Goal: Task Accomplishment & Management: Use online tool/utility

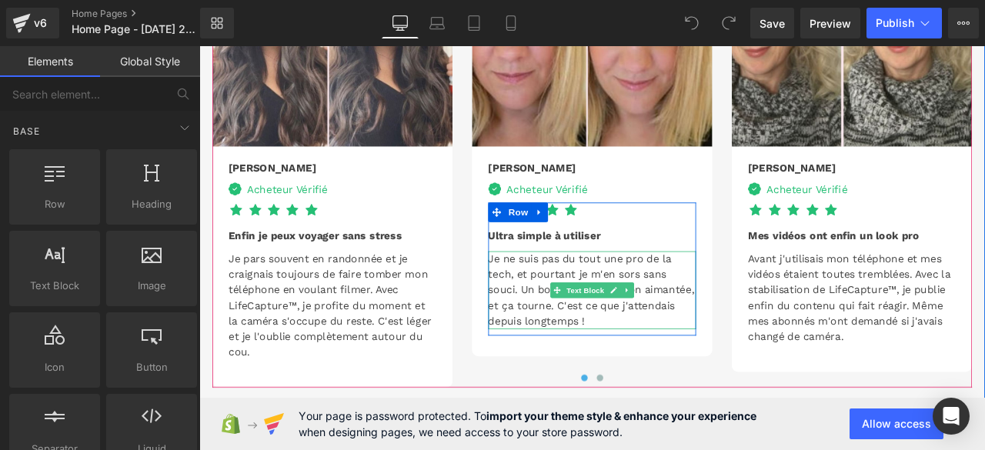
scroll to position [3679, 0]
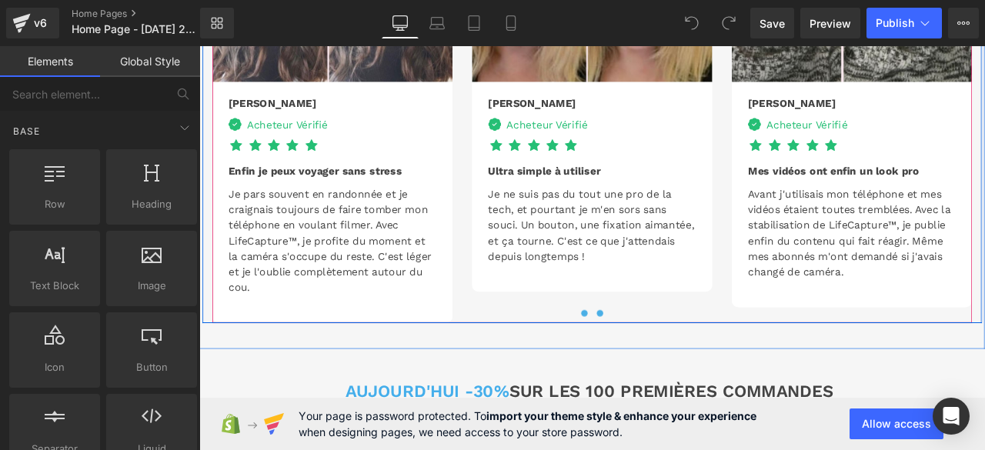
click at [670, 359] on span at bounding box center [674, 363] width 8 height 8
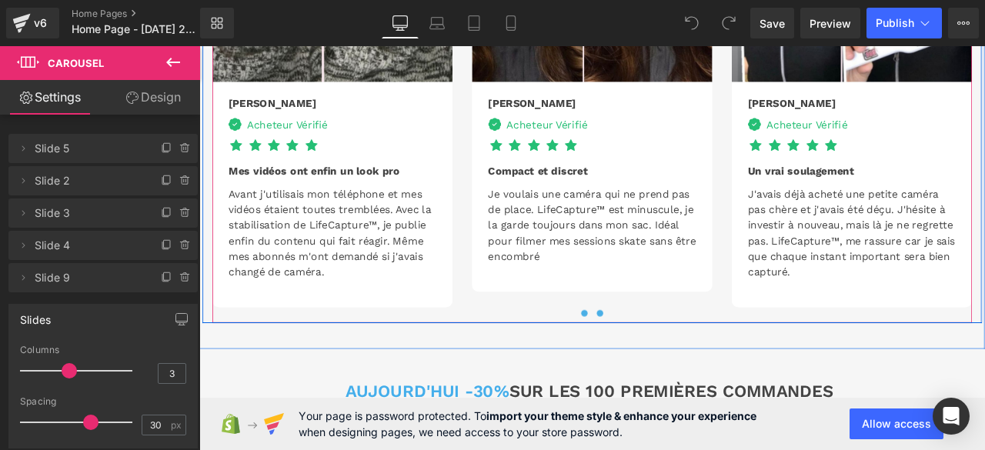
click at [652, 359] on span at bounding box center [656, 363] width 8 height 8
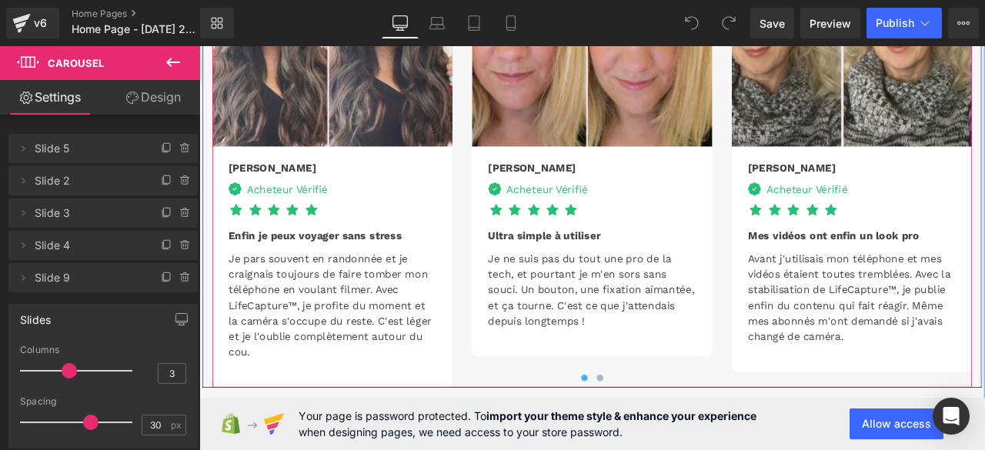
scroll to position [3448, 0]
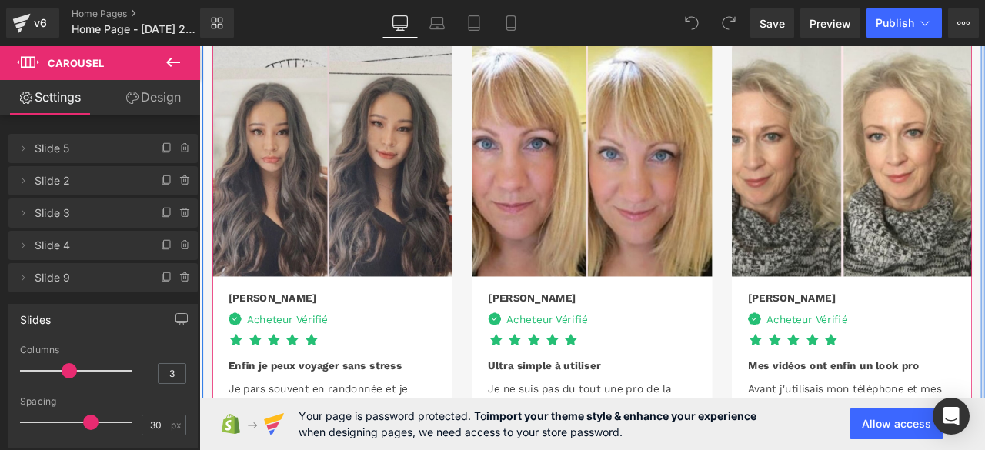
click at [349, 160] on div "Image" at bounding box center [357, 177] width 285 height 285
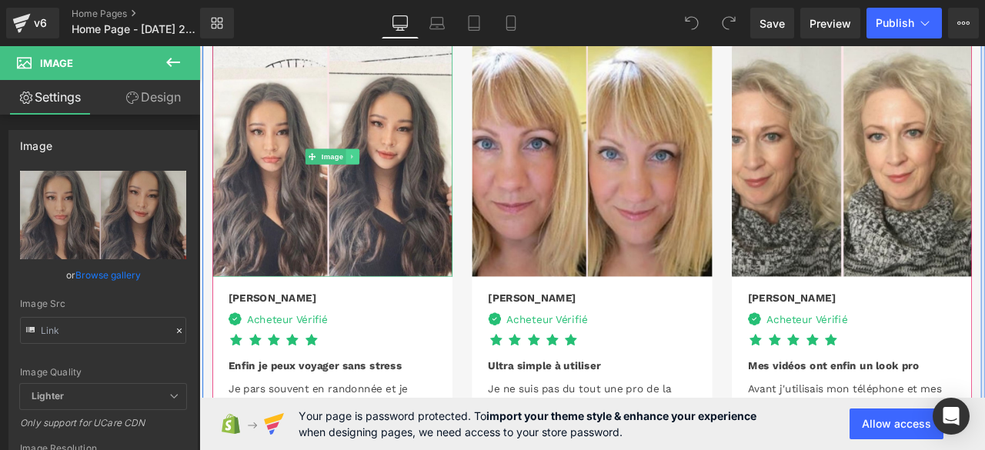
click at [377, 172] on icon at bounding box center [381, 176] width 8 height 9
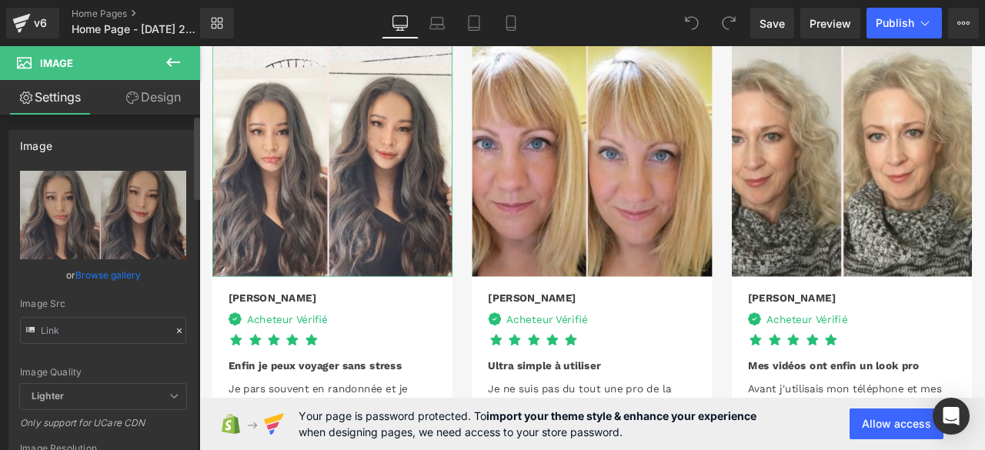
click at [174, 330] on icon at bounding box center [179, 331] width 11 height 11
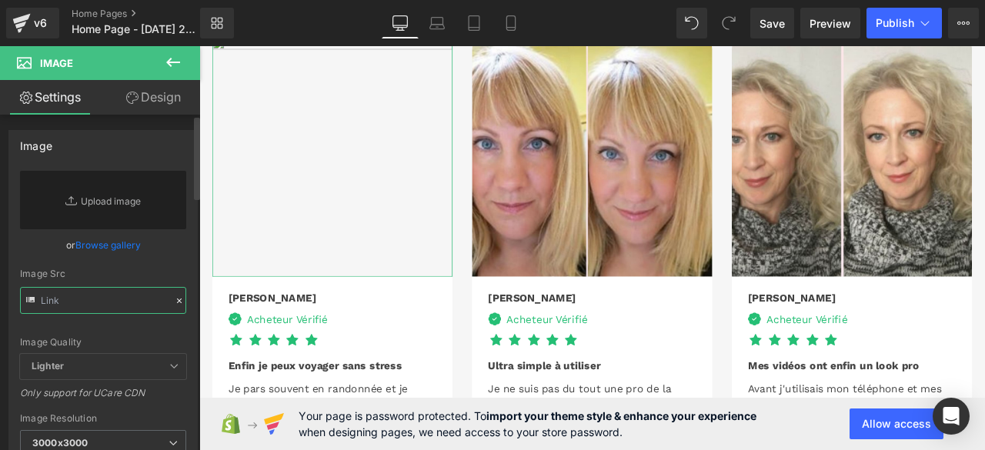
click at [144, 303] on input "text" at bounding box center [103, 300] width 166 height 27
paste input "https://cdn.shopify.com/s/files/1/0968/3809/1028/files/1.jpg?v=1758102736"
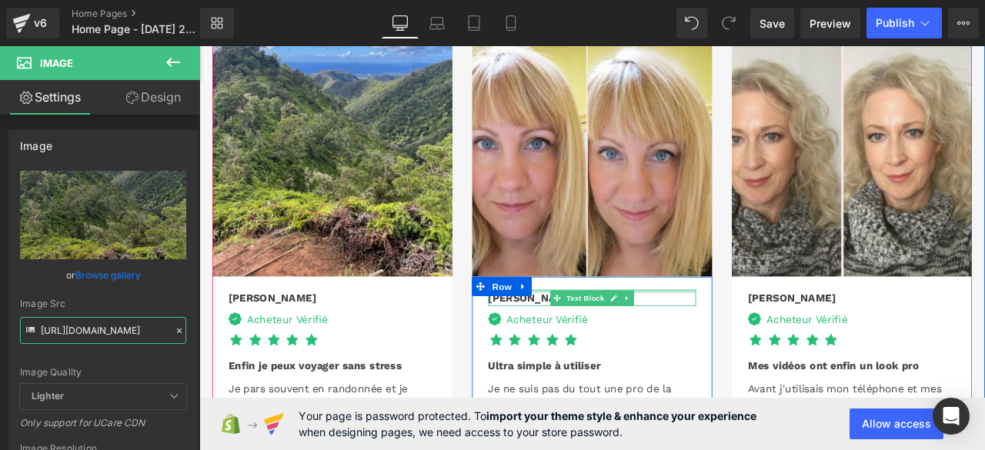
scroll to position [3525, 0]
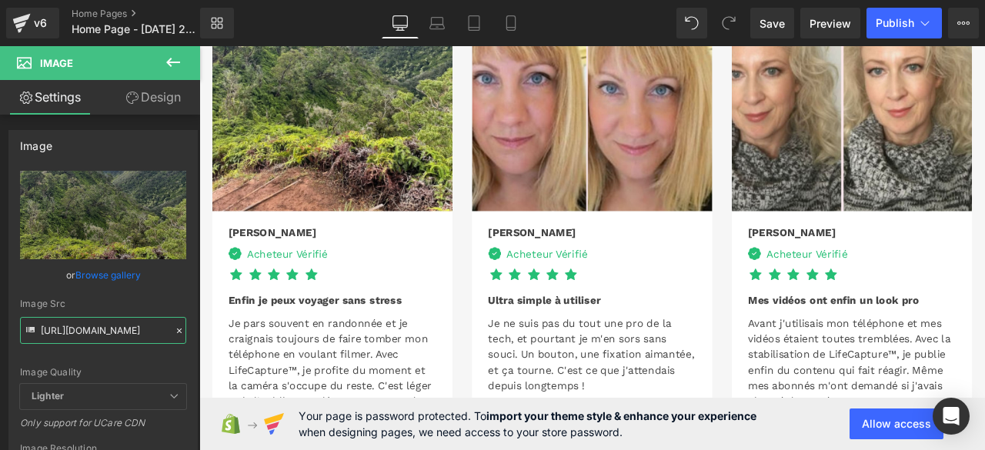
type input "https://cdn.shopify.com/s/files/1/0968/3809/1028/files/1_3000x3000.jpg?v=175810…"
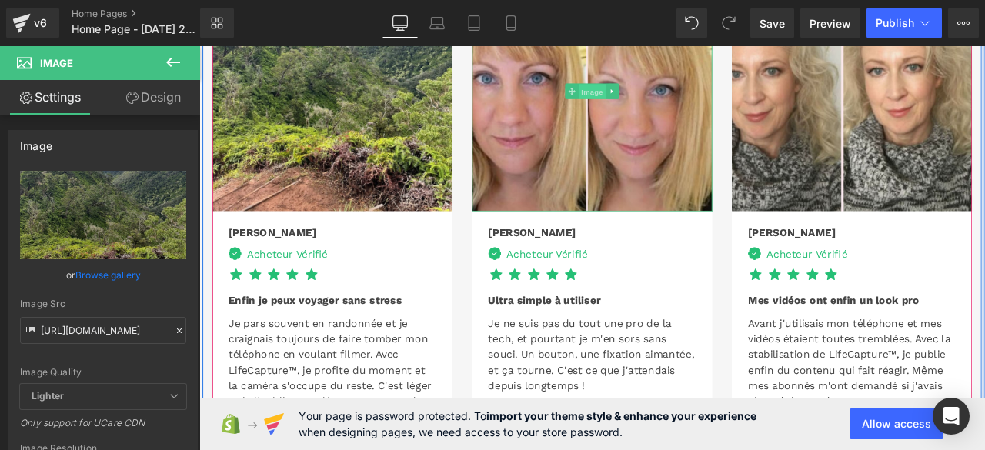
click at [650, 92] on span "Image" at bounding box center [665, 101] width 32 height 18
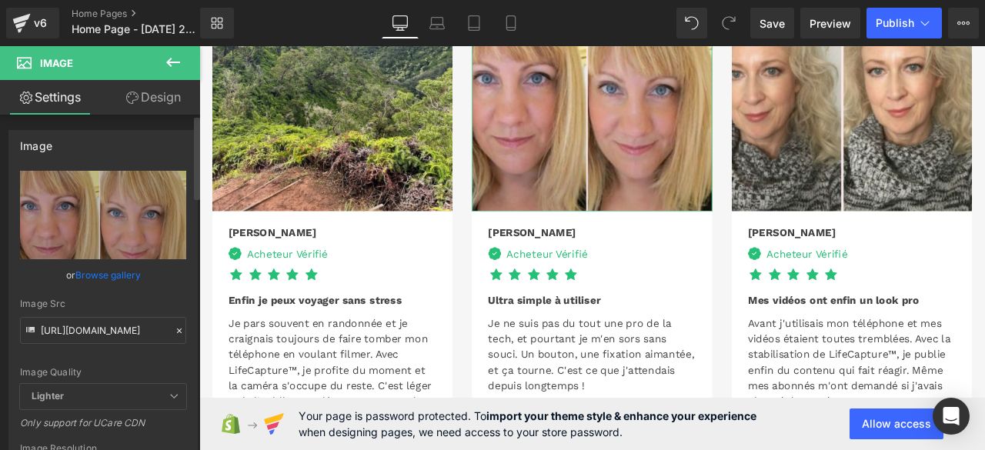
click at [174, 328] on icon at bounding box center [179, 331] width 11 height 11
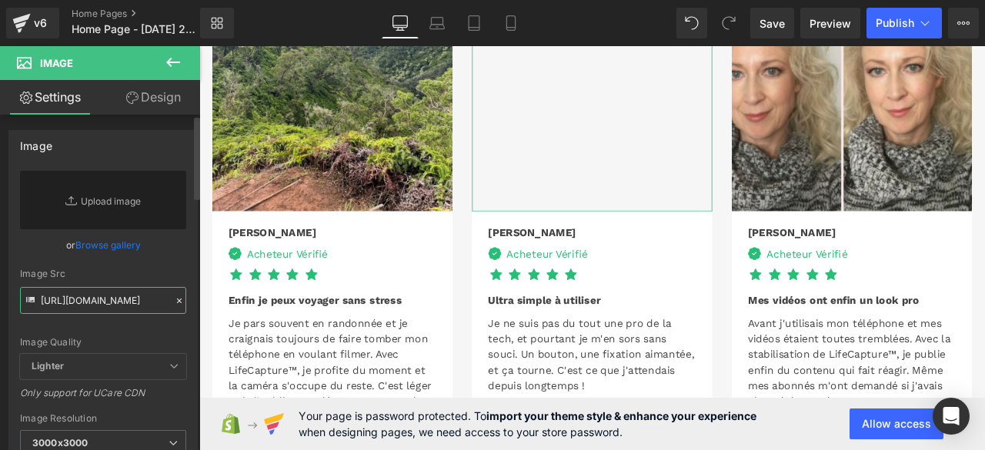
click at [158, 309] on input "https://cdn.shopify.com/s/files/1/0927/2206/9835/files/14_5141acc5-34fa-4437-b6…" at bounding box center [103, 300] width 166 height 27
paste input "https://cdn.shopify.com/s/files/1/0968/3809/1028/files/3.jpg?v=1758102736"
type input "https://cdn.shopify.com/s/files/1/0968/3809/1028/files/3.jpg?v=1758102736"
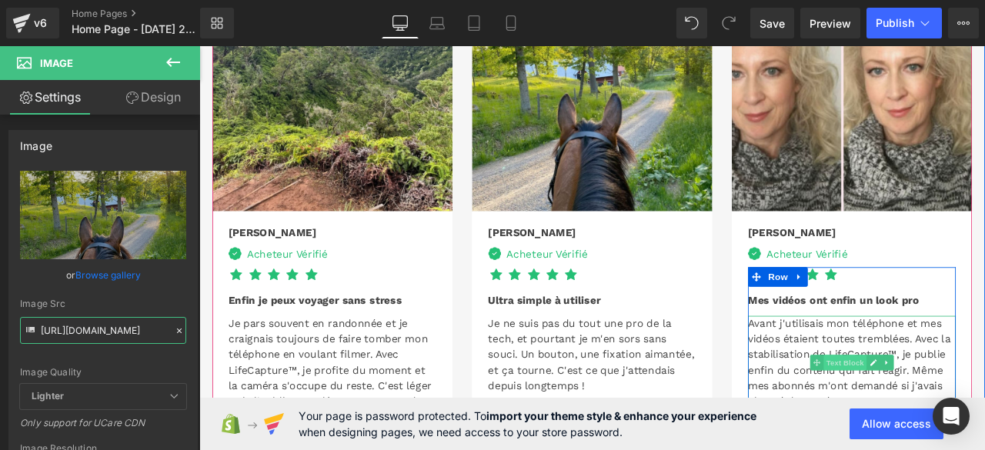
scroll to position [3679, 0]
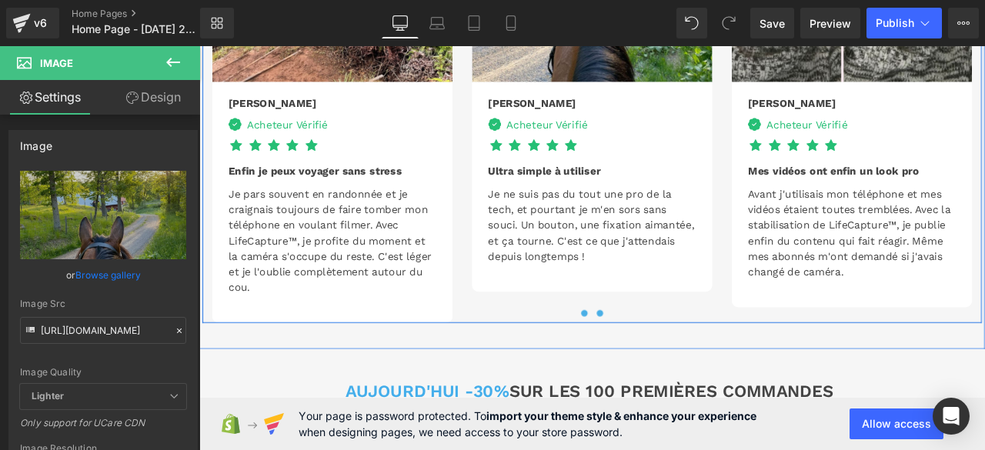
click at [670, 359] on span at bounding box center [674, 363] width 8 height 8
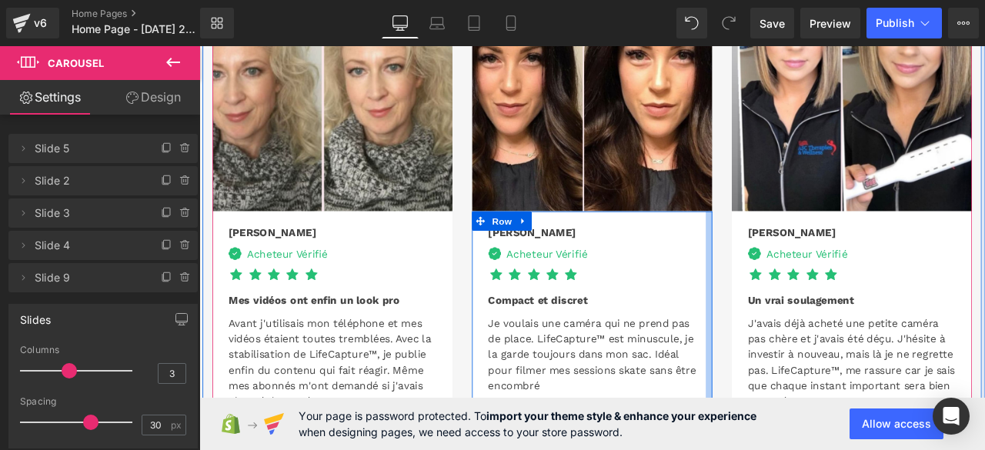
scroll to position [3448, 0]
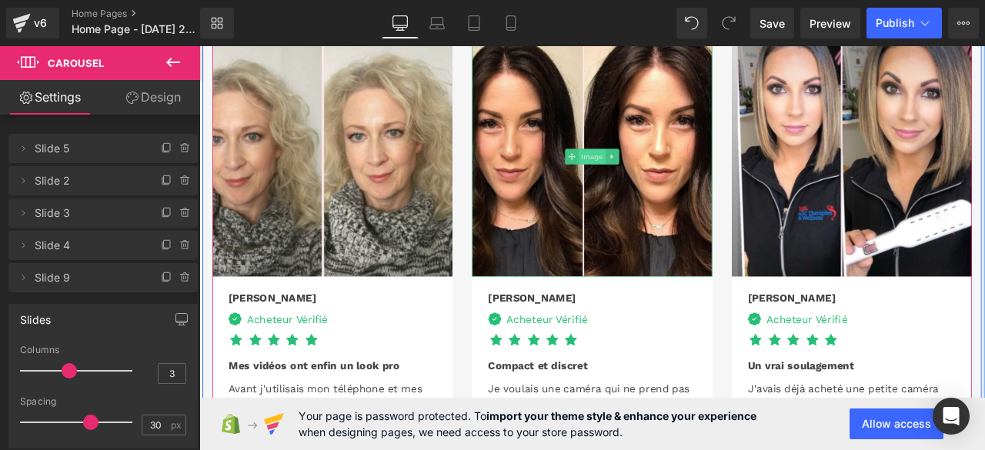
click at [662, 168] on span "Image" at bounding box center [665, 177] width 32 height 18
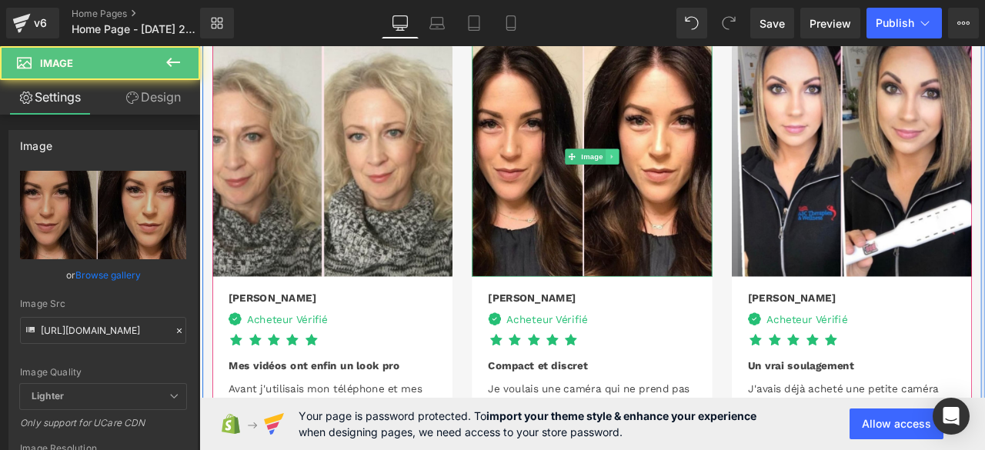
click at [685, 172] on icon at bounding box center [689, 176] width 8 height 9
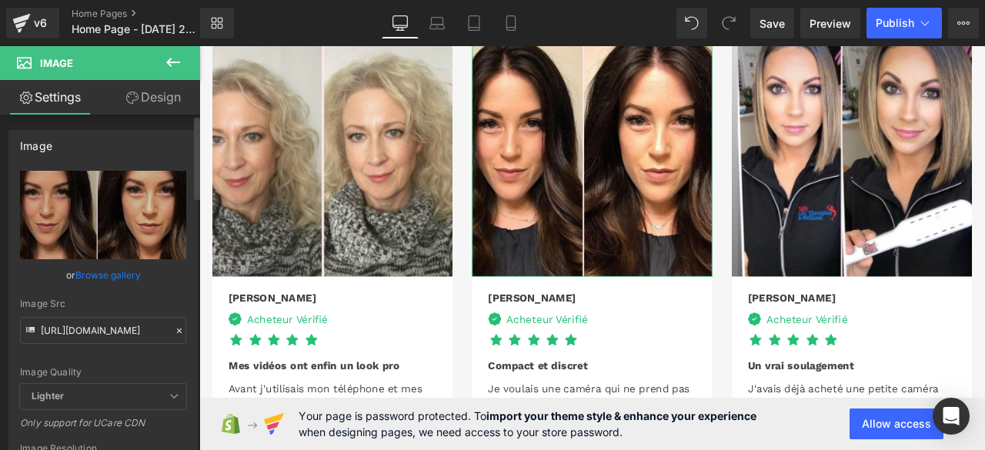
click at [174, 328] on icon at bounding box center [179, 331] width 11 height 11
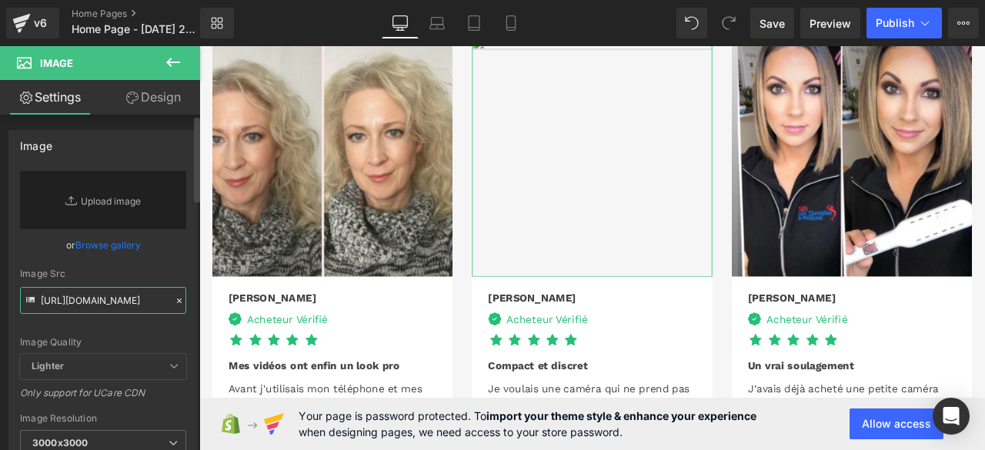
click at [152, 302] on input "https://cdn.shopify.com/s/files/1/0927/2206/9835/files/15_c2592181-325b-4ab2-98…" at bounding box center [103, 300] width 166 height 27
paste input "https://cdn.shopify.com/s/files/1/0968/3809/1028/files/4.jpg?v=1758102737"
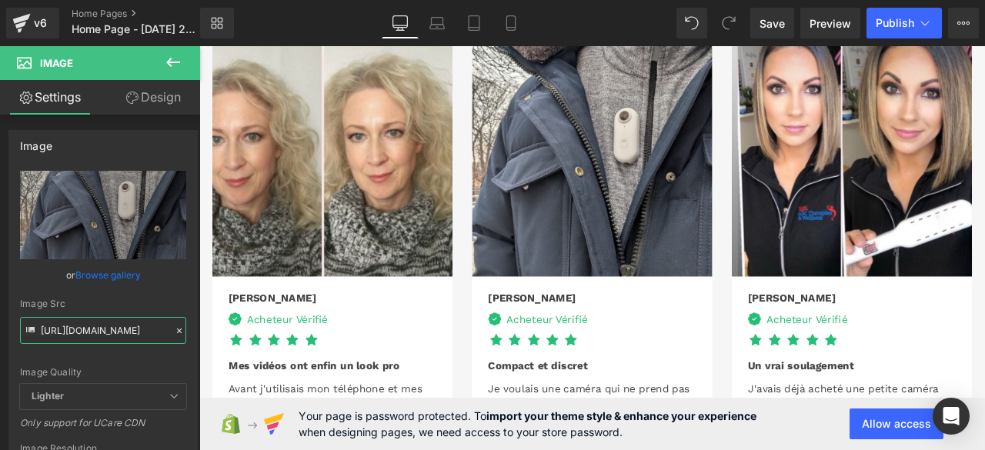
type input "https://cdn.shopify.com/s/files/1/0968/3809/1028/files/4_3000x3000.jpg?v=175810…"
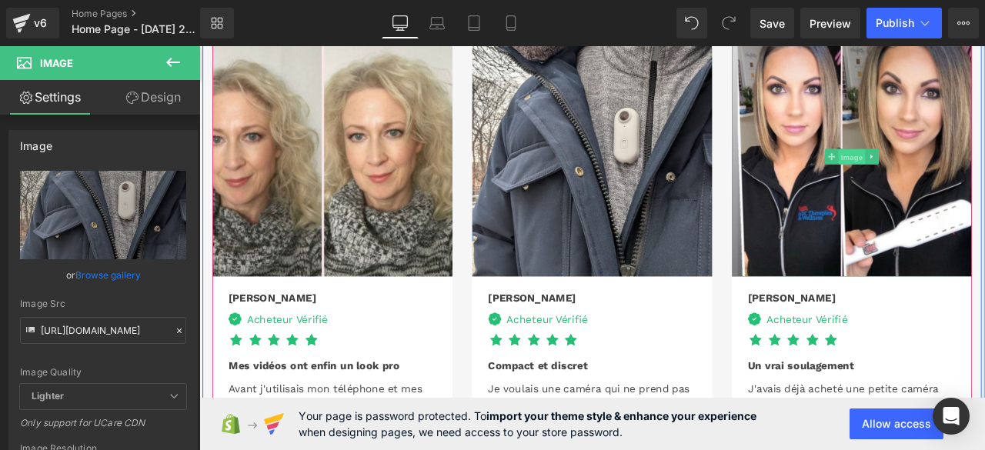
click at [971, 169] on span "Image" at bounding box center [973, 178] width 32 height 18
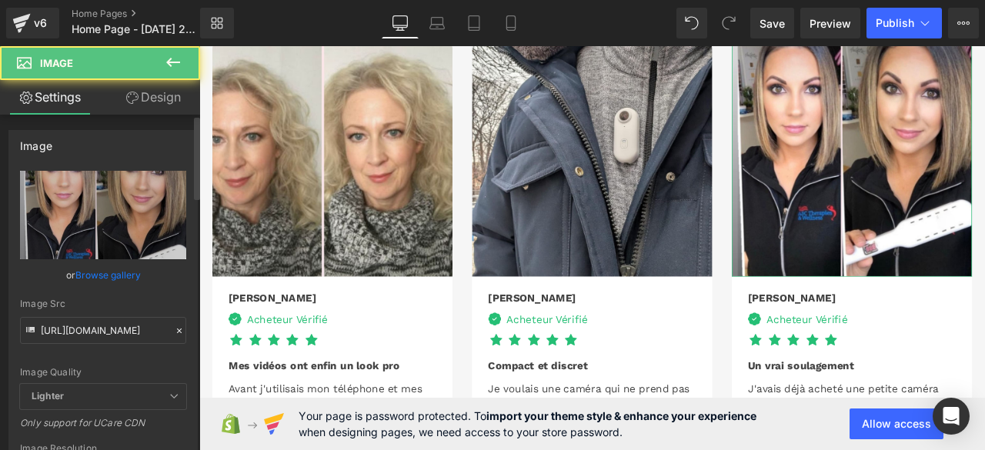
click at [175, 326] on icon at bounding box center [179, 331] width 11 height 11
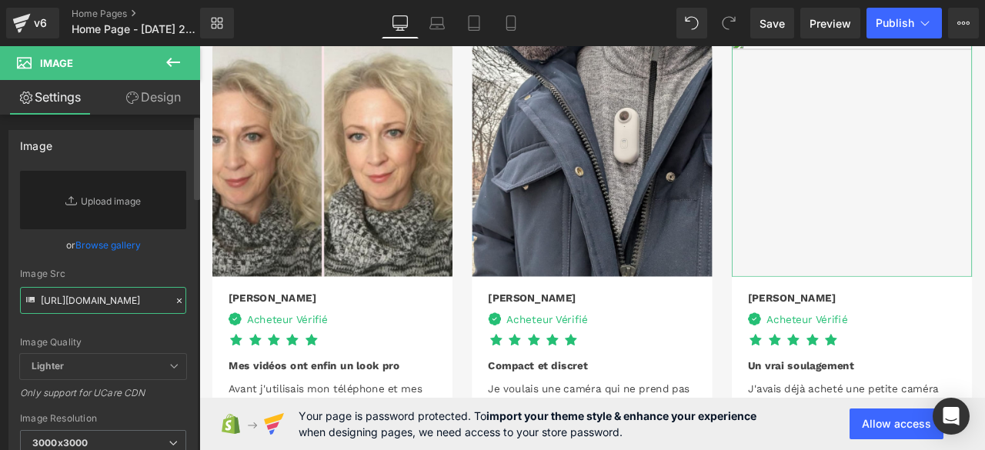
click at [155, 298] on input "https://cdn.shopify.com/s/files/1/0927/2206/9835/files/16_04706aa7-52c3-4dfc-a4…" at bounding box center [103, 300] width 166 height 27
paste input "https://cdn.shopify.com/s/files/1/0968/3809/1028/files/2_5c92936f-bc1d-48f8-ab3…"
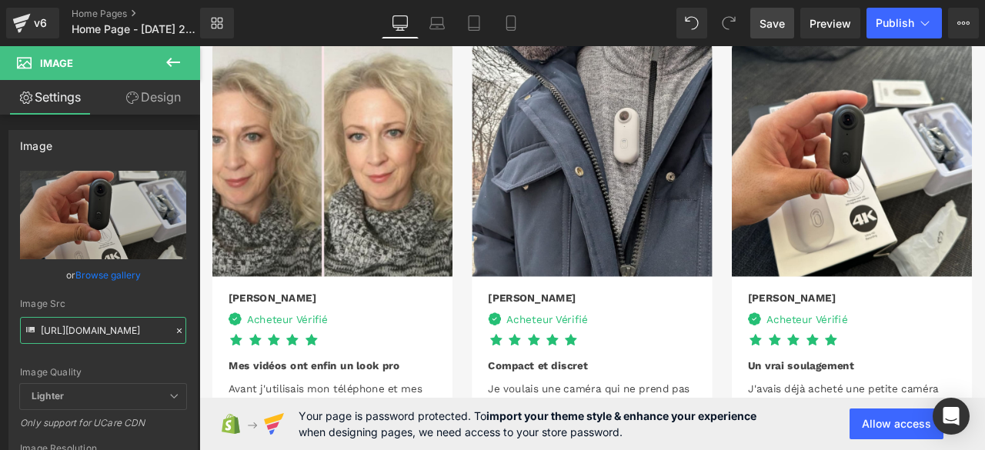
type input "https://cdn.shopify.com/s/files/1/0968/3809/1028/files/2_5c92936f-bc1d-48f8-ab3…"
click at [774, 22] on span "Save" at bounding box center [772, 23] width 25 height 16
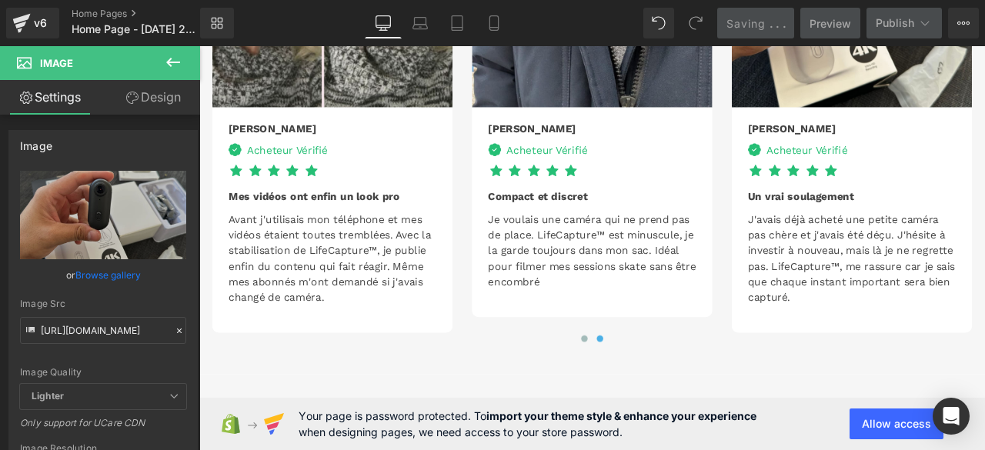
scroll to position [3665, 0]
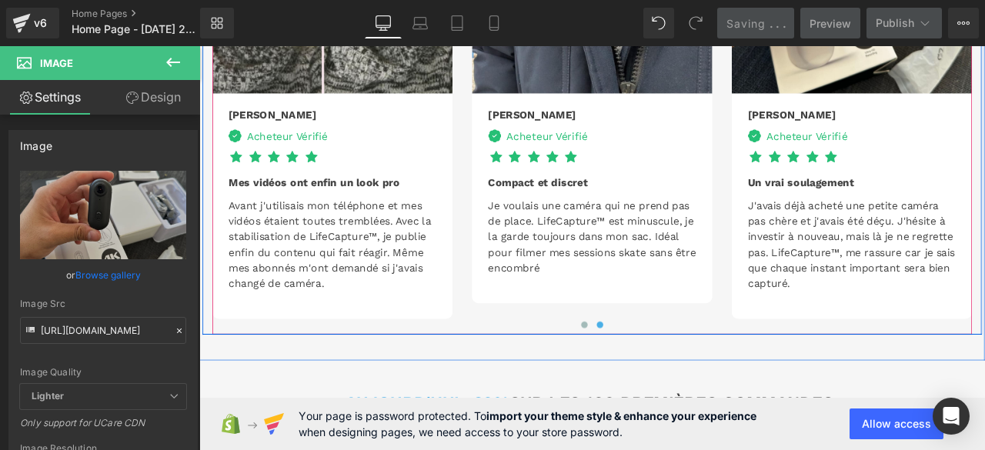
click at [646, 369] on button at bounding box center [655, 376] width 18 height 15
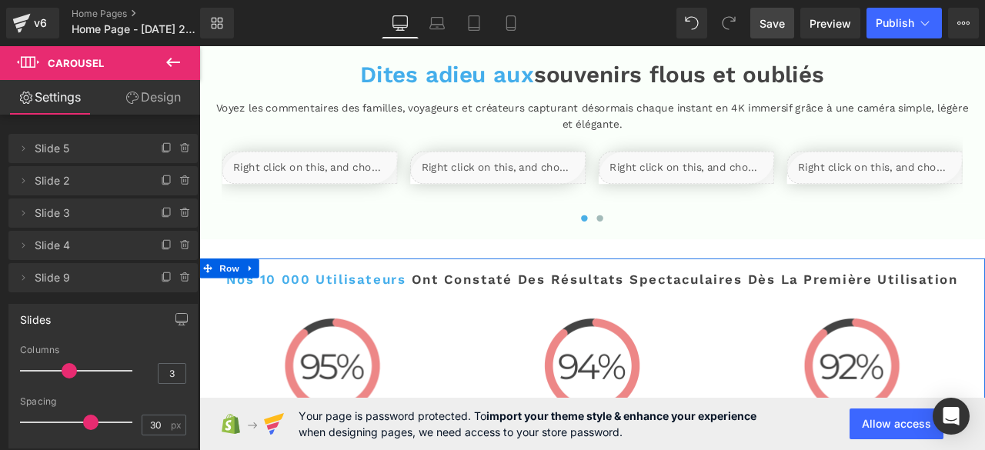
scroll to position [2588, 0]
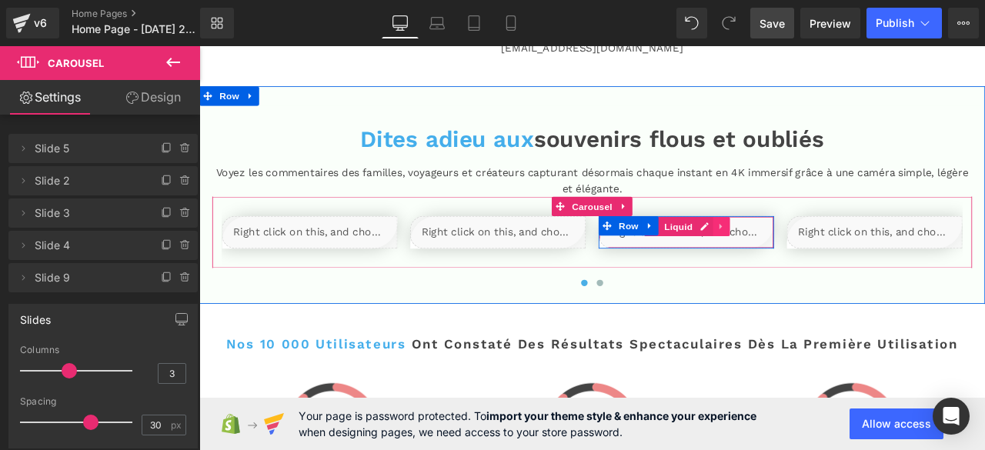
click at [813, 254] on icon at bounding box center [818, 260] width 11 height 12
click at [803, 254] on icon at bounding box center [808, 260] width 11 height 12
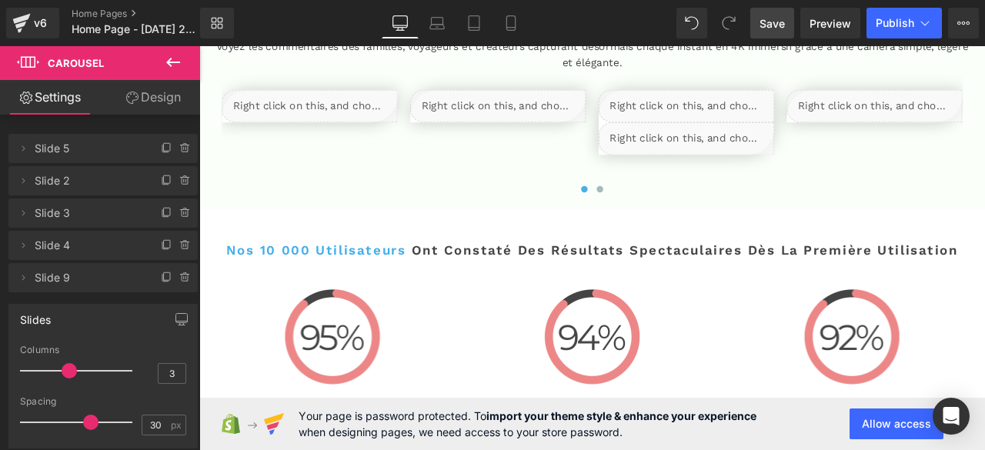
scroll to position [2743, 0]
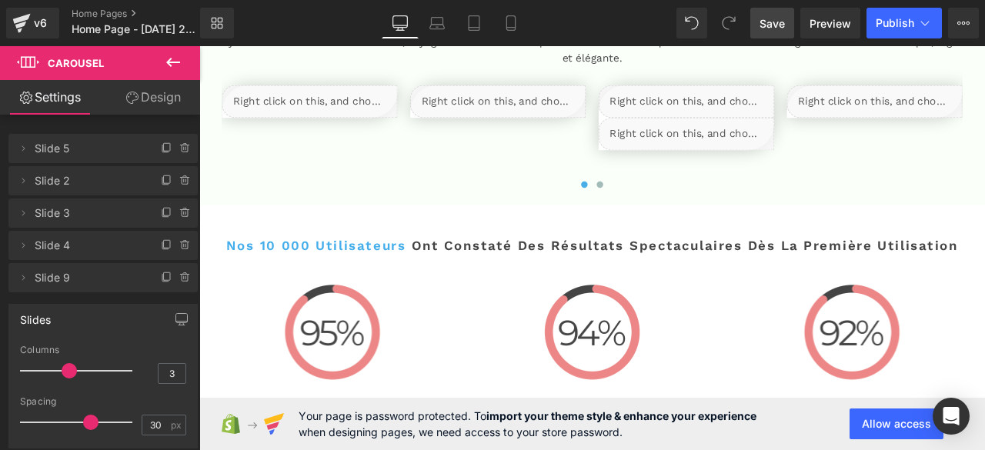
click at [733, 131] on div "Liquid" at bounding box center [777, 150] width 208 height 38
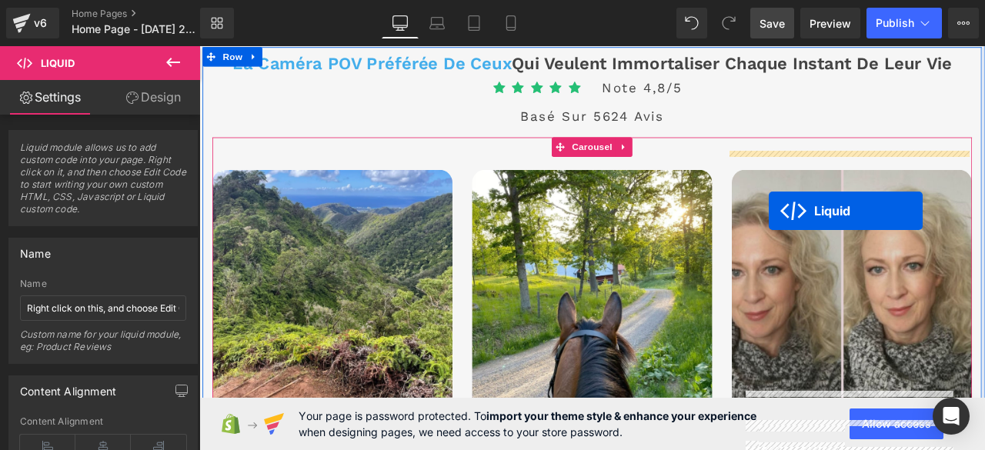
drag, startPoint x: 727, startPoint y: 121, endPoint x: 874, endPoint y: 242, distance: 190.3
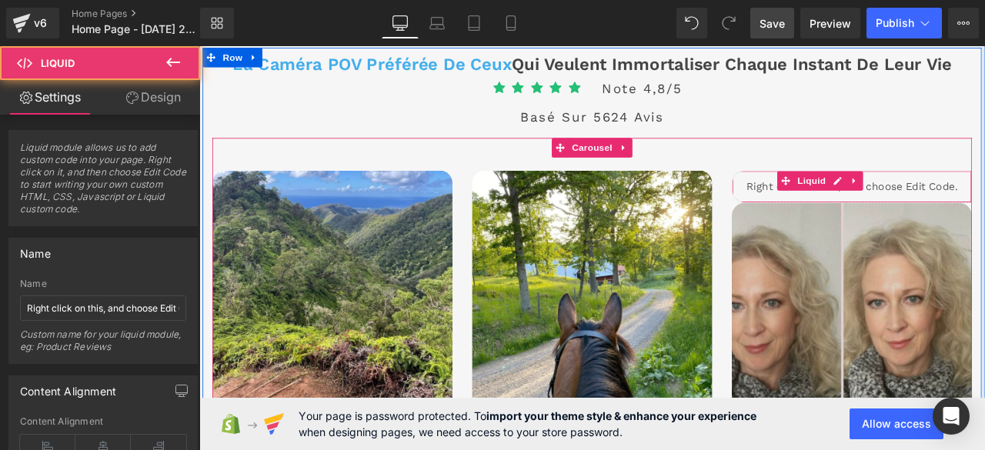
scroll to position [3366, 0]
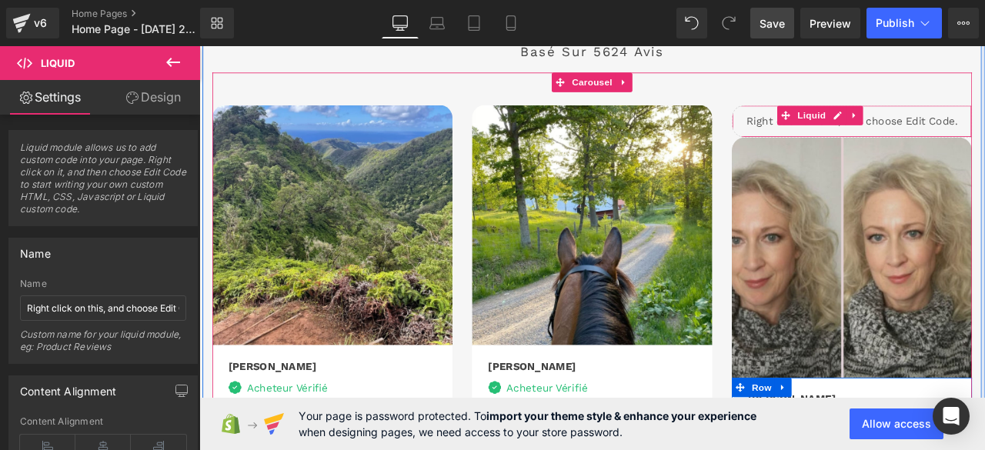
click at [921, 267] on img at bounding box center [972, 297] width 285 height 285
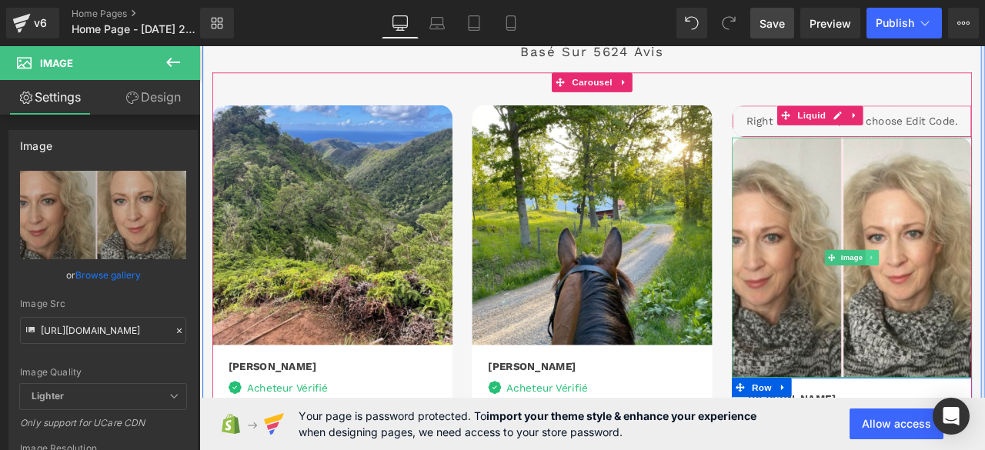
click at [984, 292] on icon at bounding box center [997, 296] width 8 height 9
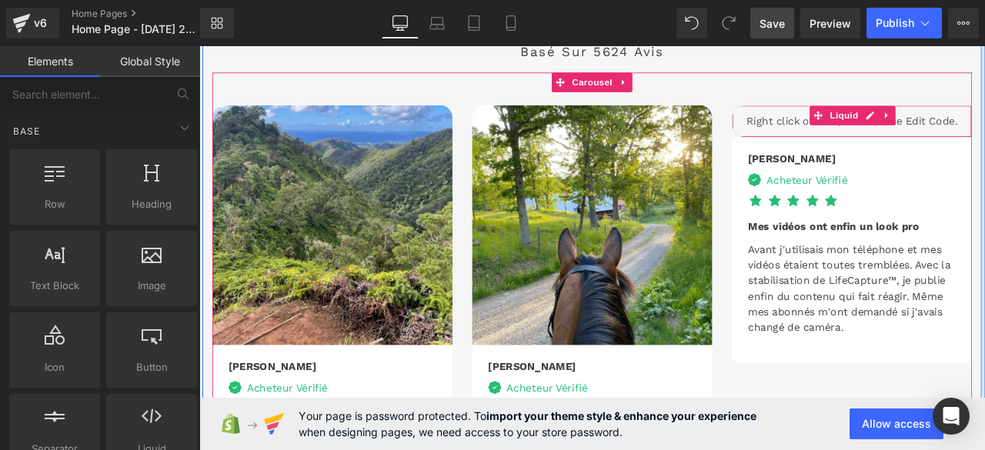
click at [984, 116] on div "Liquid" at bounding box center [972, 135] width 285 height 38
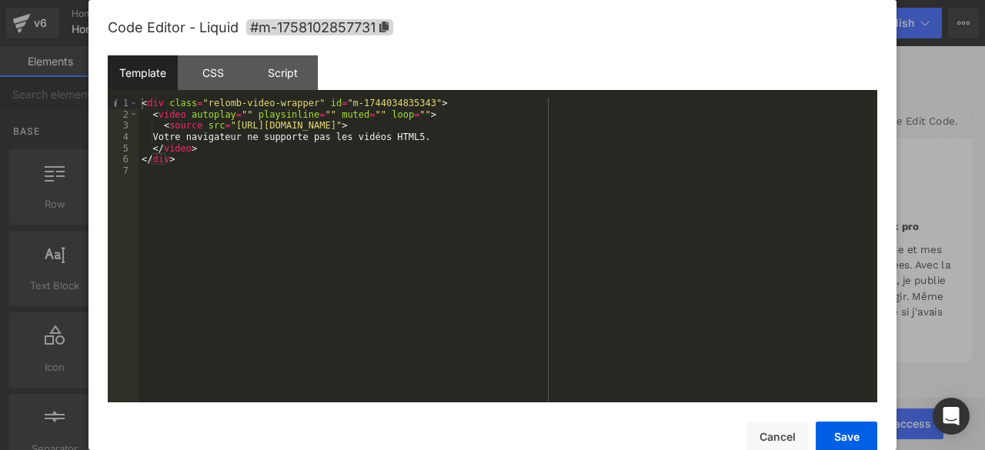
click at [598, 130] on div "< div class = "relomb-video-wrapper" id = "m-1744034835343" > < video autoplay …" at bounding box center [508, 261] width 739 height 327
click at [844, 426] on button "Save" at bounding box center [847, 437] width 62 height 31
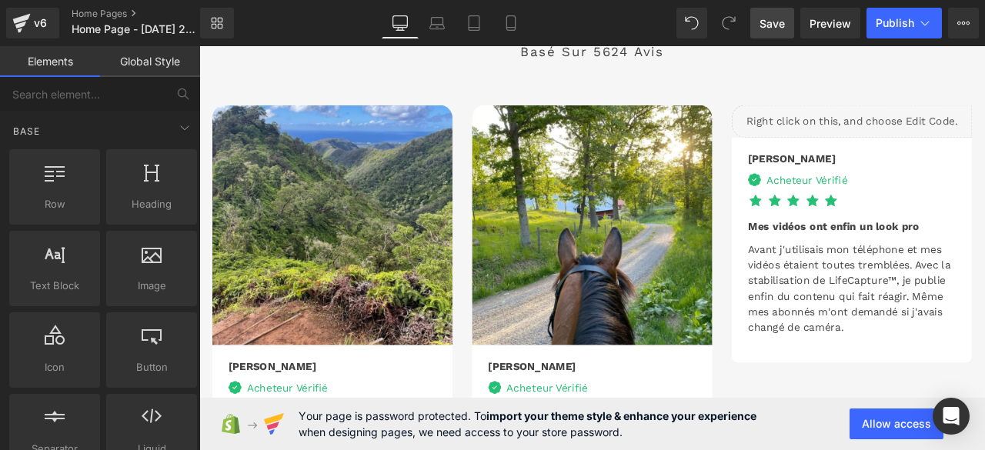
click at [779, 19] on span "Save" at bounding box center [772, 23] width 25 height 16
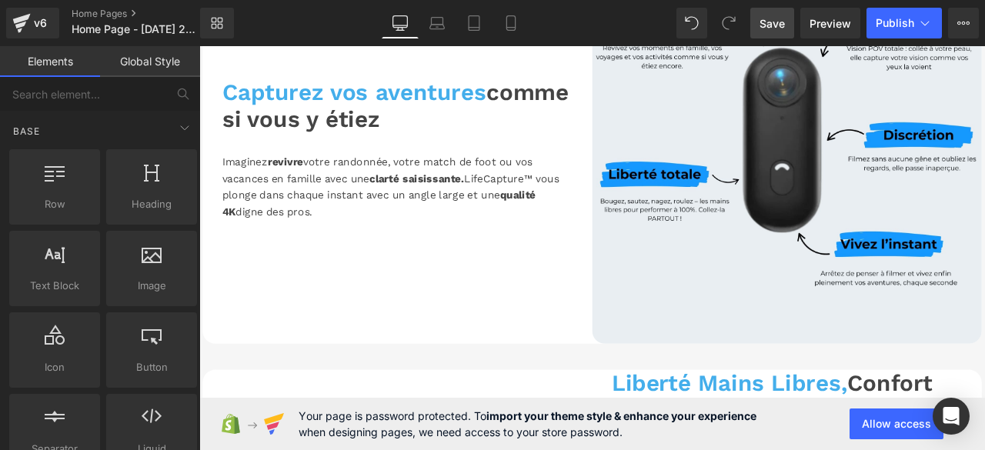
scroll to position [385, 0]
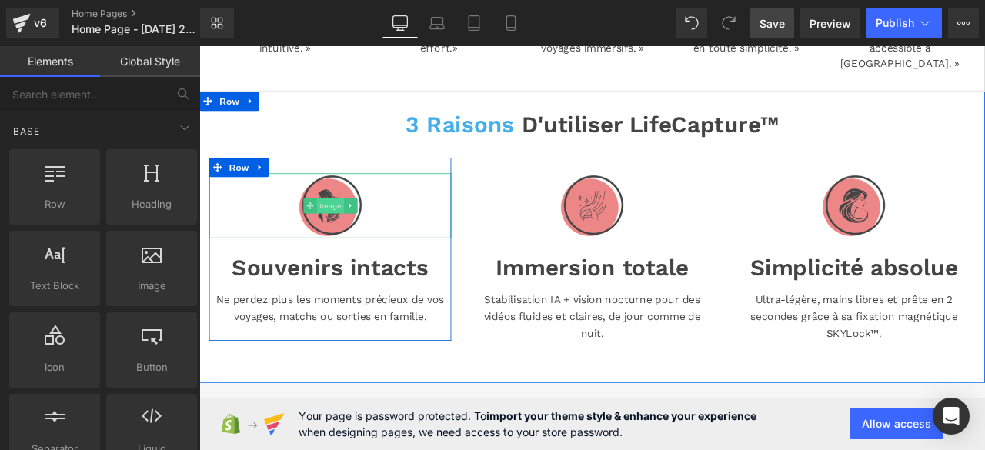
click at [346, 226] on span "Image" at bounding box center [355, 235] width 32 height 18
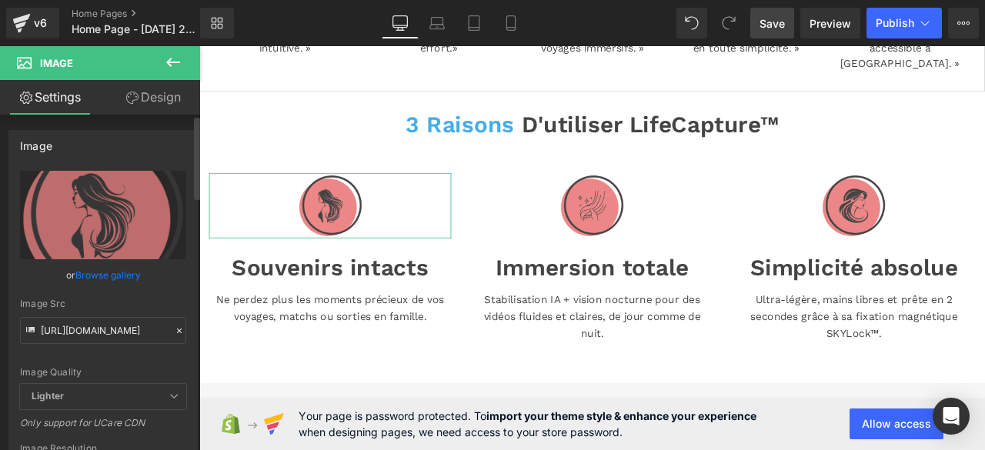
click at [177, 329] on icon at bounding box center [179, 331] width 5 height 5
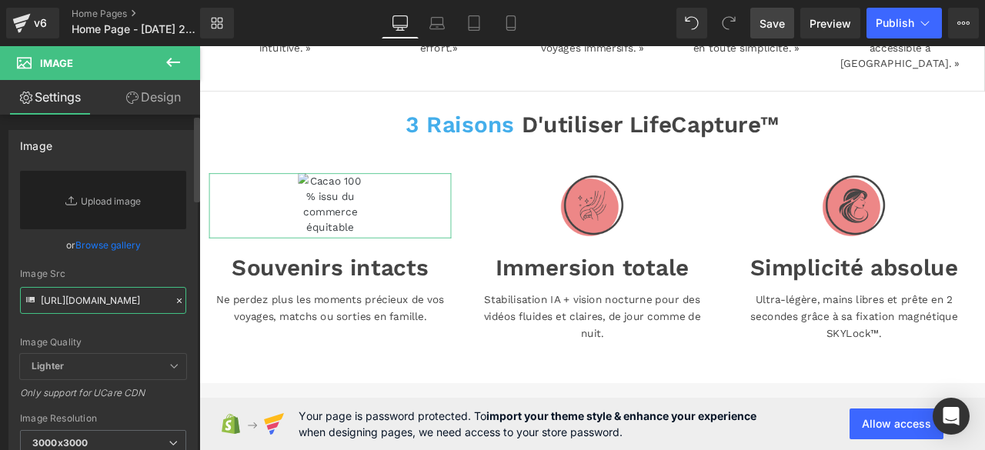
click at [152, 304] on input "https://cdn.shopify.com/s/files/1/0927/2206/9835/files/Mail_2_9eb558f3-b0b4-494…" at bounding box center [103, 300] width 166 height 27
paste input "https://cdn.shopify.com/s/files/1/0968/3809/1028/files/Mail_3.png?v=1758103628"
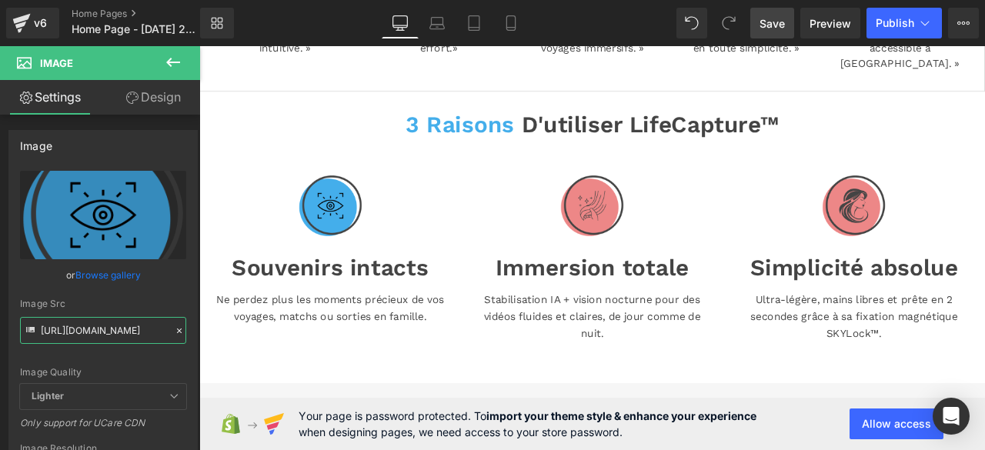
type input "[URL][DOMAIN_NAME]"
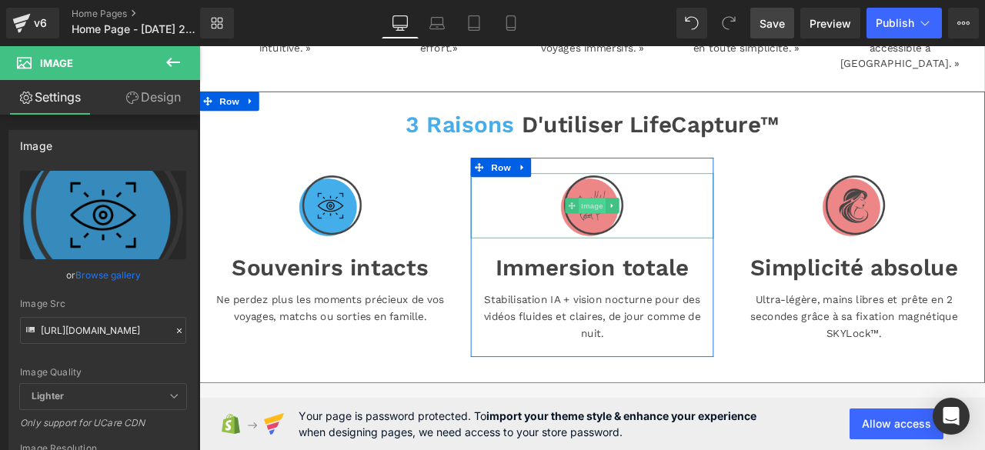
click at [664, 226] on span "Image" at bounding box center [665, 235] width 32 height 18
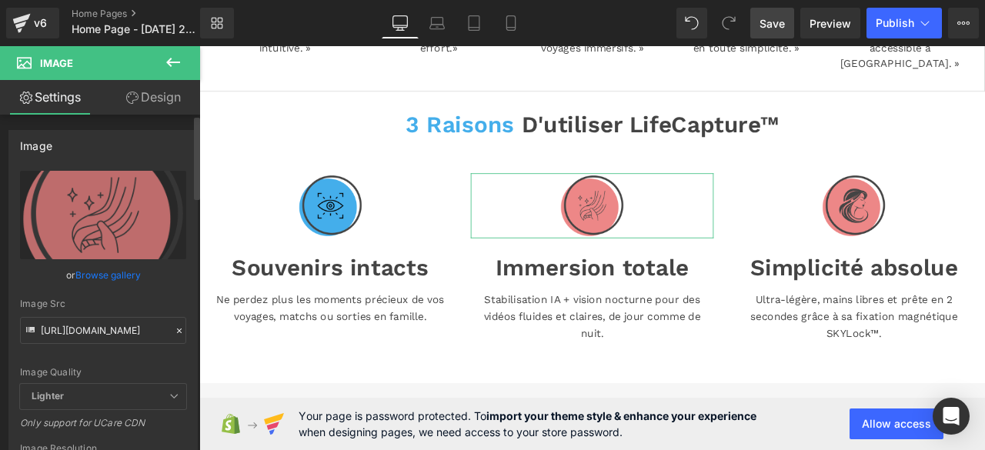
click at [174, 330] on icon at bounding box center [179, 331] width 11 height 11
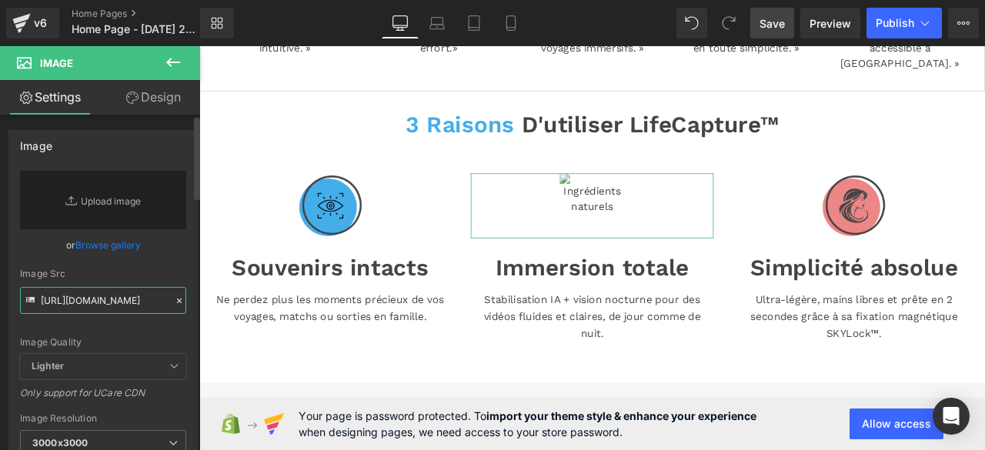
click at [135, 306] on input "https://cdn.shopify.com/s/files/1/0927/2206/9835/files/Mail_3_2eb6e4f0-ad1c-4e0…" at bounding box center [103, 300] width 166 height 27
paste input "https://cdn.shopify.com/s/files/1/0968/3809/1028/files/Mail_3.png?v=1758103628"
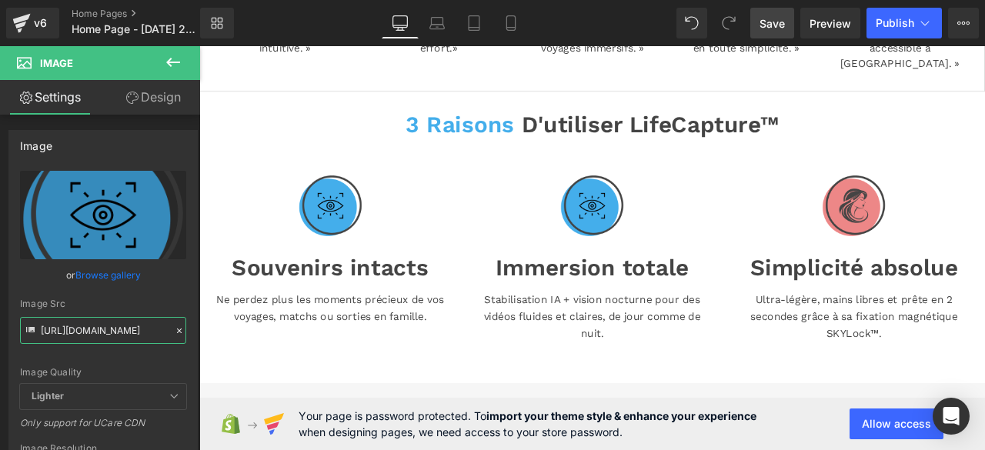
type input "[URL][DOMAIN_NAME]"
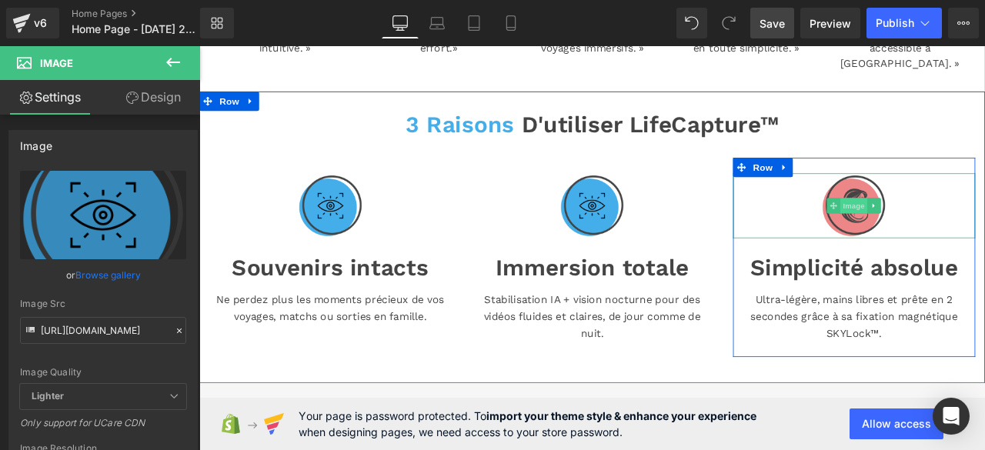
click at [964, 226] on span "Image" at bounding box center [976, 235] width 32 height 18
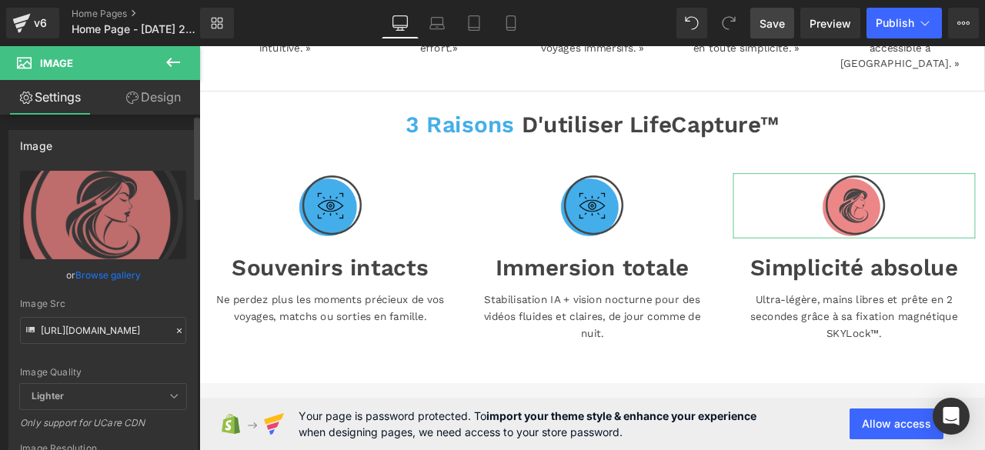
click at [177, 329] on icon at bounding box center [179, 331] width 5 height 5
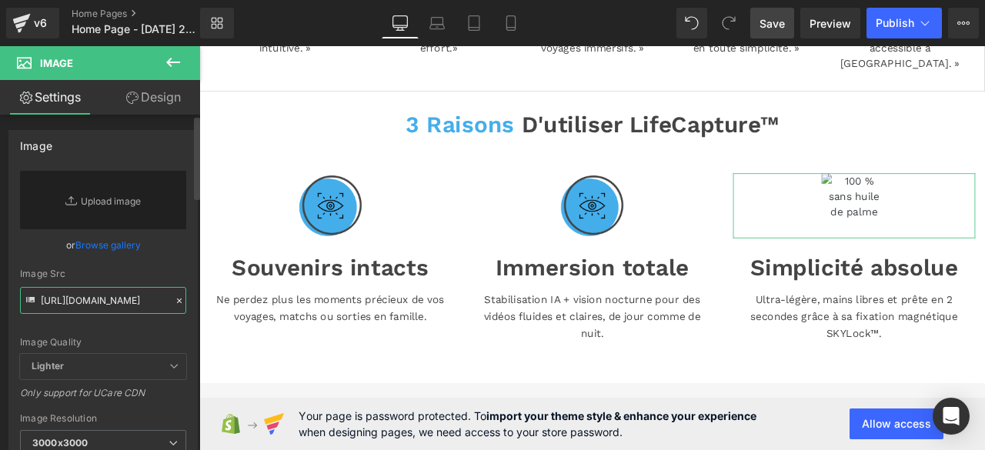
click at [137, 305] on input "https://cdn.shopify.com/s/files/1/0927/2206/9835/files/Mail_4_41bb6121-7847-43a…" at bounding box center [103, 300] width 166 height 27
paste input "https://cdn.shopify.com/s/files/1/0968/3809/1028/files/Mail_4.png?v=1758103628"
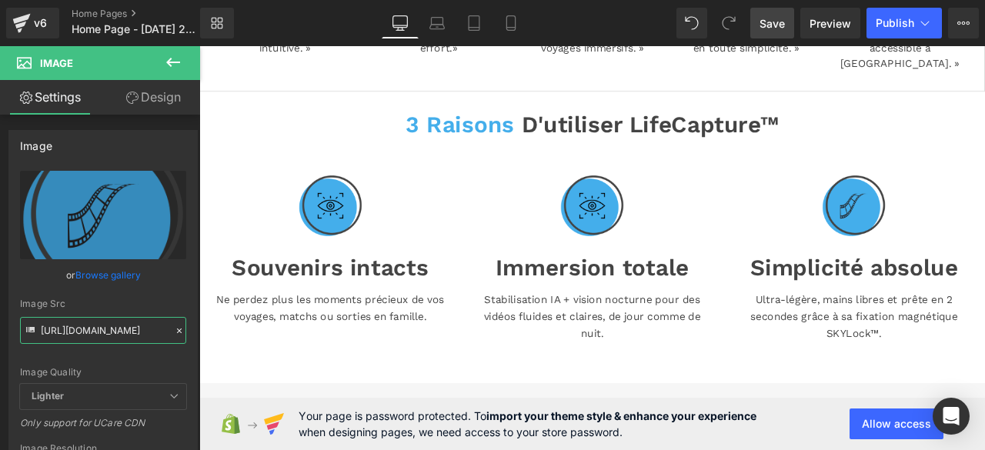
type input "https://cdn.shopify.com/s/files/1/0968/3809/1028/files/Mail_4_3000x3000.png?v=1…"
click at [767, 24] on span "Save" at bounding box center [772, 23] width 25 height 16
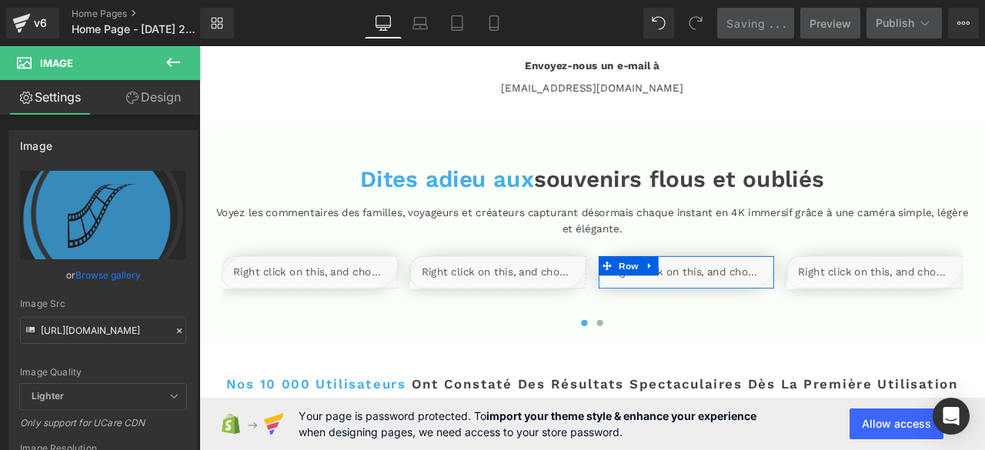
scroll to position [2232, 0]
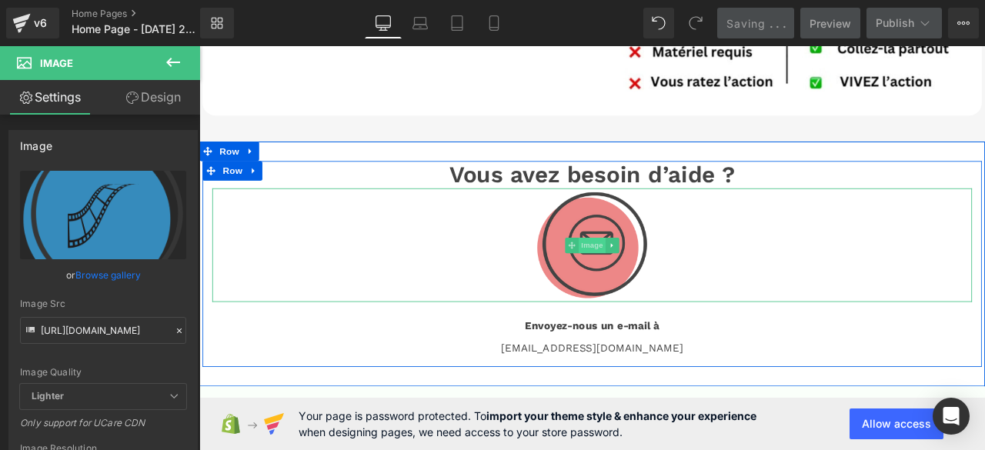
click at [662, 273] on span "Image" at bounding box center [665, 282] width 32 height 18
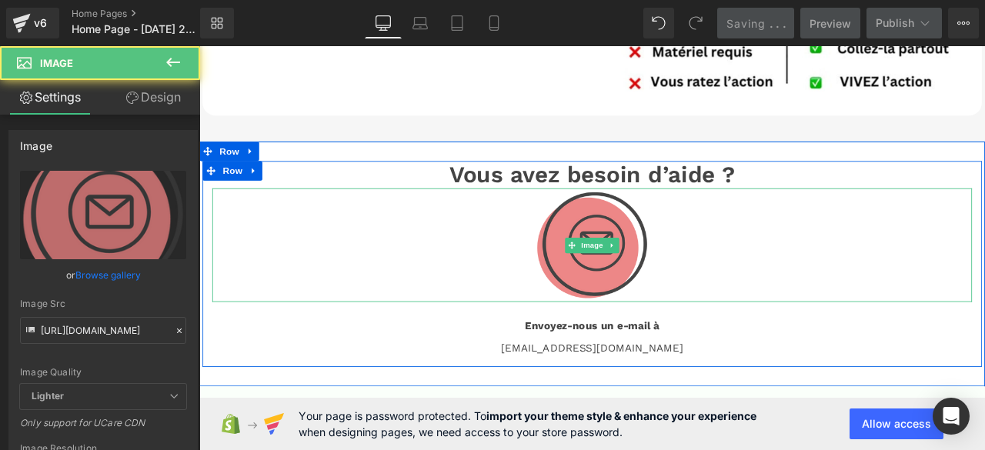
click at [658, 273] on span "Image" at bounding box center [665, 282] width 32 height 18
click at [681, 273] on link at bounding box center [689, 282] width 16 height 18
click at [199, 46] on link at bounding box center [199, 46] width 0 height 0
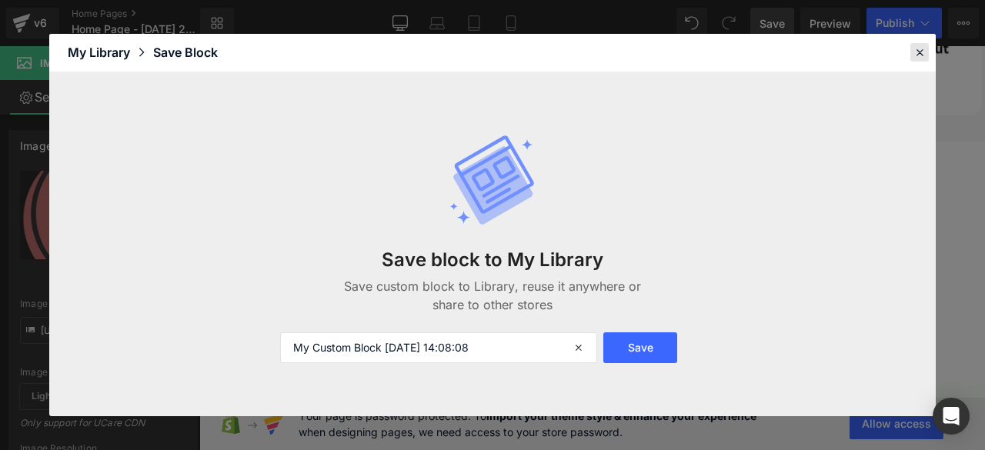
click at [927, 52] on div at bounding box center [919, 52] width 18 height 18
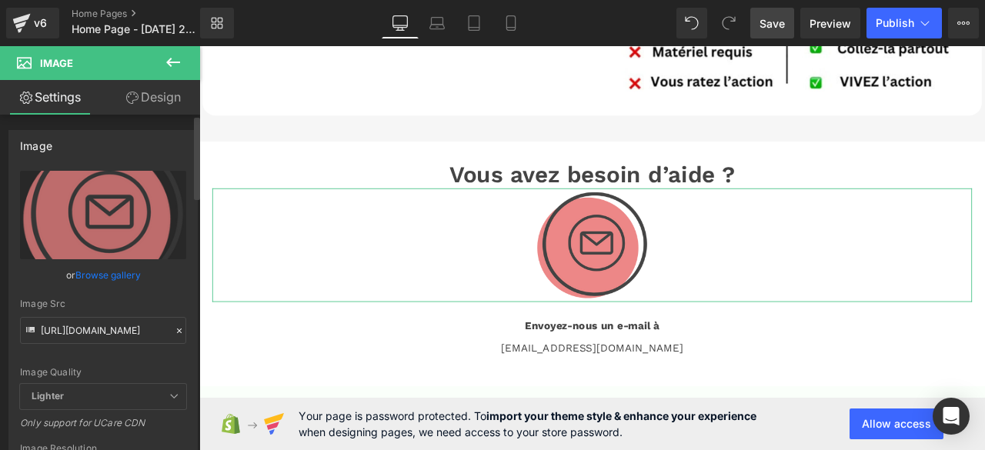
click at [174, 333] on icon at bounding box center [179, 331] width 11 height 11
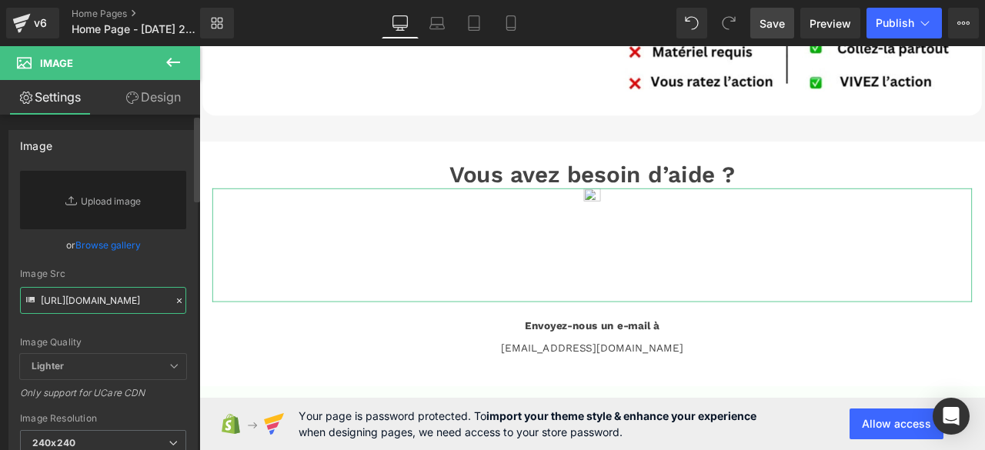
click at [119, 306] on input "https://cdn.shopify.com/s/files/1/0927/2206/9835/files/Mail_a7cba12d-fcff-4b6a-…" at bounding box center [103, 300] width 166 height 27
paste input "https://cdn.shopify.com/s/files/1/0968/3809/1028/files/Mail.png?v=1758103627"
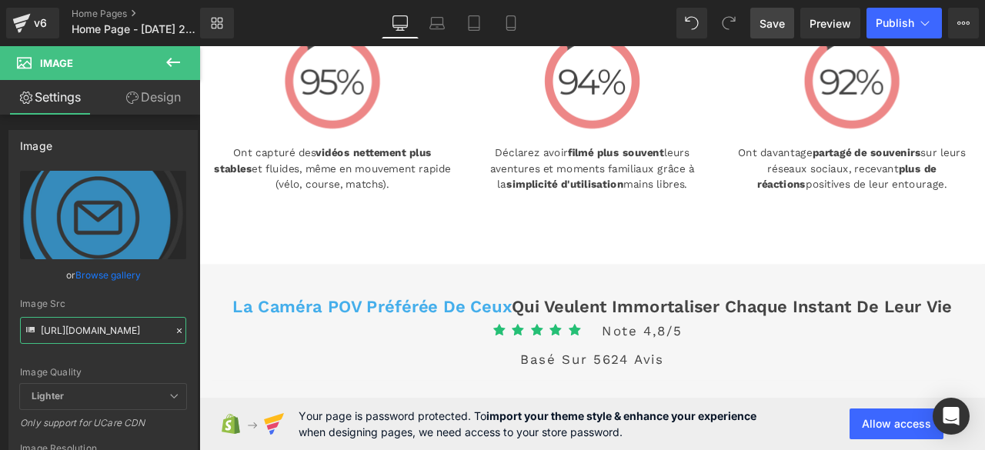
scroll to position [2925, 0]
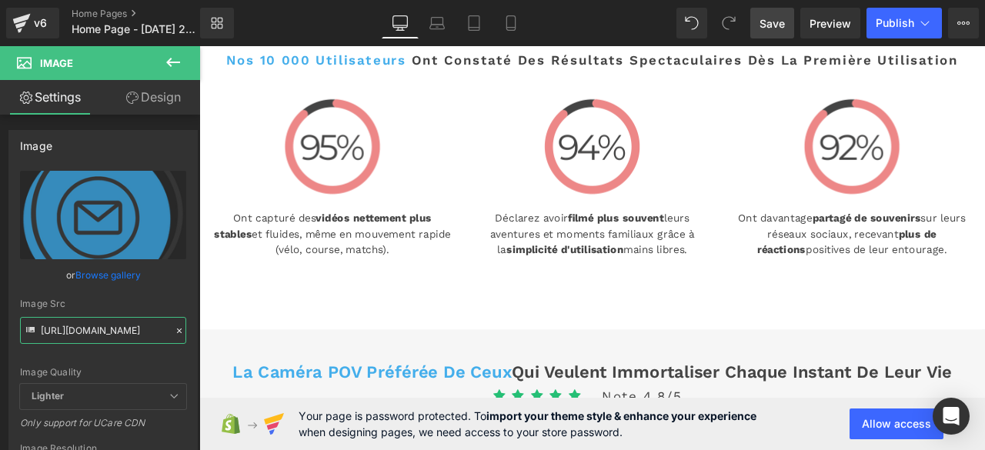
type input "https://cdn.shopify.com/s/files/1/0968/3809/1028/files/Mail_240x240.png?v=17581…"
click at [767, 24] on span "Save" at bounding box center [772, 23] width 25 height 16
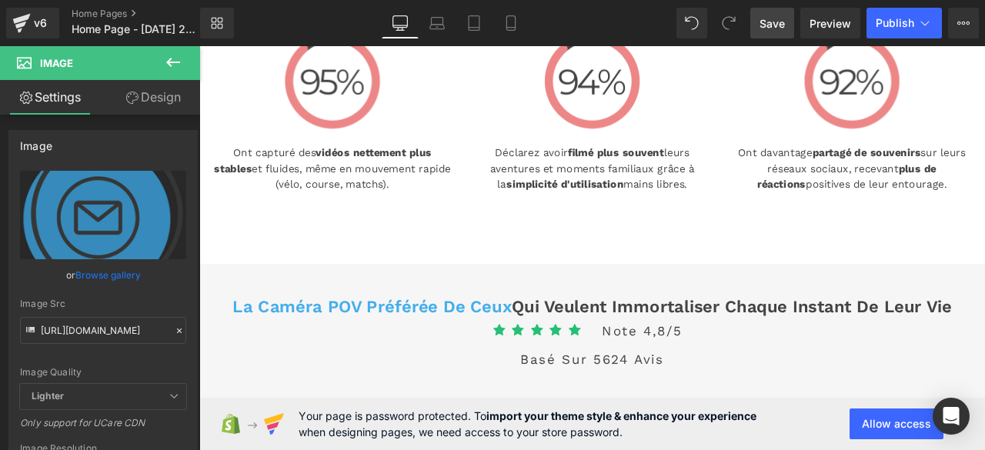
scroll to position [2848, 0]
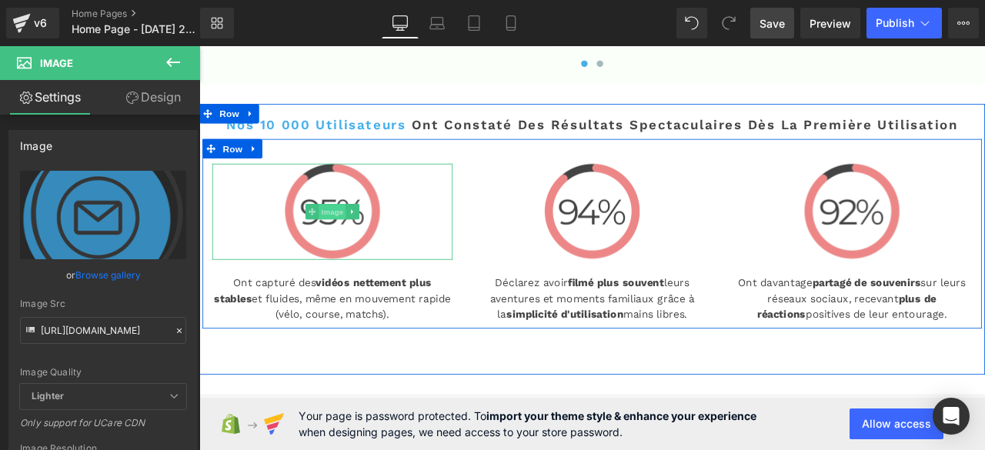
click at [351, 233] on span "Image" at bounding box center [357, 242] width 32 height 18
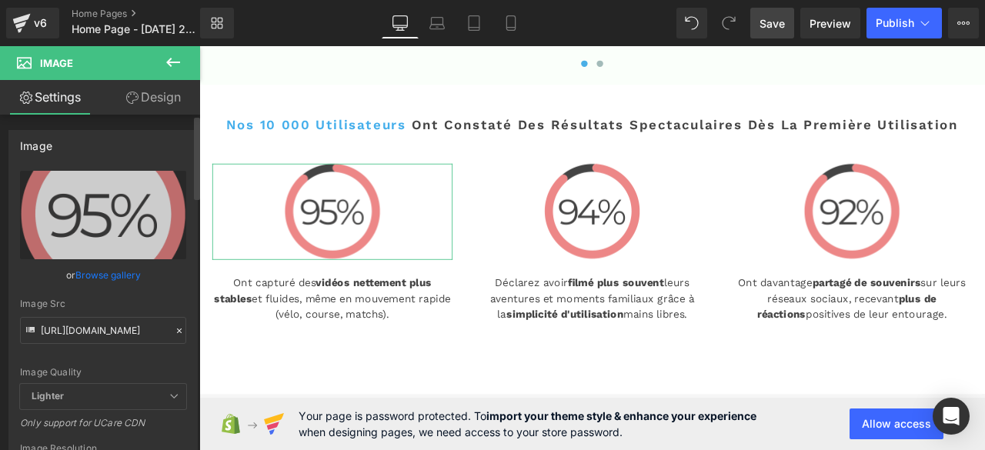
click at [174, 329] on icon at bounding box center [179, 331] width 11 height 11
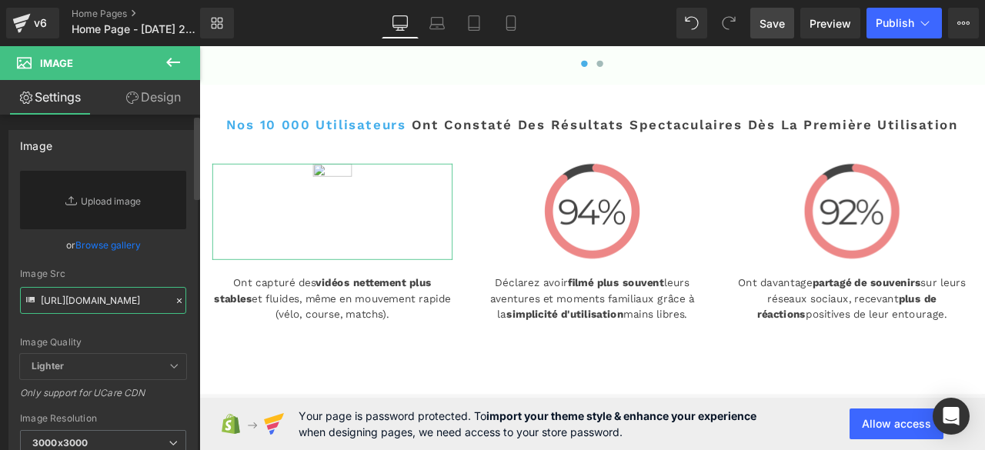
click at [148, 306] on input "https://cdn.shopify.com/s/files/1/0927/2206/9835/files/92_3_3000x3000.png?v=175…" at bounding box center [103, 300] width 166 height 27
paste input "https://cdn.shopify.com/s/files/1/0968/3809/1028/files/92.png?v=1758103899"
type input "https://cdn.shopify.com/s/files/1/0968/3809/1028/files/92.png?v=1758103899"
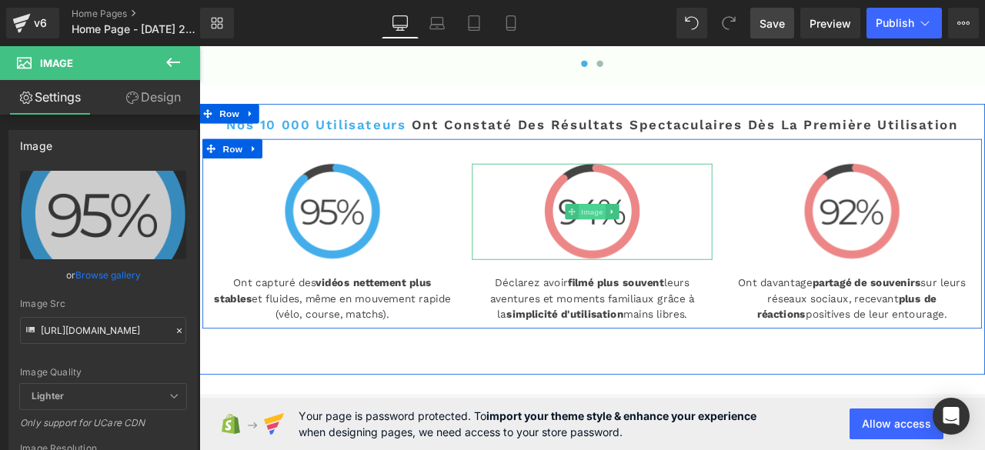
click at [655, 233] on span "Image" at bounding box center [665, 242] width 32 height 18
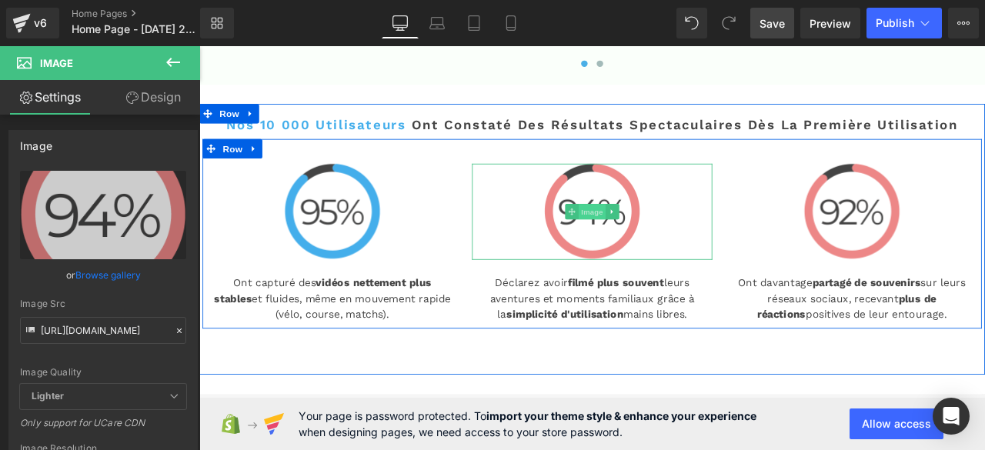
click at [665, 233] on span "Image" at bounding box center [665, 242] width 32 height 18
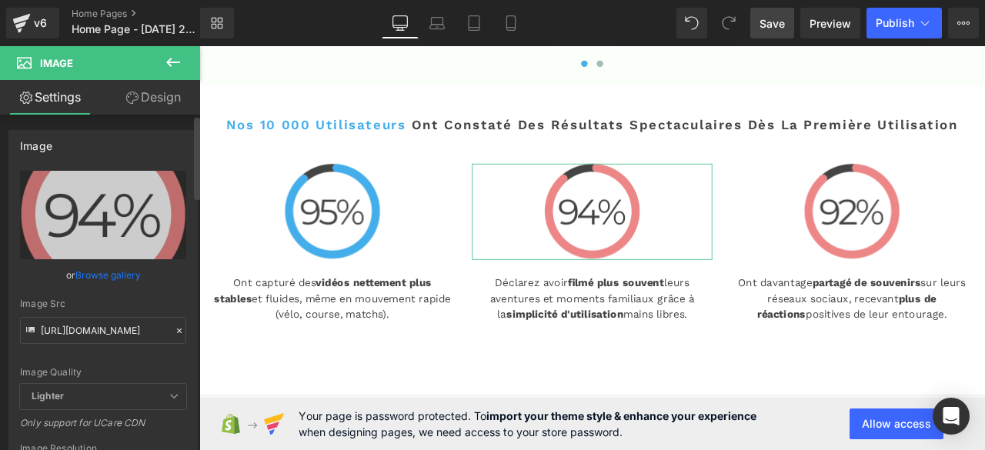
click at [174, 329] on icon at bounding box center [179, 331] width 11 height 11
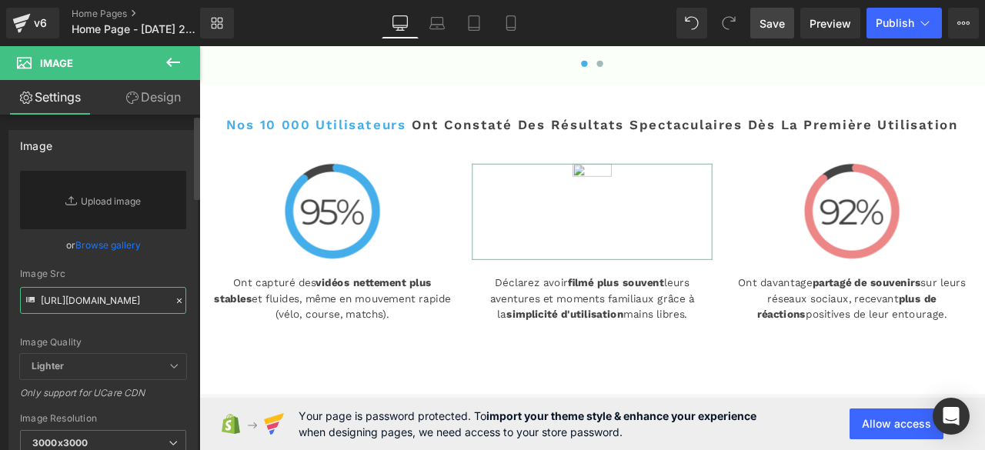
click at [150, 306] on input "https://cdn.shopify.com/s/files/1/0927/2206/9835/files/92_2_3000x3000.png?v=175…" at bounding box center [103, 300] width 166 height 27
paste input "https://cdn.shopify.com/s/files/1/0968/3809/1028/files/92_2.png?v=1758103899"
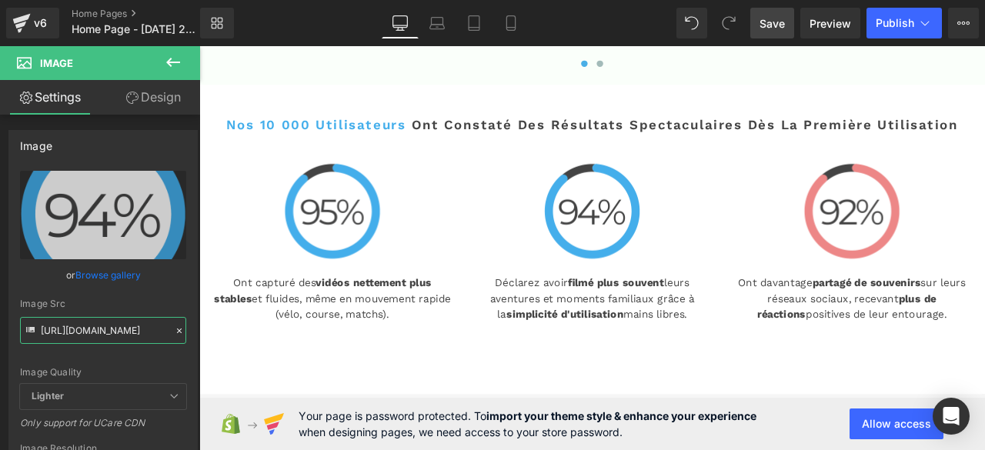
type input "https://cdn.shopify.com/s/files/1/0968/3809/1028/files/92_2_3000x3000.png?v=175…"
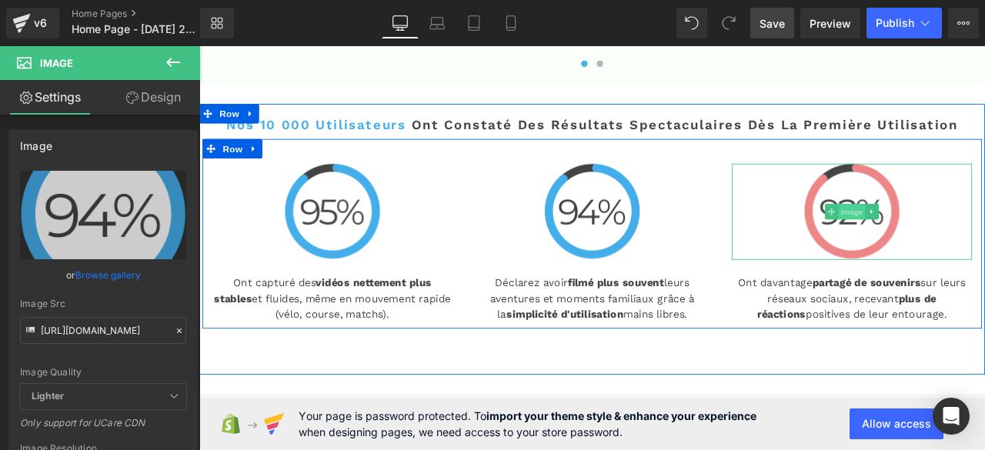
click at [967, 233] on span "Image" at bounding box center [973, 242] width 32 height 18
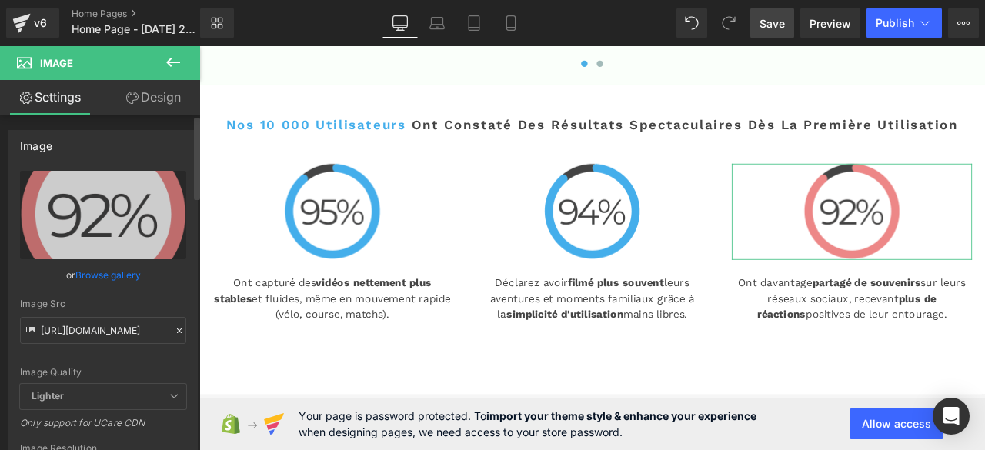
click at [174, 329] on icon at bounding box center [179, 331] width 11 height 11
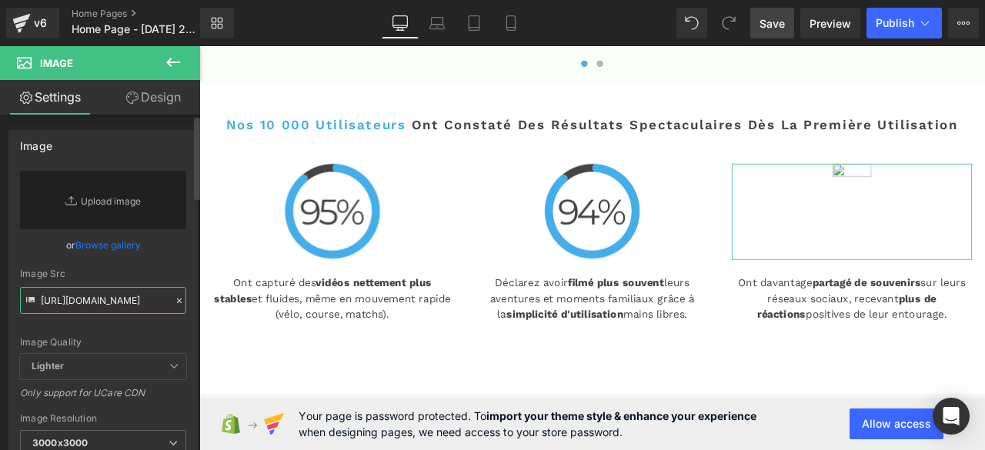
click at [105, 296] on input "https://cdn.shopify.com/s/files/1/0927/2206/9835/files/92_5ff7ff52-d94a-4753-8f…" at bounding box center [103, 300] width 166 height 27
paste input "https://cdn.shopify.com/s/files/1/0968/3809/1028/files/92_3.png?v=1758103898"
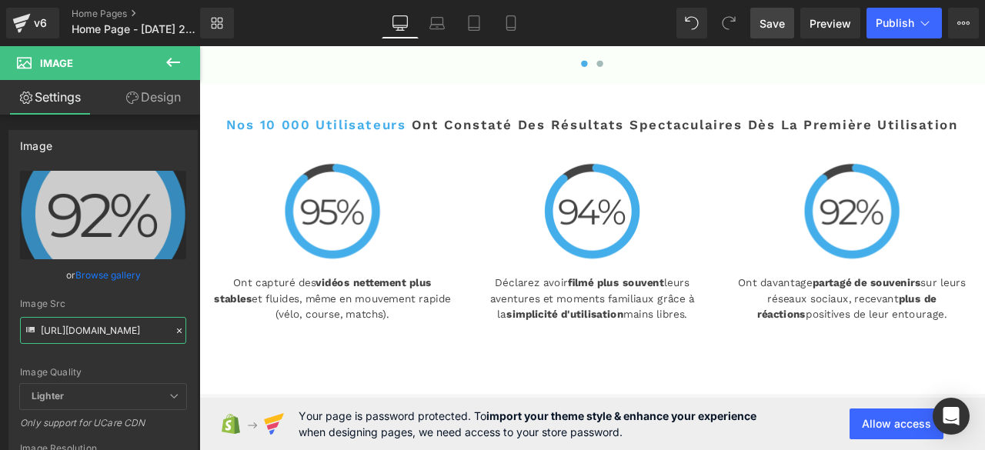
type input "https://cdn.shopify.com/s/files/1/0968/3809/1028/files/92_3_3000x3000.png?v=175…"
click at [783, 25] on span "Save" at bounding box center [772, 23] width 25 height 16
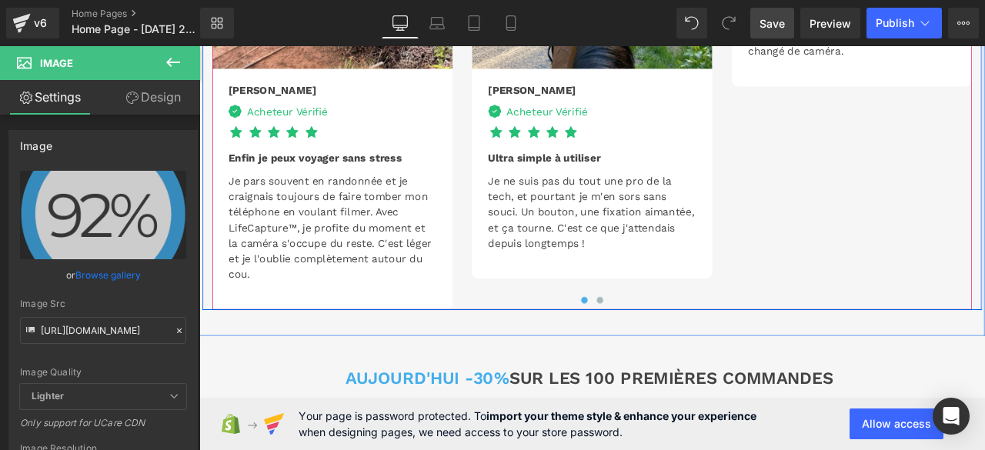
scroll to position [3309, 0]
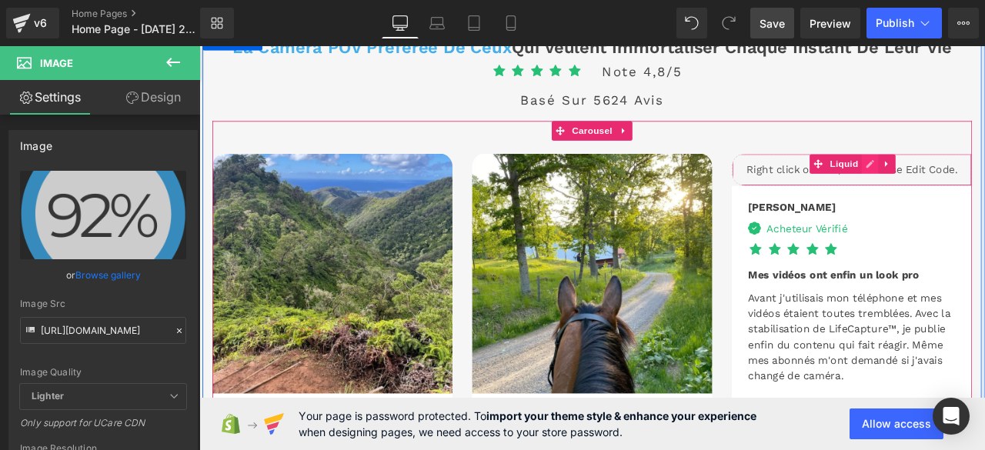
click at [984, 173] on div "Liquid" at bounding box center [972, 192] width 285 height 38
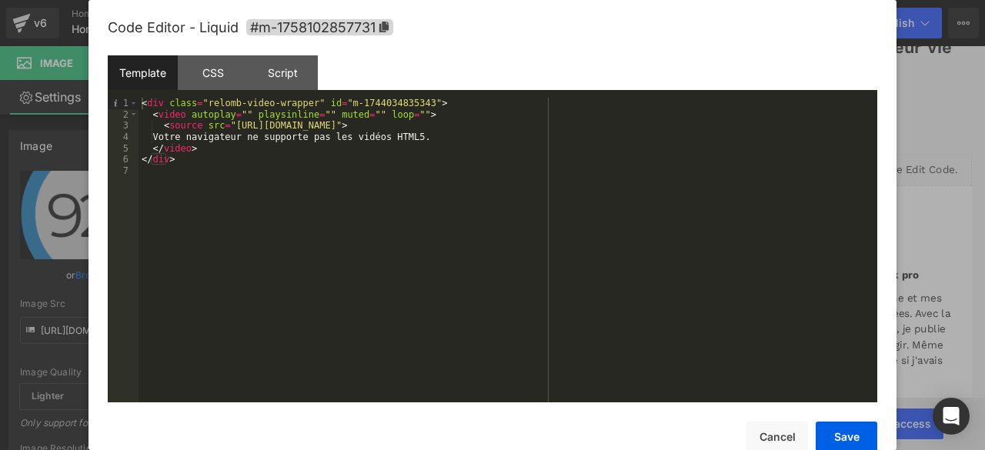
click at [598, 125] on div "< div class = "relomb-video-wrapper" id = "m-1744034835343" > < video autoplay …" at bounding box center [508, 261] width 739 height 327
drag, startPoint x: 598, startPoint y: 125, endPoint x: 228, endPoint y: 132, distance: 370.3
click at [228, 132] on div "< div class = "relomb-video-wrapper" id = "m-1744034835343" > < video autoplay …" at bounding box center [508, 261] width 739 height 327
click at [244, 129] on div "< div class = "relomb-video-wrapper" id = "m-1744034835343" > < video autoplay …" at bounding box center [508, 261] width 739 height 327
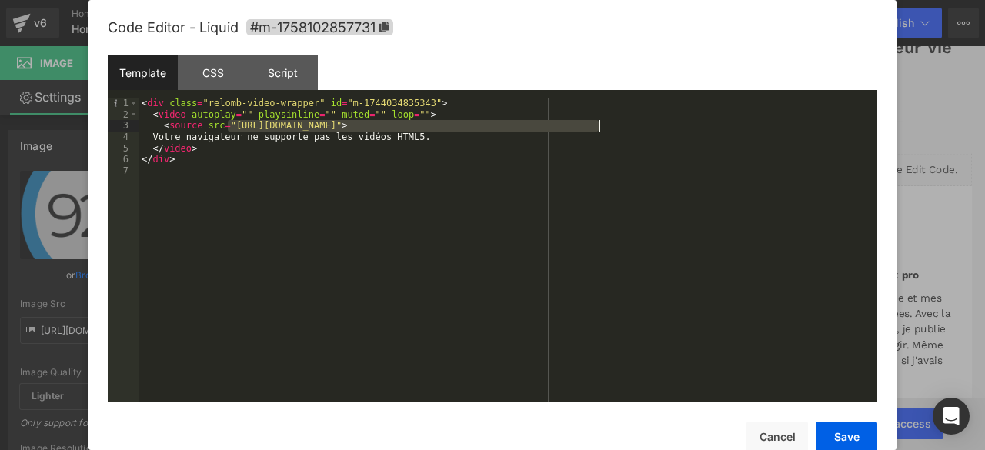
drag, startPoint x: 228, startPoint y: 125, endPoint x: 600, endPoint y: 127, distance: 372.5
click at [600, 127] on div "< div class = "relomb-video-wrapper" id = "m-1744034835343" > < video autoplay …" at bounding box center [508, 261] width 739 height 327
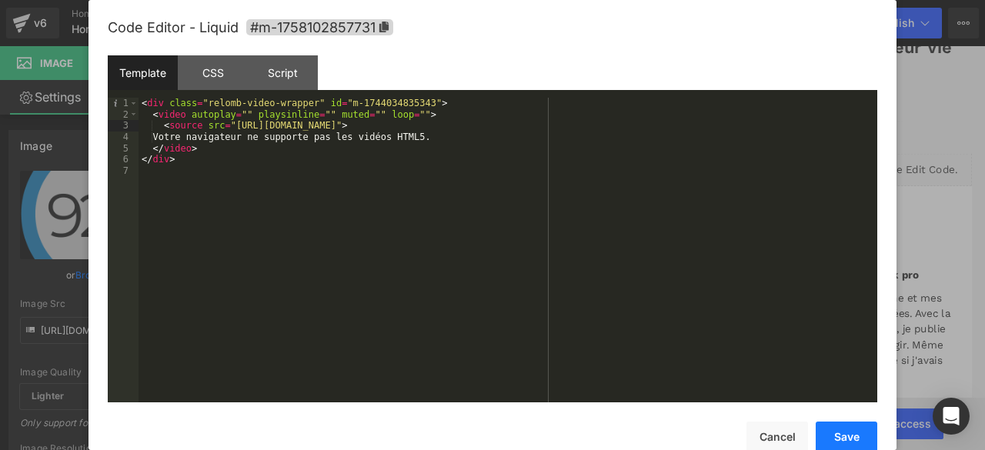
click at [852, 432] on button "Save" at bounding box center [847, 437] width 62 height 31
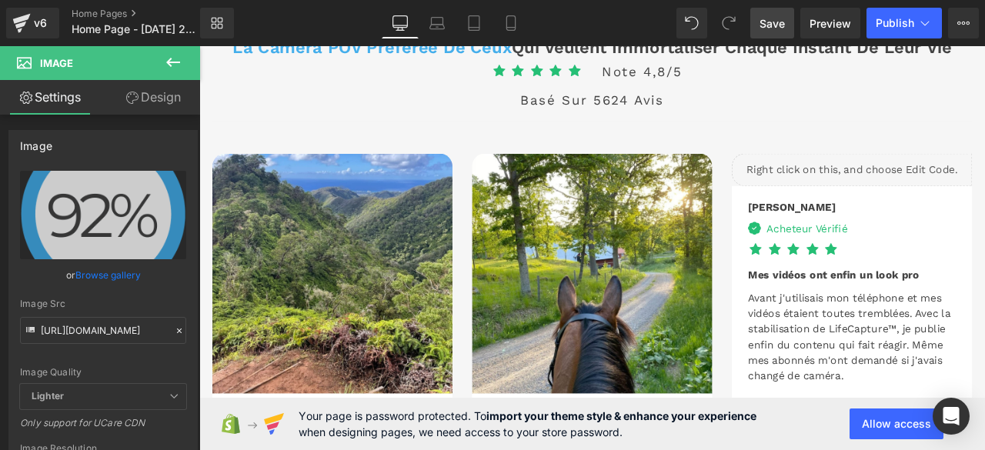
click at [773, 25] on span "Save" at bounding box center [772, 23] width 25 height 16
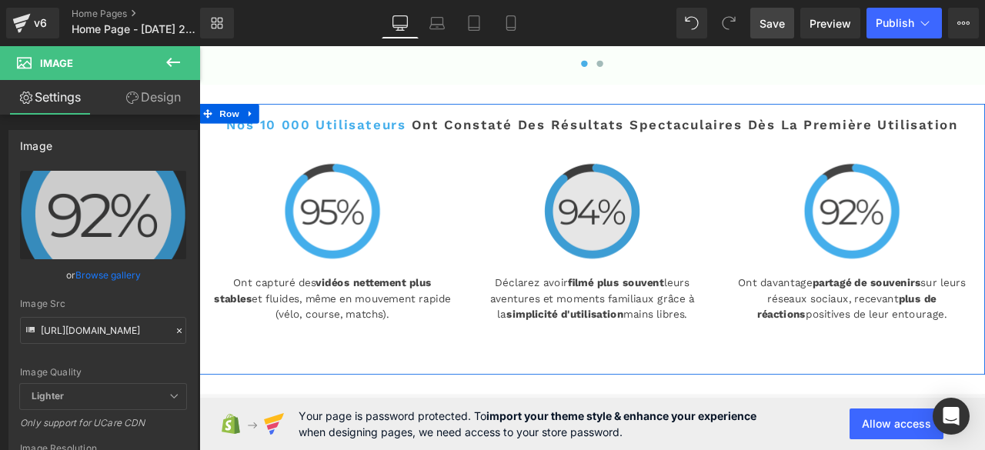
scroll to position [2771, 0]
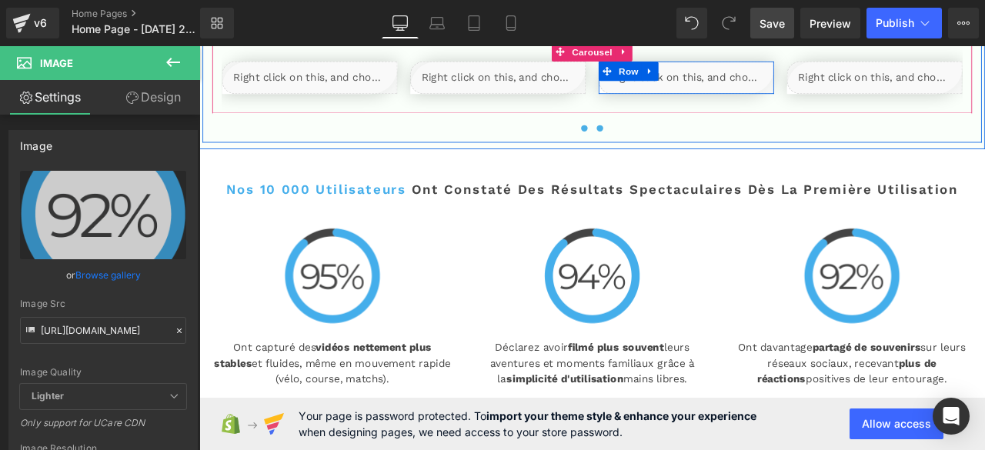
click at [670, 140] on span at bounding box center [674, 144] width 8 height 8
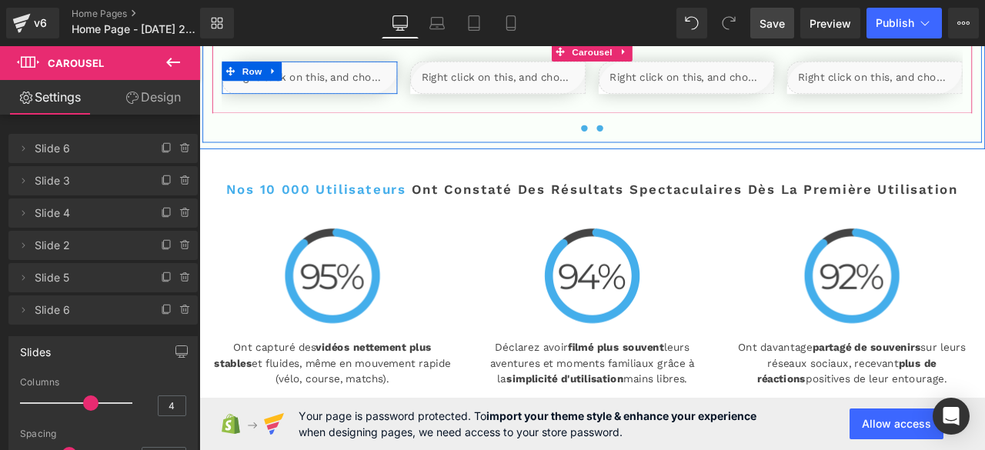
click at [652, 140] on span at bounding box center [656, 144] width 8 height 8
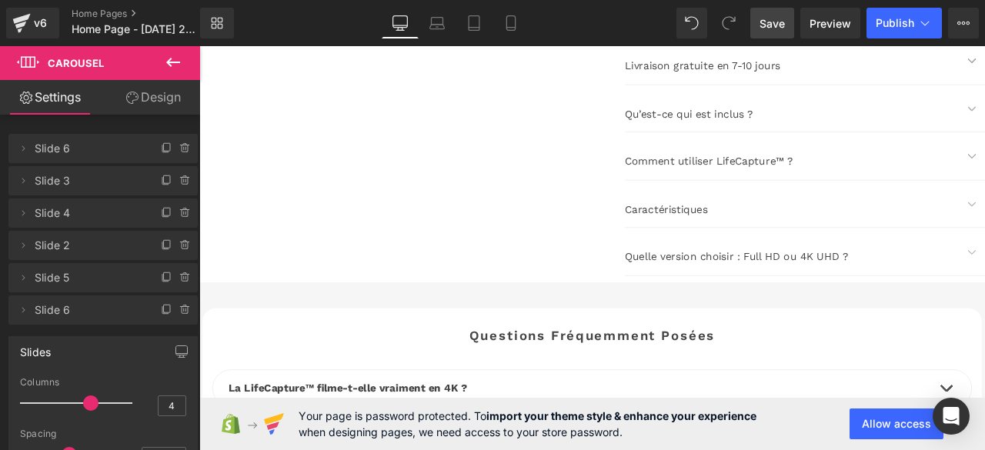
scroll to position [4513, 0]
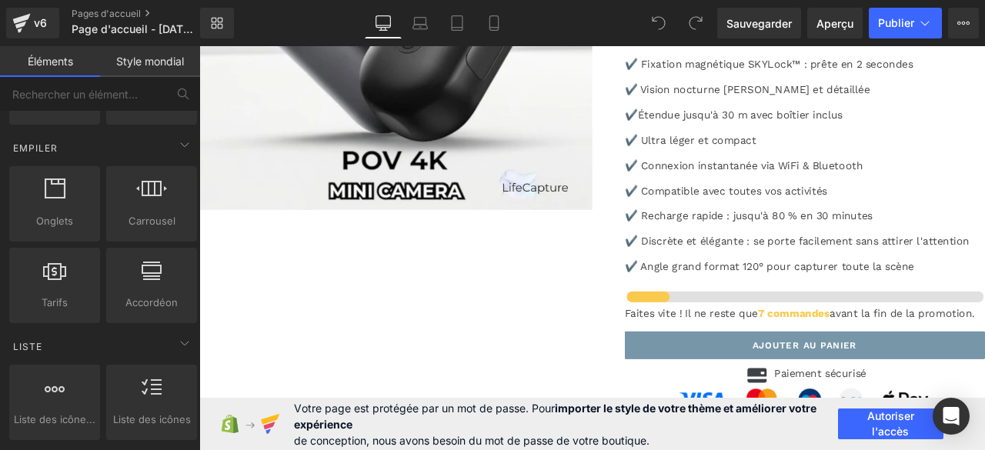
scroll to position [616, 0]
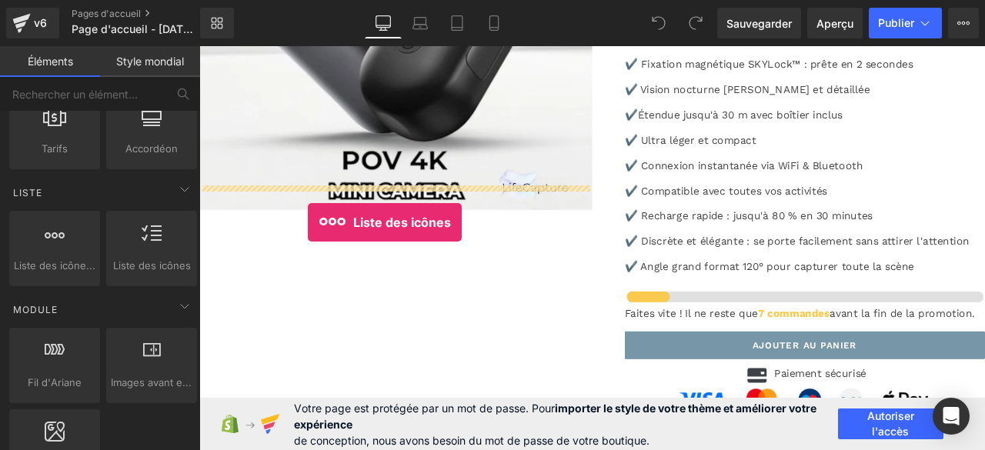
drag, startPoint x: 253, startPoint y: 286, endPoint x: 328, endPoint y: 255, distance: 81.1
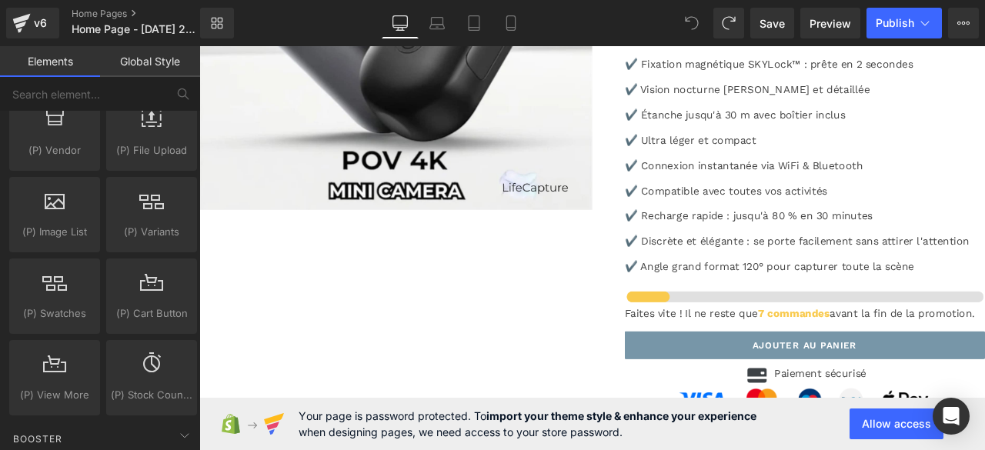
scroll to position [1693, 0]
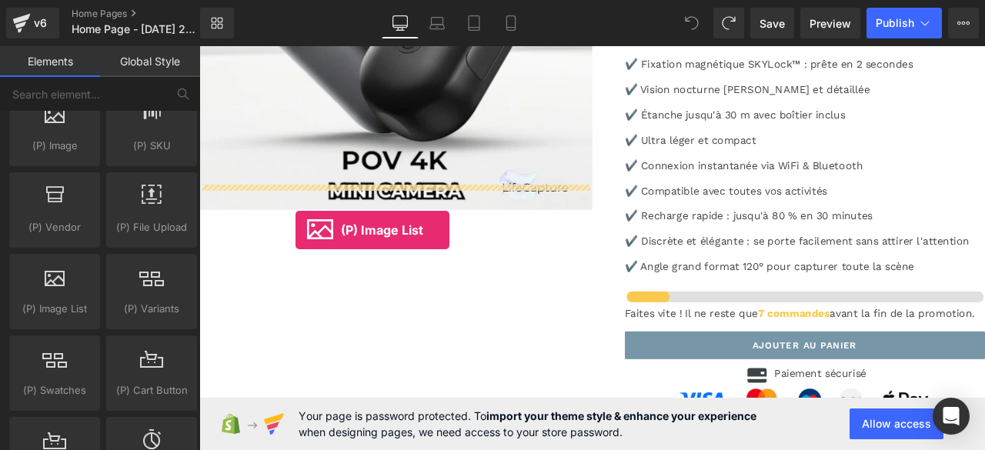
drag, startPoint x: 259, startPoint y: 323, endPoint x: 313, endPoint y: 265, distance: 79.5
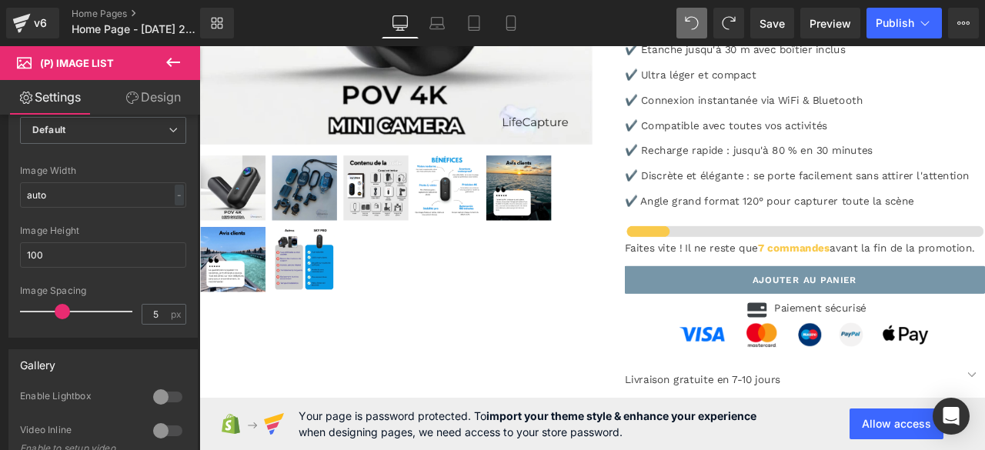
scroll to position [4295, 0]
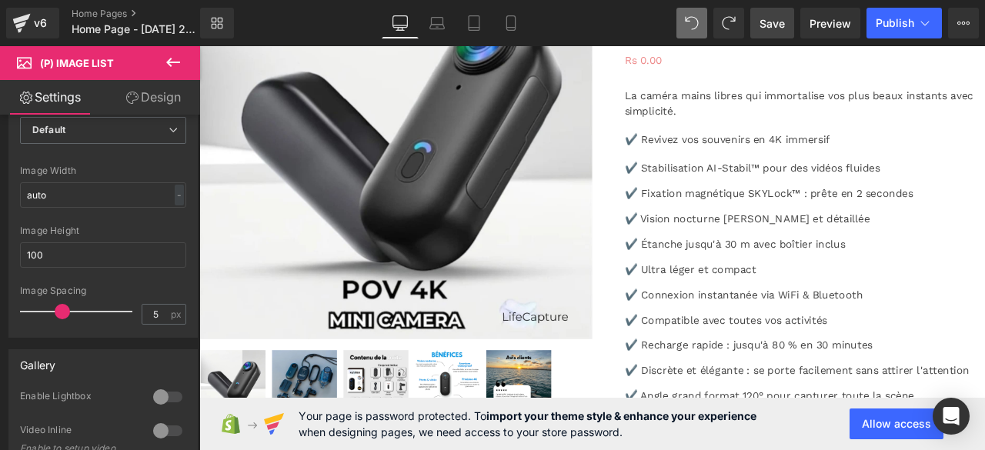
click at [763, 18] on span "Save" at bounding box center [772, 23] width 25 height 16
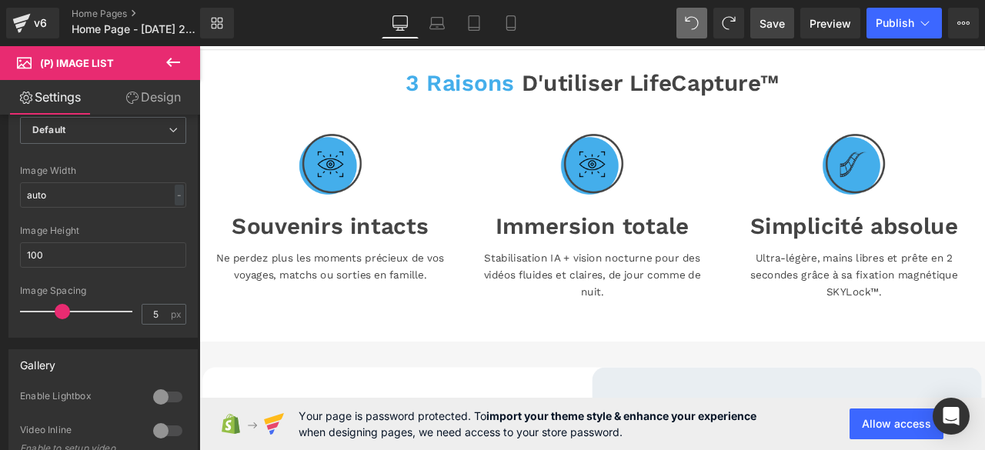
scroll to position [0, 0]
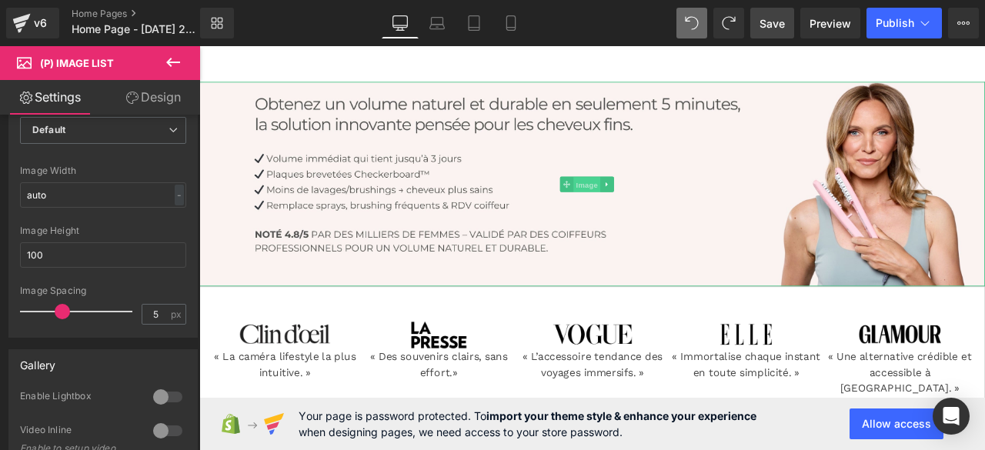
click at [654, 206] on span "Image" at bounding box center [659, 210] width 32 height 18
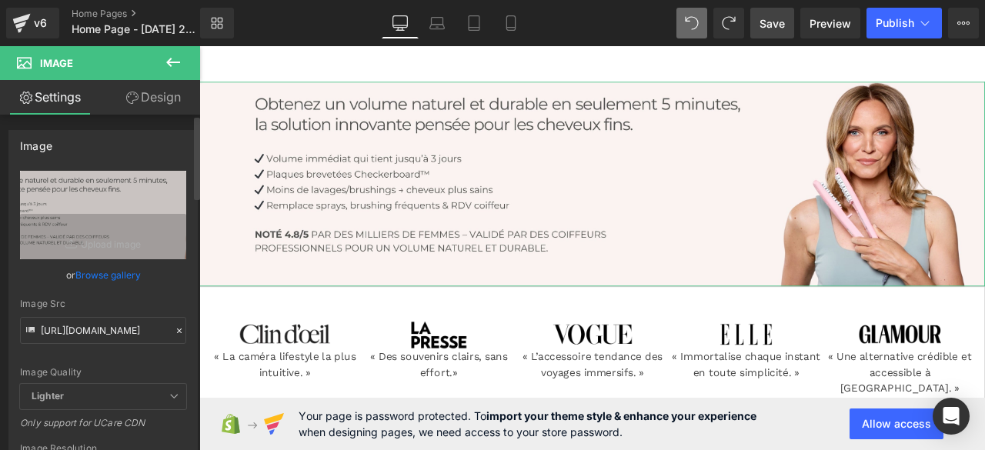
click at [174, 331] on icon at bounding box center [179, 331] width 11 height 11
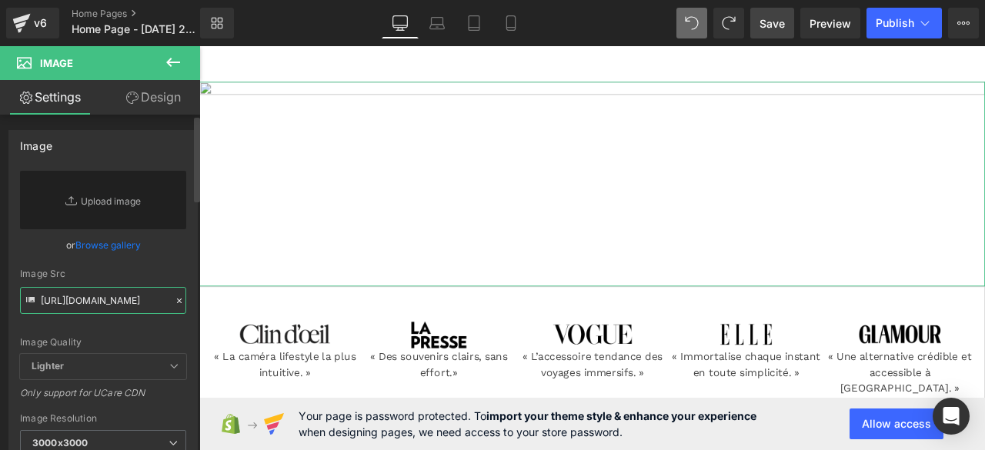
click at [143, 299] on input "https://cdn.shopify.com/s/files/1/0927/2206/9835/files/29_3000x3000.jpg?v=17569…" at bounding box center [103, 300] width 166 height 27
click at [143, 299] on input "text" at bounding box center [103, 300] width 166 height 27
paste input "https://cdn.shopify.com/s/files/1/0968/3809/1028/files/nouvelle_banniere_2025_1…"
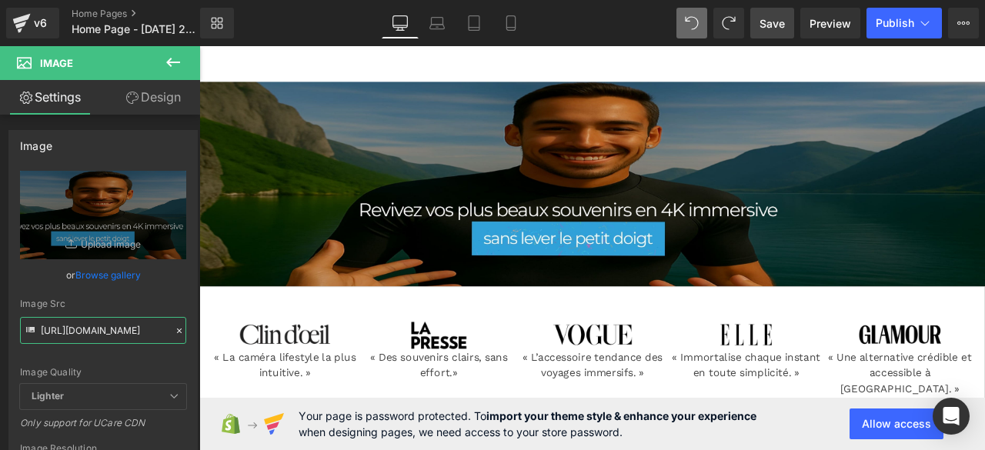
type input "https://cdn.shopify.com/s/files/1/0968/3809/1028/files/nouvelle_banniere_2025_1…"
click at [782, 25] on span "Save" at bounding box center [772, 23] width 25 height 16
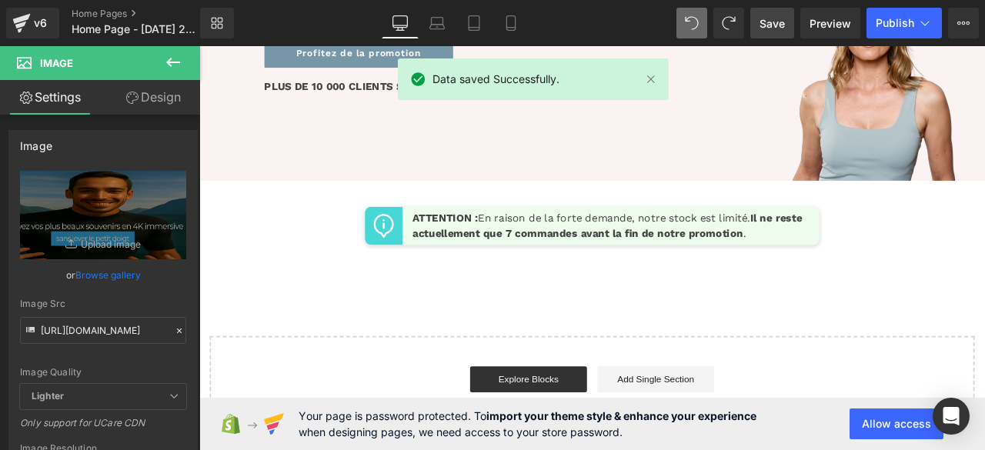
scroll to position [5668, 0]
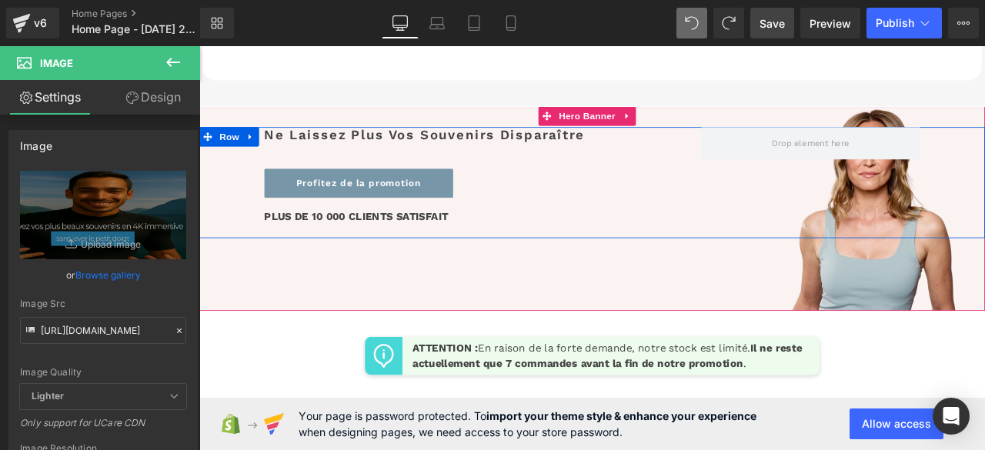
click at [968, 242] on div "Ne laissez plus vos souvenirs disparaître Heading Profitez de la promotion Butt…" at bounding box center [664, 208] width 931 height 132
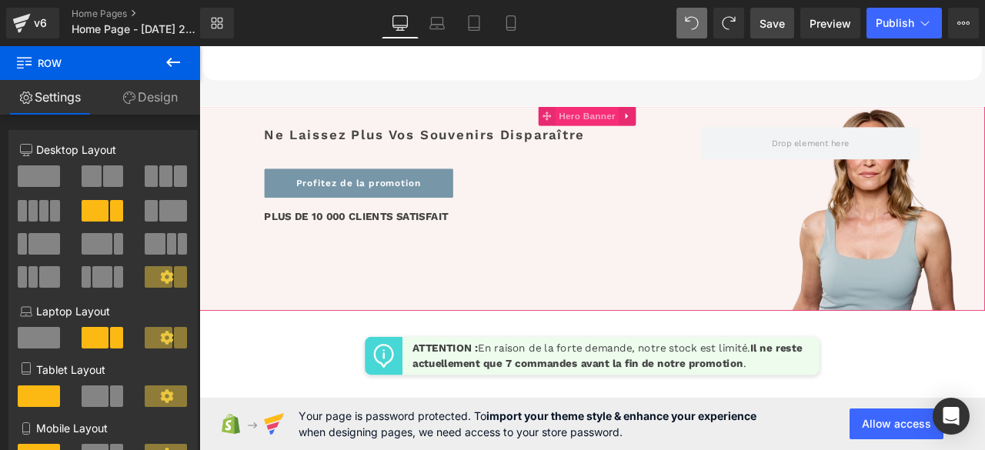
click at [657, 122] on span "Hero Banner" at bounding box center [659, 129] width 75 height 23
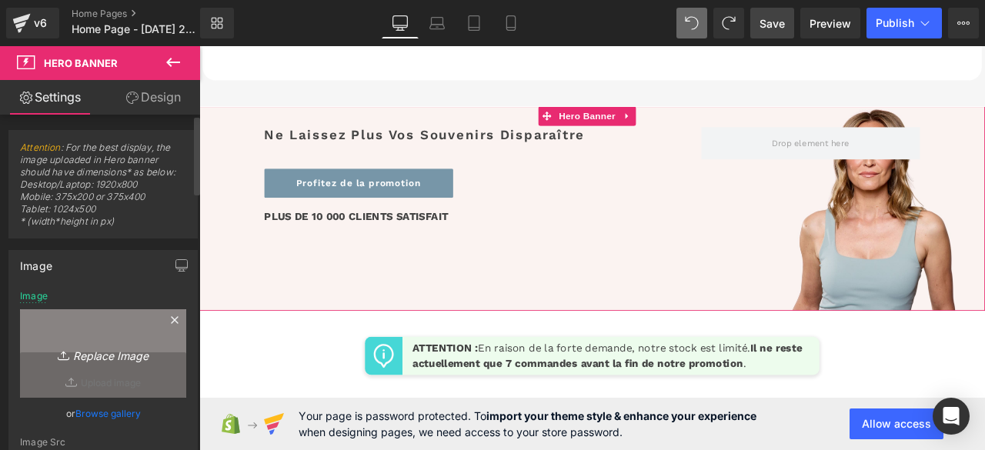
scroll to position [154, 0]
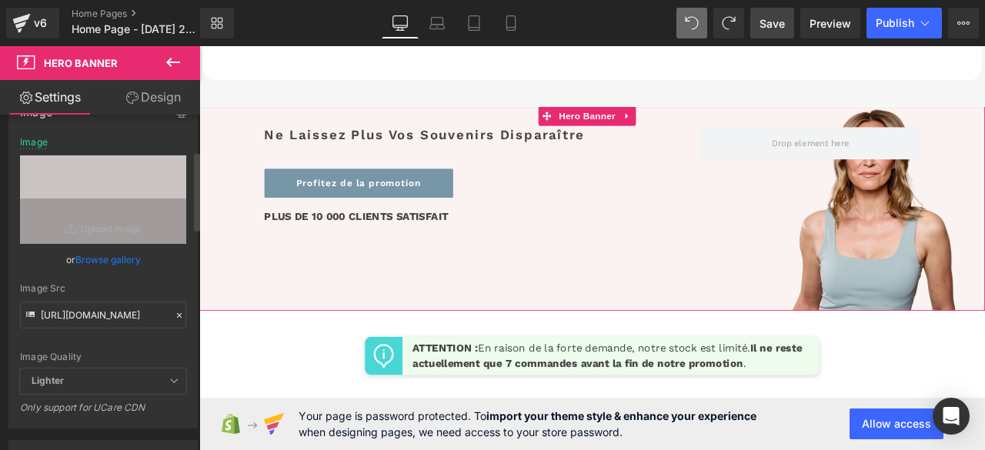
click at [176, 313] on icon at bounding box center [179, 315] width 11 height 11
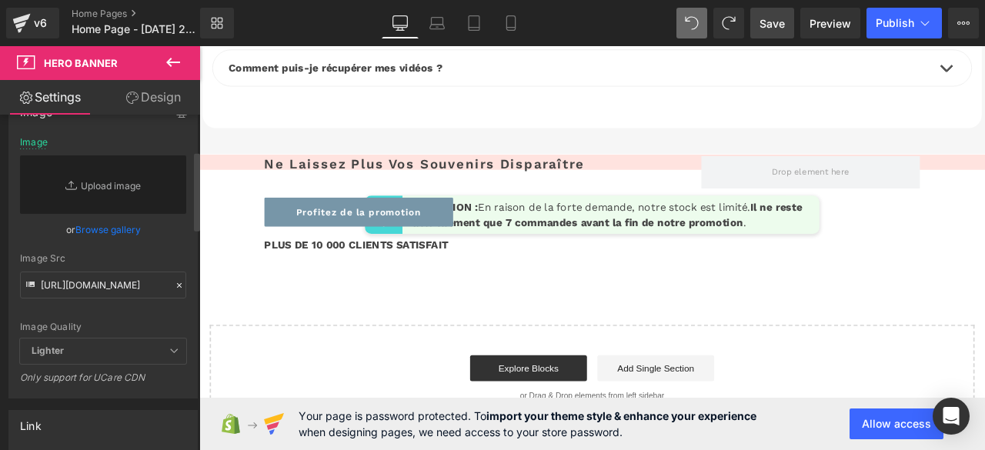
scroll to position [5601, 0]
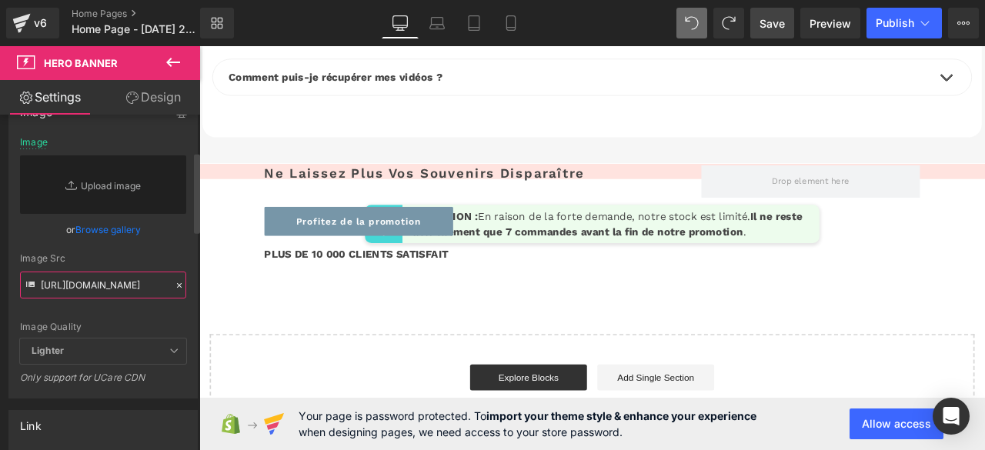
click at [141, 285] on input "https://cdn.shopify.com/s/files/1/0927/2206/9835/files/27.jpg?v=1756908375" at bounding box center [103, 285] width 166 height 27
paste input "https://cdn.shopify.com/s/files/1/0968/3809/1028/files/banniere_pc_1.jpg?v=1758…"
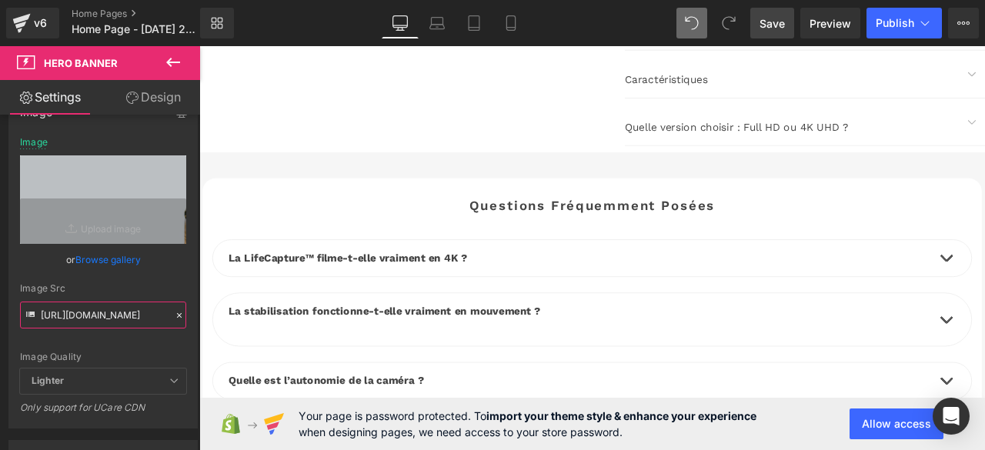
scroll to position [4975, 0]
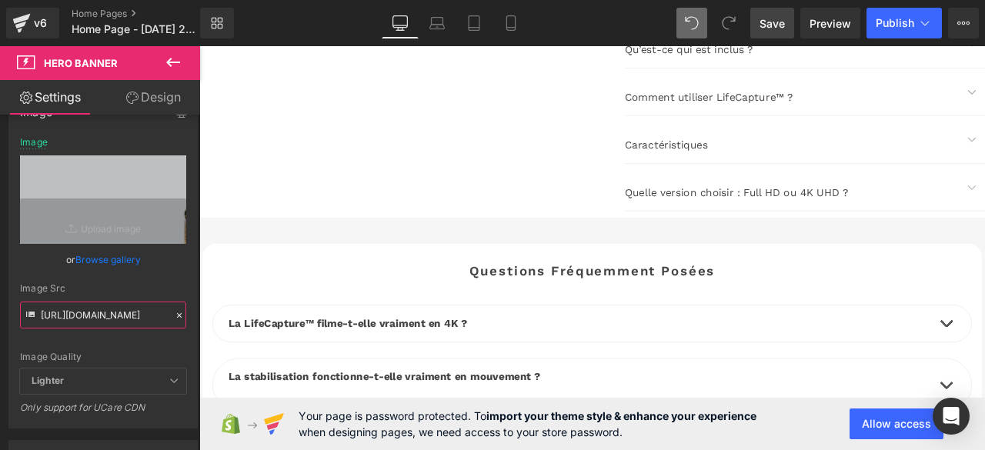
type input "https://cdn.shopify.com/s/files/1/0968/3809/1028/files/banniere_pc_1.jpg?v=1758…"
click at [787, 13] on link "Save" at bounding box center [772, 23] width 44 height 31
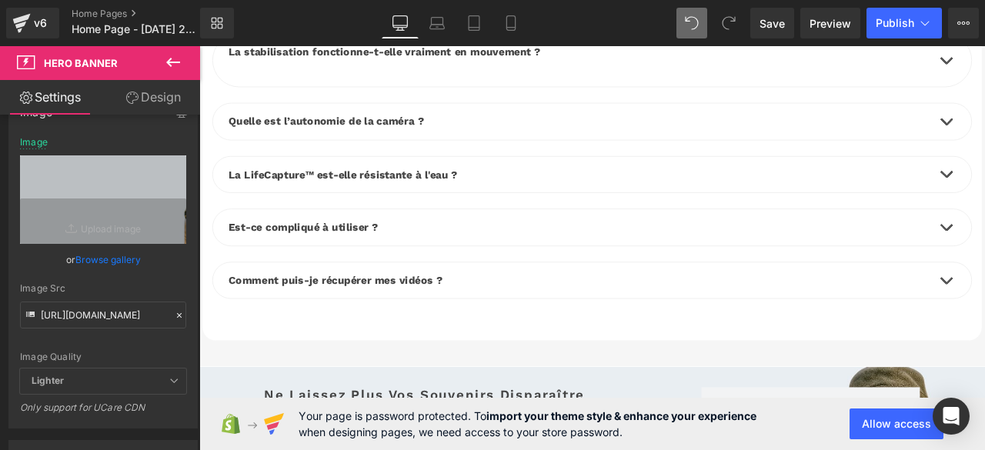
scroll to position [5437, 0]
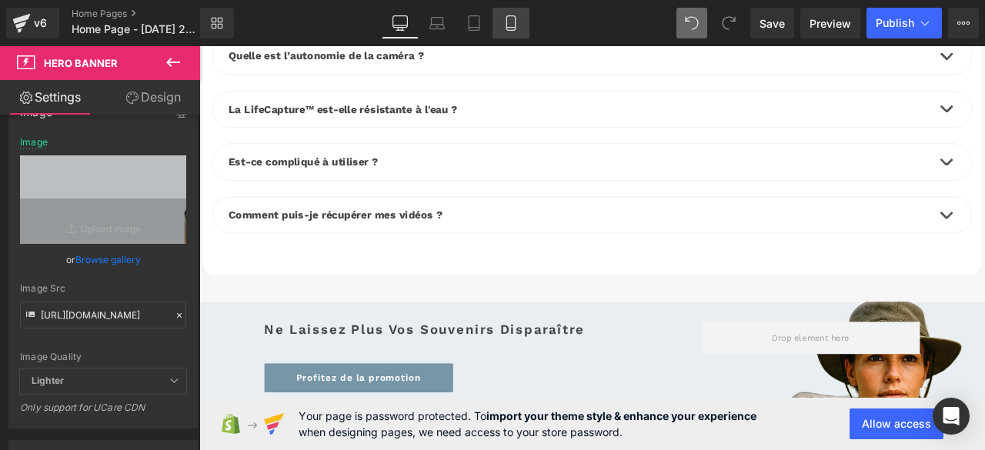
click at [502, 25] on link "Mobile" at bounding box center [511, 23] width 37 height 31
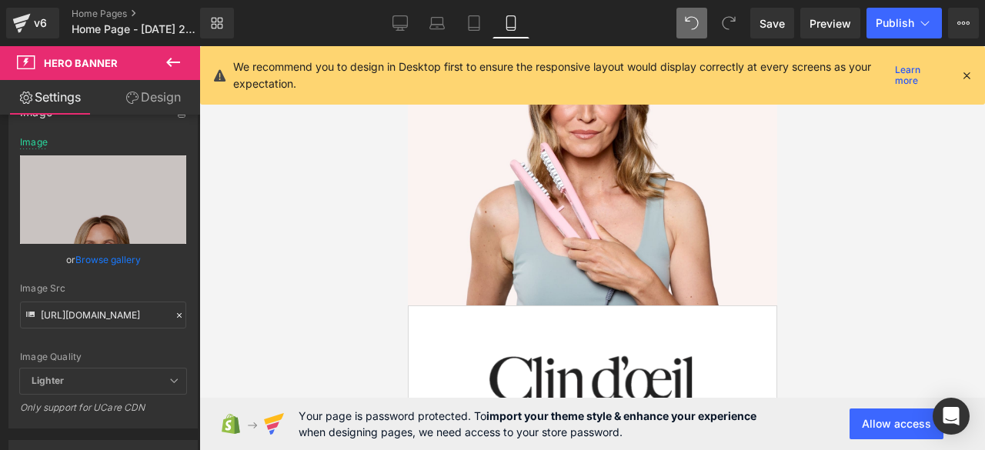
scroll to position [0, 0]
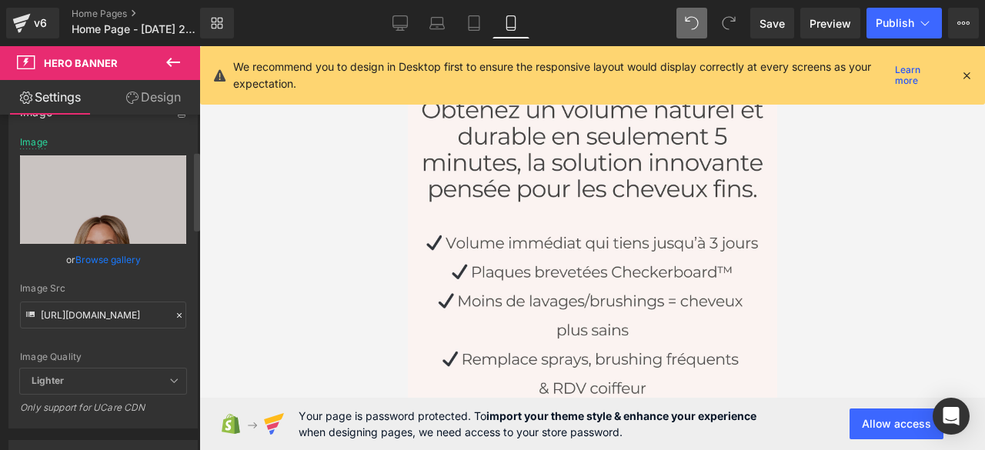
click at [174, 314] on icon at bounding box center [179, 315] width 11 height 11
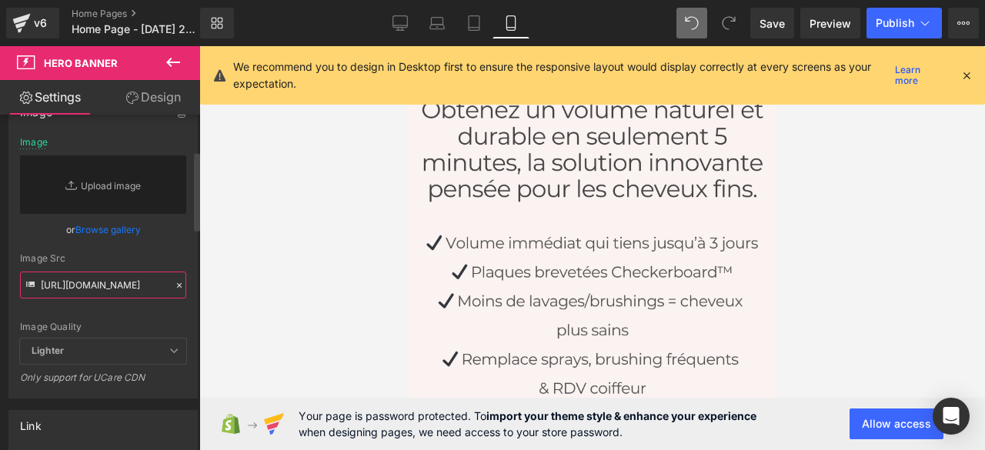
click at [112, 286] on input "https://cdn.shopify.com/s/files/1/0968/3809/1028/files/banniere_pc_1.jpg?v=1758…" at bounding box center [103, 285] width 166 height 27
paste input "https://cdn.shopify.com/s/files/1/0968/3809/1028/files/5_3eff62e9-25c8-42d4-8d2…"
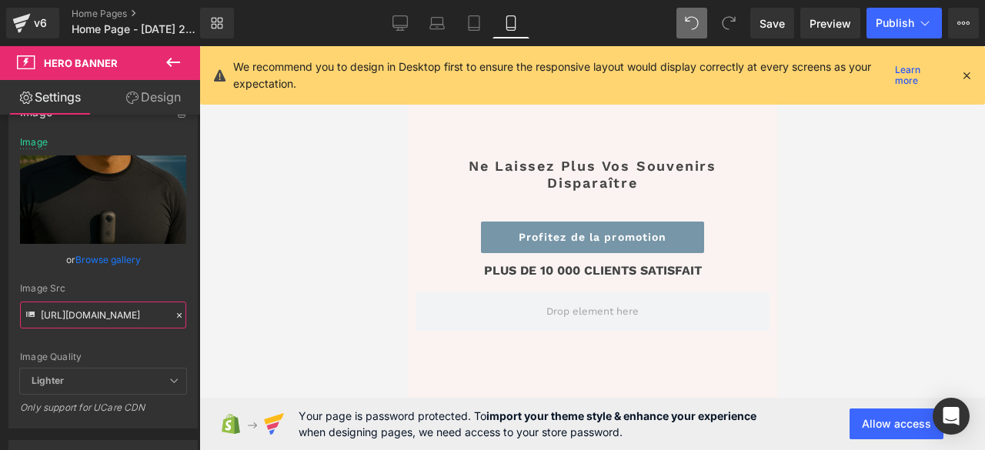
scroll to position [8468, 0]
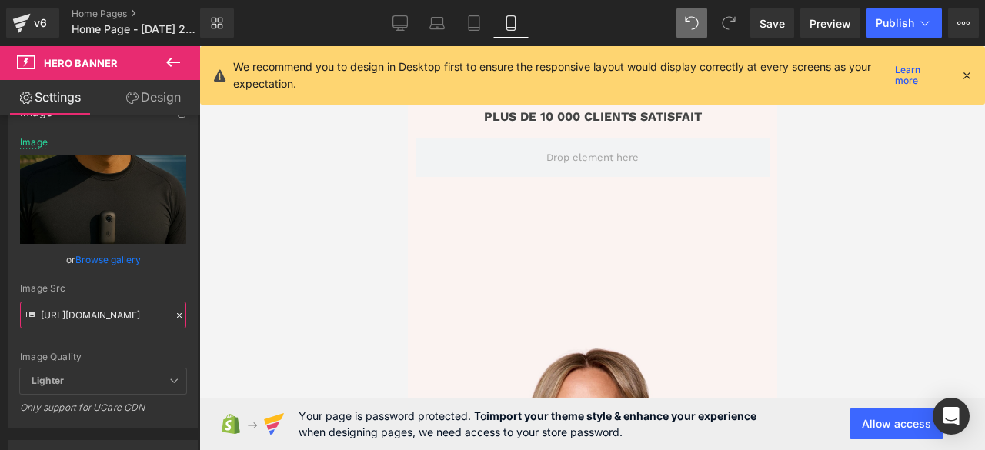
type input "https://cdn.shopify.com/s/files/1/0968/3809/1028/files/5_3eff62e9-25c8-42d4-8d2…"
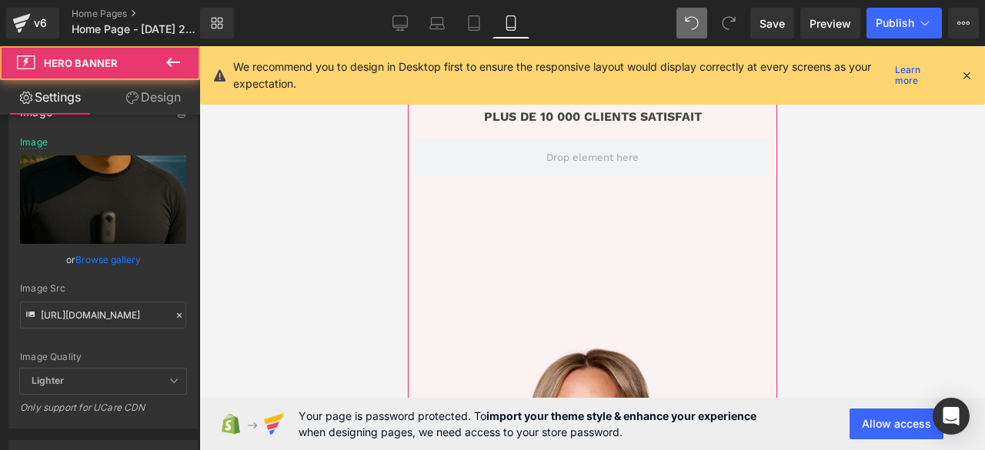
click at [631, 270] on div "Ne laissez plus vos souvenirs disparaître Heading Profitez de la promotion Butt…" at bounding box center [591, 314] width 369 height 739
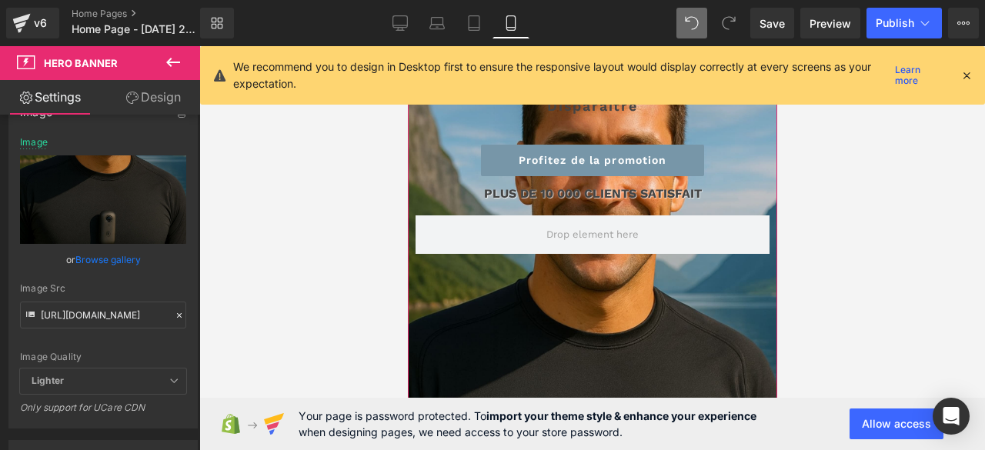
scroll to position [8160, 0]
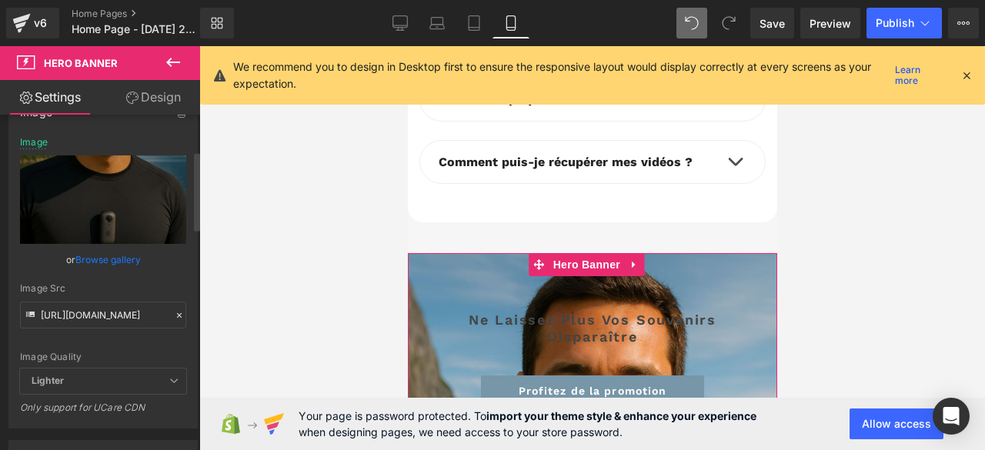
click at [174, 315] on icon at bounding box center [179, 315] width 11 height 11
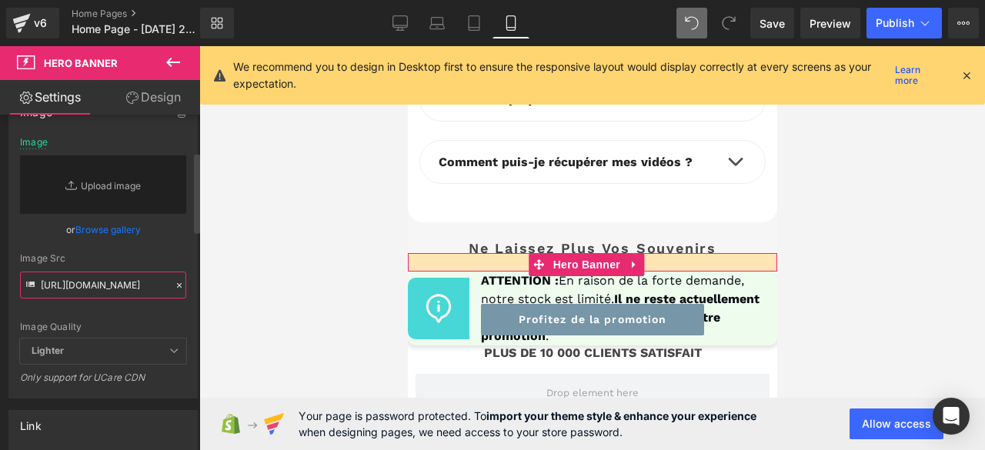
click at [130, 286] on input "https://cdn.shopify.com/s/files/1/0968/3809/1028/files/5_3eff62e9-25c8-42d4-8d2…" at bounding box center [103, 285] width 166 height 27
paste input "https://cdn.shopify.com/s/files/1/0968/3809/1028/files/6_f5427c2d-c2c9-4e2d-a6a…"
type input "https://cdn.shopify.com/s/files/1/0968/3809/1028/files/6_f5427c2d-c2c9-4e2d-a6a…"
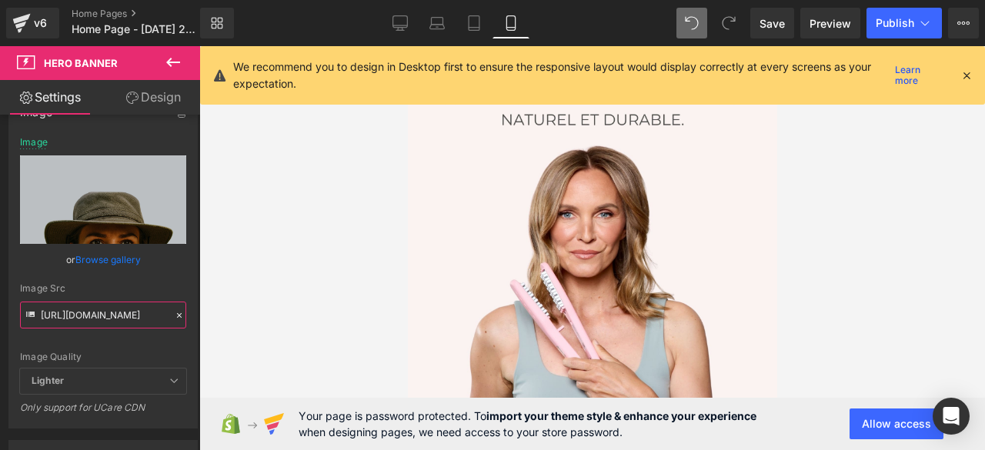
scroll to position [0, 0]
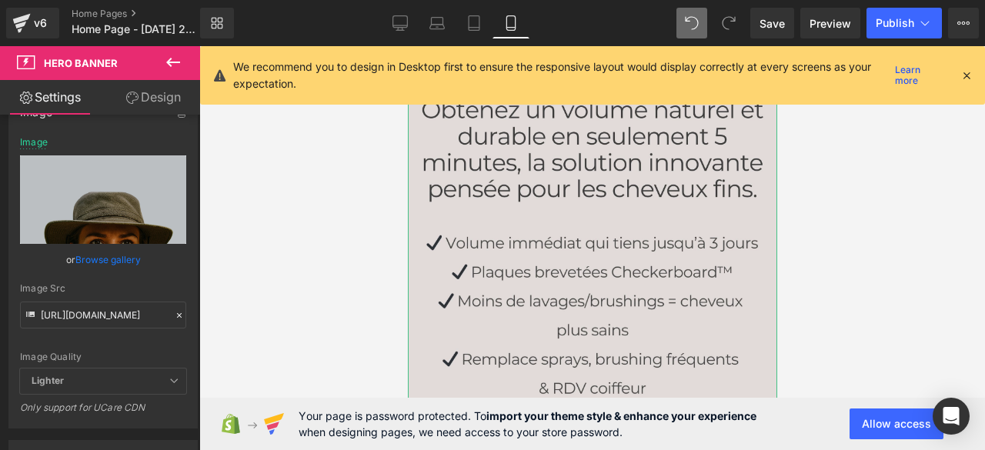
click at [570, 229] on img at bounding box center [591, 442] width 369 height 739
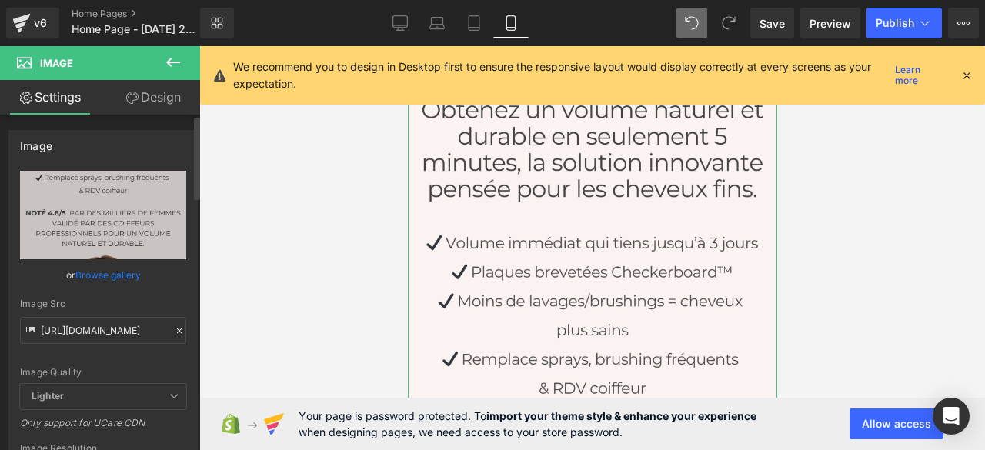
click at [174, 332] on icon at bounding box center [179, 331] width 11 height 11
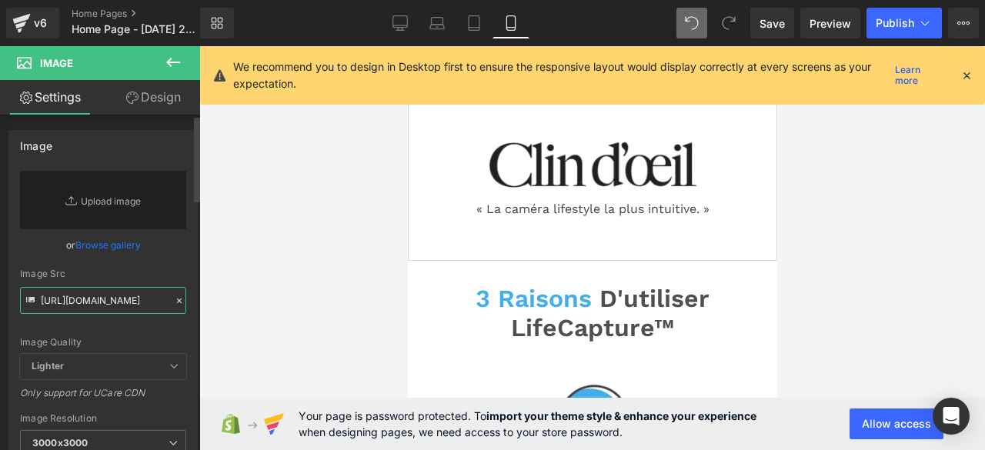
click at [138, 306] on input "https://cdn.shopify.com/s/files/1/0927/2206/9835/files/3_df957c32-893b-4145-a7b…" at bounding box center [103, 300] width 166 height 27
paste input "https://cdn.shopify.com/s/files/1/0968/3809/1028/files/5_3eff62e9-25c8-42d4-8d2…"
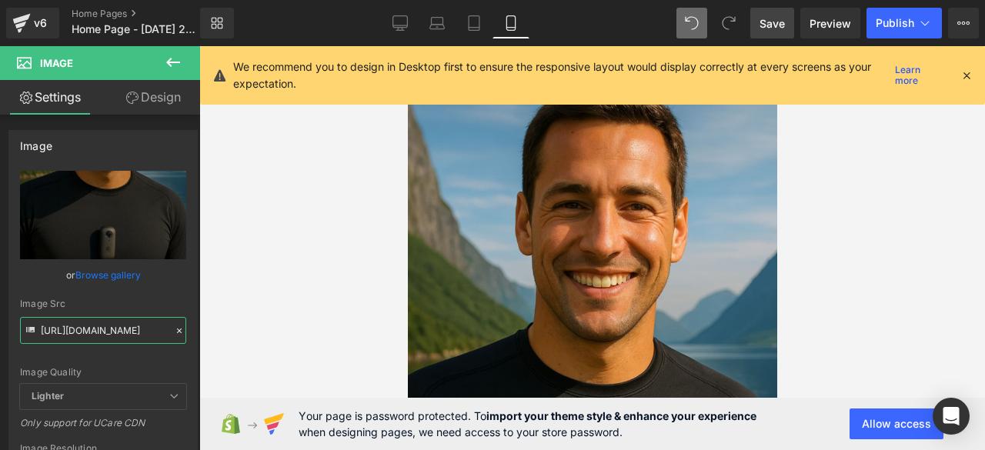
type input "https://cdn.shopify.com/s/files/1/0968/3809/1028/files/5_3eff62e9-25c8-42d4-8d2…"
click at [773, 19] on span "Save" at bounding box center [772, 23] width 25 height 16
click at [775, 25] on span "Save" at bounding box center [772, 23] width 25 height 16
click at [827, 24] on span "Preview" at bounding box center [831, 23] width 42 height 16
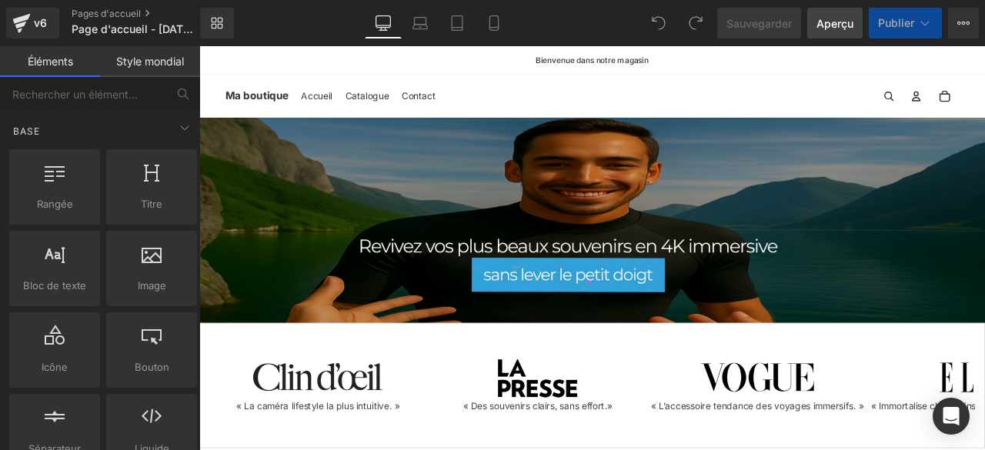
click at [831, 21] on font "Aperçu" at bounding box center [835, 23] width 37 height 13
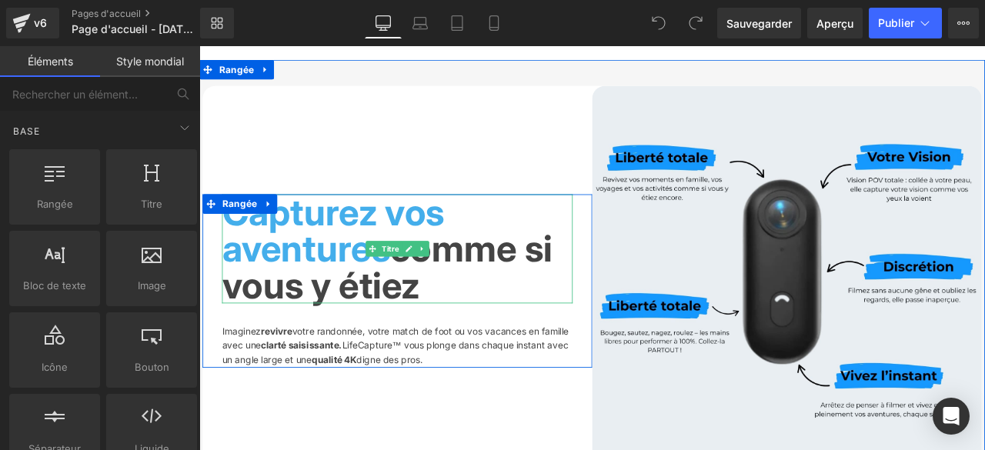
scroll to position [924, 0]
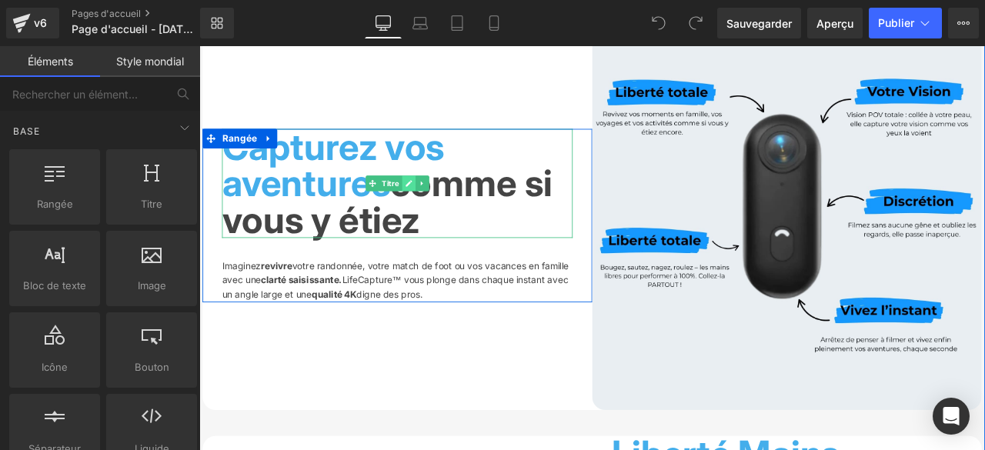
click at [444, 205] on icon at bounding box center [448, 209] width 8 height 8
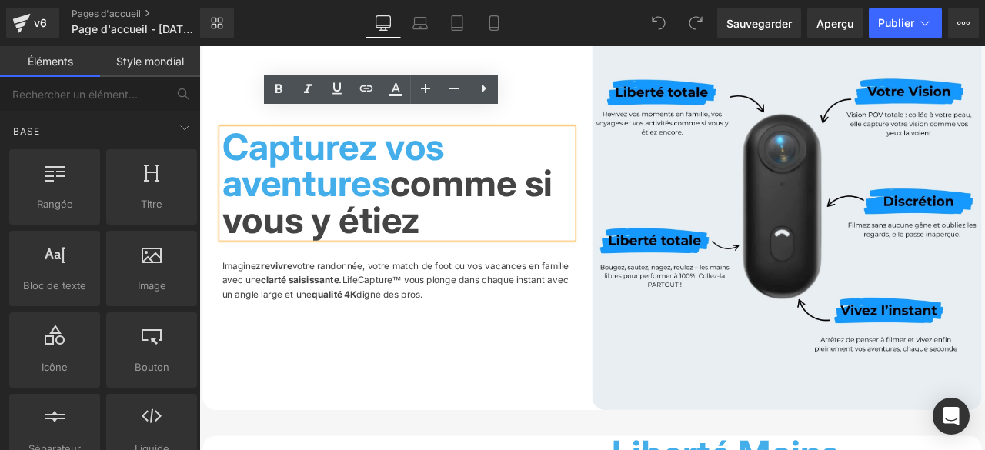
click at [442, 189] on font "comme si vous y étiez" at bounding box center [422, 230] width 392 height 95
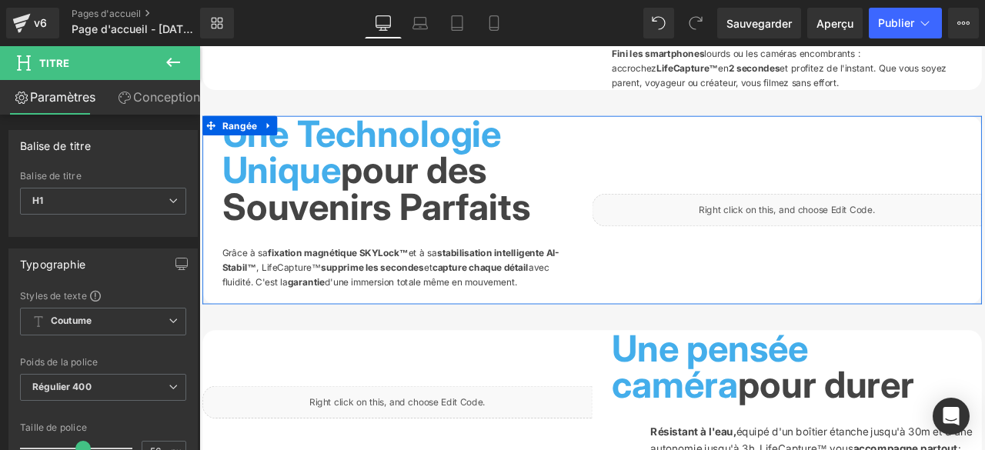
scroll to position [1616, 0]
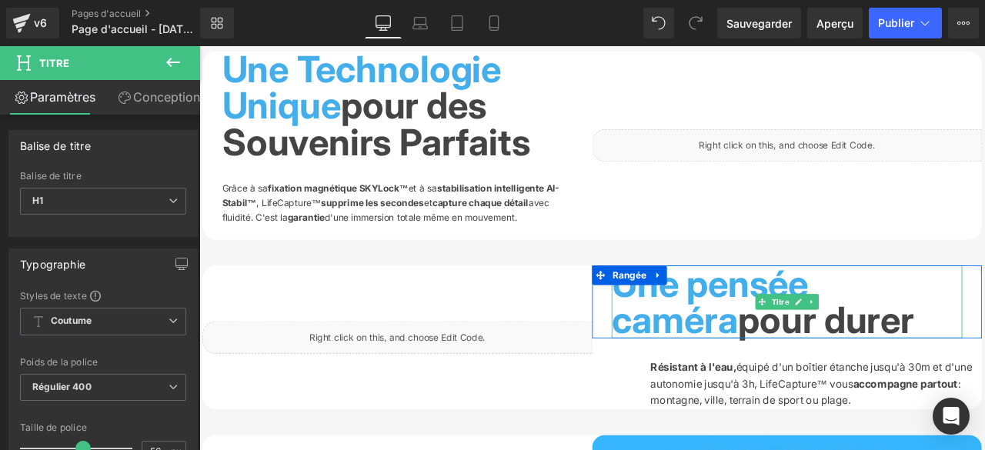
click at [921, 315] on font "Une pensée caméra" at bounding box center [804, 349] width 233 height 95
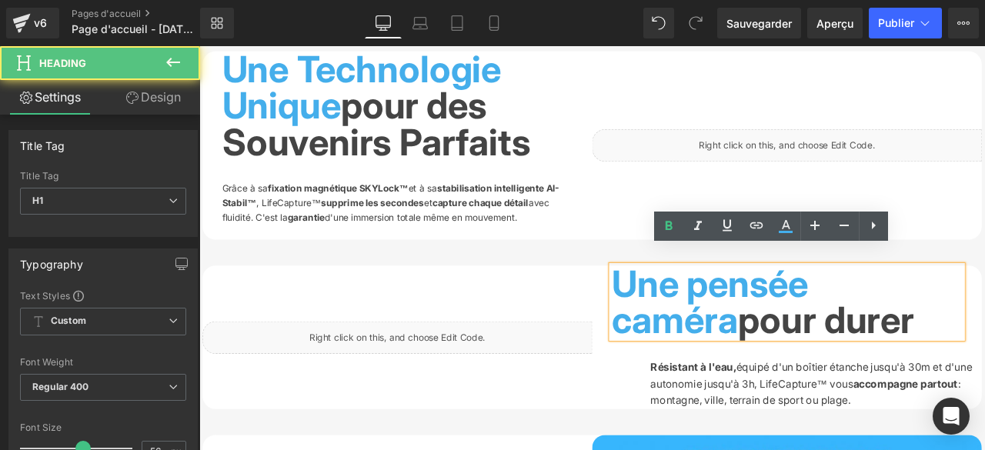
click at [921, 311] on font "Une pensée caméra" at bounding box center [804, 349] width 233 height 95
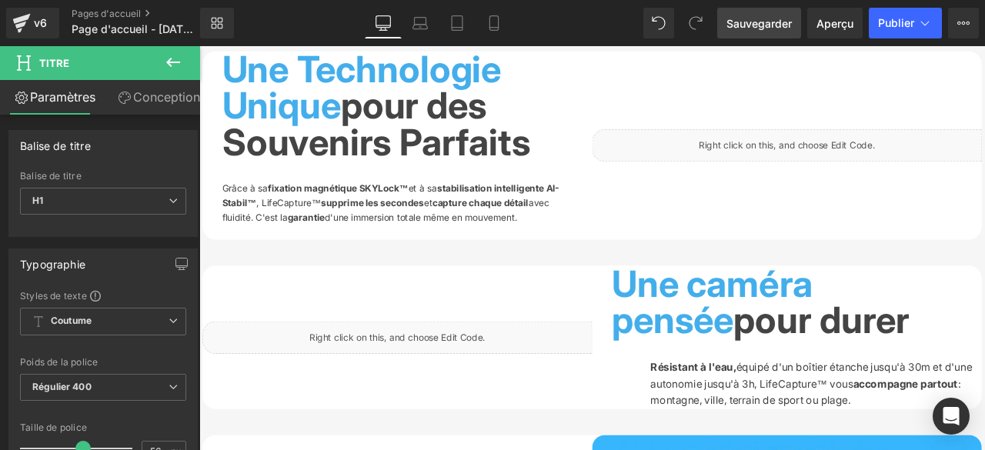
click at [774, 23] on font "Sauvegarder" at bounding box center [759, 23] width 65 height 13
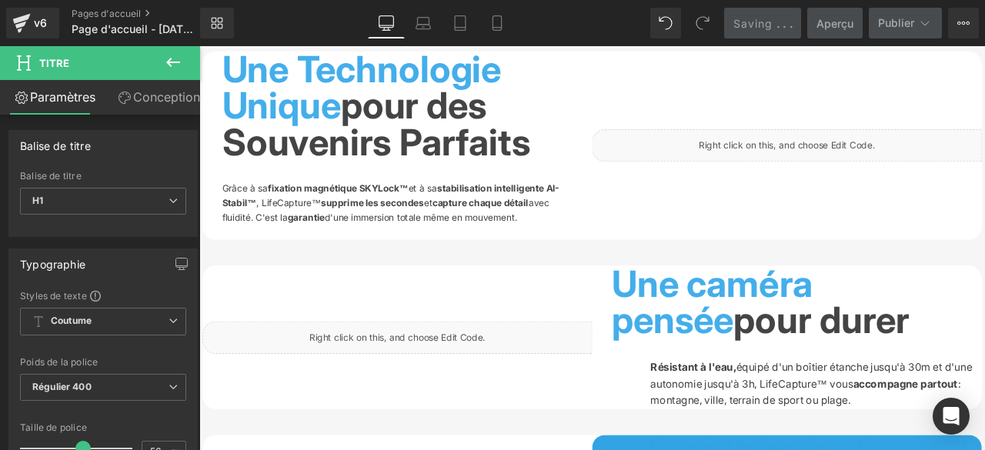
scroll to position [2078, 0]
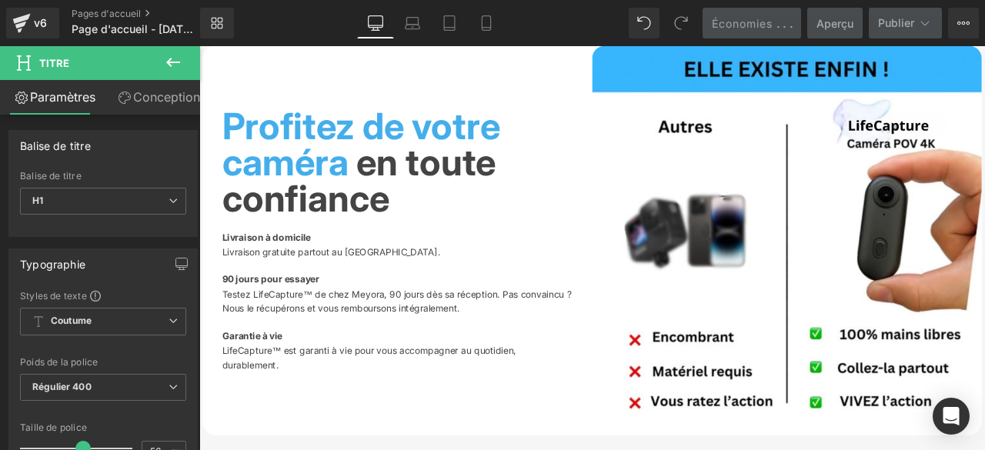
click at [396, 181] on span at bounding box center [404, 184] width 16 height 18
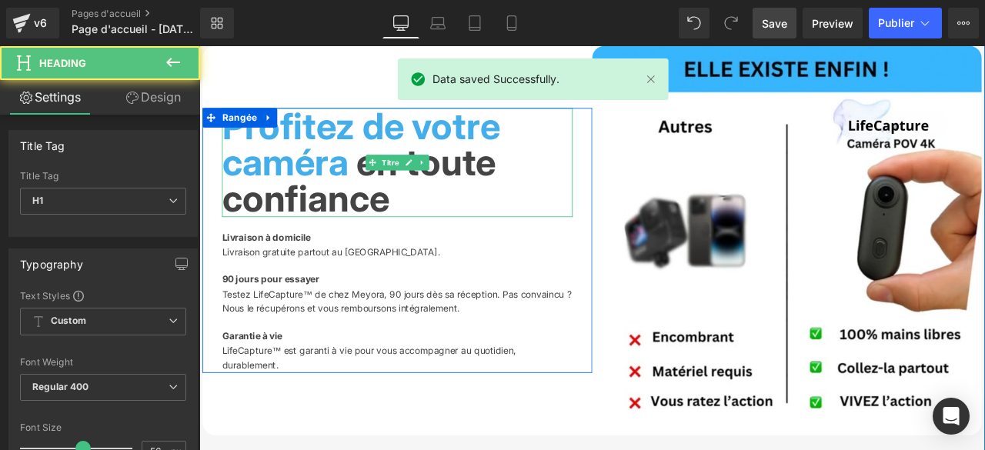
click at [386, 189] on span at bounding box center [380, 184] width 9 height 52
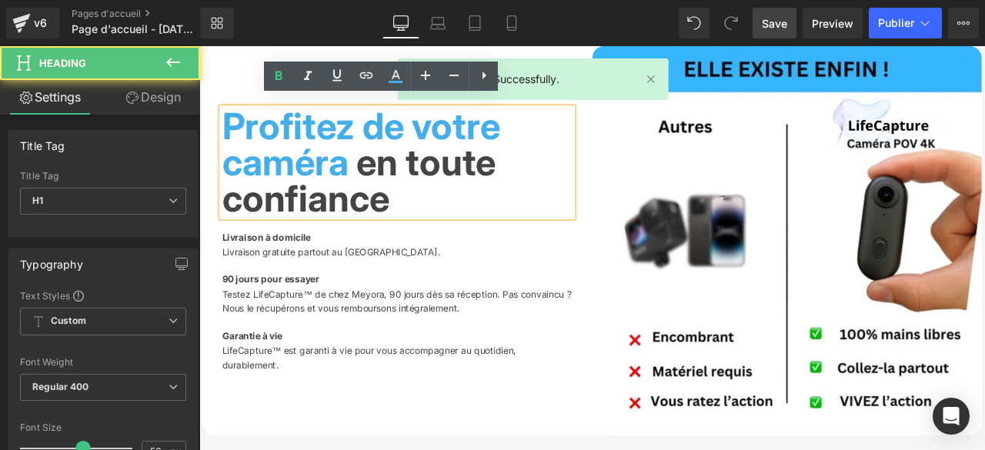
click at [386, 172] on span at bounding box center [380, 184] width 9 height 52
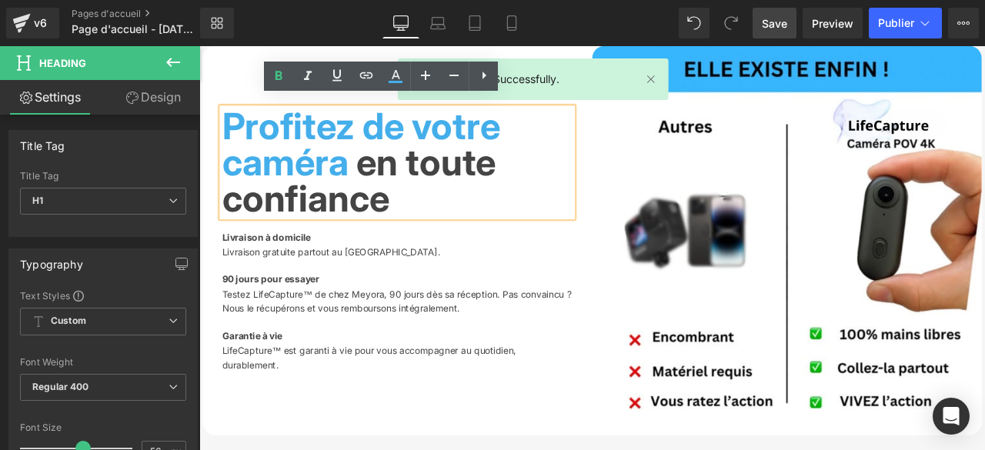
click at [400, 175] on font "en toute confiance" at bounding box center [388, 205] width 325 height 95
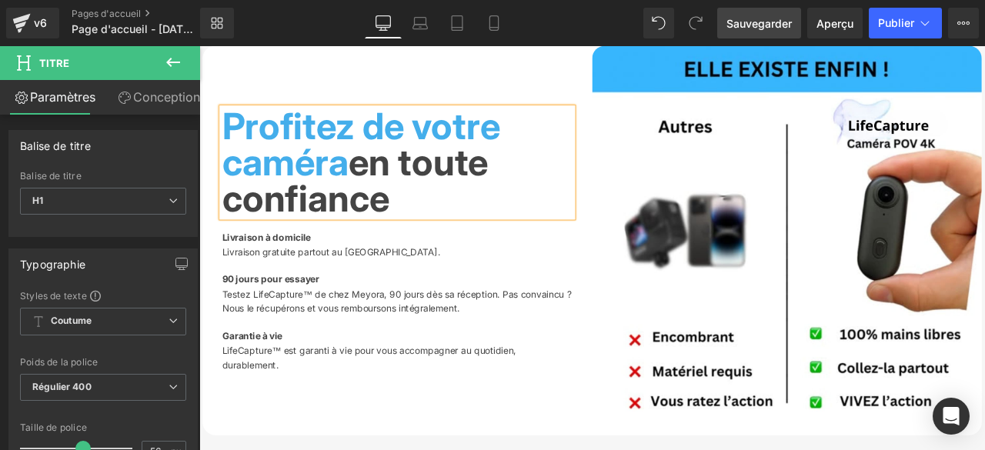
drag, startPoint x: 754, startPoint y: 24, endPoint x: 313, endPoint y: 212, distance: 479.6
click at [754, 24] on font "Sauvegarder" at bounding box center [759, 23] width 65 height 13
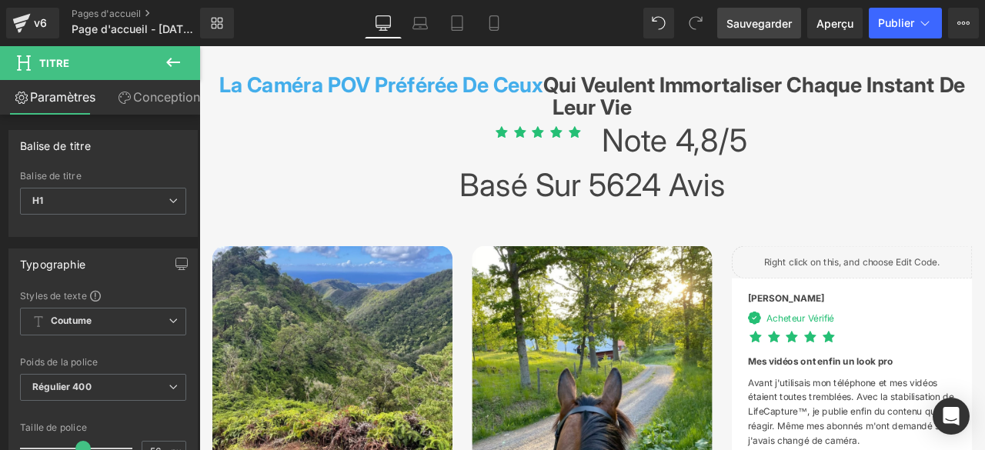
scroll to position [3386, 0]
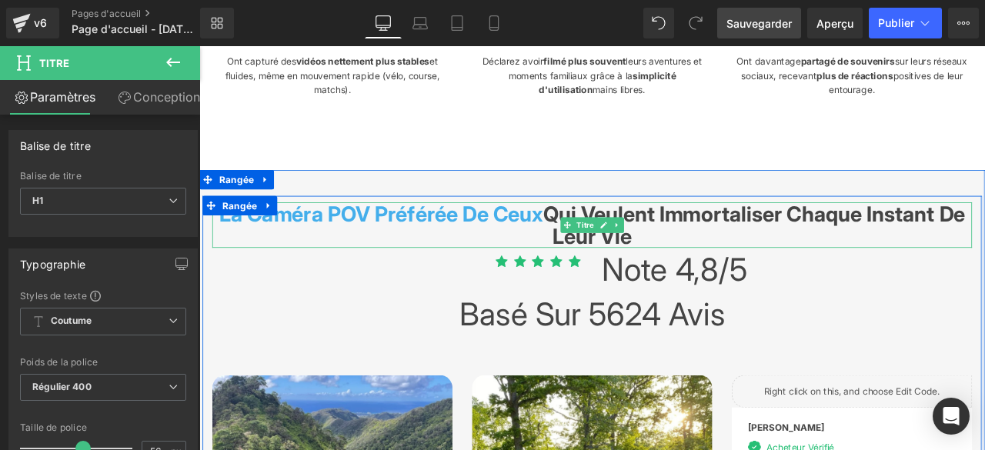
click at [526, 260] on font "La Caméra POV Préférée De Ceux" at bounding box center [415, 245] width 384 height 30
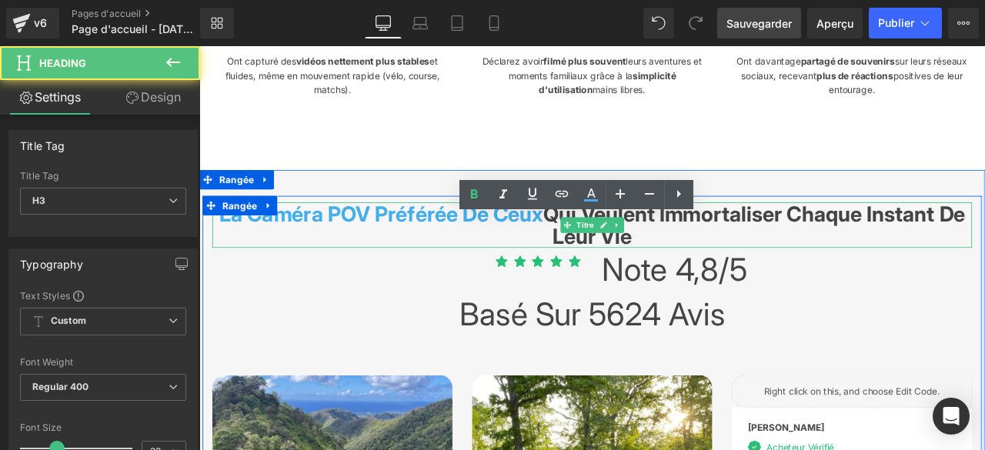
click at [526, 260] on font "La Caméra POV Préférée De Ceux" at bounding box center [415, 245] width 384 height 30
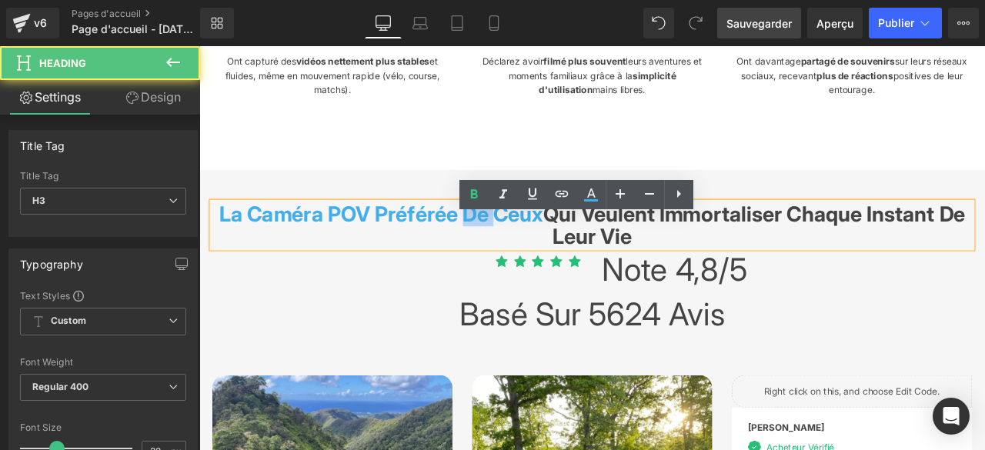
click at [525, 259] on font "La Caméra POV Préférée De Ceux" at bounding box center [415, 245] width 384 height 30
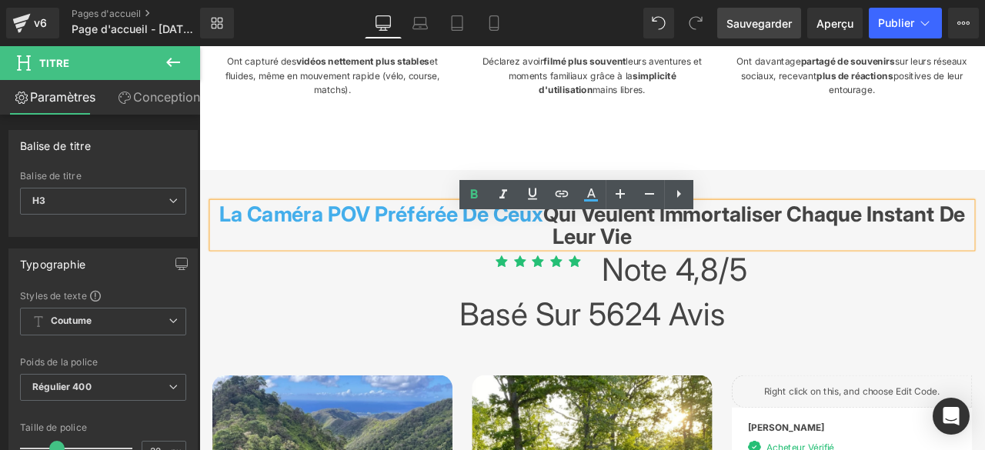
click at [620, 264] on font "Qui Veulent Immortaliser Chaque Instant De Leur Vie" at bounding box center [857, 258] width 500 height 57
drag, startPoint x: 522, startPoint y: 259, endPoint x: 650, endPoint y: 242, distance: 129.6
click at [621, 270] on font "La Caméra POV Préférée De Ceux Qui Veulent Immortaliser Chaque Instant De Leur …" at bounding box center [665, 258] width 884 height 57
click at [596, 187] on icon at bounding box center [591, 194] width 18 height 18
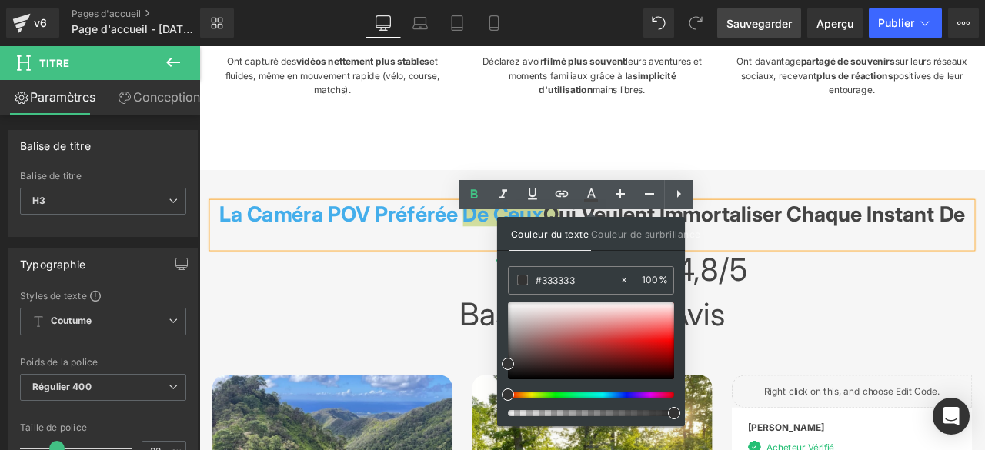
click at [625, 279] on icon at bounding box center [624, 280] width 11 height 11
click at [600, 278] on input "#333333" at bounding box center [577, 280] width 83 height 17
type input "n"
type input "444444"
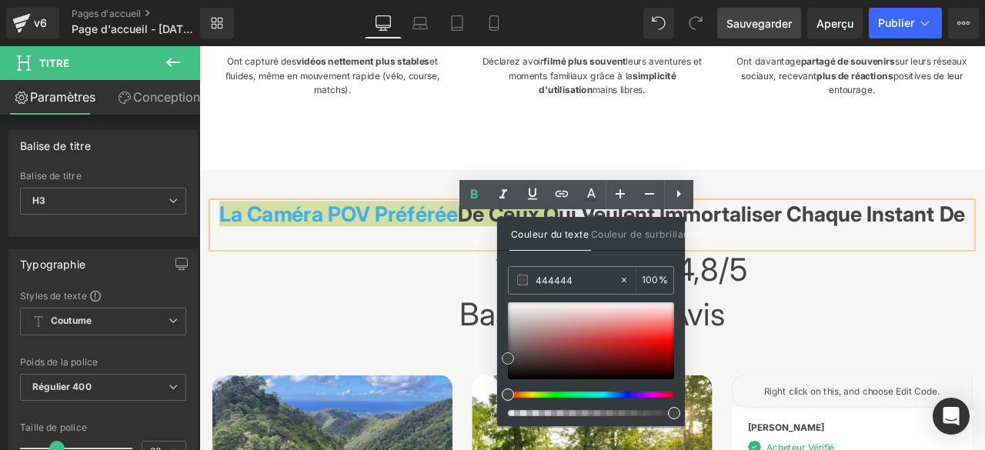
click at [506, 356] on span at bounding box center [508, 358] width 12 height 12
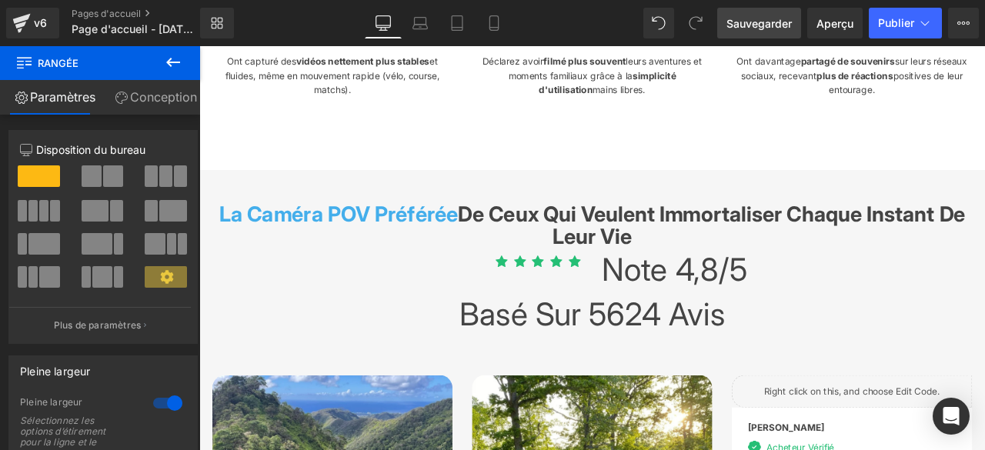
click at [756, 21] on font "Sauvegarder" at bounding box center [759, 23] width 65 height 13
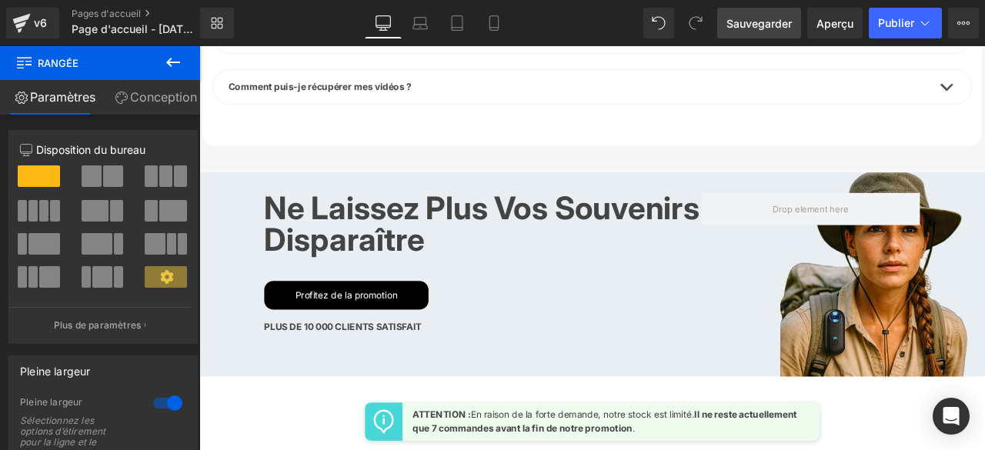
scroll to position [5772, 0]
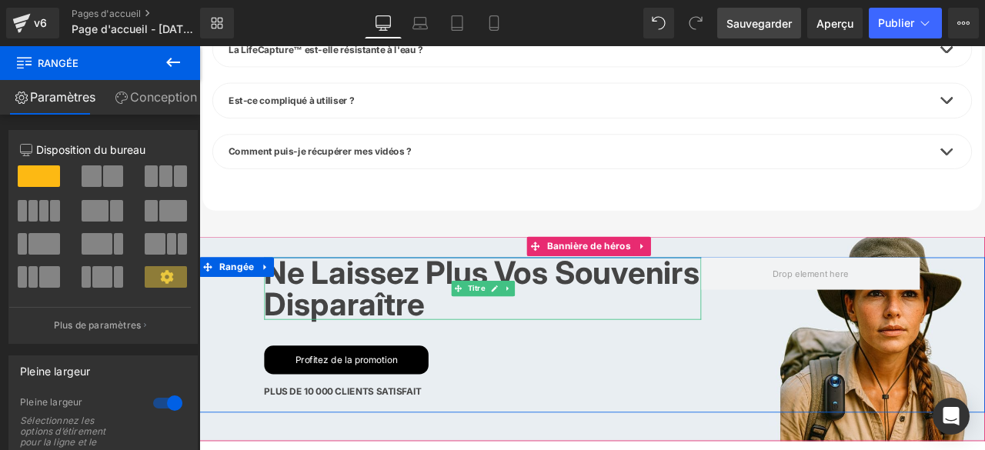
click at [410, 339] on font "Ne laissez plus vos souvenirs disparaître" at bounding box center [534, 333] width 516 height 82
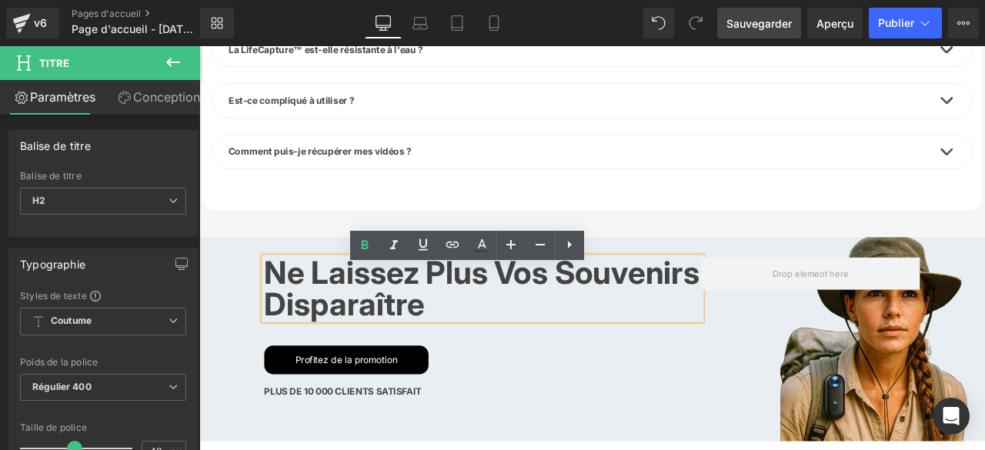
click at [507, 336] on font "Ne laissez plus vos souvenirs disparaître" at bounding box center [534, 333] width 516 height 82
click at [547, 336] on font "Ne laissez plus vos souvenirs disparaître" at bounding box center [534, 333] width 516 height 82
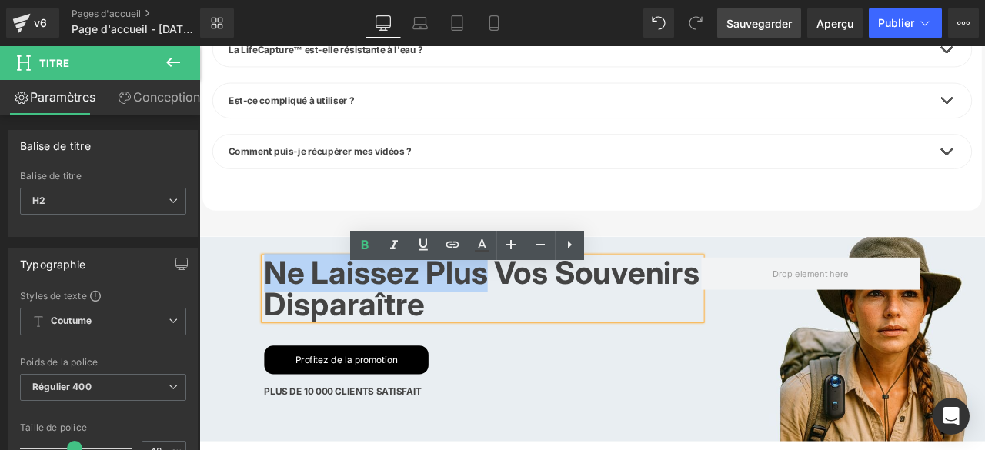
drag, startPoint x: 551, startPoint y: 330, endPoint x: 283, endPoint y: 326, distance: 267.9
click at [283, 326] on font "Ne laissez plus vos souvenirs disparaître" at bounding box center [534, 333] width 516 height 82
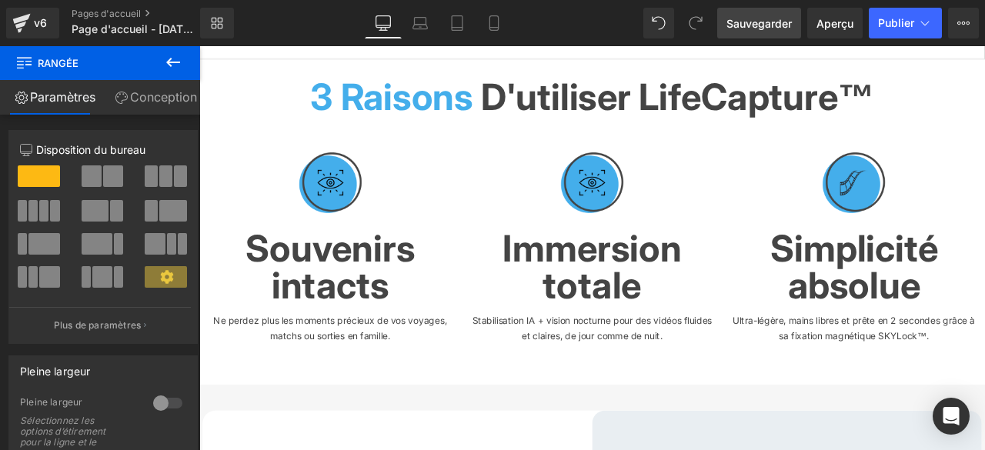
scroll to position [539, 0]
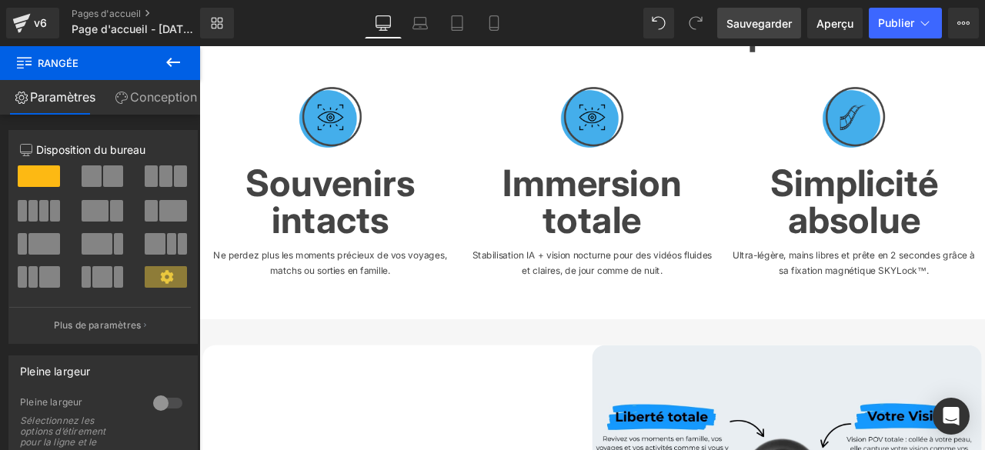
click at [178, 67] on icon at bounding box center [173, 62] width 18 height 18
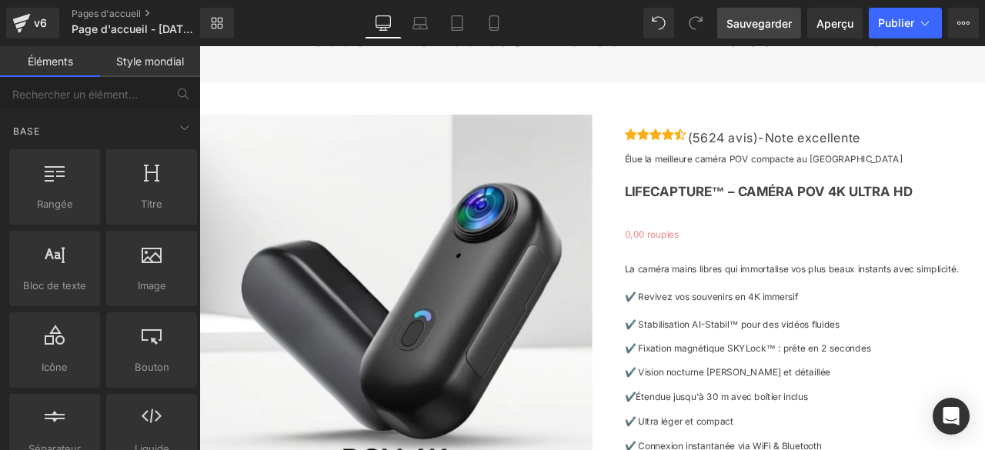
scroll to position [4464, 0]
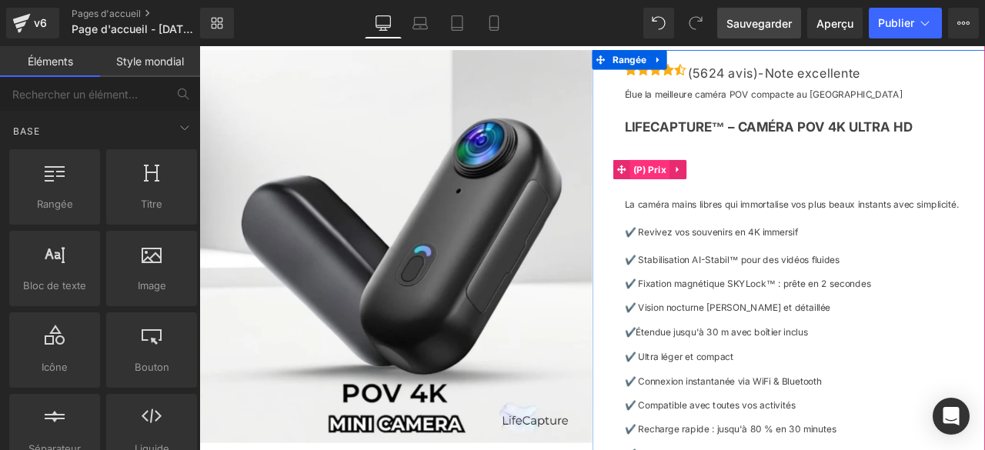
click at [730, 204] on font "(P) Prix" at bounding box center [732, 192] width 39 height 23
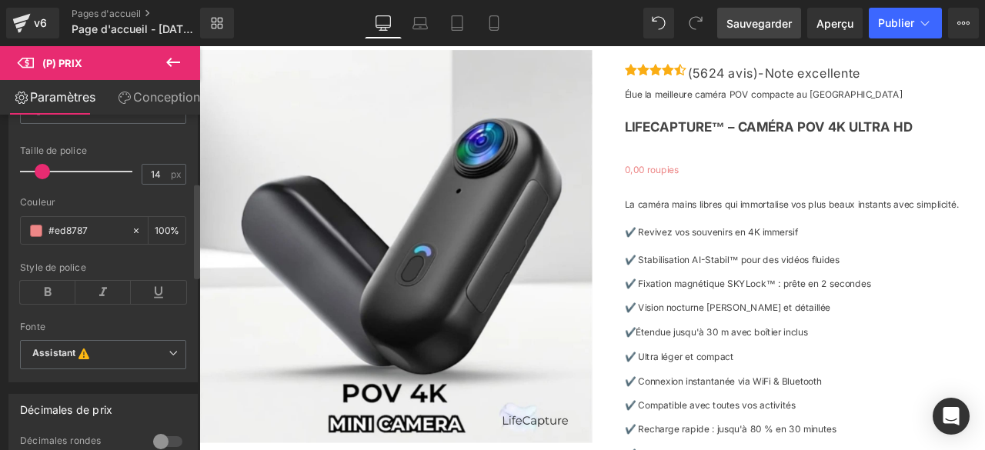
scroll to position [238, 0]
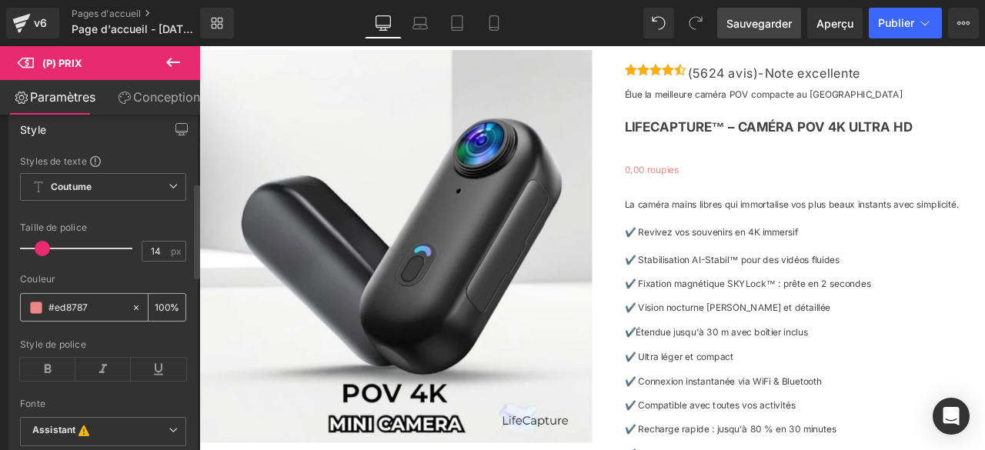
click at [135, 313] on icon at bounding box center [136, 307] width 11 height 11
click at [107, 316] on input "#ed8787" at bounding box center [85, 307] width 75 height 17
type input "n"
paste input "#44aeeb"
type input "#44aeeb"
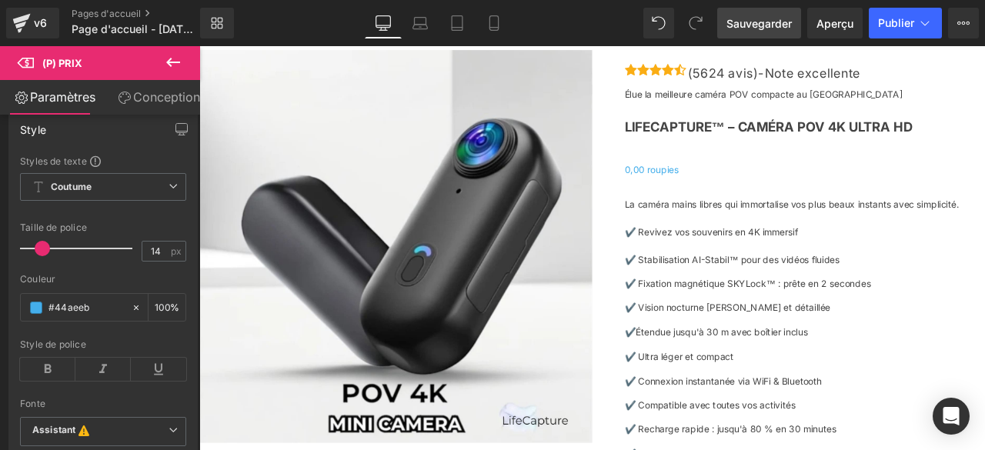
click at [777, 28] on font "Sauvegarder" at bounding box center [759, 23] width 65 height 13
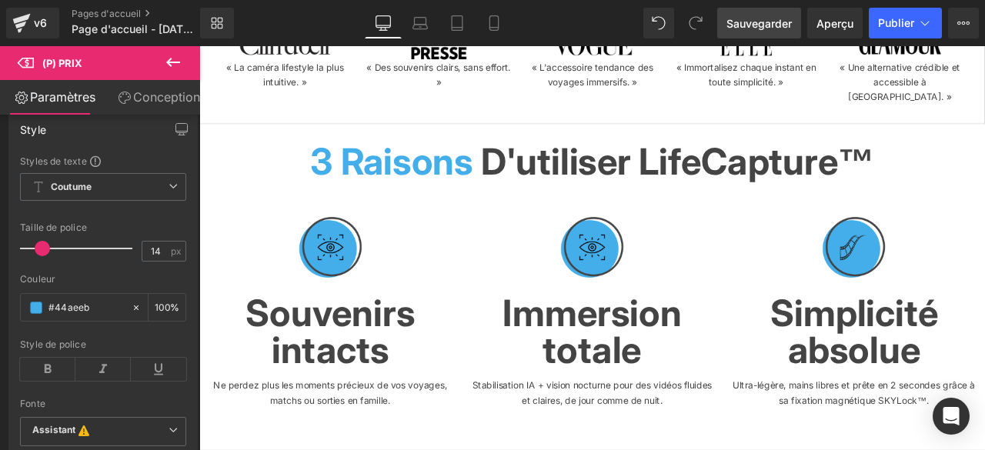
scroll to position [0, 0]
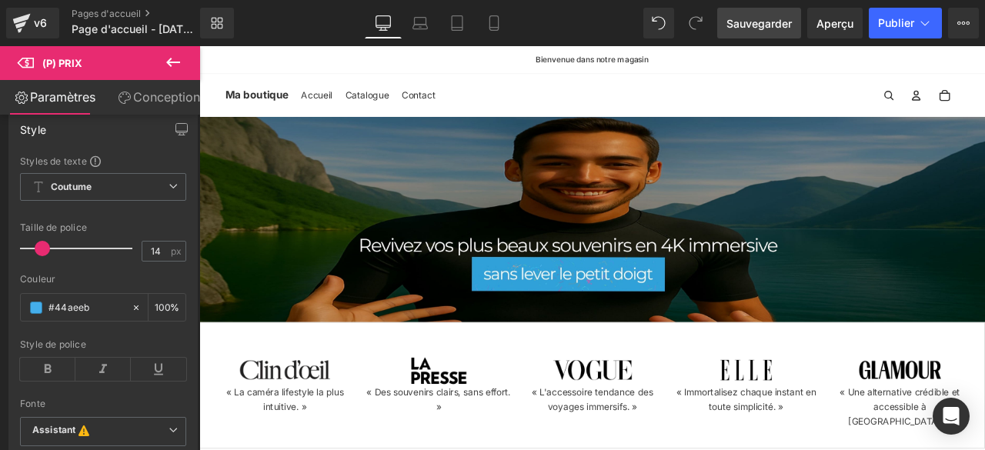
click at [168, 61] on icon at bounding box center [173, 62] width 14 height 9
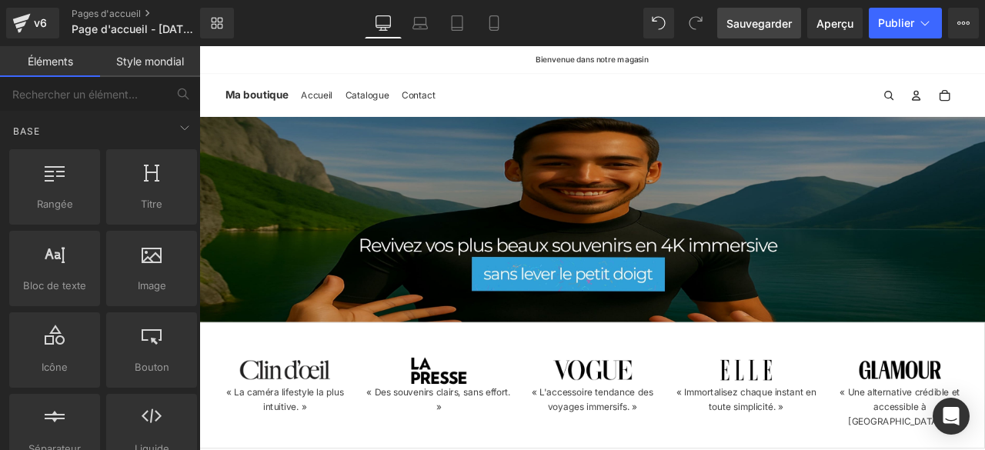
click at [131, 66] on font "Style mondial" at bounding box center [150, 61] width 68 height 13
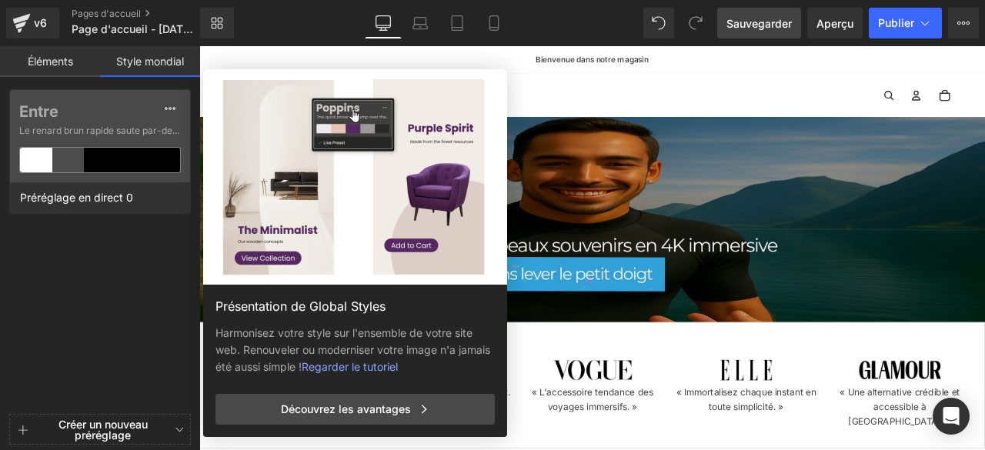
click at [34, 58] on font "Éléments" at bounding box center [50, 61] width 45 height 13
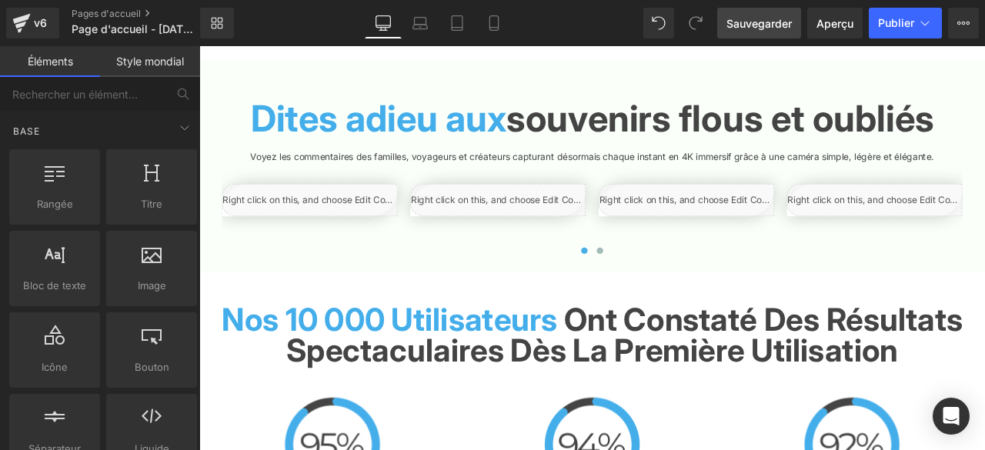
scroll to position [3232, 0]
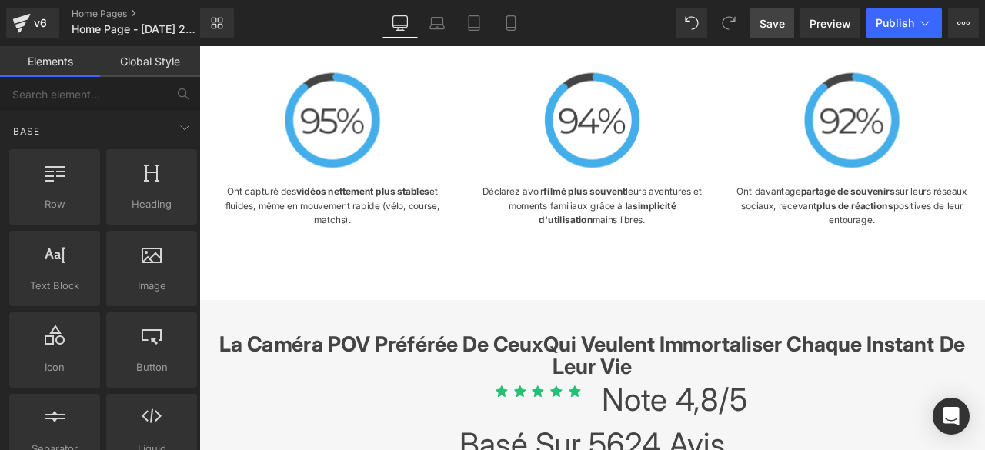
click at [165, 62] on link "Global Style" at bounding box center [150, 61] width 100 height 31
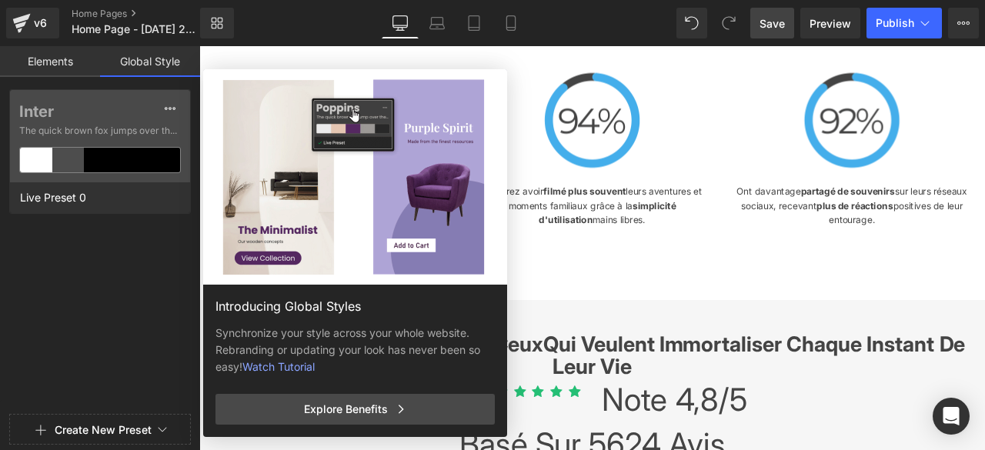
click at [72, 427] on button "Create New Preset" at bounding box center [103, 430] width 97 height 32
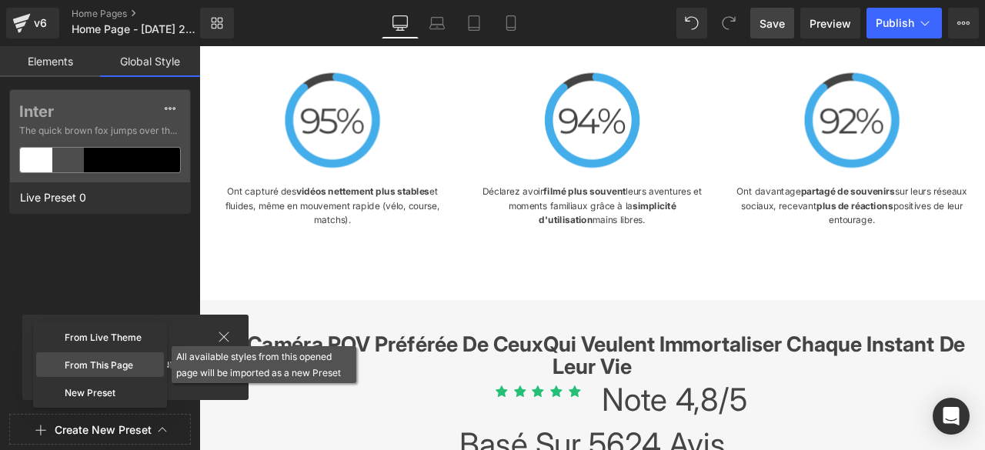
click at [108, 367] on div "From This Page" at bounding box center [100, 364] width 128 height 25
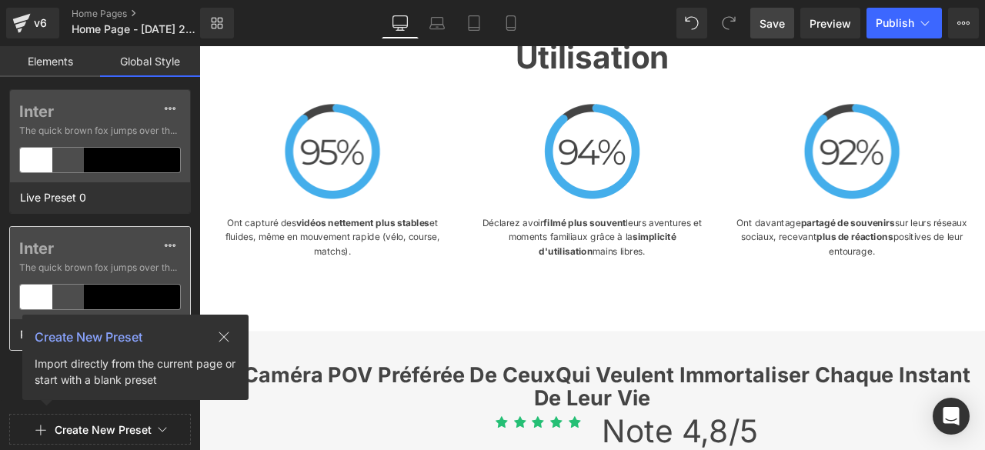
click at [71, 259] on div "Inter The quick brown fox jumps over the lazy..." at bounding box center [100, 273] width 180 height 92
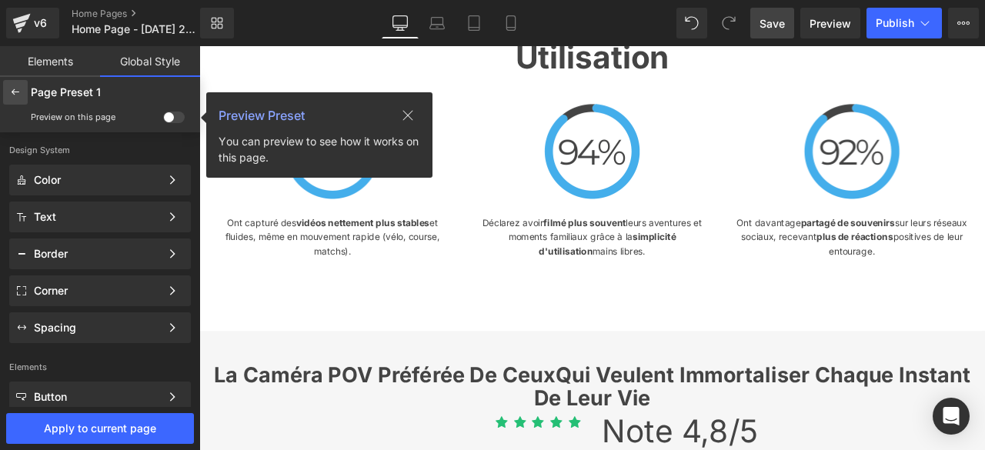
click at [12, 95] on icon at bounding box center [15, 92] width 12 height 12
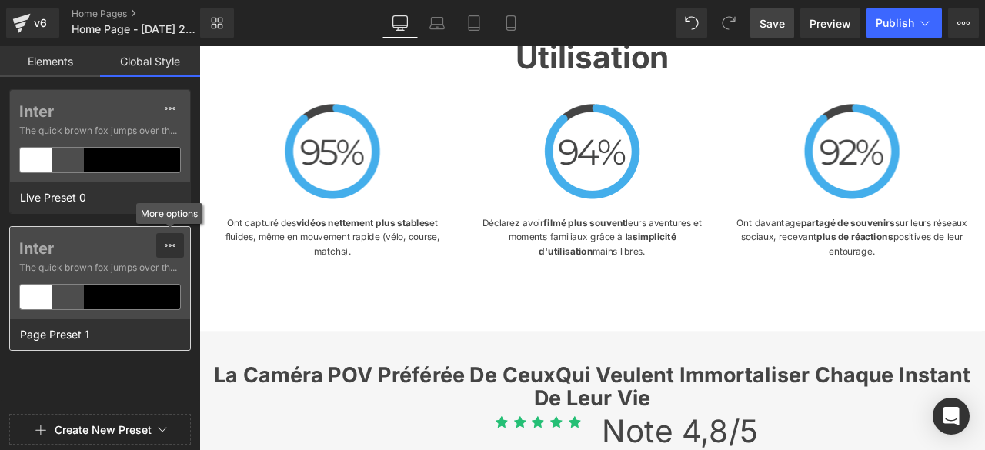
click at [171, 244] on icon at bounding box center [170, 245] width 11 height 3
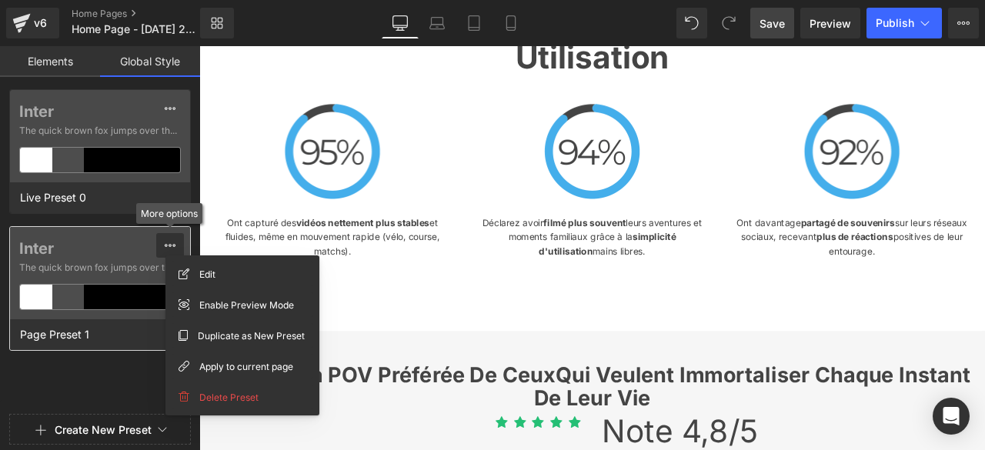
click at [171, 244] on icon at bounding box center [170, 245] width 11 height 3
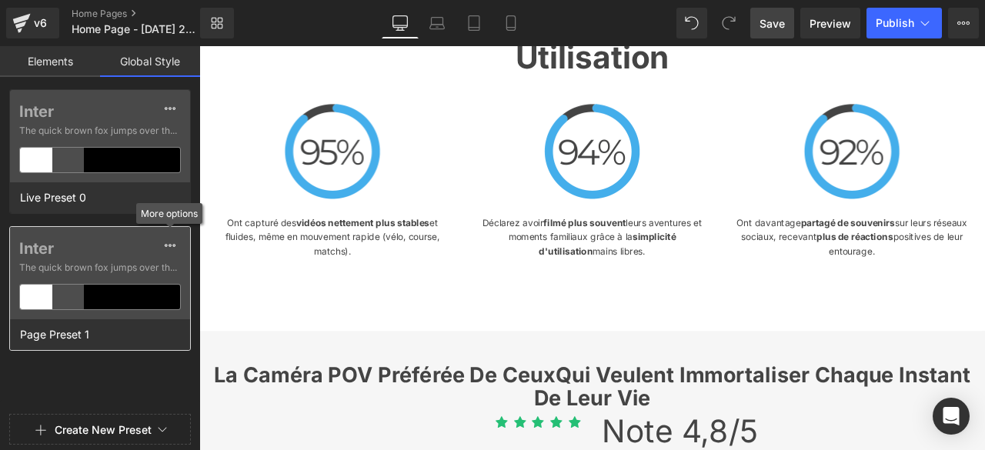
click at [79, 254] on label "Inter" at bounding box center [100, 248] width 162 height 18
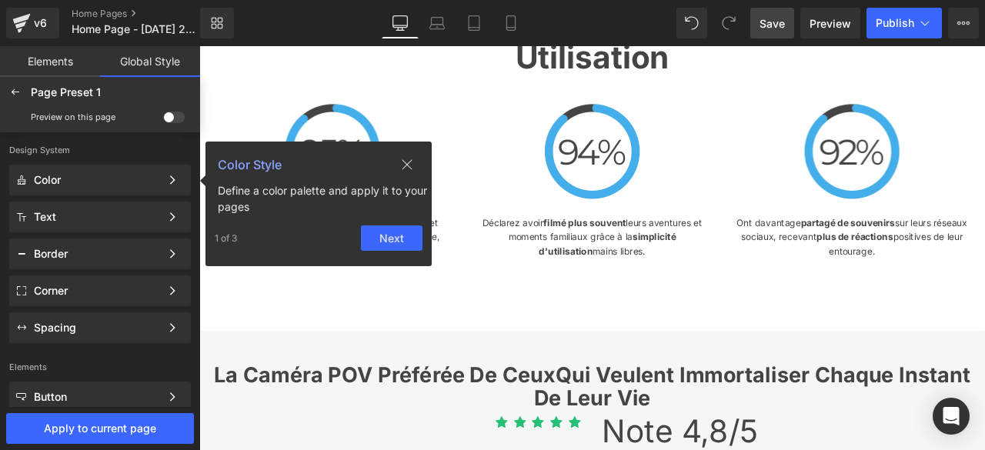
click at [179, 119] on span at bounding box center [174, 118] width 22 height 12
click at [163, 120] on input "checkbox" at bounding box center [163, 120] width 0 height 0
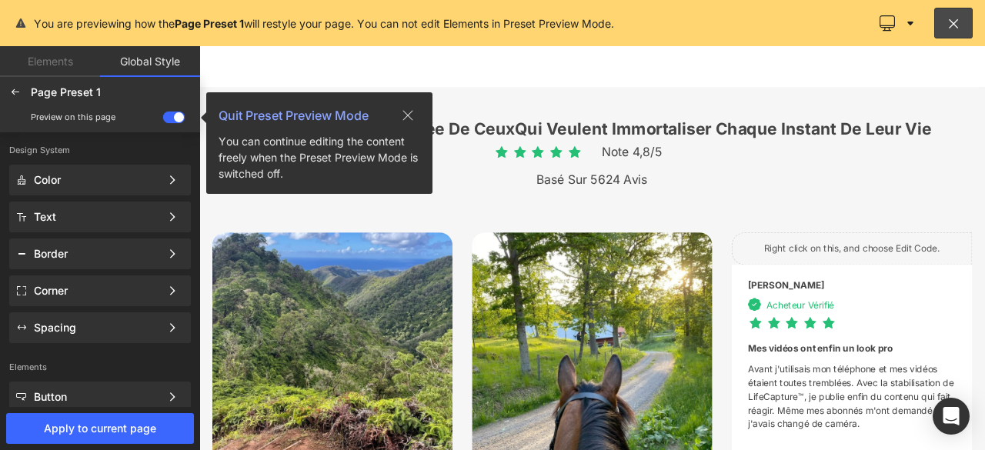
scroll to position [3035, 0]
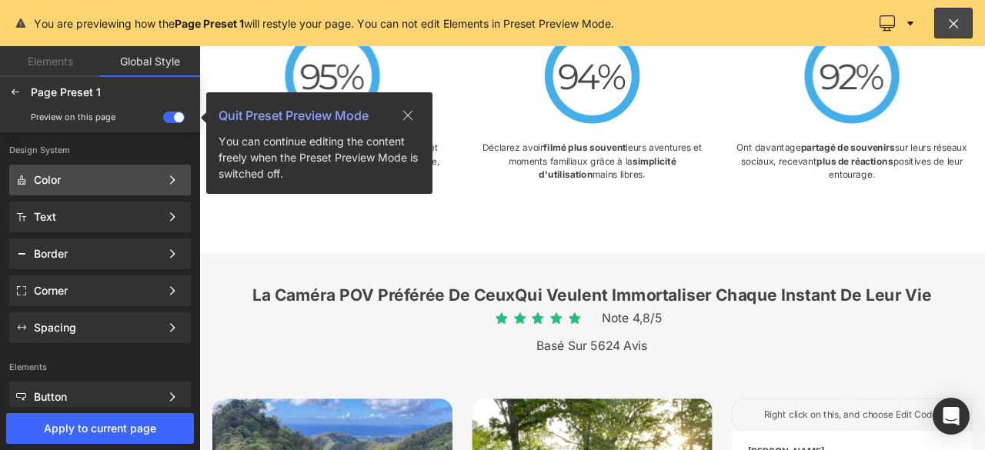
click at [85, 189] on div "Color Color Style Define a color palette and apply it to your pages 1 of 3 Next" at bounding box center [100, 180] width 182 height 31
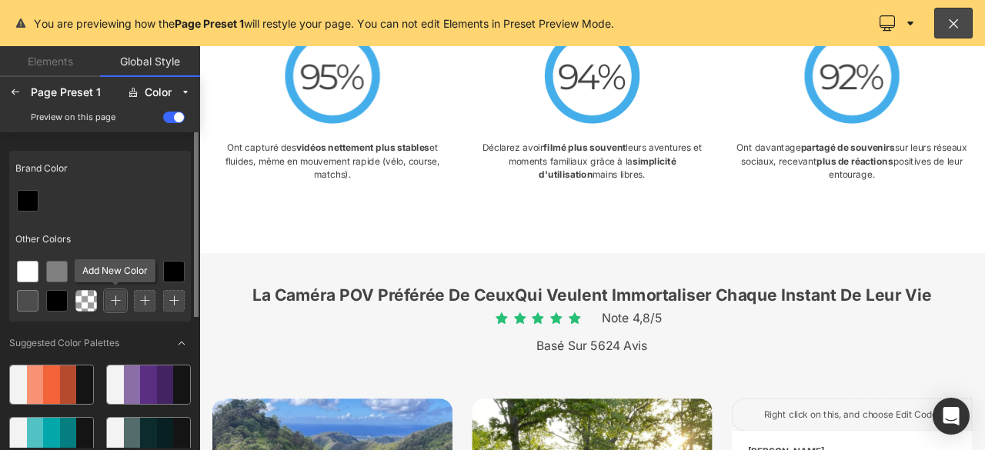
click at [111, 299] on icon at bounding box center [115, 301] width 11 height 11
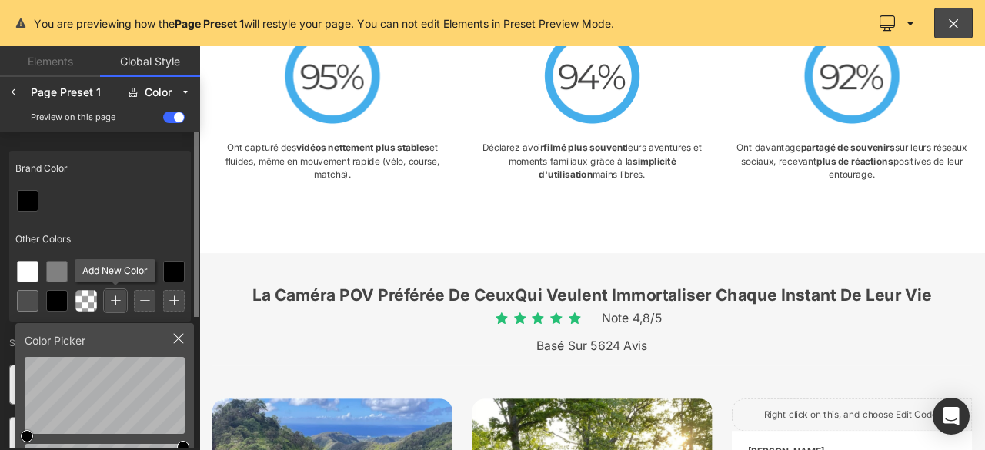
click at [115, 298] on icon at bounding box center [115, 301] width 11 height 11
click at [116, 298] on icon at bounding box center [115, 301] width 11 height 11
click at [115, 296] on icon at bounding box center [115, 301] width 11 height 11
click at [115, 271] on icon at bounding box center [115, 272] width 12 height 12
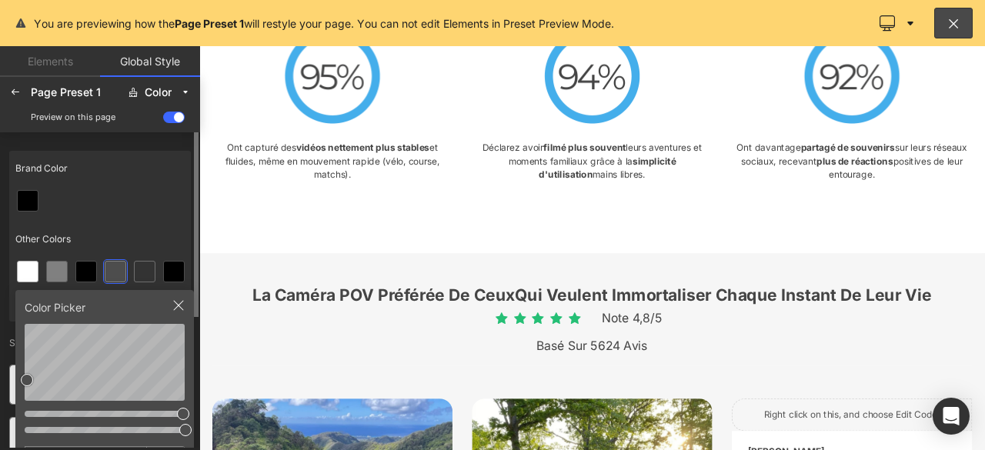
click at [180, 305] on icon at bounding box center [178, 305] width 12 height 12
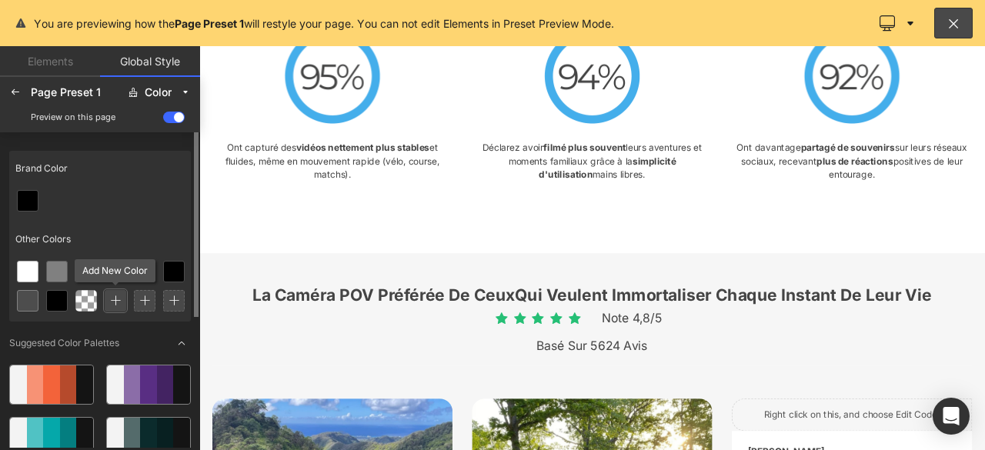
click at [119, 298] on icon at bounding box center [115, 301] width 11 height 11
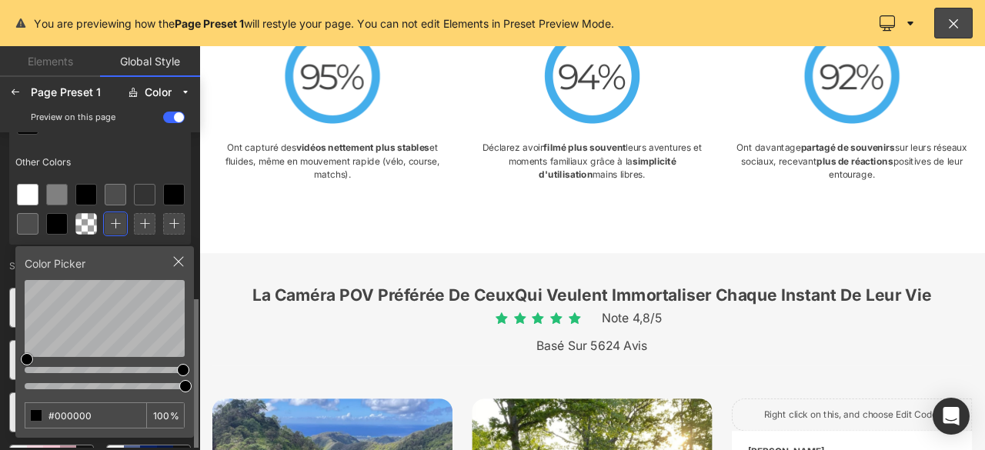
scroll to position [154, 0]
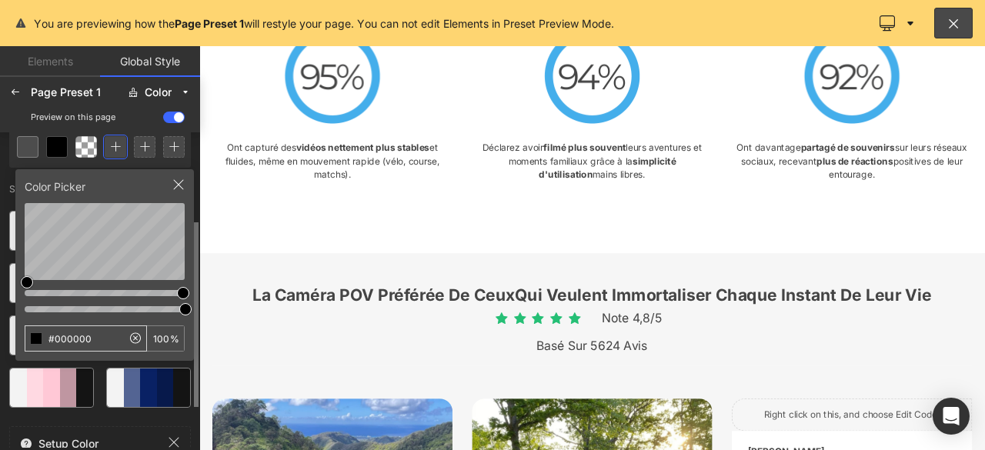
click at [130, 339] on icon at bounding box center [135, 338] width 11 height 11
click at [104, 338] on input "#000000" at bounding box center [73, 338] width 96 height 25
type input "#"
click at [35, 340] on div at bounding box center [36, 338] width 12 height 12
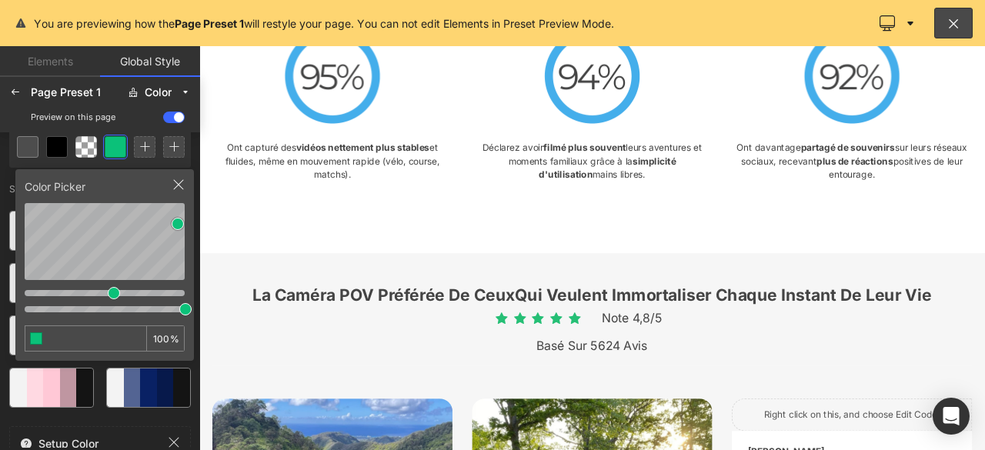
click at [133, 125] on div "Preview on this page" at bounding box center [100, 117] width 194 height 25
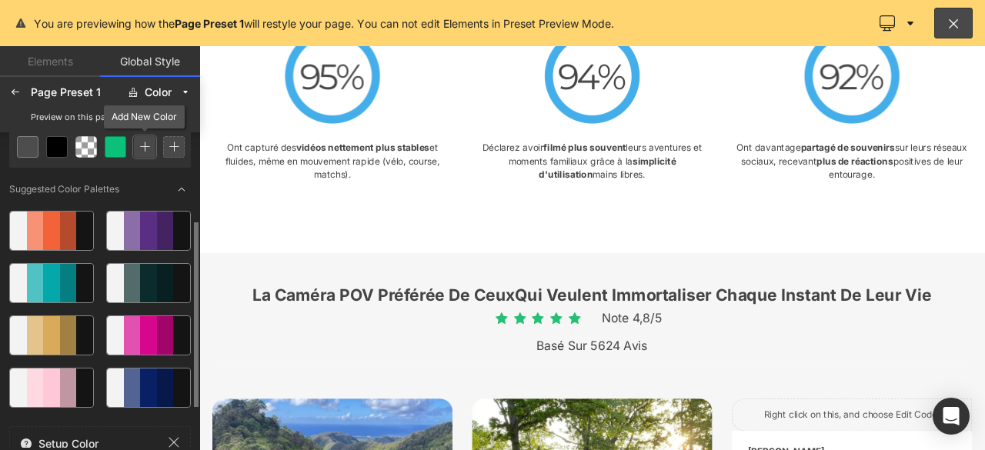
click at [145, 154] on div at bounding box center [145, 147] width 22 height 22
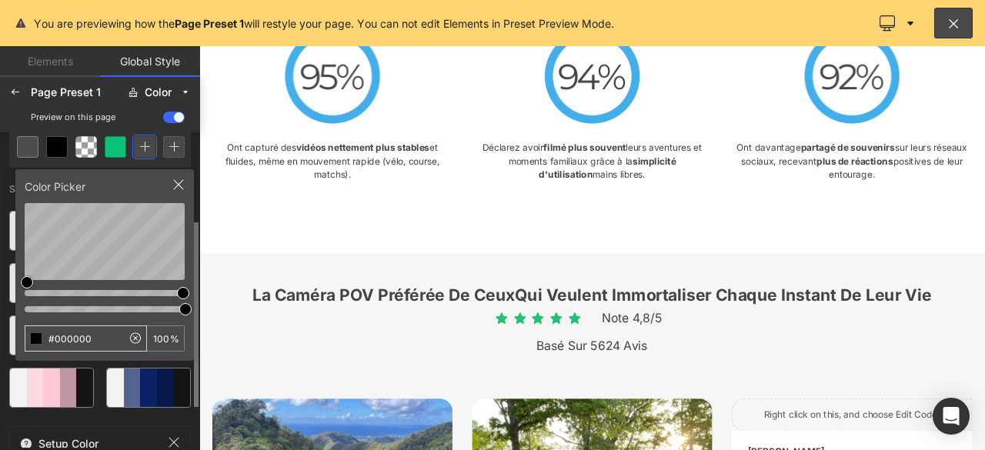
click at [125, 340] on div at bounding box center [134, 338] width 25 height 25
click at [137, 338] on icon at bounding box center [135, 338] width 18 height 18
click at [114, 338] on input "#000000" at bounding box center [73, 338] width 96 height 25
type input "#"
click at [34, 341] on div at bounding box center [36, 338] width 12 height 12
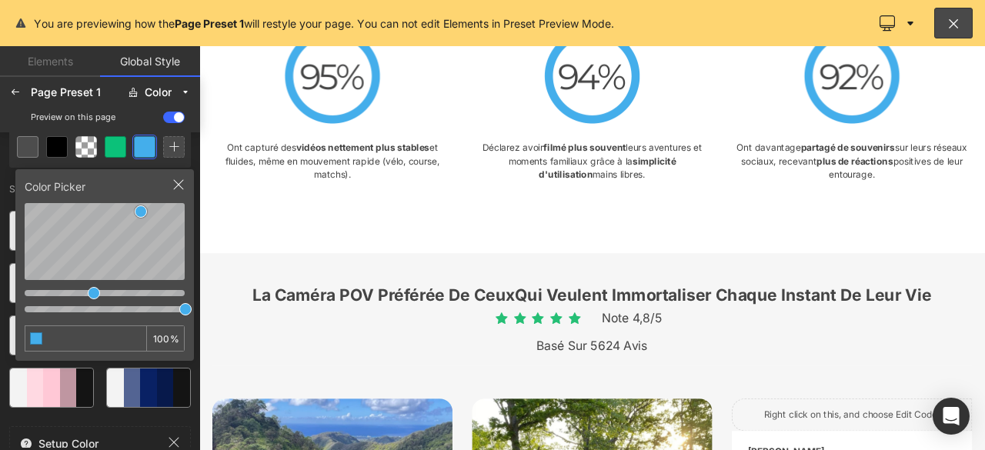
click at [125, 119] on div "Preview on this page" at bounding box center [100, 117] width 194 height 25
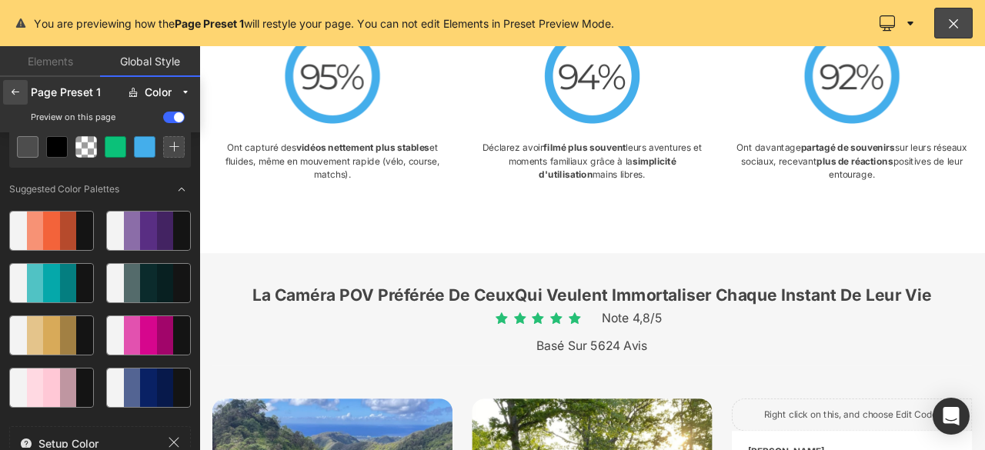
click at [15, 92] on icon at bounding box center [15, 92] width 12 height 12
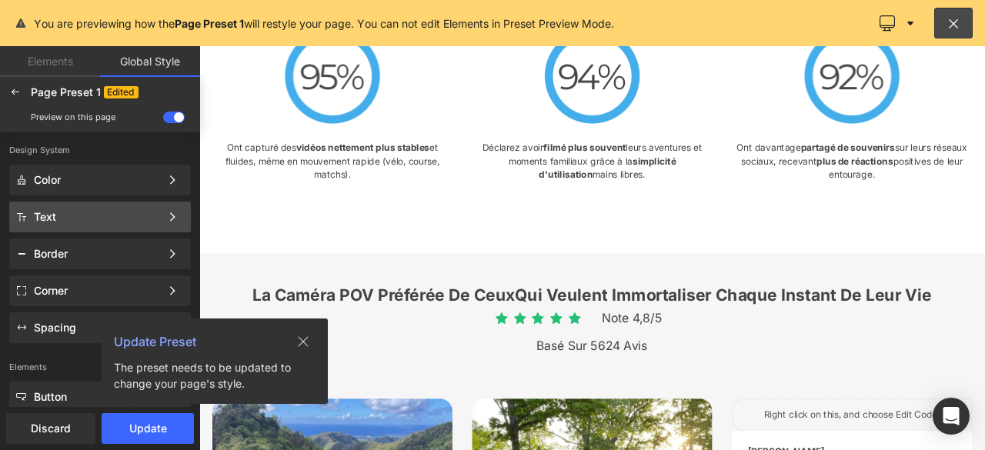
click at [63, 218] on div "Text" at bounding box center [97, 217] width 126 height 12
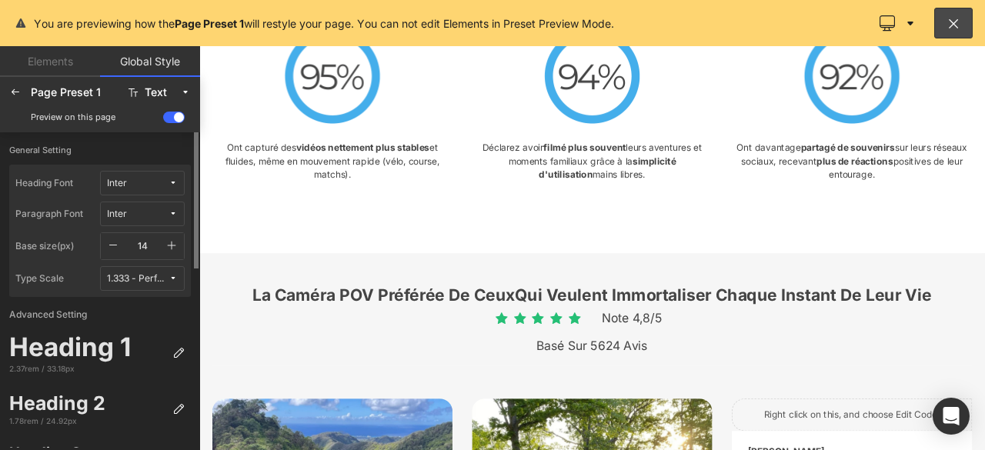
click at [126, 185] on span "Inter" at bounding box center [138, 184] width 62 height 12
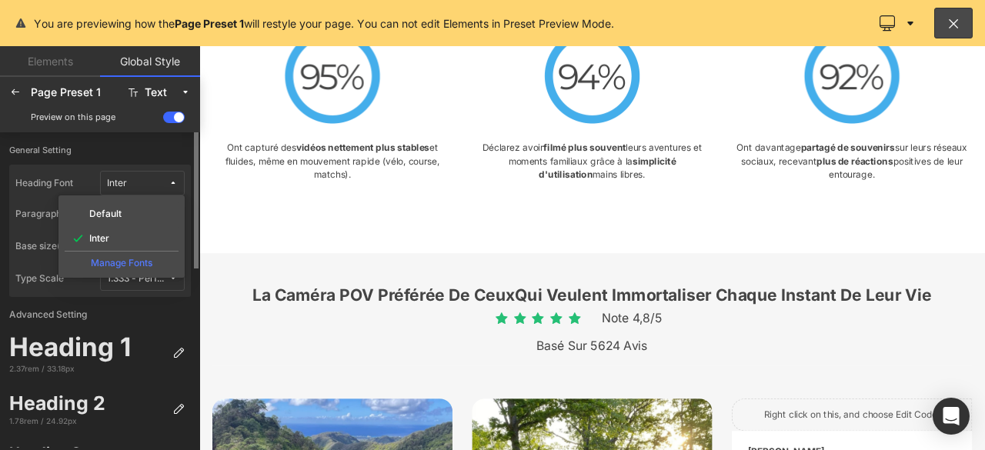
click at [152, 181] on span "Inter" at bounding box center [138, 184] width 62 height 12
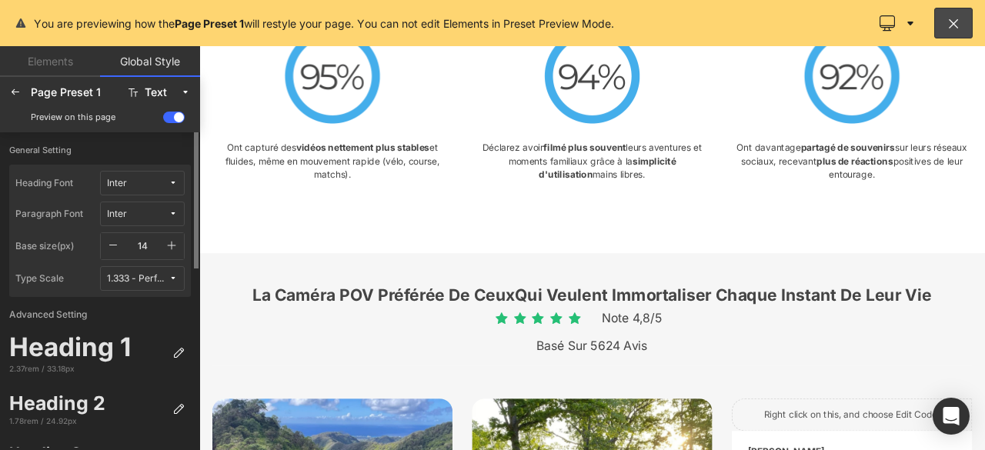
click at [152, 181] on span "Inter" at bounding box center [138, 184] width 62 height 12
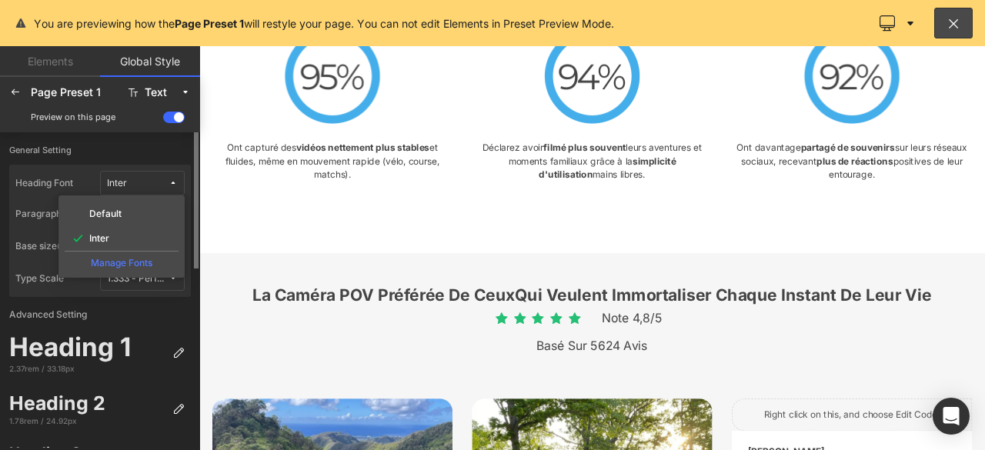
click at [134, 262] on div "Manage Fonts" at bounding box center [122, 261] width 114 height 21
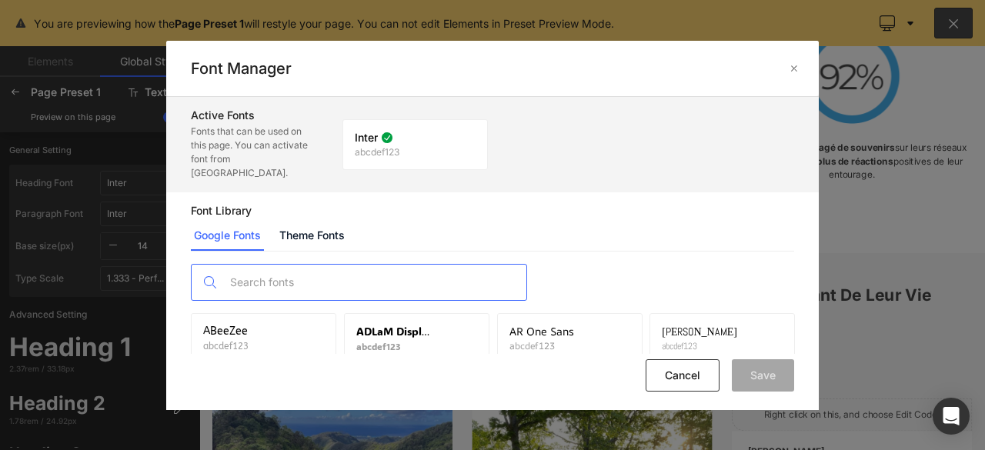
click at [355, 266] on input "text" at bounding box center [374, 282] width 304 height 35
type input "MONTSE"
click at [222, 326] on span "Montserrat" at bounding box center [232, 332] width 59 height 12
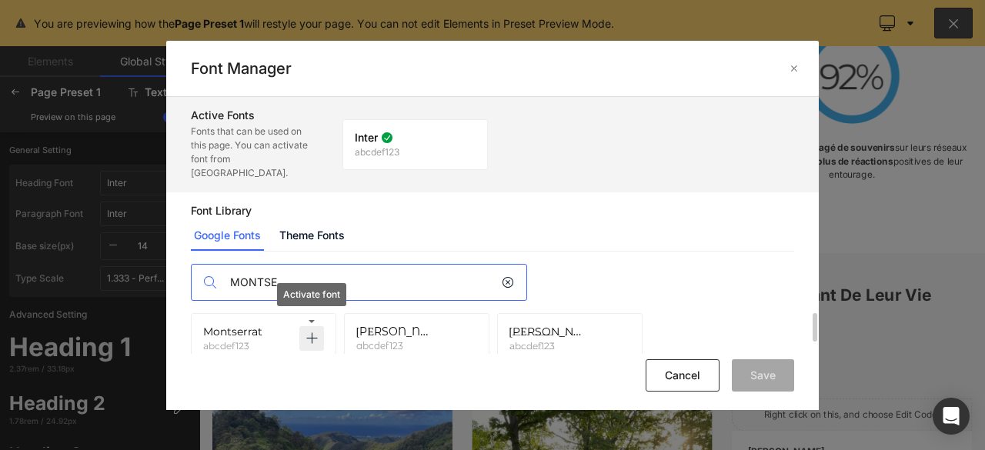
click at [312, 332] on icon at bounding box center [312, 338] width 12 height 12
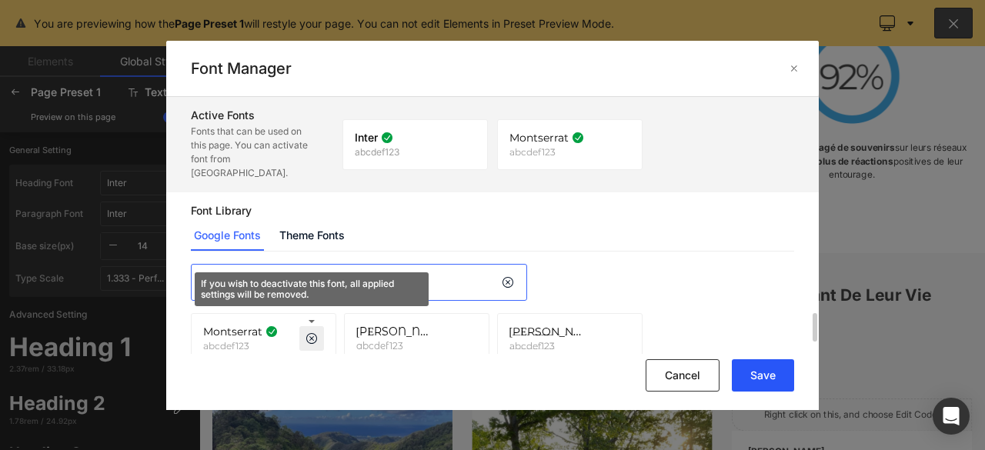
click at [770, 379] on button "Save" at bounding box center [763, 375] width 62 height 32
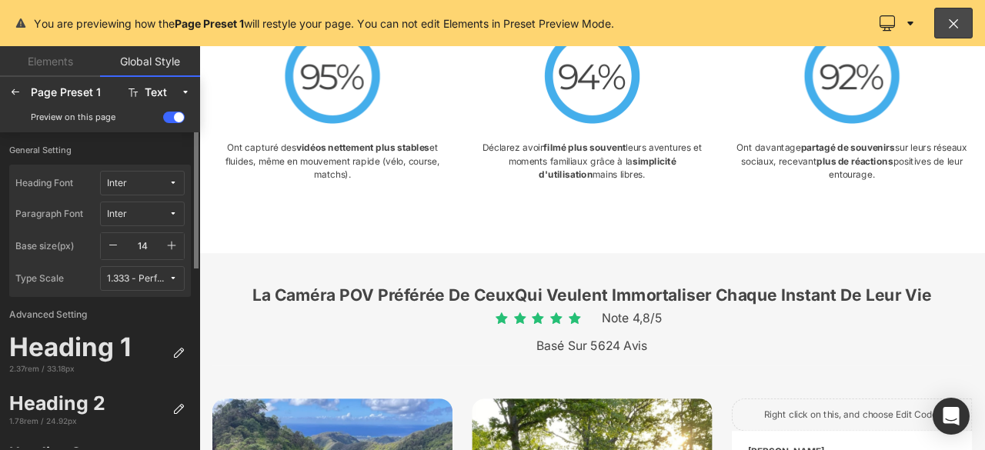
click at [126, 184] on span "Inter" at bounding box center [138, 184] width 62 height 12
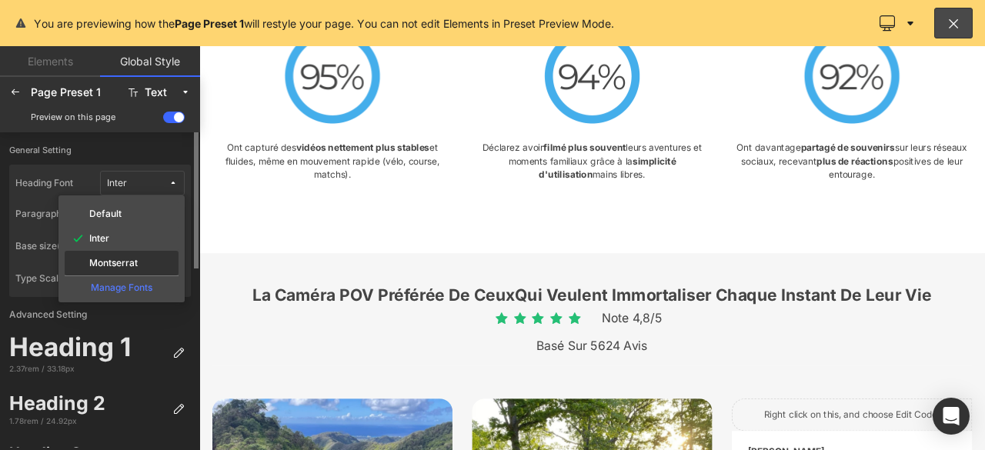
click at [119, 264] on label "Montserrat" at bounding box center [113, 263] width 48 height 11
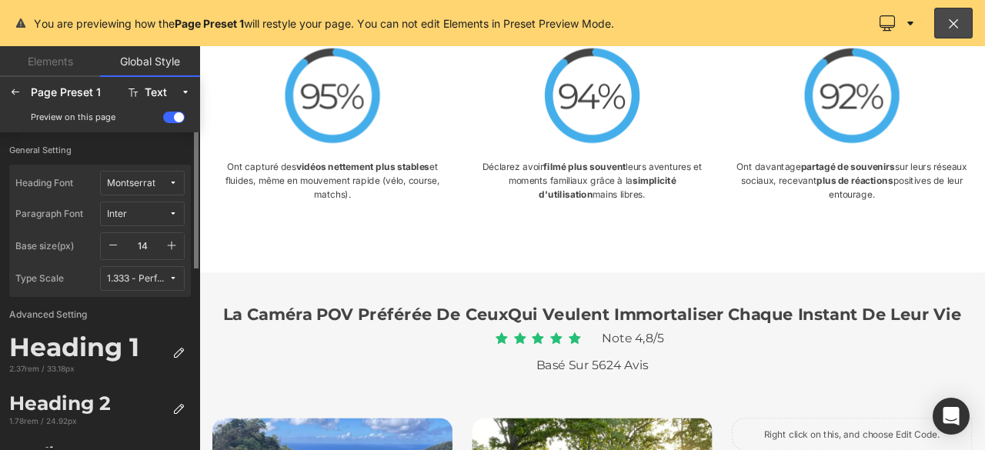
click at [149, 209] on span "Inter" at bounding box center [138, 215] width 62 height 12
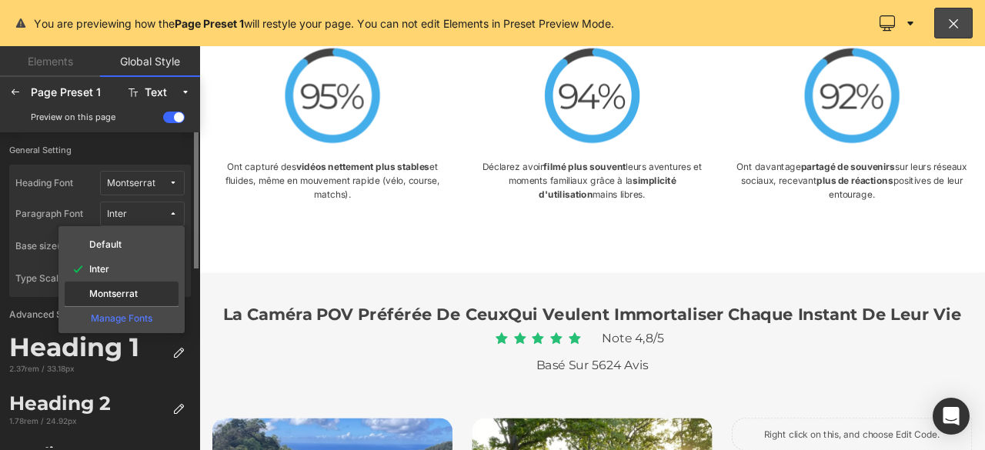
click at [129, 290] on label "Montserrat" at bounding box center [113, 294] width 48 height 11
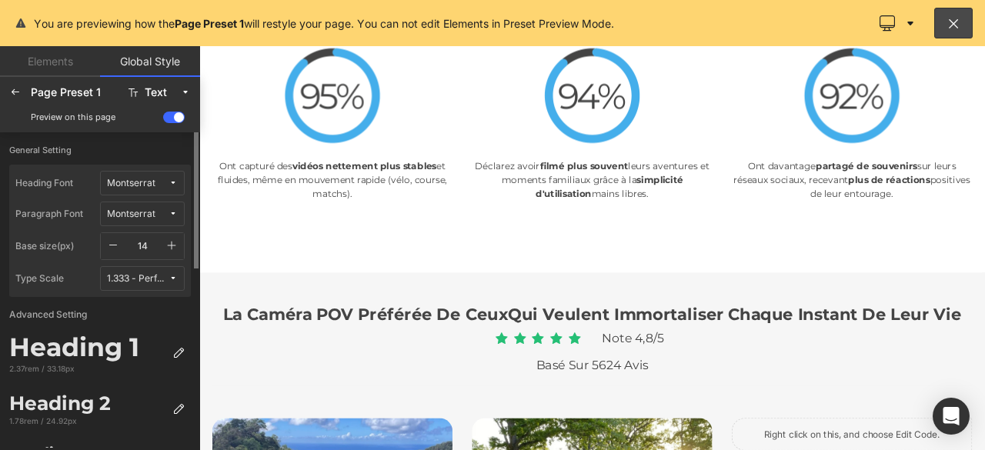
click at [172, 242] on icon "button" at bounding box center [172, 246] width 8 height 8
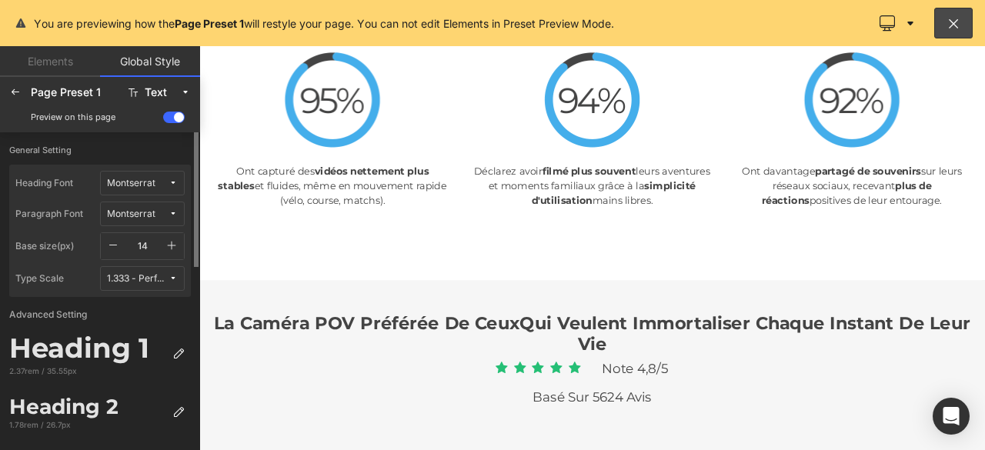
click at [172, 242] on icon "button" at bounding box center [172, 246] width 8 height 8
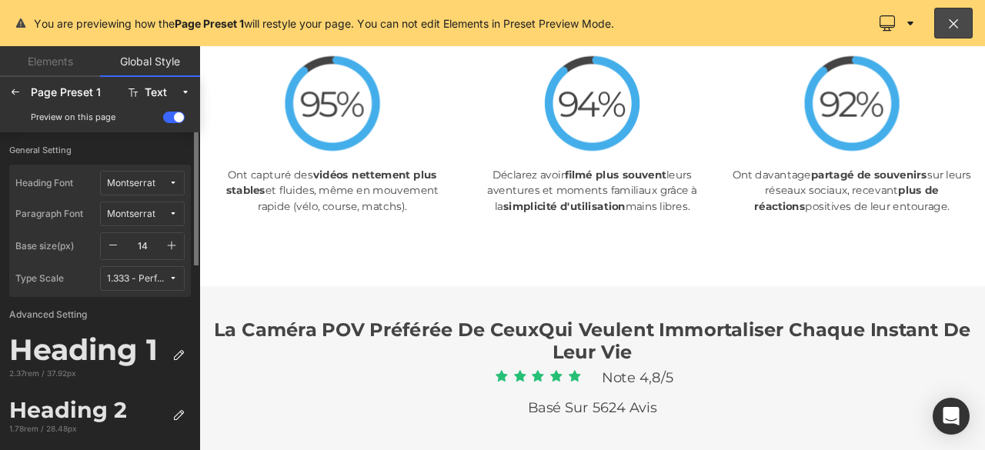
click at [172, 242] on icon "button" at bounding box center [172, 246] width 8 height 8
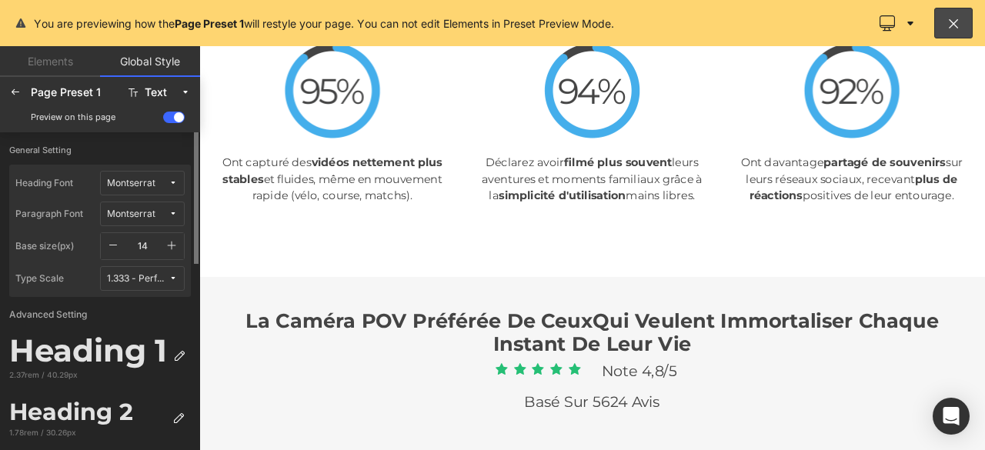
click at [172, 242] on icon "button" at bounding box center [172, 246] width 8 height 8
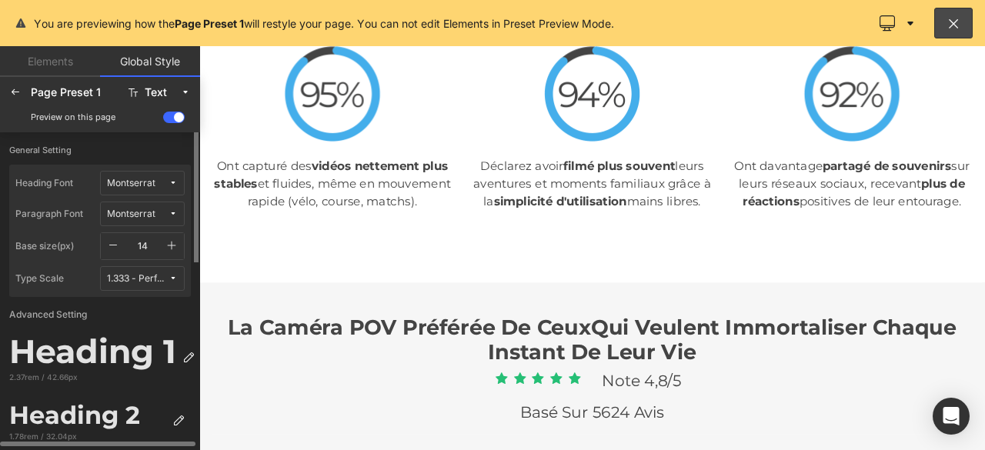
click at [172, 242] on icon "button" at bounding box center [172, 246] width 8 height 8
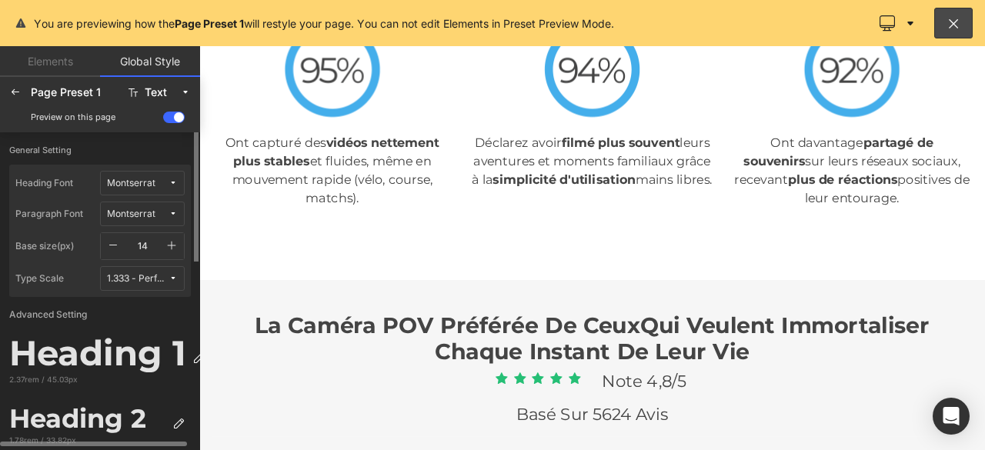
click at [172, 242] on icon "button" at bounding box center [172, 246] width 8 height 8
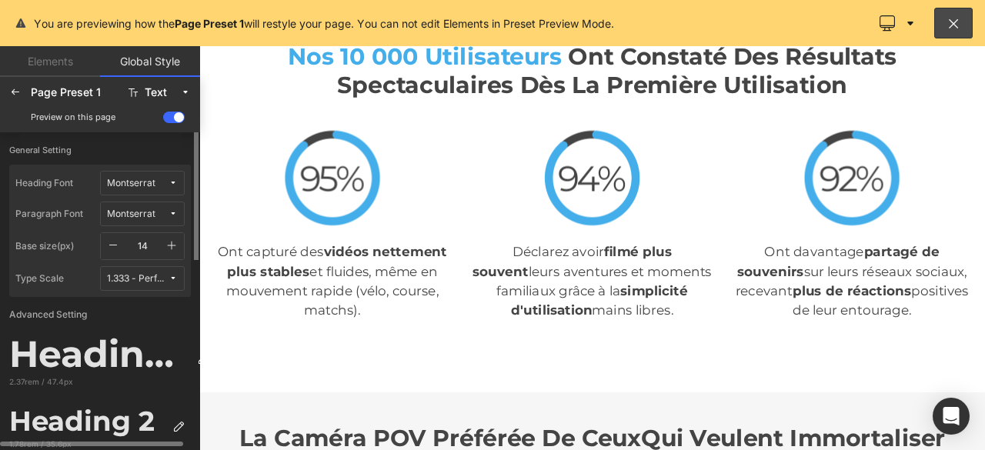
scroll to position [3300, 0]
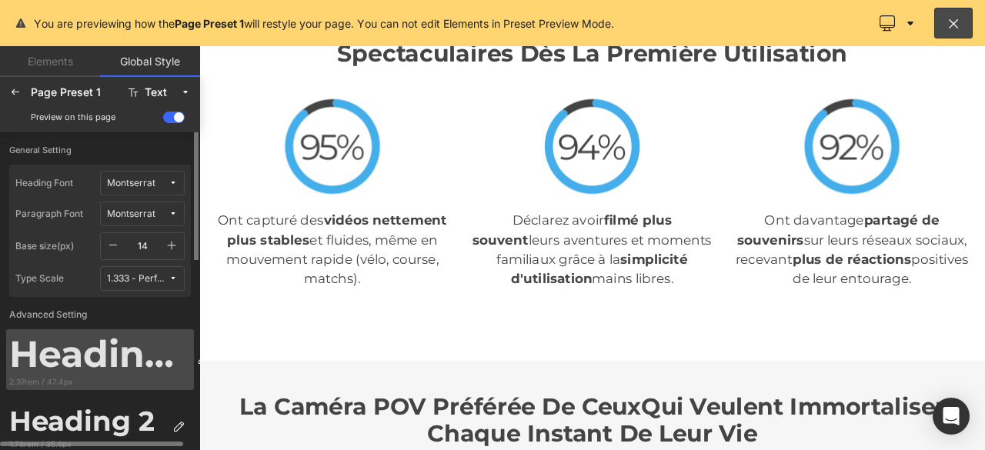
click at [143, 358] on div "Heading 1" at bounding box center [100, 354] width 182 height 44
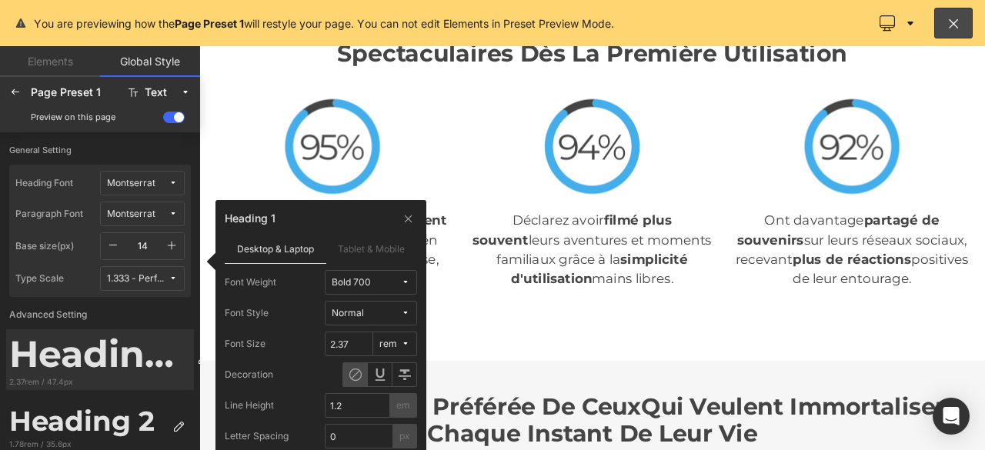
click at [386, 313] on span "Normal" at bounding box center [366, 314] width 69 height 12
click at [386, 315] on span "Normal" at bounding box center [366, 314] width 69 height 12
click at [386, 276] on button "Bold 700" at bounding box center [371, 282] width 92 height 25
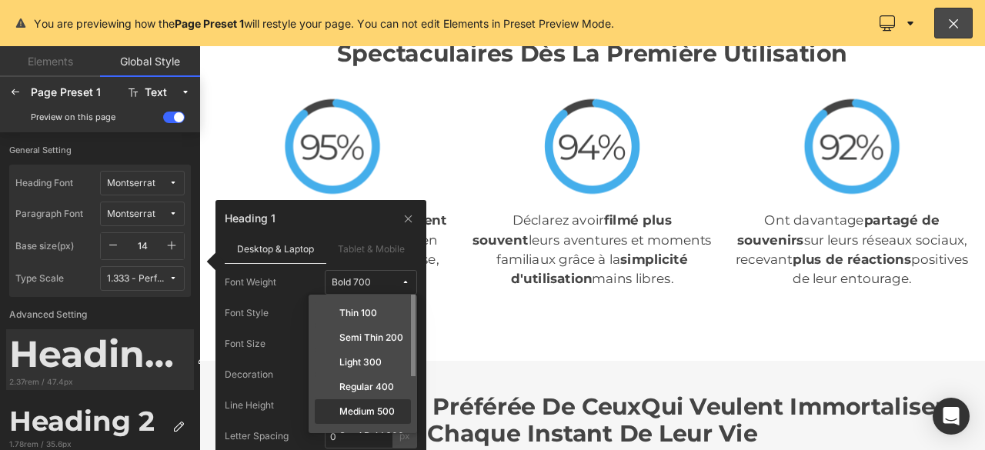
click at [373, 410] on label "Medium 500" at bounding box center [366, 411] width 55 height 11
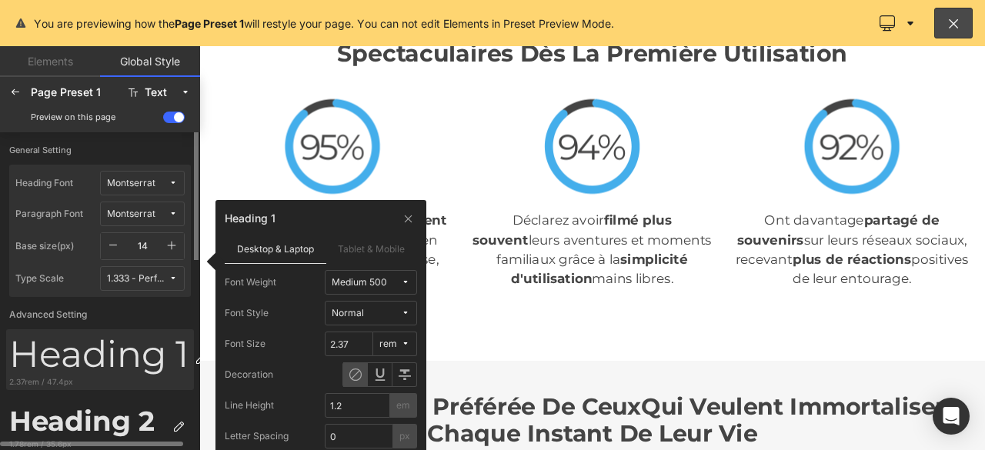
scroll to position [77, 0]
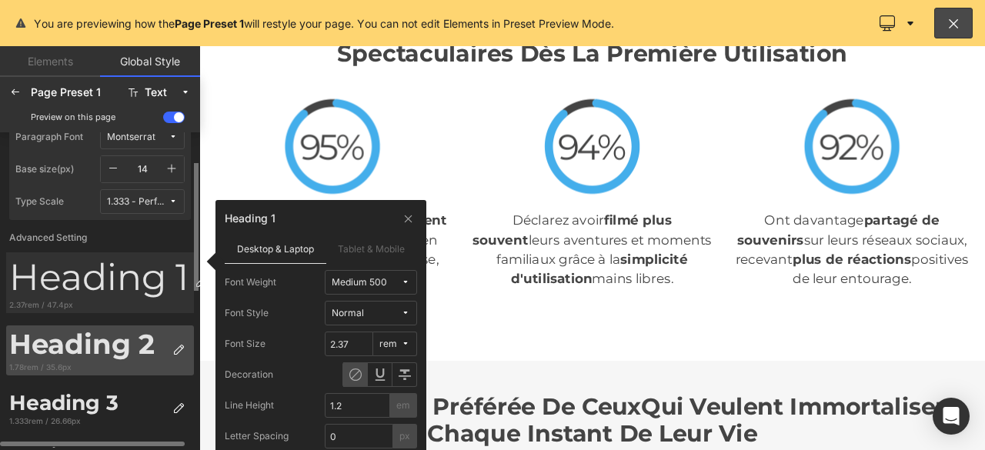
click at [143, 349] on div "Heading 2" at bounding box center [87, 345] width 157 height 33
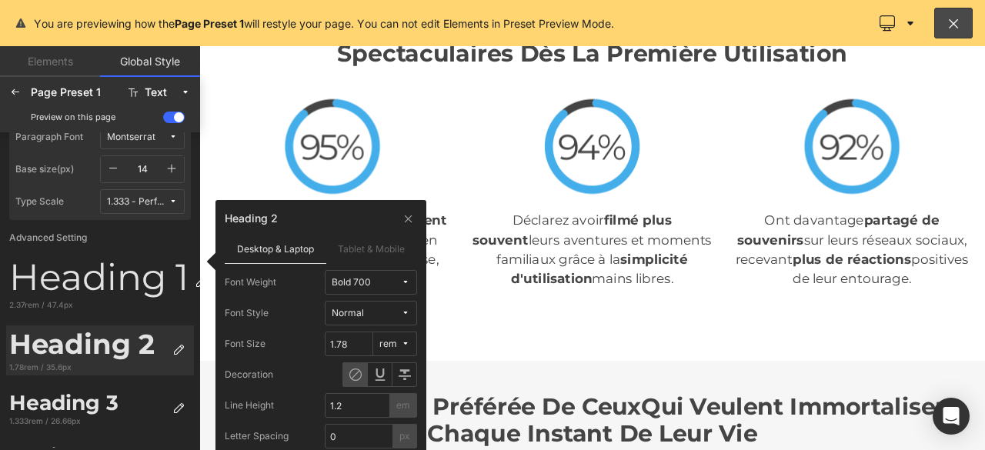
click at [373, 285] on span "Bold 700" at bounding box center [366, 283] width 69 height 12
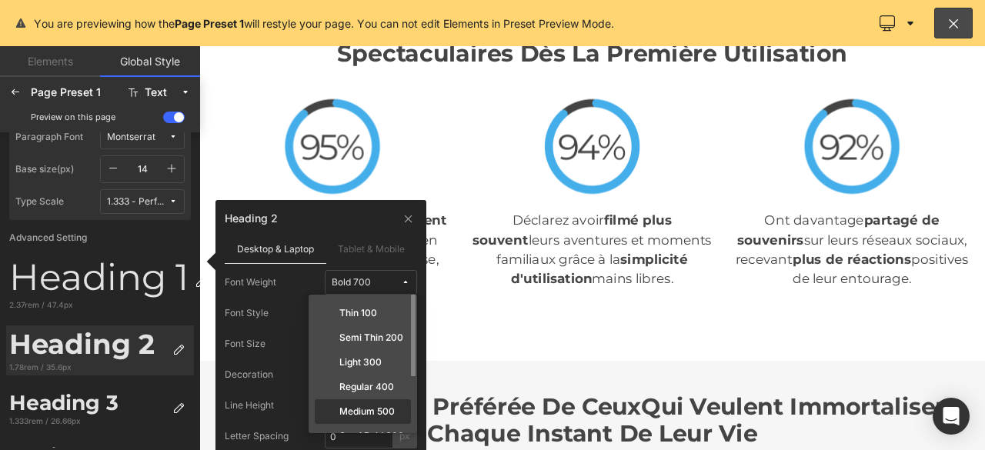
click at [368, 406] on label "Medium 500" at bounding box center [366, 411] width 55 height 11
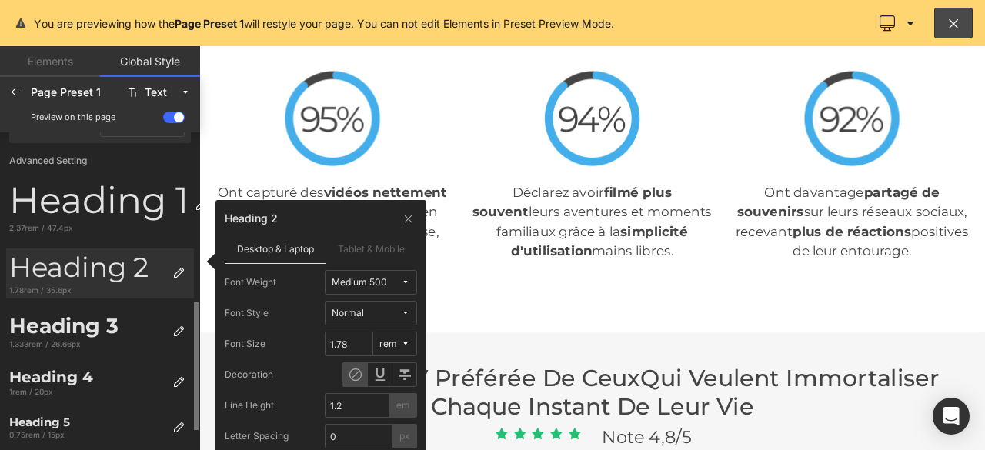
scroll to position [231, 0]
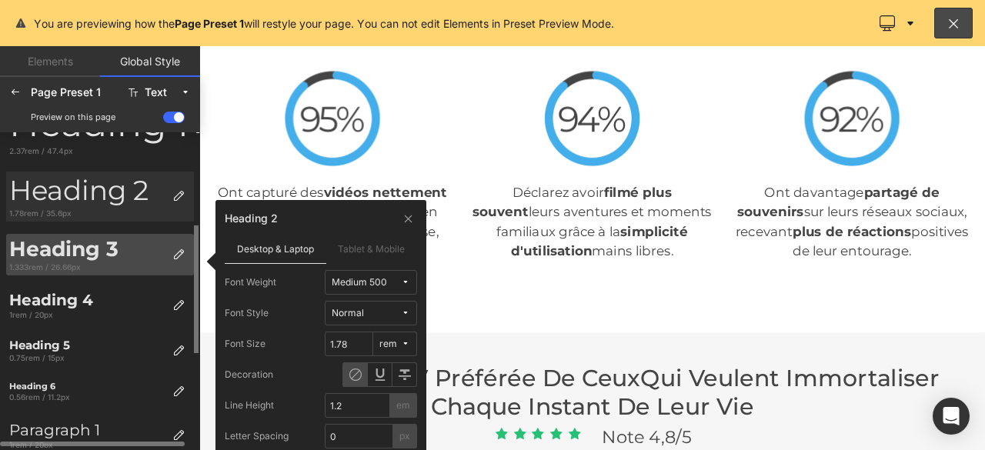
click at [102, 252] on div "Heading 3" at bounding box center [87, 249] width 157 height 25
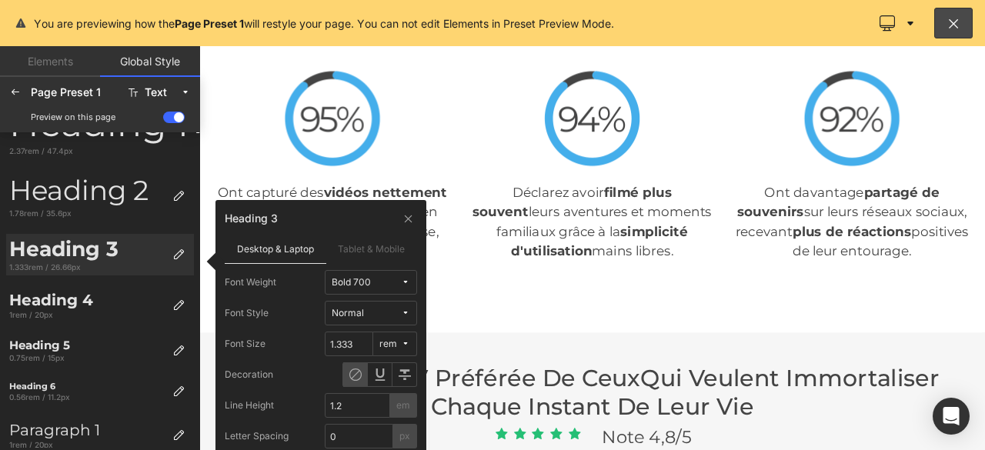
click at [379, 284] on span "Bold 700" at bounding box center [366, 283] width 69 height 12
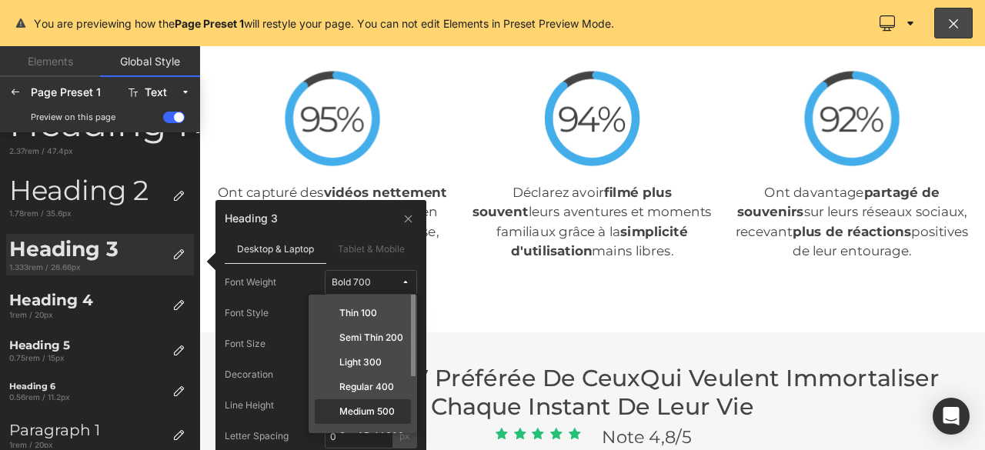
click at [371, 409] on label "Medium 500" at bounding box center [366, 411] width 55 height 11
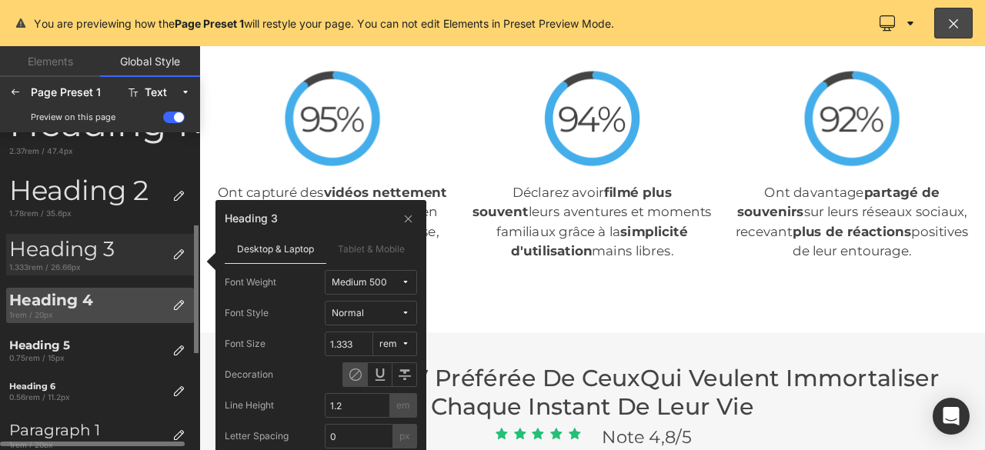
click at [71, 294] on div "Heading 4" at bounding box center [87, 300] width 157 height 18
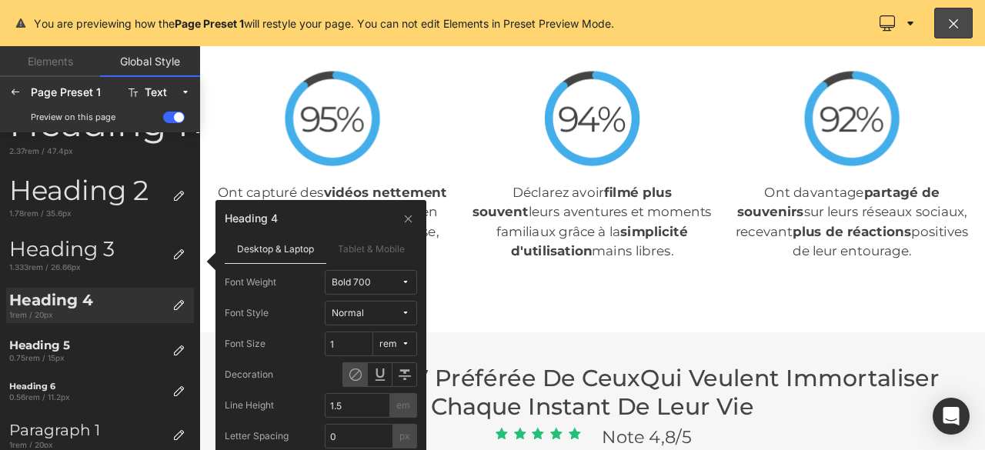
click at [339, 277] on div "Bold 700" at bounding box center [351, 283] width 39 height 12
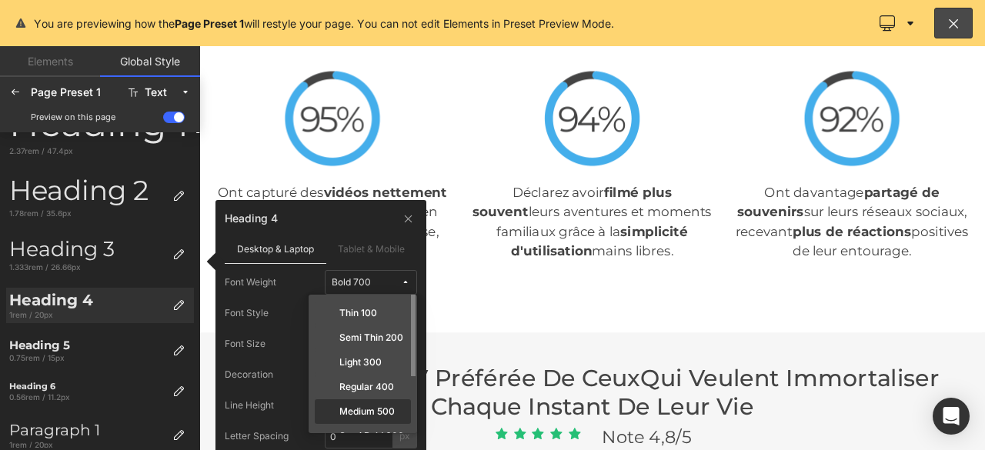
click at [365, 412] on label "Medium 500" at bounding box center [366, 411] width 55 height 11
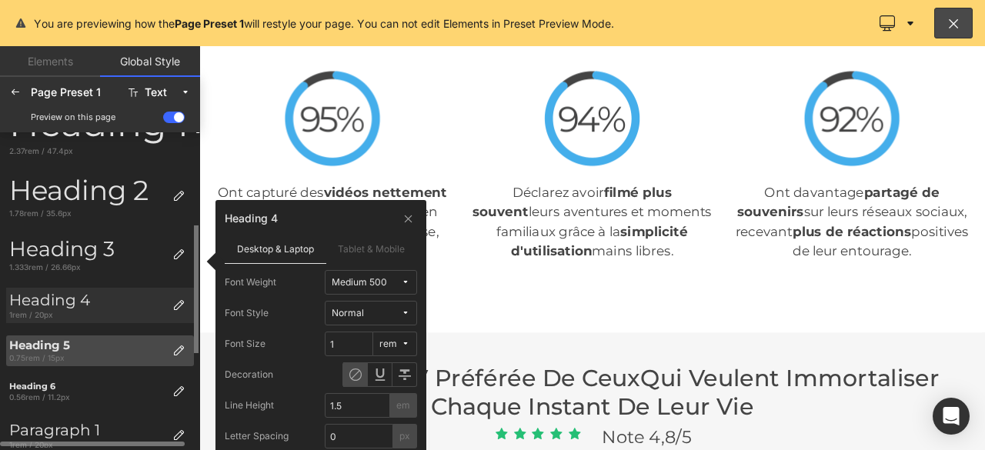
click at [58, 345] on div "Heading 5" at bounding box center [87, 346] width 157 height 14
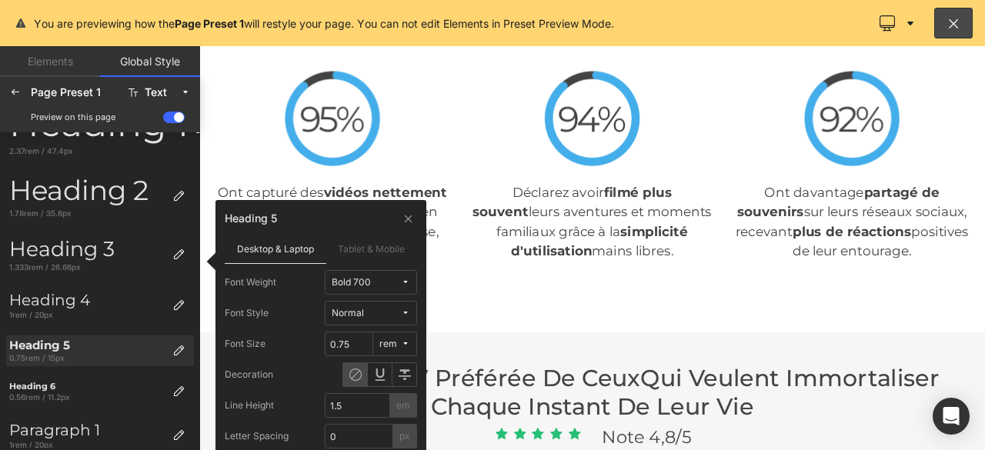
click at [339, 284] on div "Bold 700" at bounding box center [351, 283] width 39 height 12
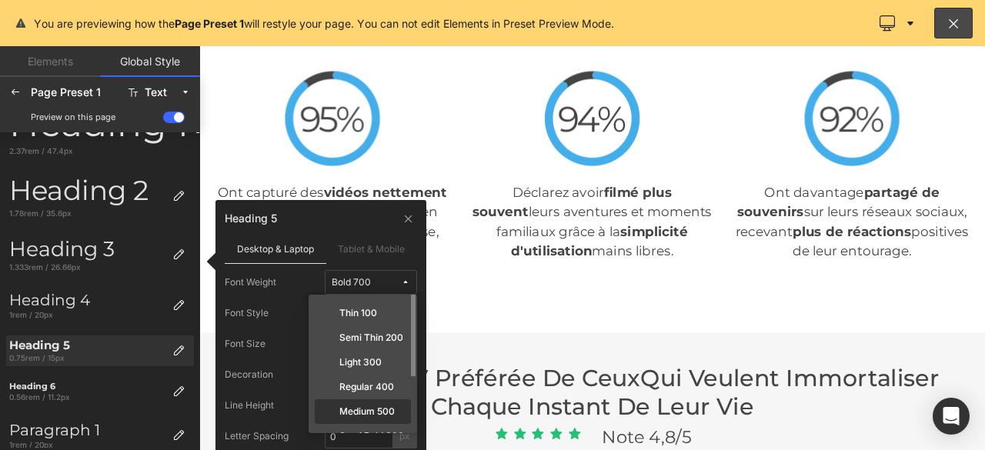
click at [354, 409] on label "Medium 500" at bounding box center [366, 411] width 55 height 11
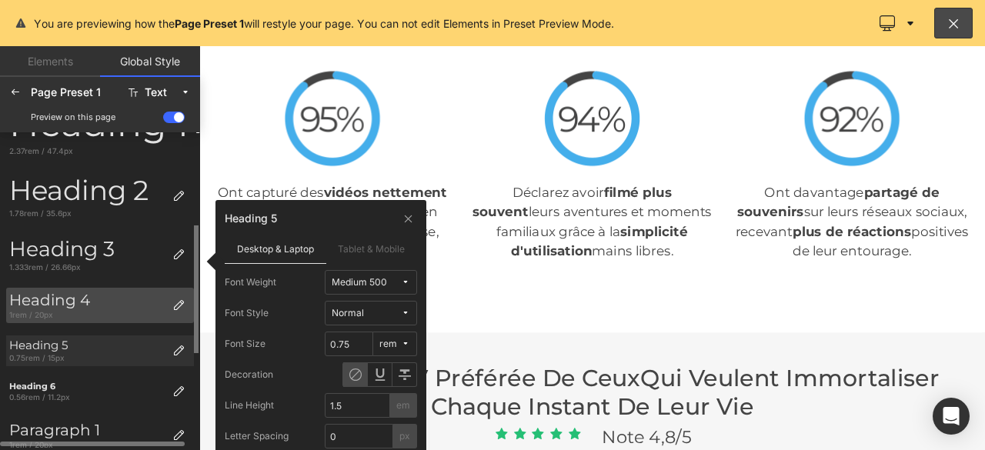
scroll to position [308, 0]
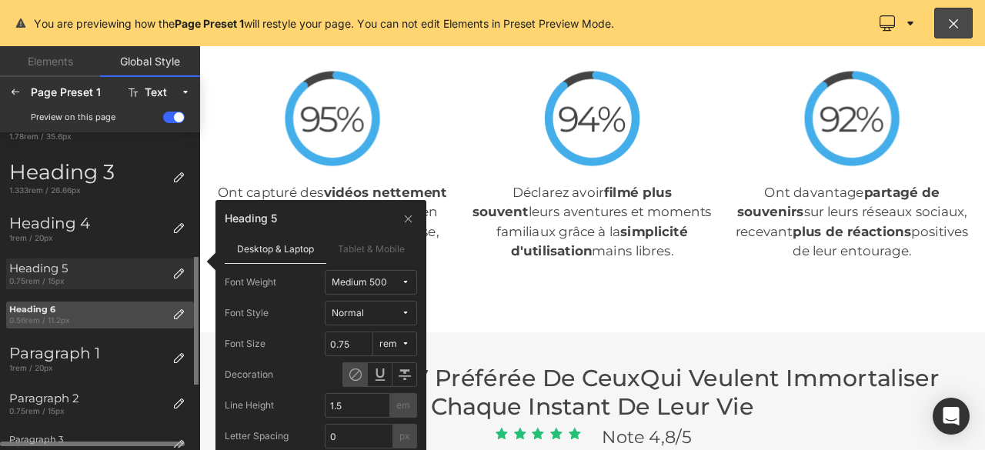
click at [46, 312] on div "Heading 6" at bounding box center [87, 310] width 157 height 10
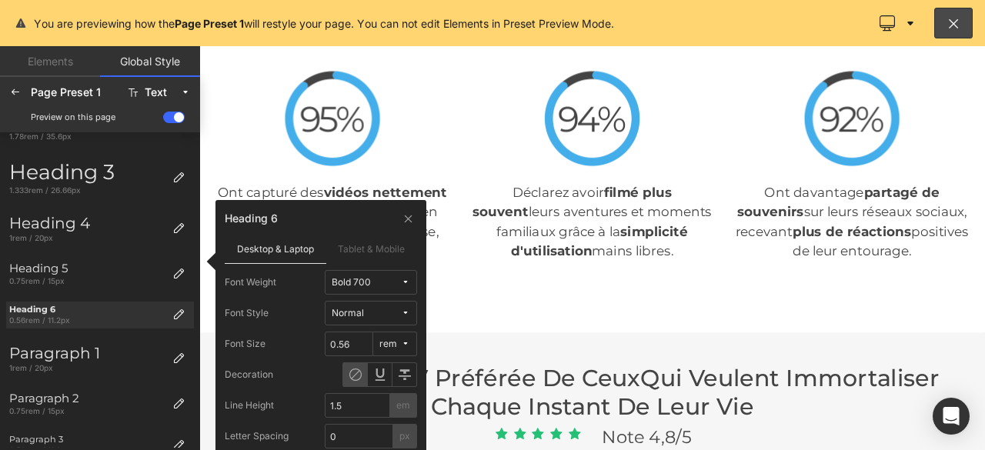
click at [347, 279] on div "Bold 700" at bounding box center [351, 283] width 39 height 12
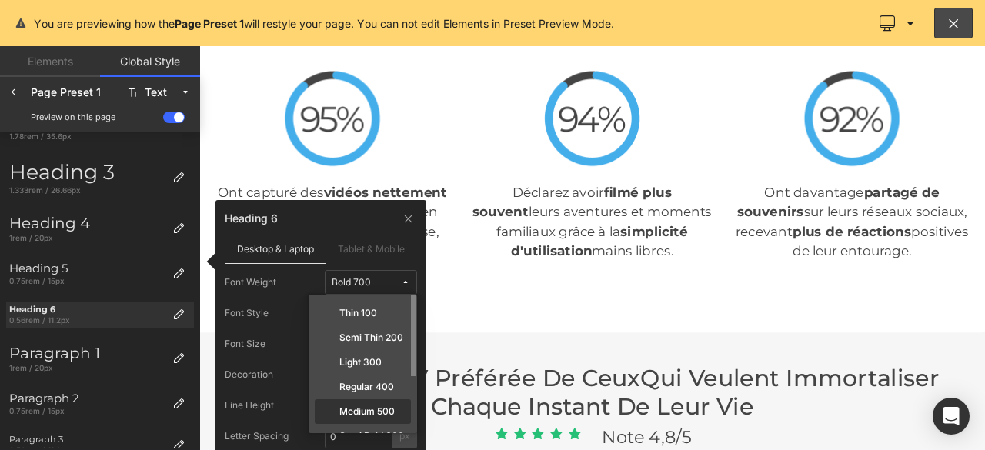
click at [360, 409] on label "Medium 500" at bounding box center [366, 411] width 55 height 11
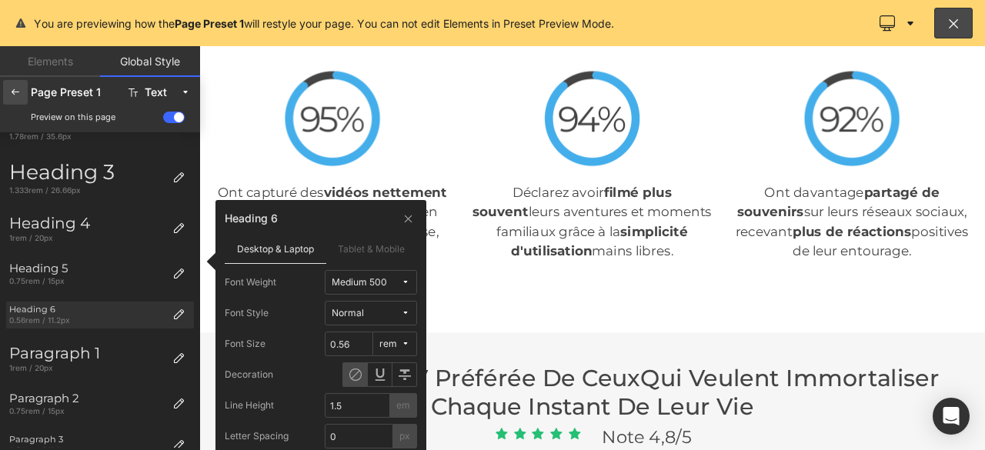
click at [18, 92] on icon at bounding box center [15, 92] width 12 height 12
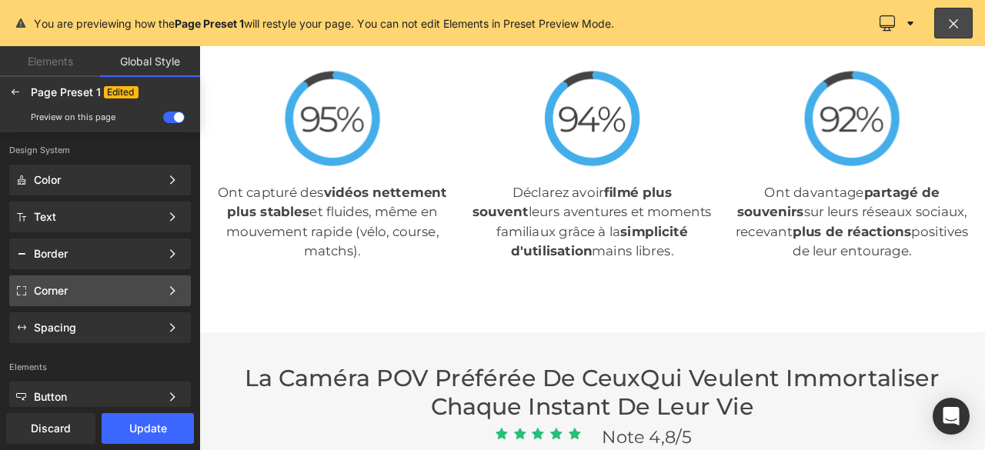
click at [82, 290] on div "Corner" at bounding box center [97, 291] width 126 height 12
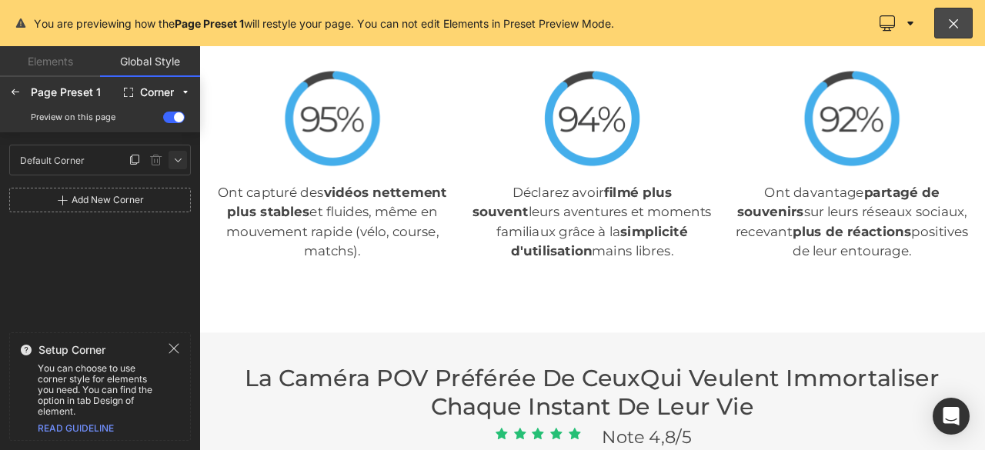
click at [179, 161] on icon at bounding box center [178, 160] width 12 height 12
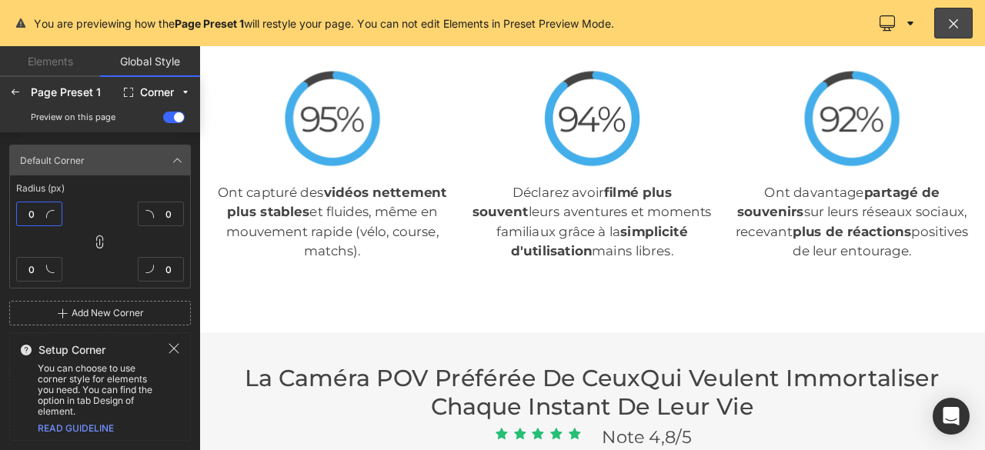
click at [38, 215] on input "0" at bounding box center [39, 214] width 46 height 25
type input "20"
click at [11, 92] on icon at bounding box center [15, 92] width 12 height 12
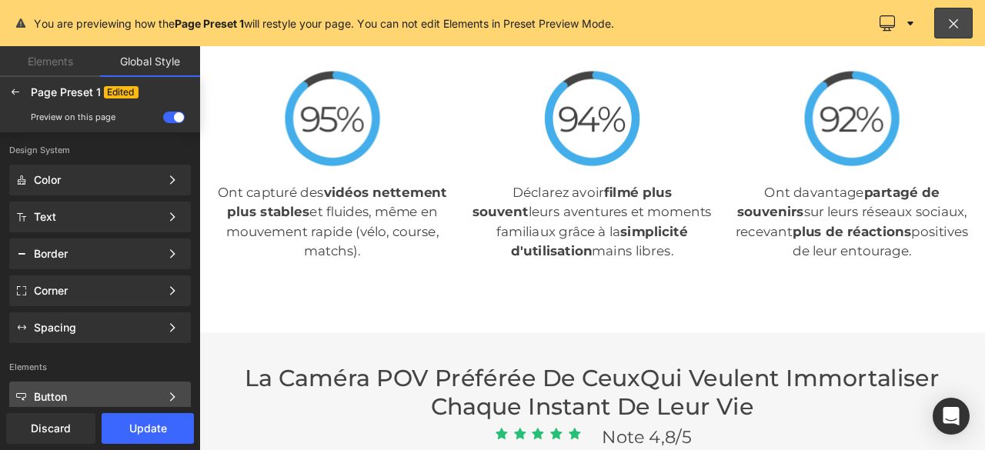
click at [151, 389] on div "Button Color Style Define a color palette and apply it to your pages 1 of 3 Next" at bounding box center [100, 397] width 182 height 31
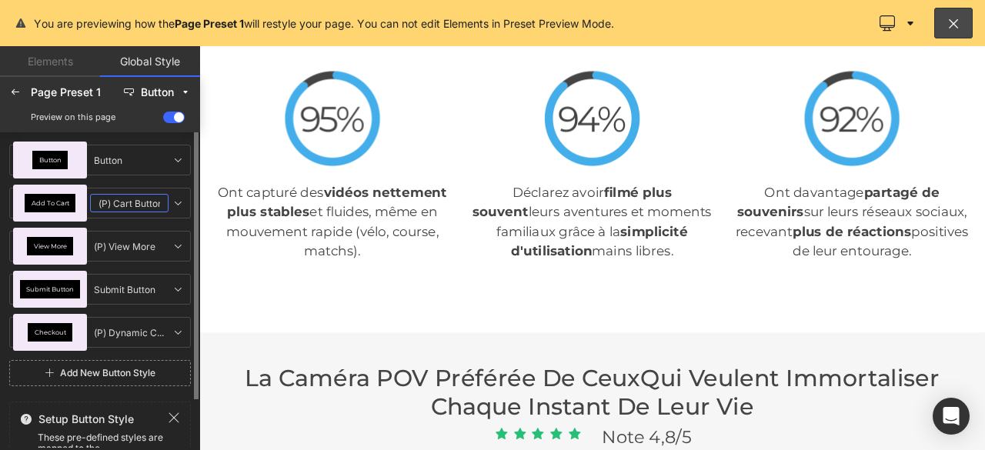
click at [108, 202] on input "(P) Cart Button" at bounding box center [129, 203] width 79 height 18
click at [180, 204] on icon at bounding box center [178, 203] width 12 height 12
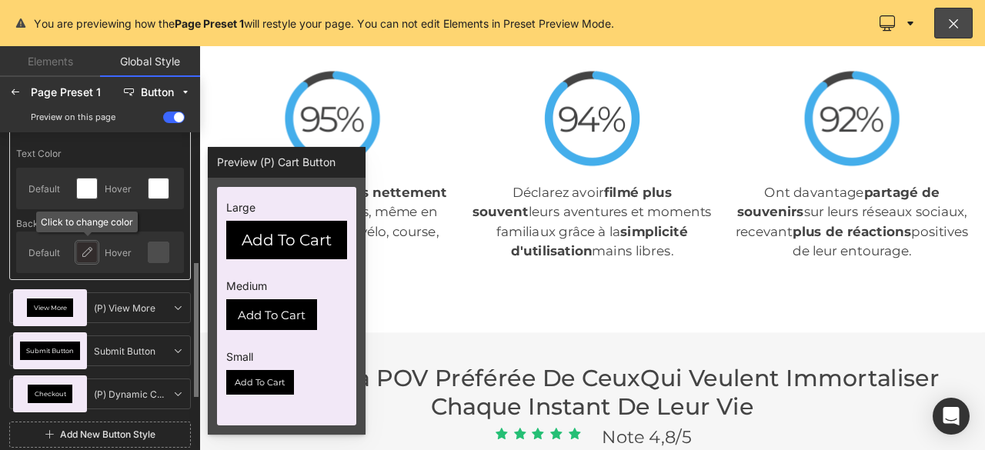
click at [89, 248] on icon at bounding box center [87, 252] width 12 height 12
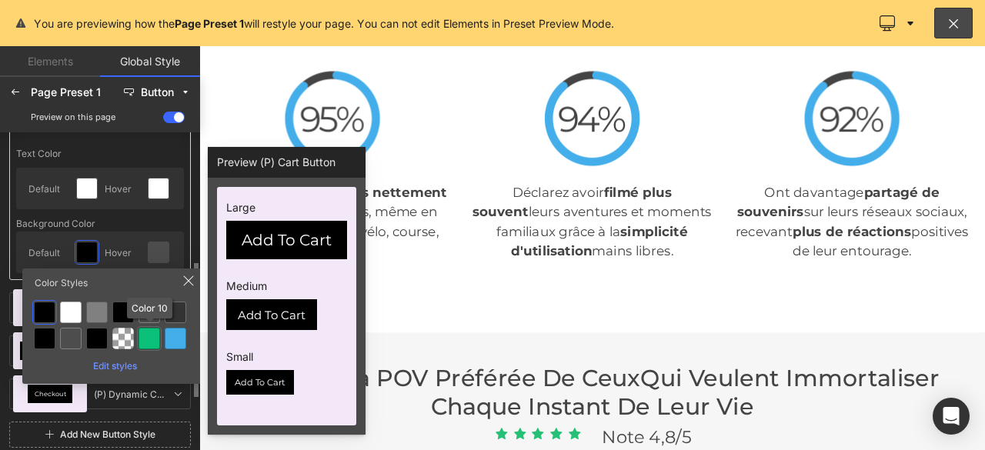
click at [149, 337] on div at bounding box center [150, 339] width 22 height 22
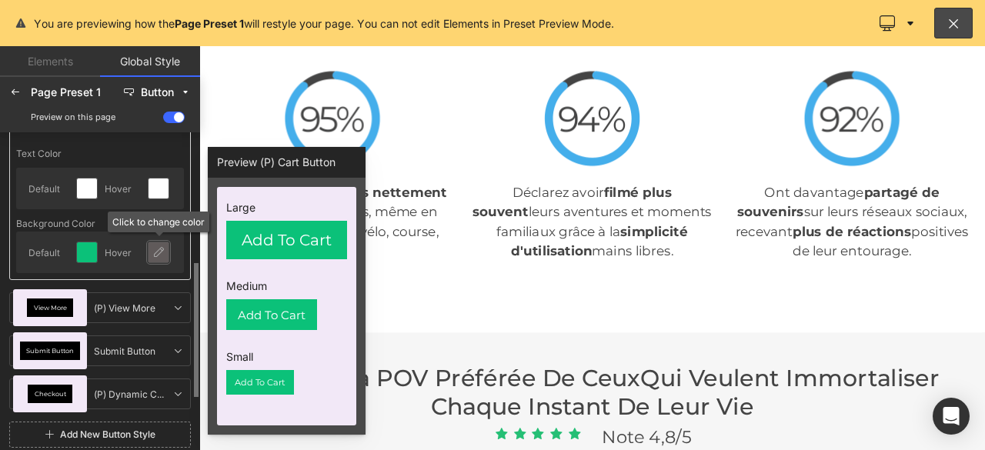
click at [159, 252] on icon at bounding box center [158, 252] width 12 height 12
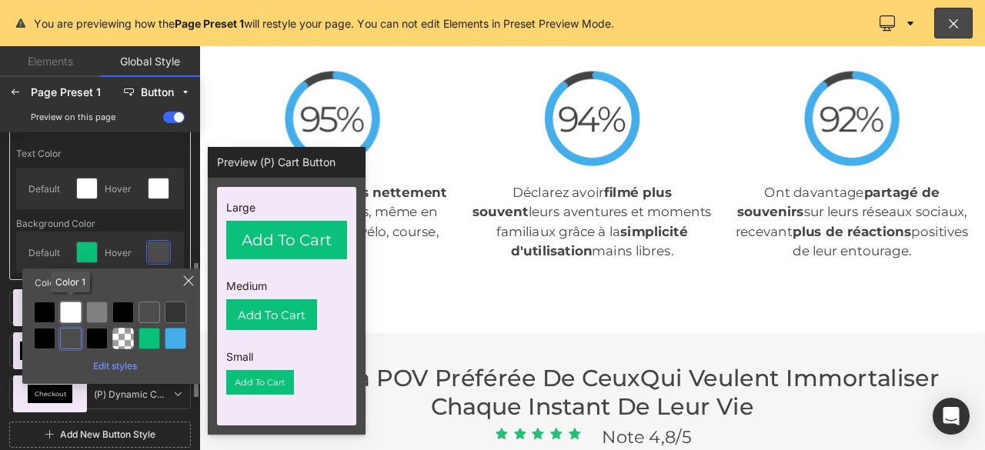
click at [69, 311] on div at bounding box center [71, 313] width 22 height 22
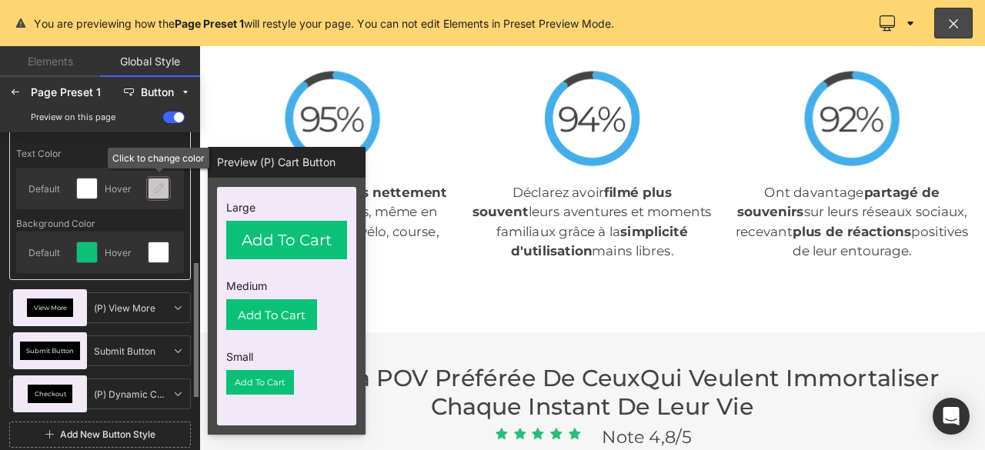
click at [154, 190] on icon at bounding box center [158, 188] width 12 height 12
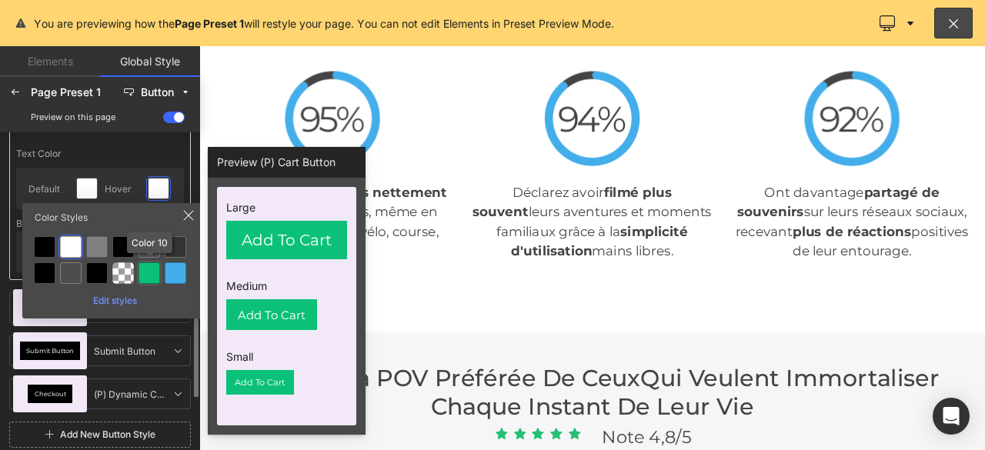
click at [149, 275] on div at bounding box center [150, 273] width 22 height 22
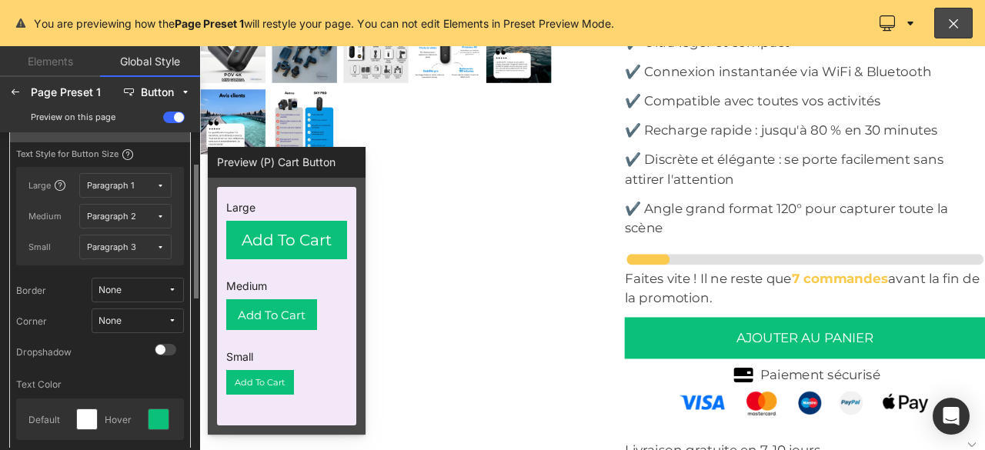
scroll to position [0, 0]
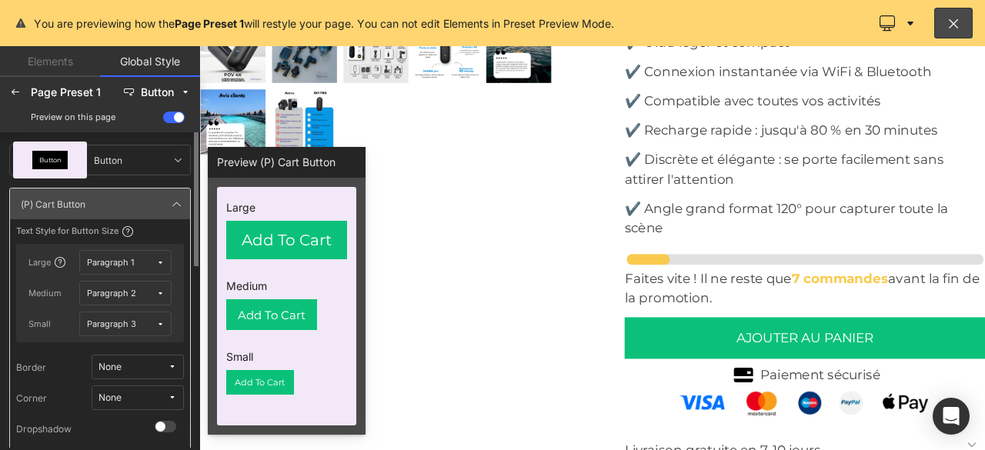
click at [159, 265] on icon at bounding box center [160, 263] width 8 height 8
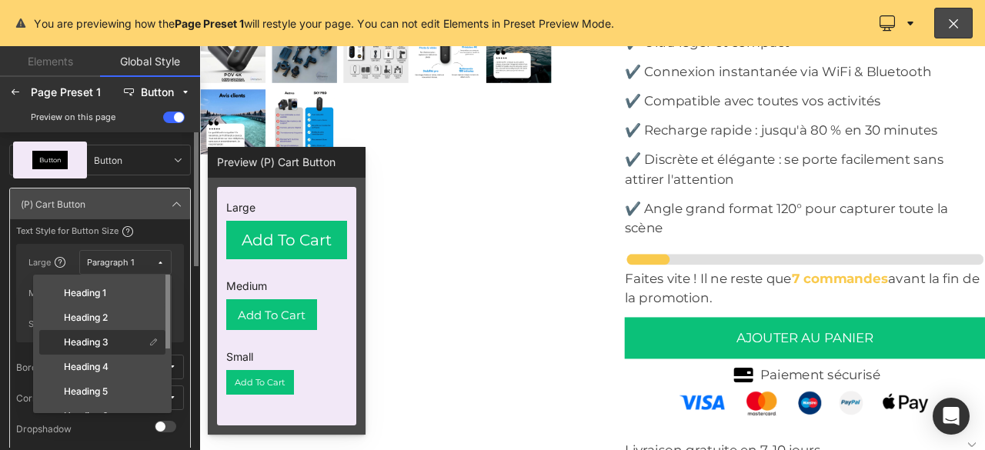
click at [105, 341] on label "Heading 3" at bounding box center [86, 342] width 45 height 11
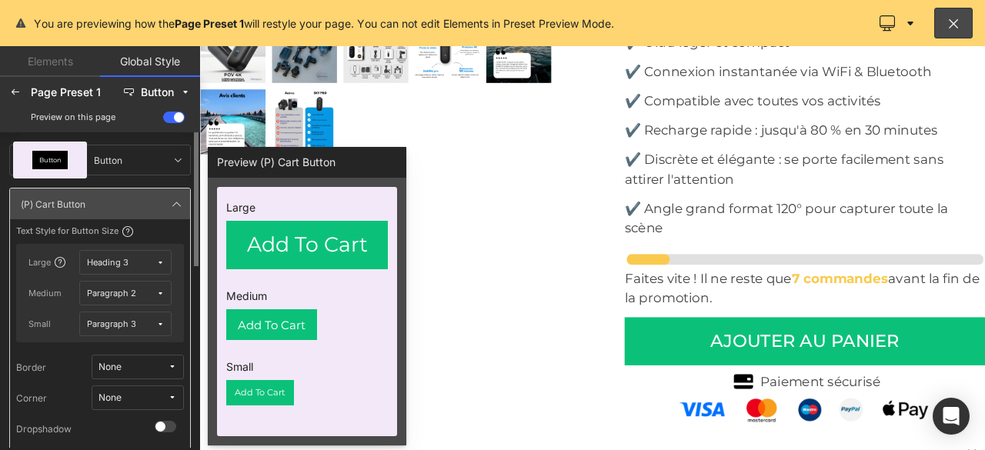
click at [131, 295] on div "Paragraph 2" at bounding box center [111, 294] width 49 height 12
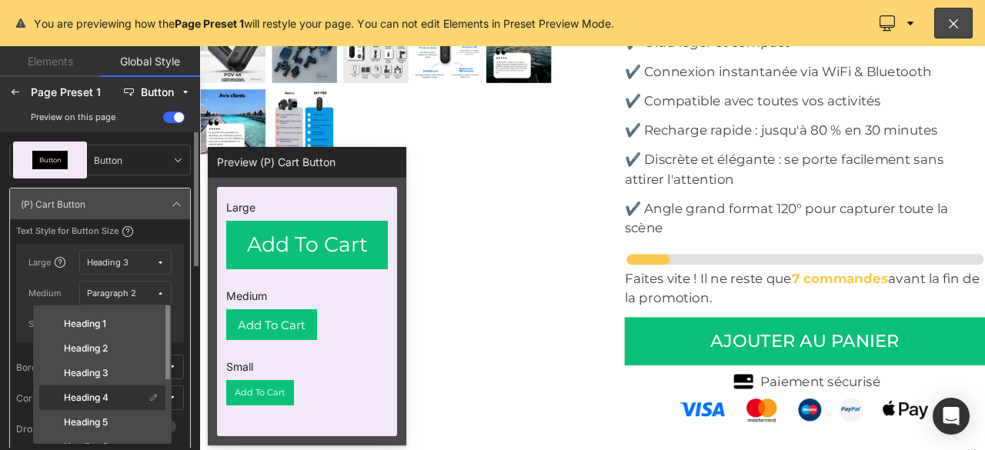
click at [99, 396] on label "Heading 4" at bounding box center [86, 398] width 45 height 11
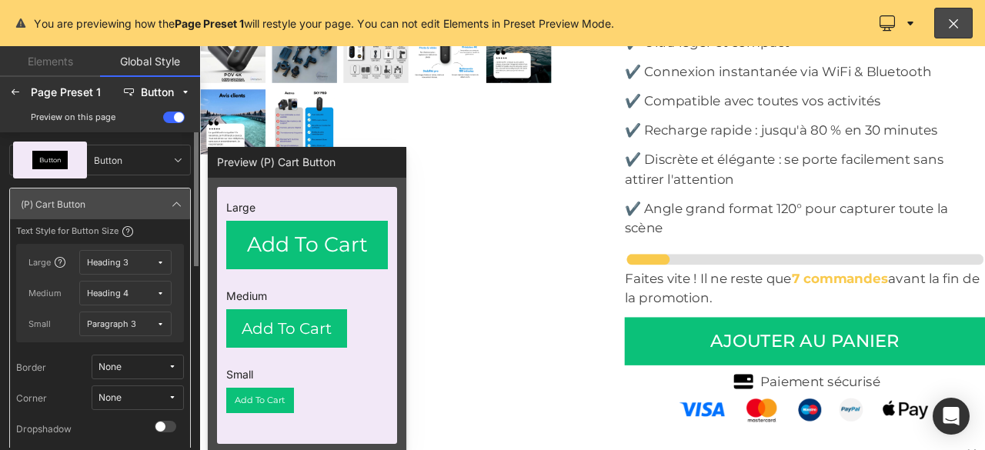
click at [147, 319] on span "Paragraph 3" at bounding box center [121, 325] width 69 height 12
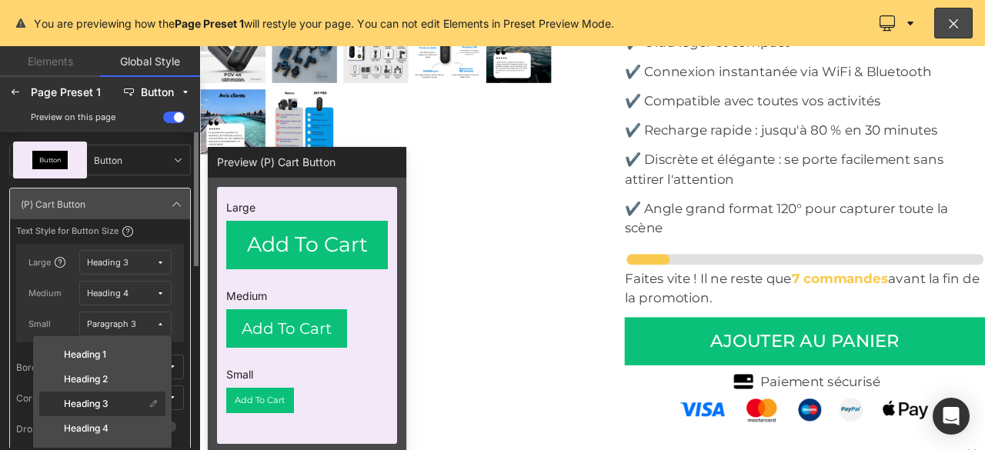
scroll to position [77, 0]
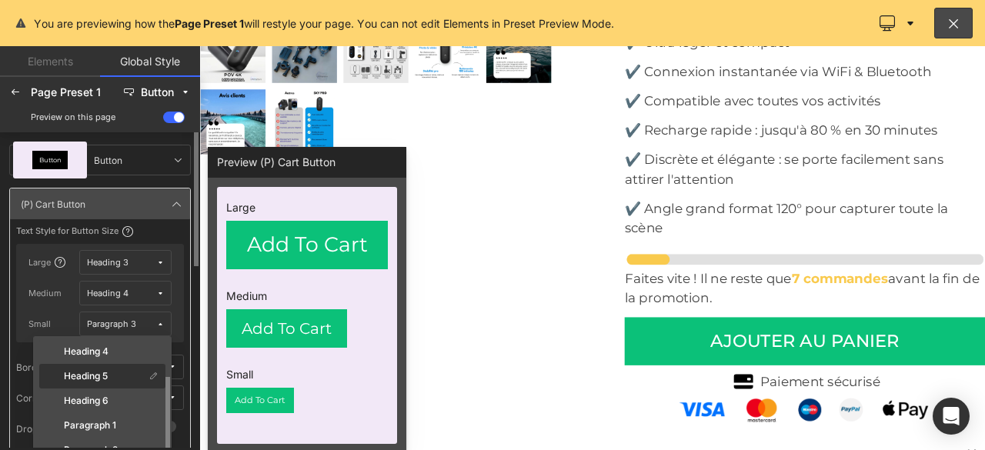
click at [95, 380] on label "Heading 5" at bounding box center [86, 376] width 44 height 11
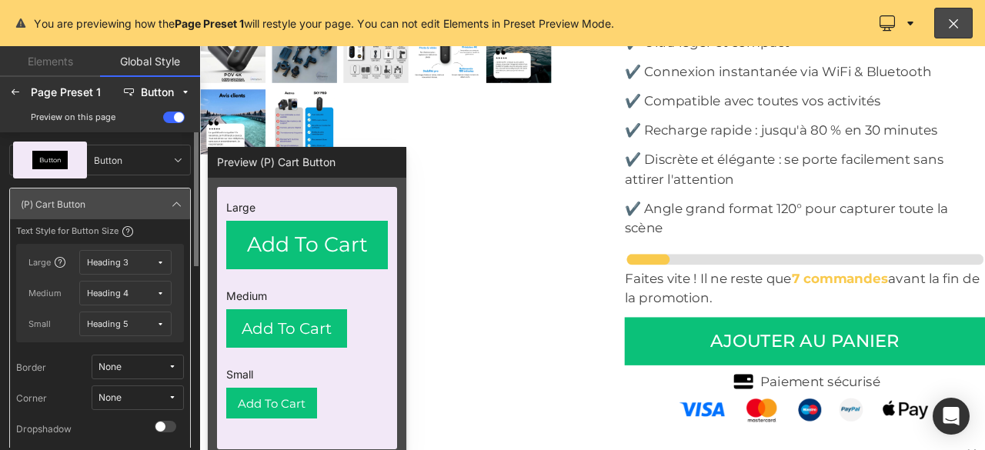
click at [171, 396] on icon at bounding box center [172, 397] width 9 height 9
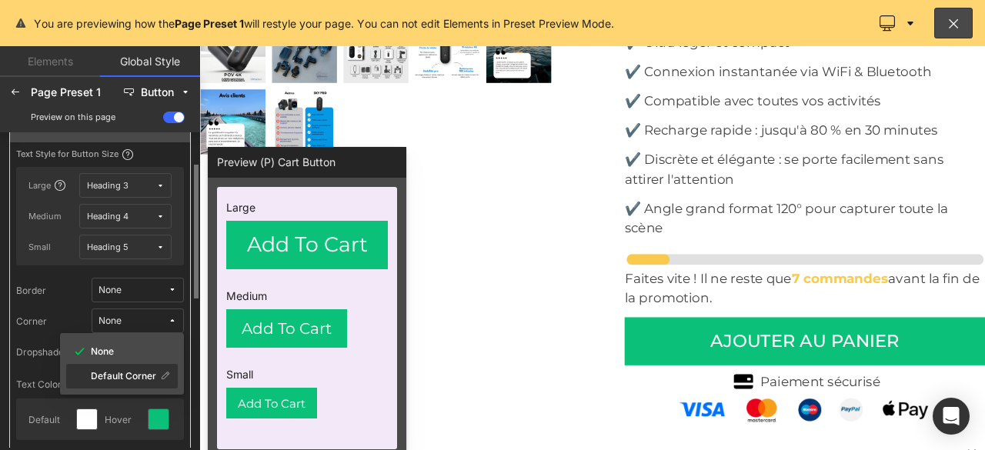
click at [128, 373] on label "Default Corner" at bounding box center [123, 376] width 65 height 11
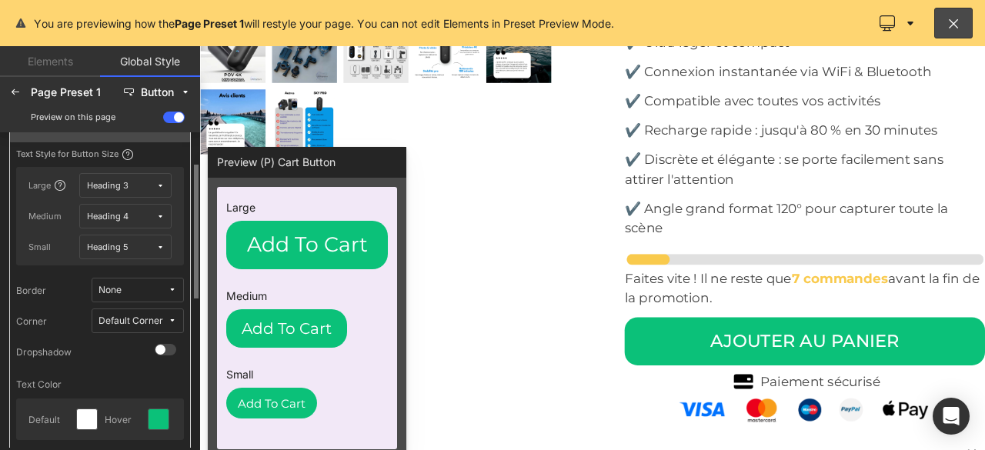
scroll to position [0, 0]
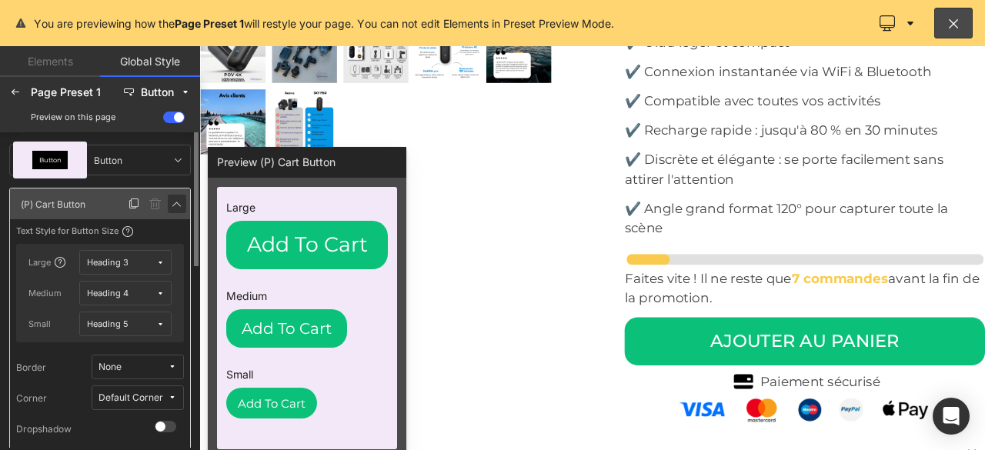
click at [177, 204] on icon at bounding box center [177, 204] width 12 height 12
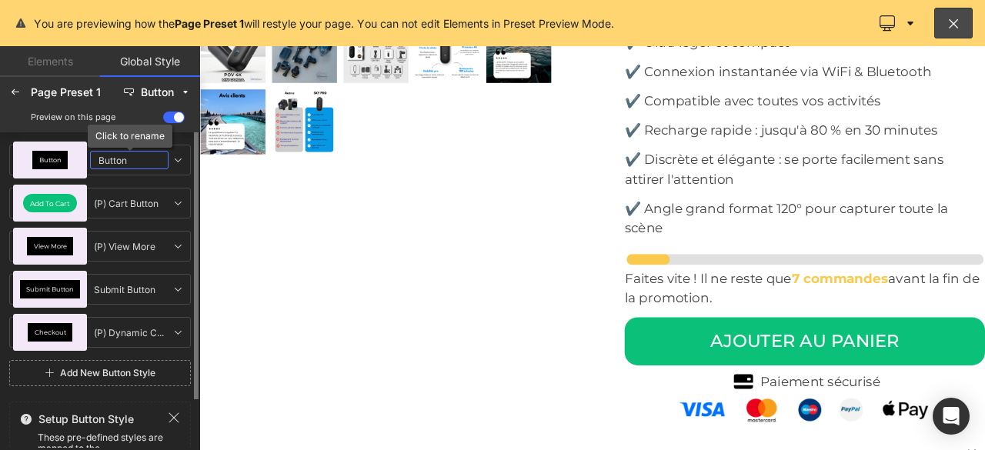
click at [101, 153] on input "Button" at bounding box center [129, 160] width 79 height 18
click at [179, 161] on icon at bounding box center [178, 160] width 12 height 12
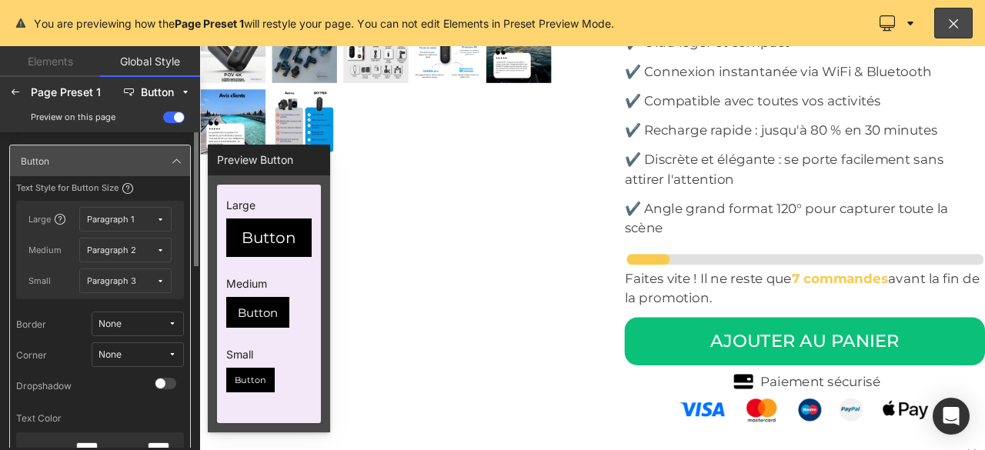
click at [165, 217] on icon at bounding box center [160, 219] width 8 height 8
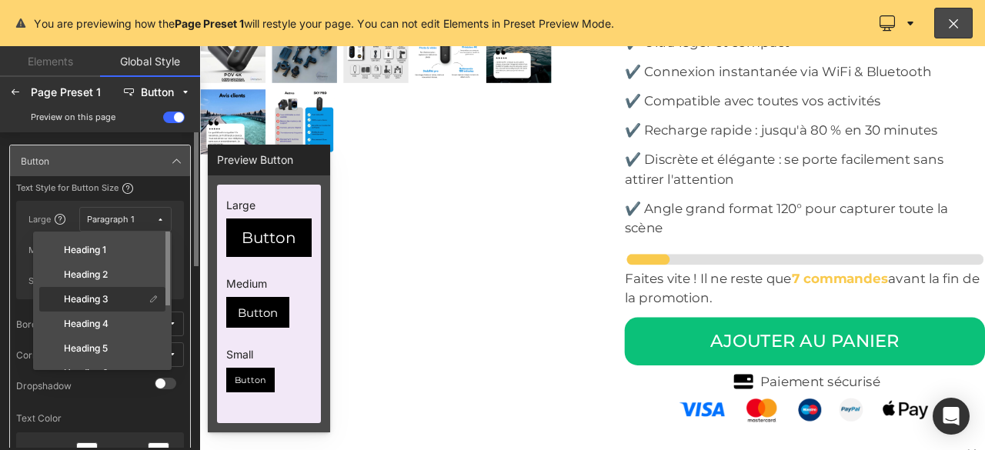
click at [108, 296] on label "Heading 3" at bounding box center [86, 299] width 45 height 11
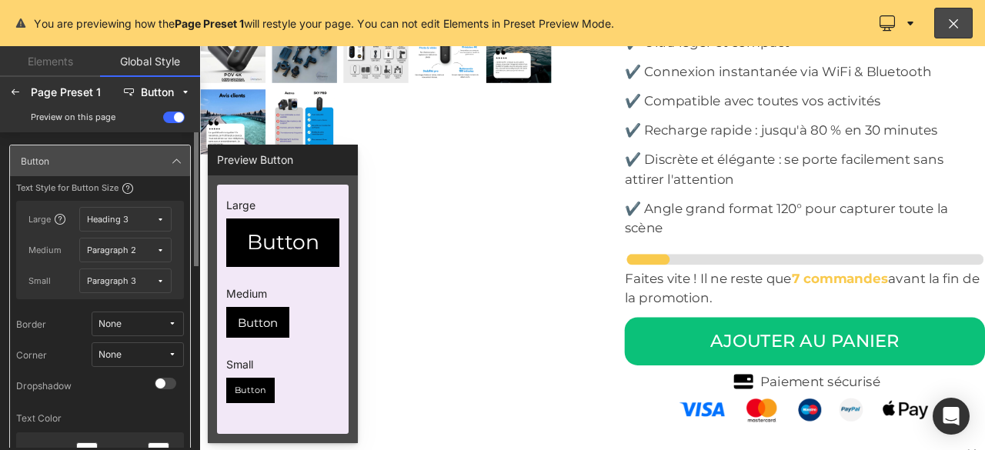
click at [163, 251] on icon at bounding box center [160, 250] width 8 height 8
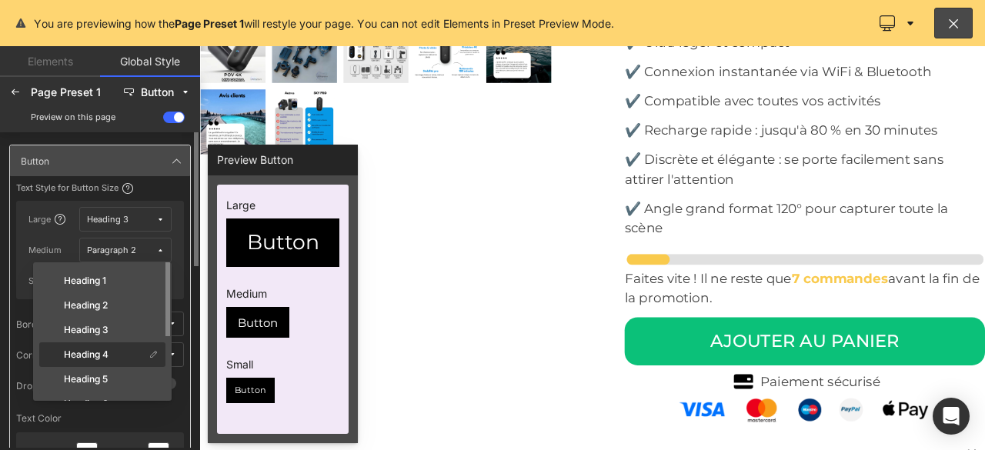
click at [99, 356] on label "Heading 4" at bounding box center [86, 354] width 45 height 11
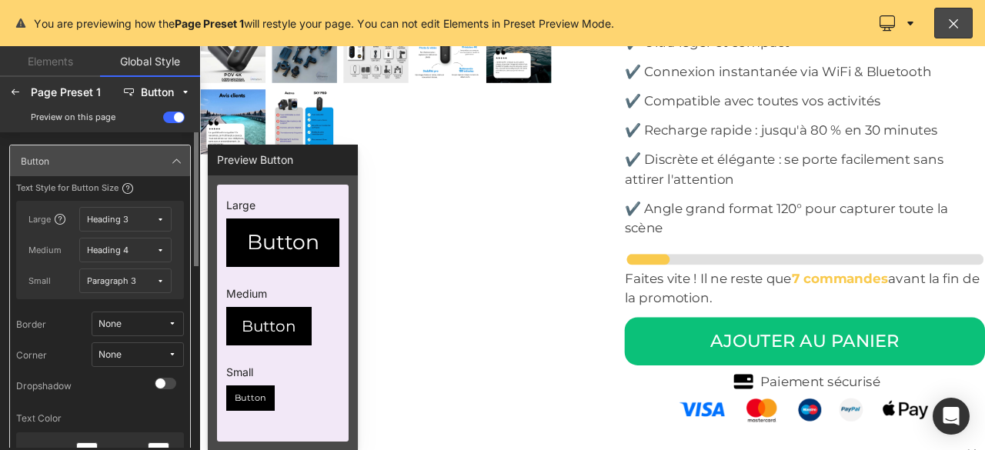
click at [162, 277] on icon at bounding box center [160, 281] width 8 height 8
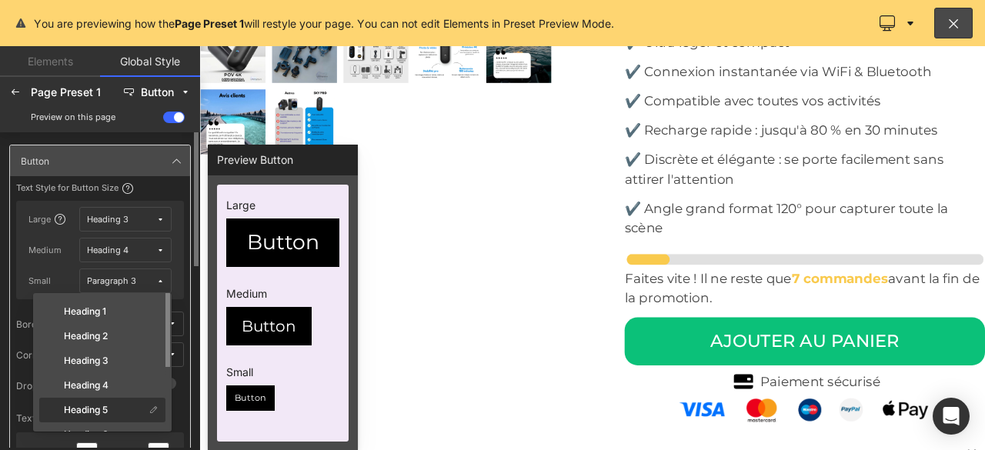
click at [103, 408] on label "Heading 5" at bounding box center [86, 410] width 44 height 11
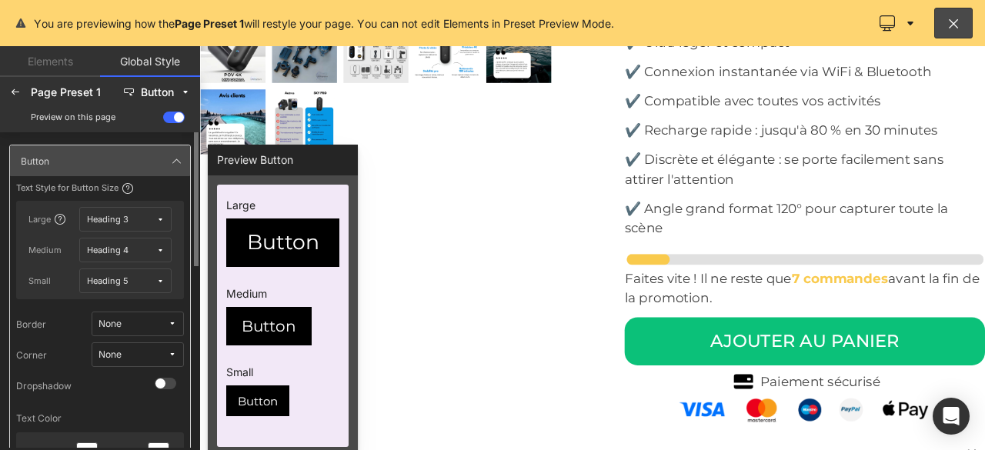
click at [137, 352] on span "None" at bounding box center [133, 355] width 69 height 12
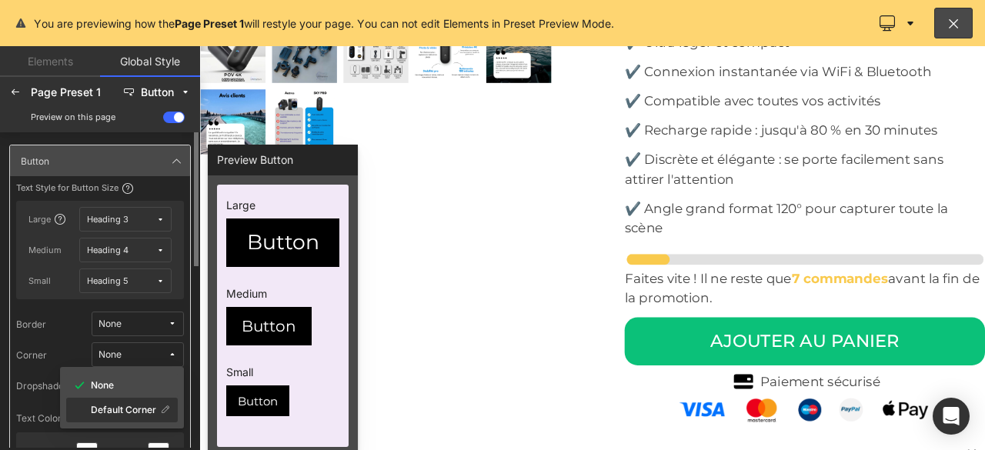
click at [122, 419] on div "Default Corner" at bounding box center [122, 410] width 112 height 25
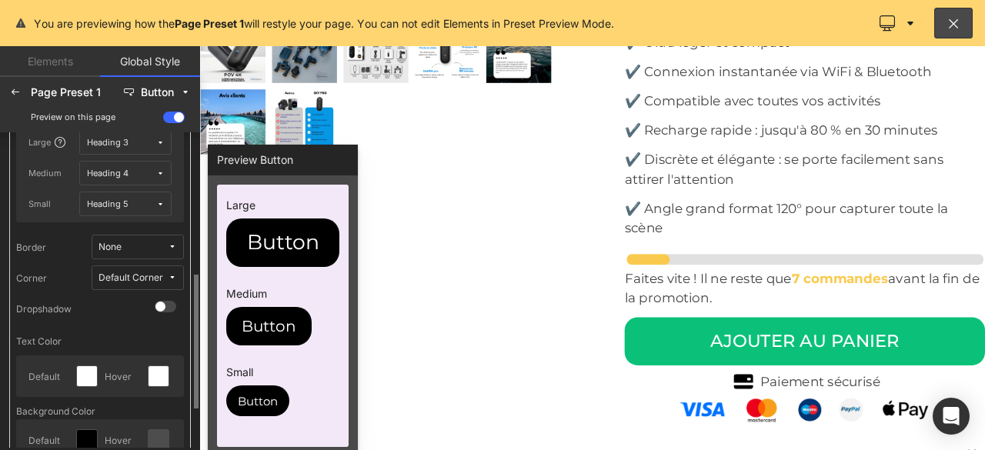
scroll to position [154, 0]
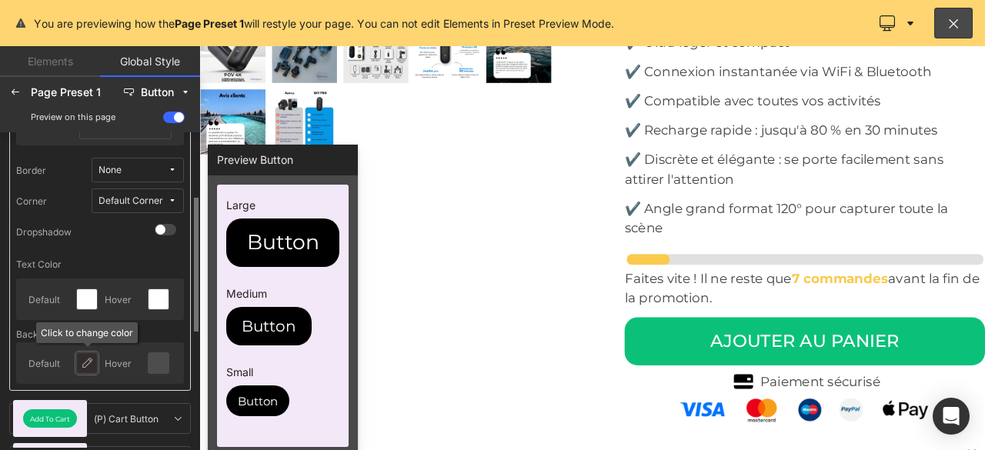
click at [88, 361] on icon at bounding box center [87, 363] width 12 height 12
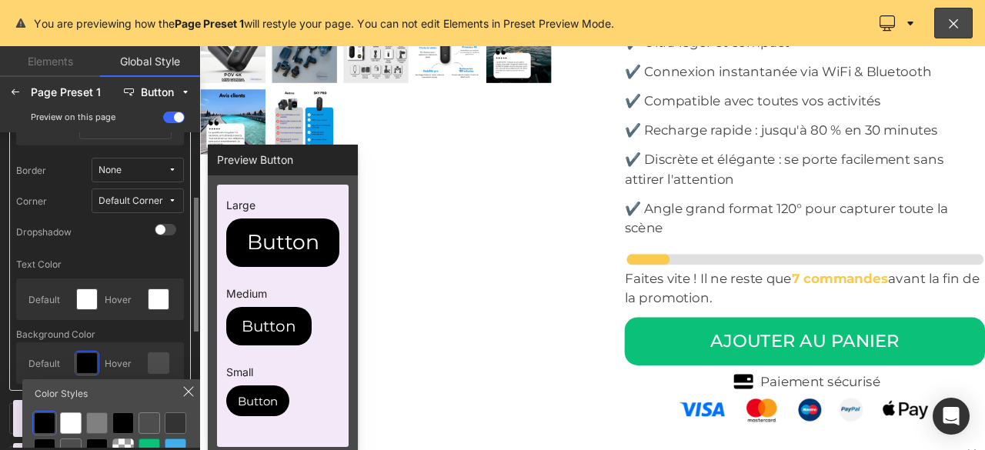
scroll to position [231, 0]
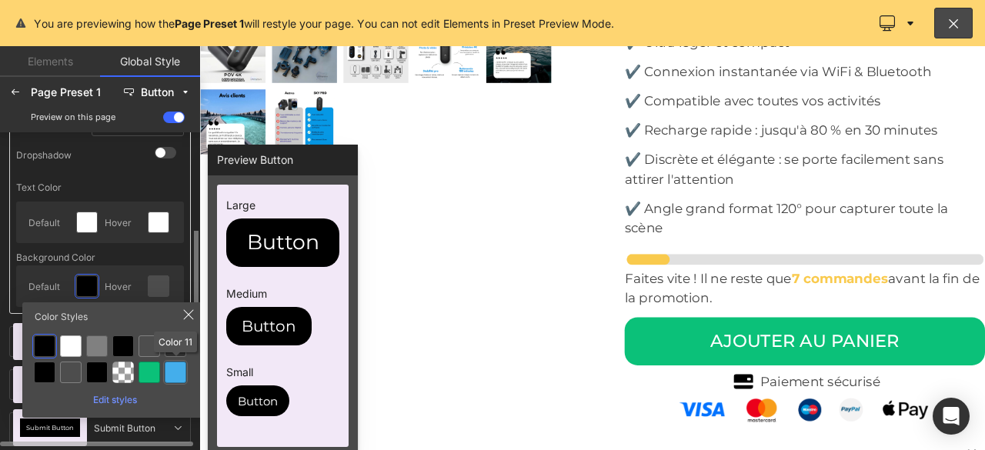
click at [171, 374] on div at bounding box center [176, 373] width 22 height 22
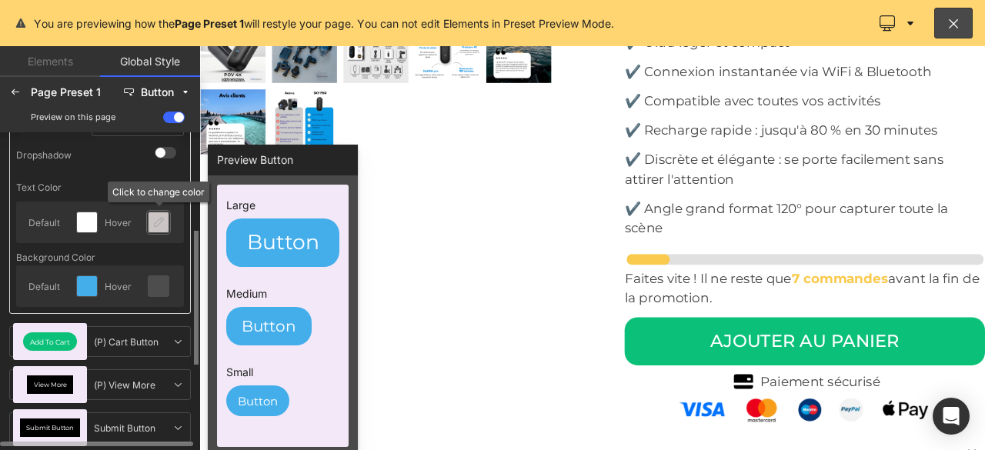
click at [160, 221] on icon at bounding box center [158, 222] width 12 height 12
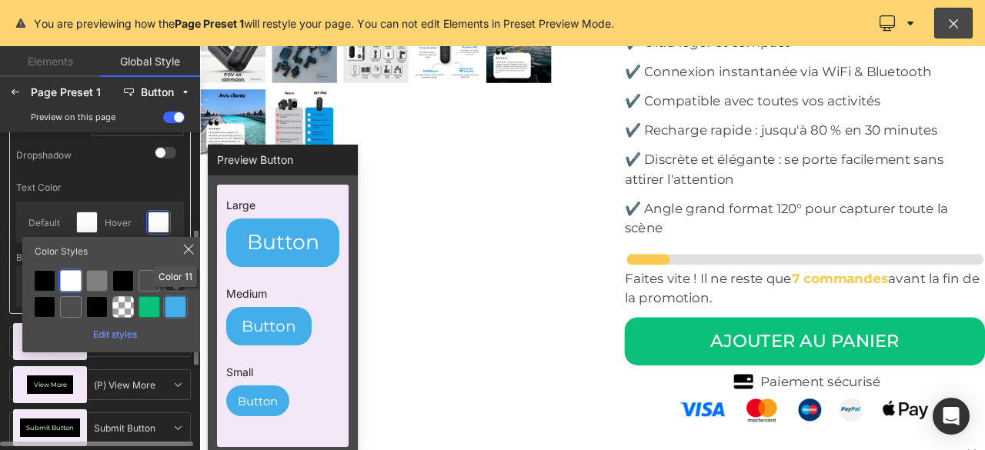
click at [172, 304] on div at bounding box center [176, 307] width 22 height 22
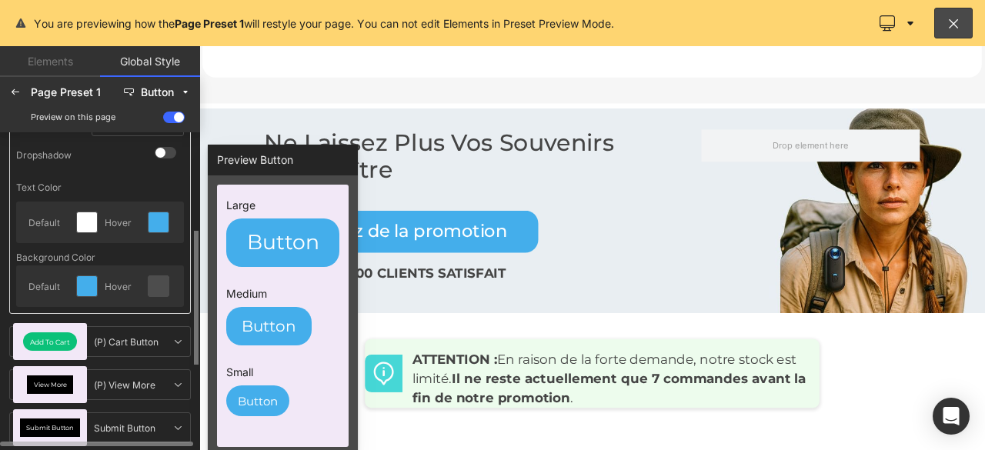
scroll to position [0, 0]
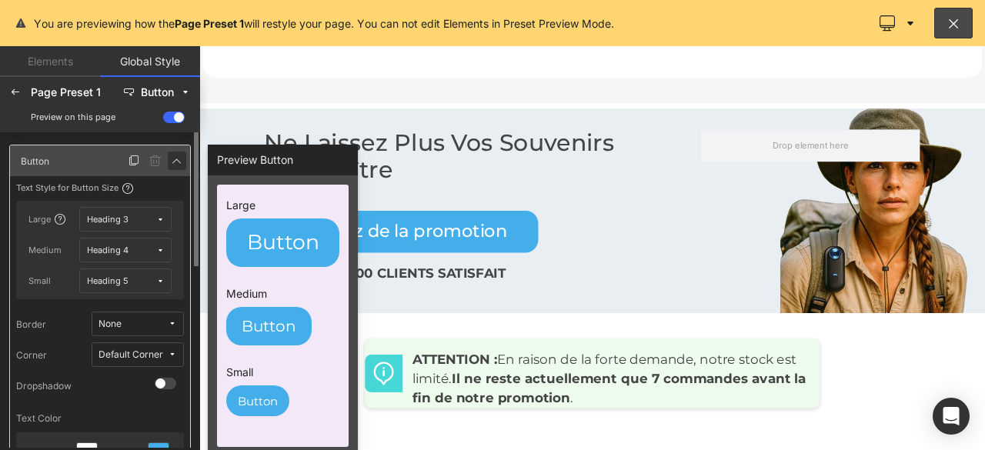
click at [180, 159] on icon at bounding box center [177, 161] width 12 height 12
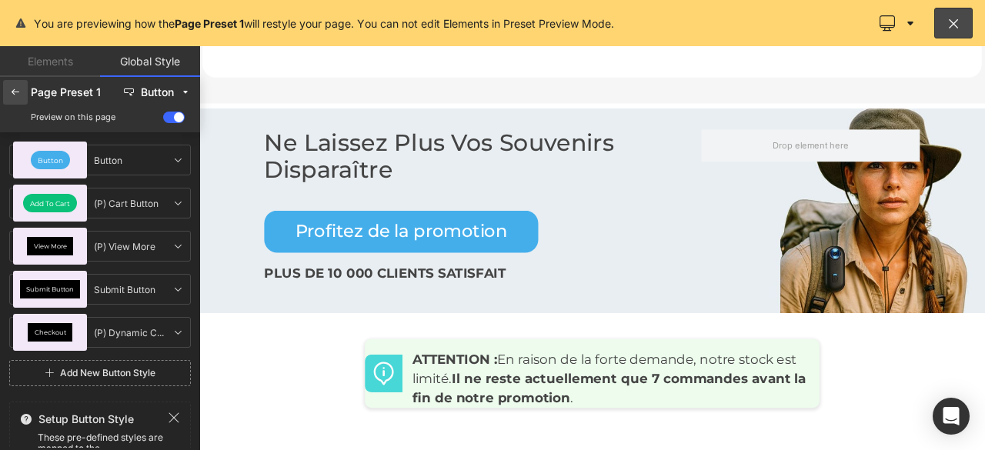
click at [17, 89] on icon at bounding box center [15, 92] width 12 height 12
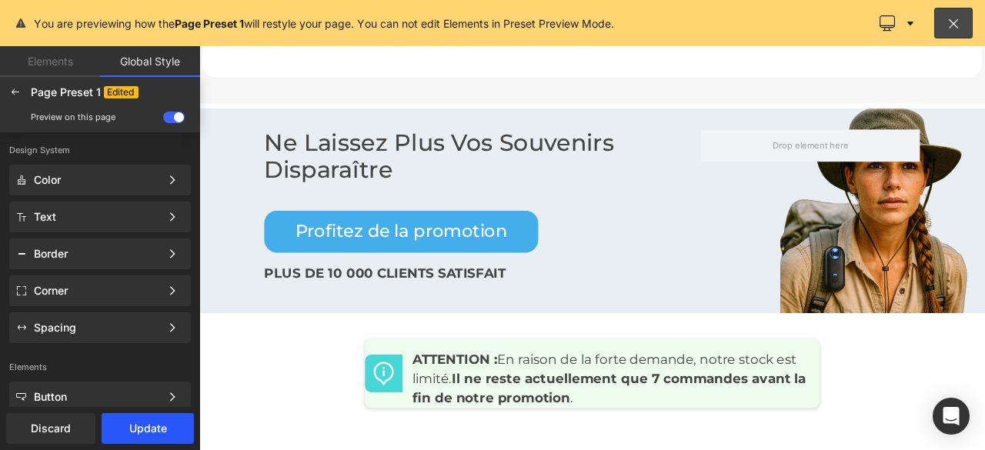
click at [139, 427] on button "Update" at bounding box center [148, 428] width 92 height 31
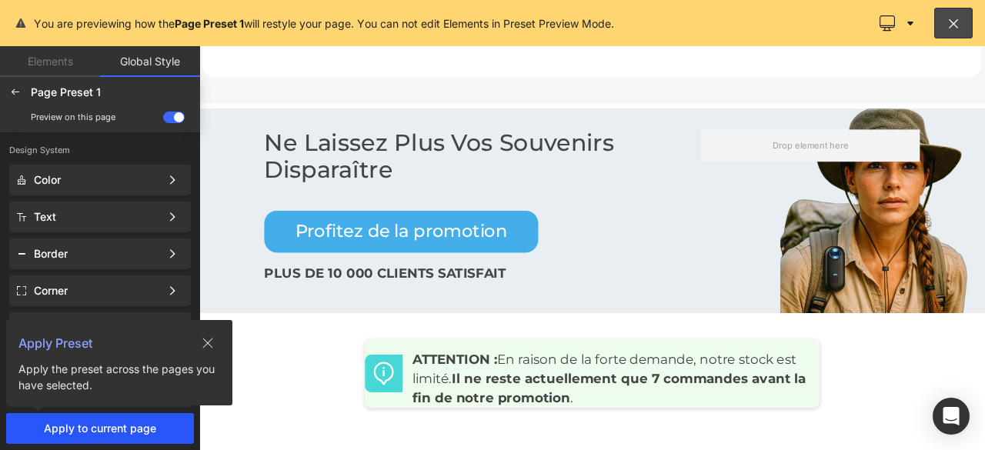
click at [108, 433] on span "Apply to current page" at bounding box center [100, 429] width 182 height 12
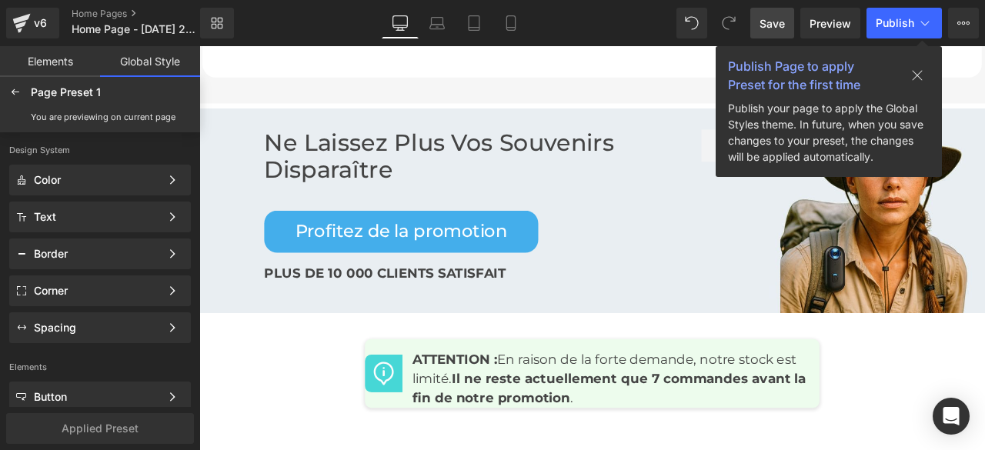
scroll to position [6456, 0]
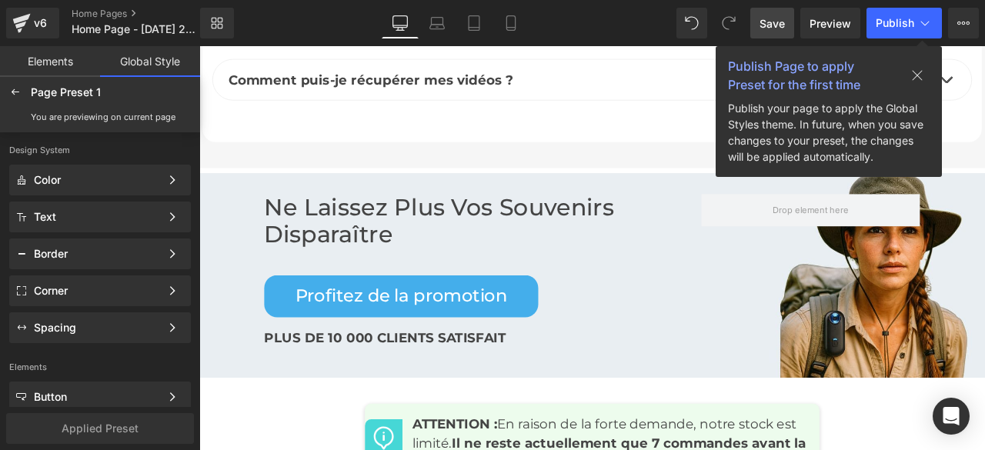
click at [919, 73] on icon at bounding box center [918, 76] width 10 height 10
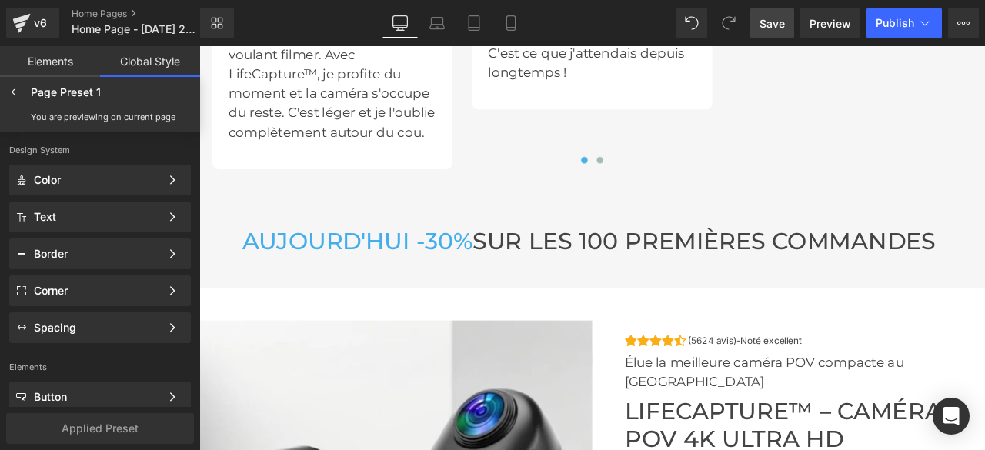
scroll to position [4464, 0]
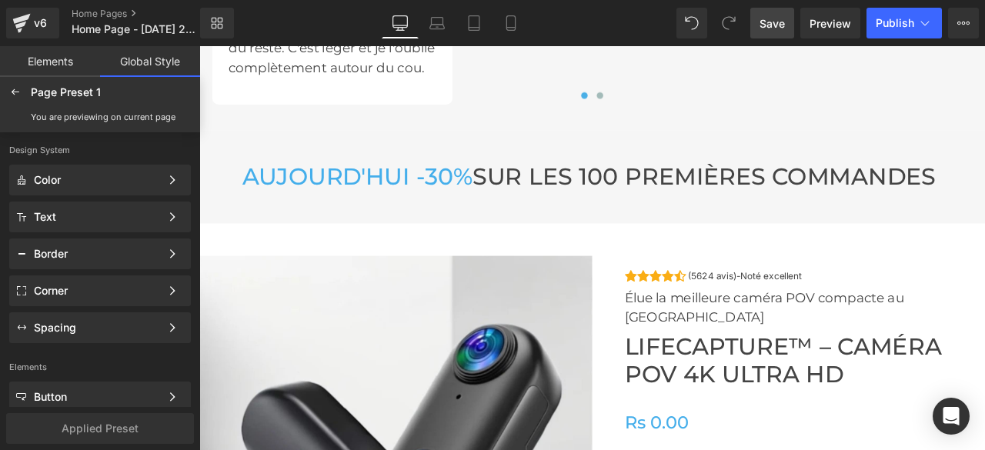
click at [767, 24] on span "Save" at bounding box center [772, 23] width 25 height 16
click at [830, 15] on span "Preview" at bounding box center [831, 23] width 42 height 16
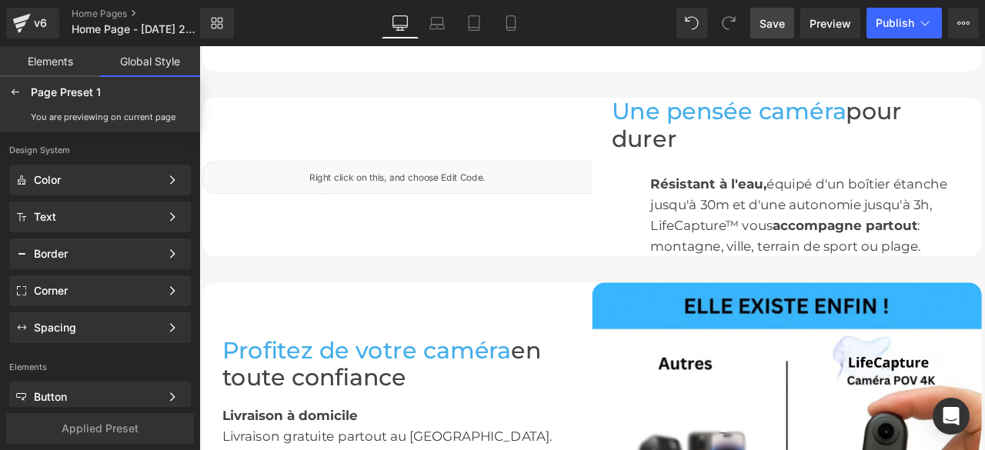
scroll to position [1770, 0]
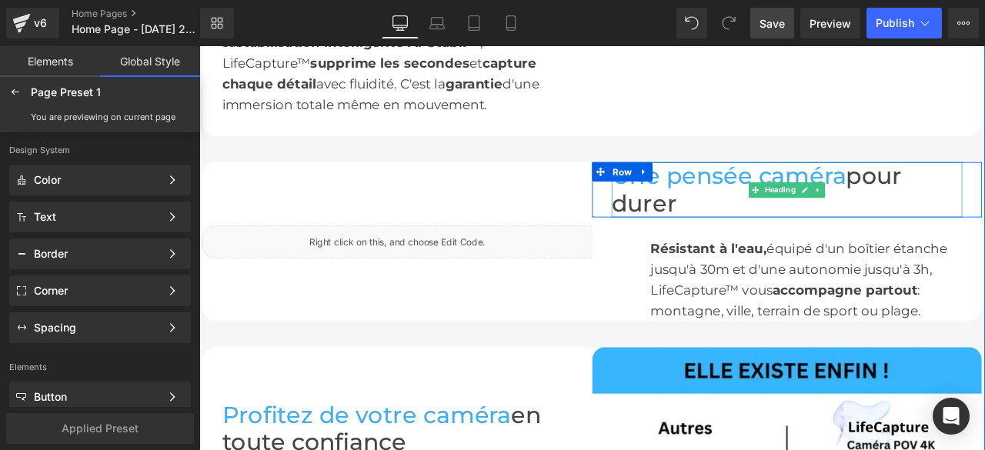
click at [957, 183] on font "Une pensée caméra" at bounding box center [827, 199] width 278 height 33
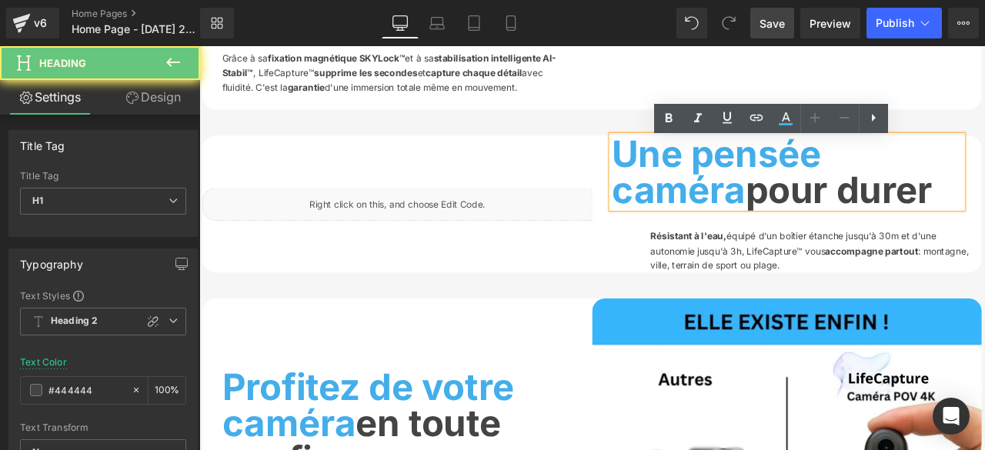
click at [962, 191] on font "pour durer" at bounding box center [958, 217] width 222 height 52
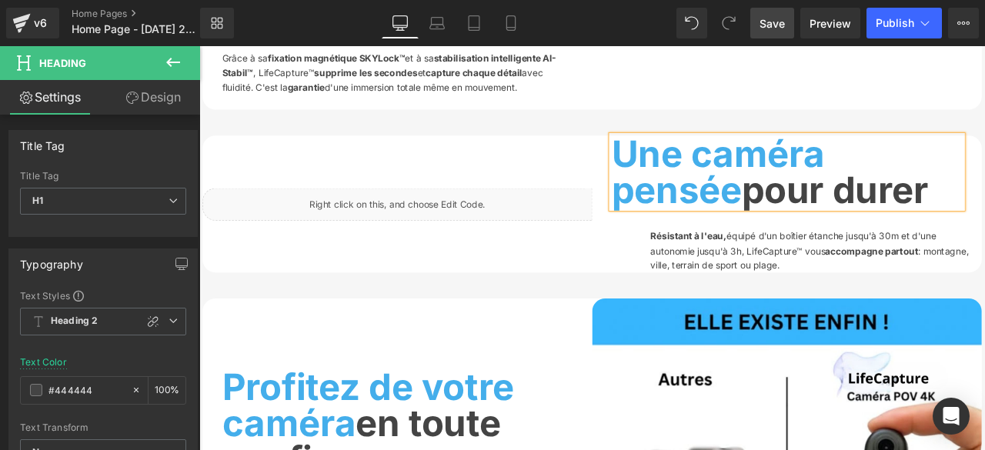
click at [773, 31] on span "Save" at bounding box center [772, 23] width 25 height 16
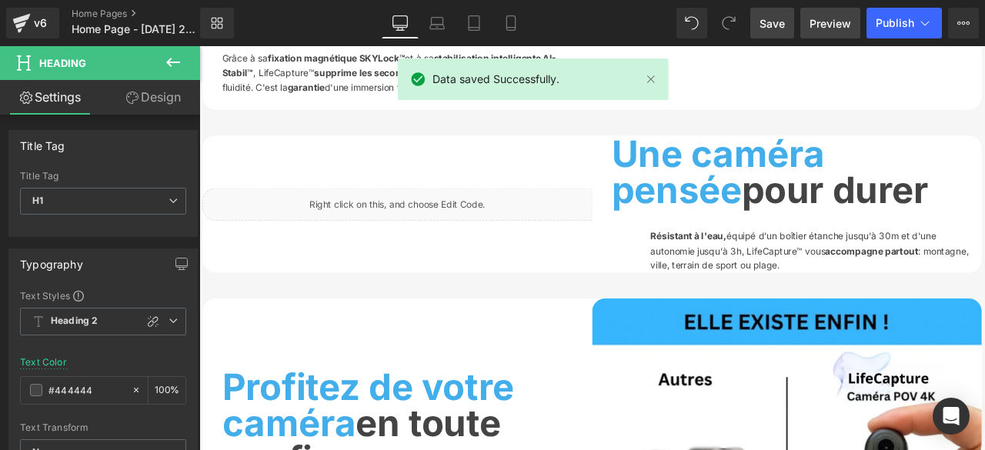
click at [841, 25] on span "Preview" at bounding box center [831, 23] width 42 height 16
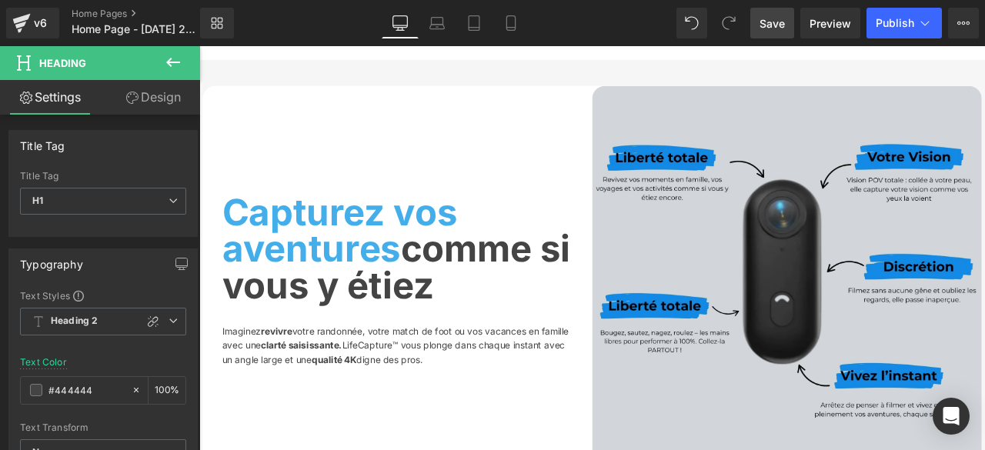
scroll to position [385, 0]
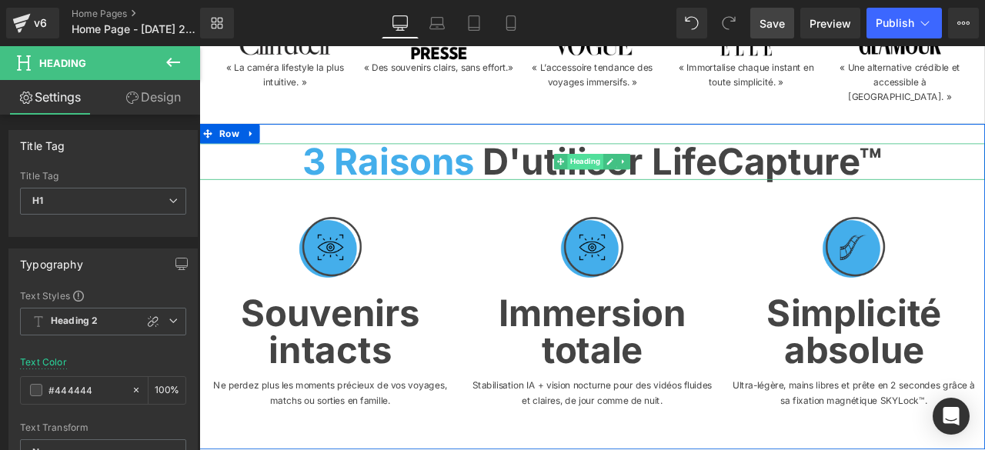
click at [653, 192] on span "Heading" at bounding box center [657, 183] width 42 height 18
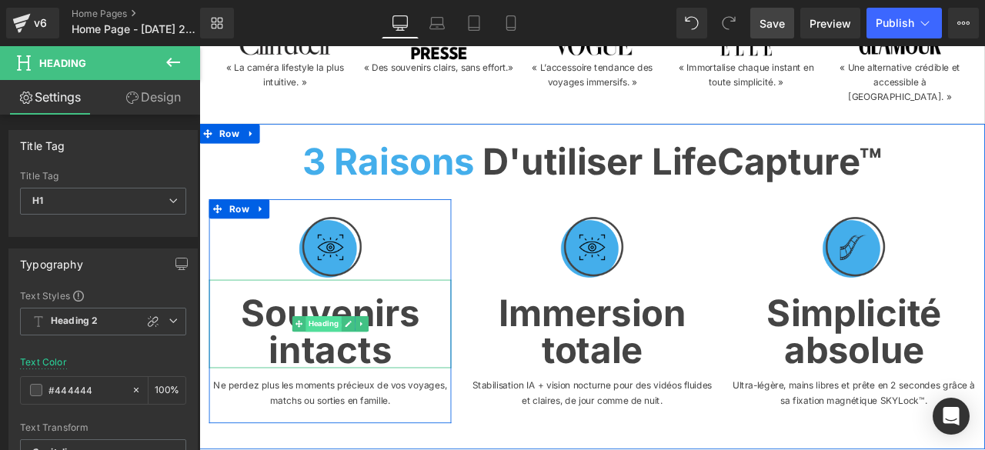
click at [342, 366] on span "Heading" at bounding box center [347, 375] width 42 height 18
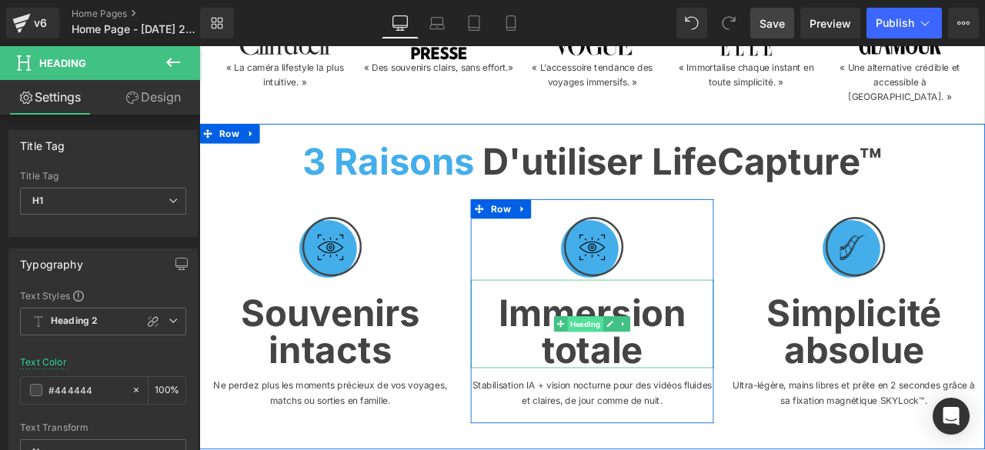
click at [657, 367] on span "Heading" at bounding box center [657, 376] width 42 height 18
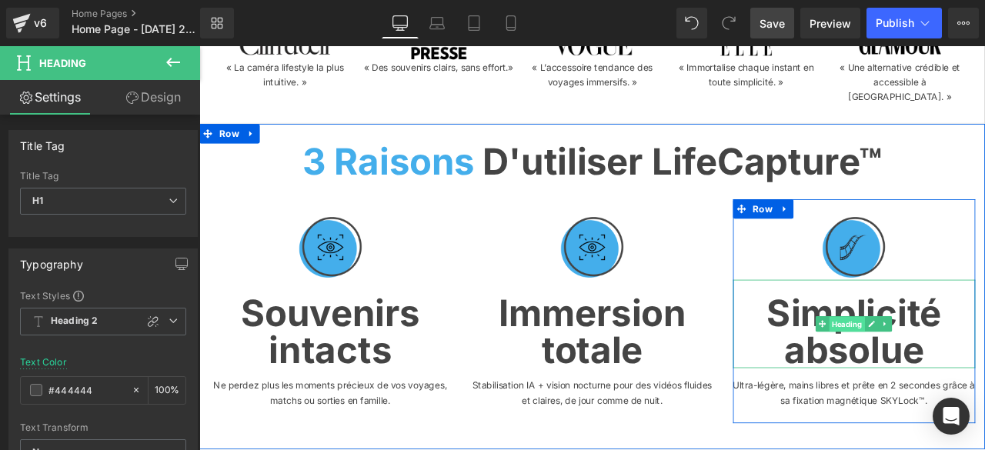
click at [971, 367] on span "Heading" at bounding box center [967, 376] width 42 height 18
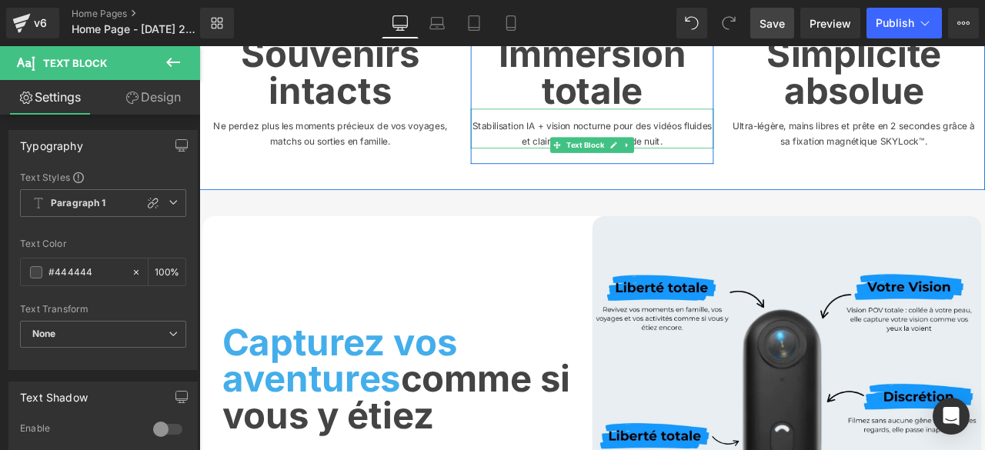
scroll to position [770, 0]
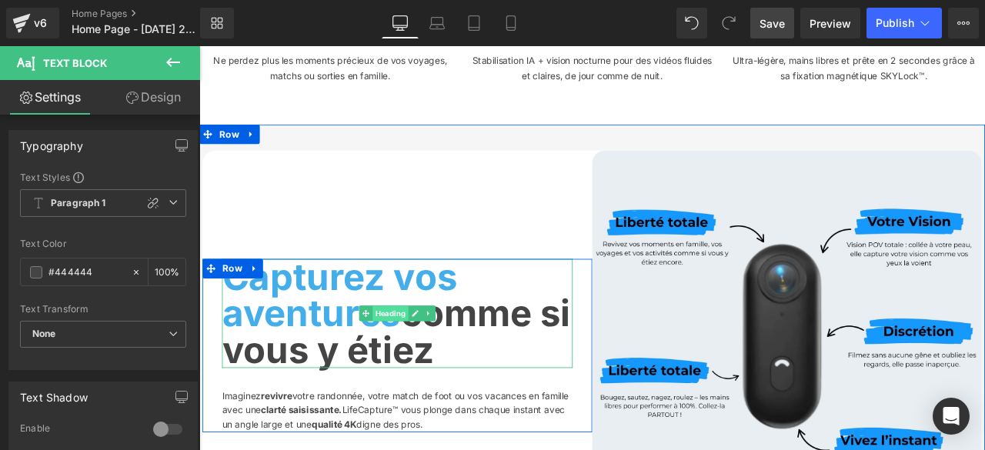
click at [411, 354] on span "Heading" at bounding box center [426, 363] width 42 height 18
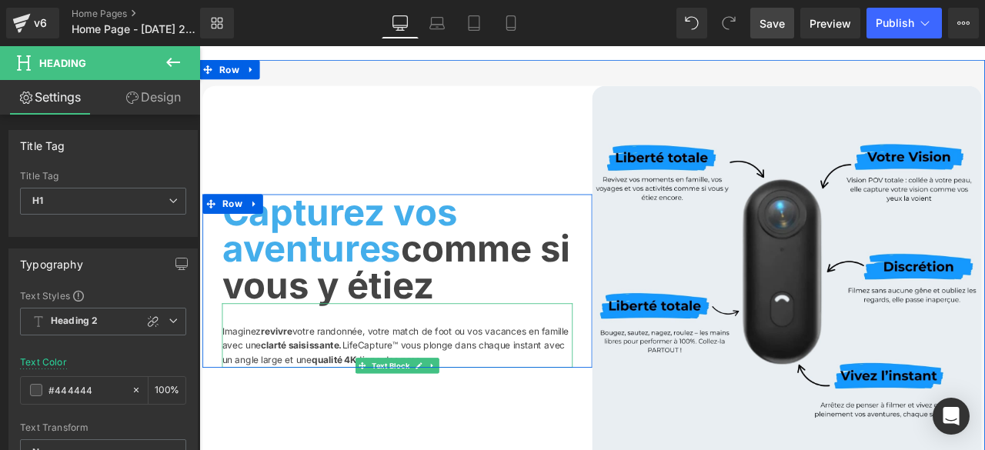
scroll to position [924, 0]
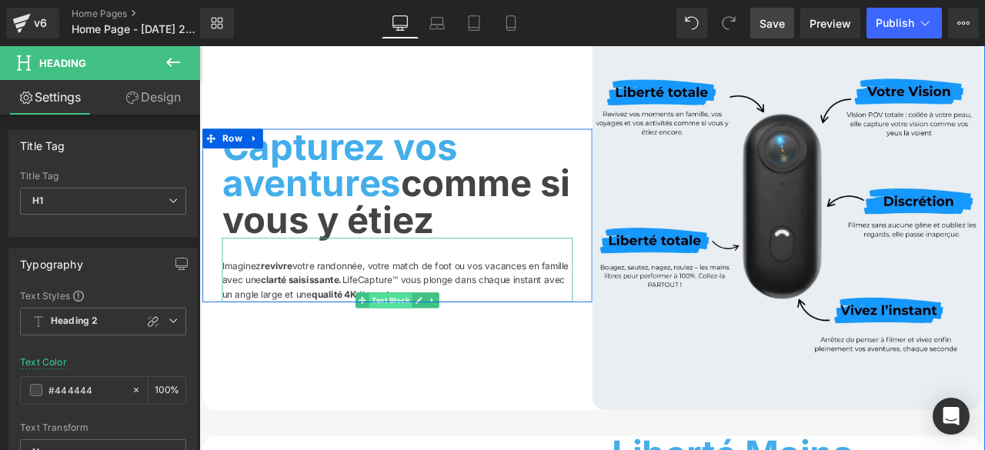
click at [427, 339] on span "Text Block" at bounding box center [425, 348] width 51 height 18
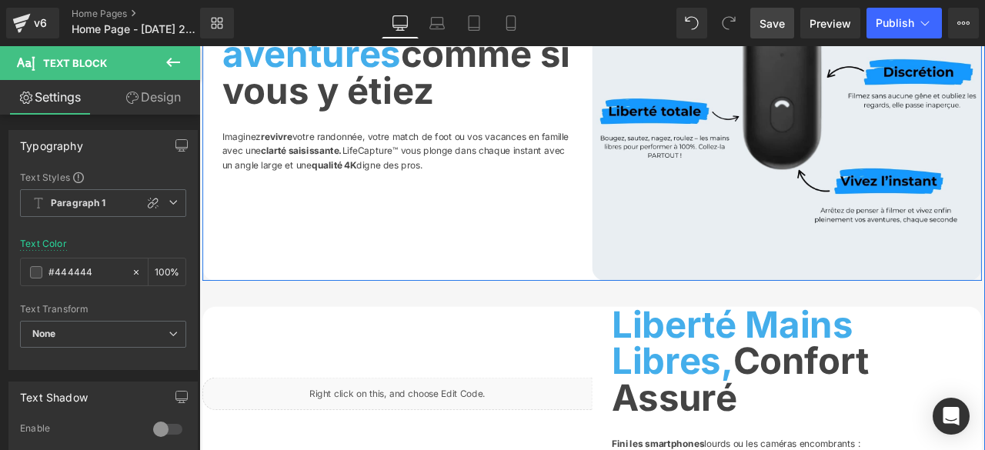
scroll to position [1231, 0]
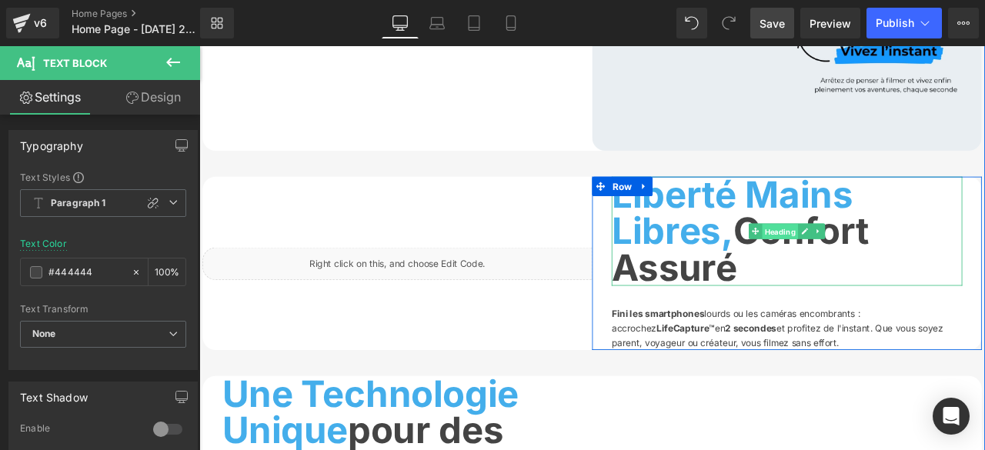
click at [884, 257] on span "Heading" at bounding box center [888, 266] width 42 height 18
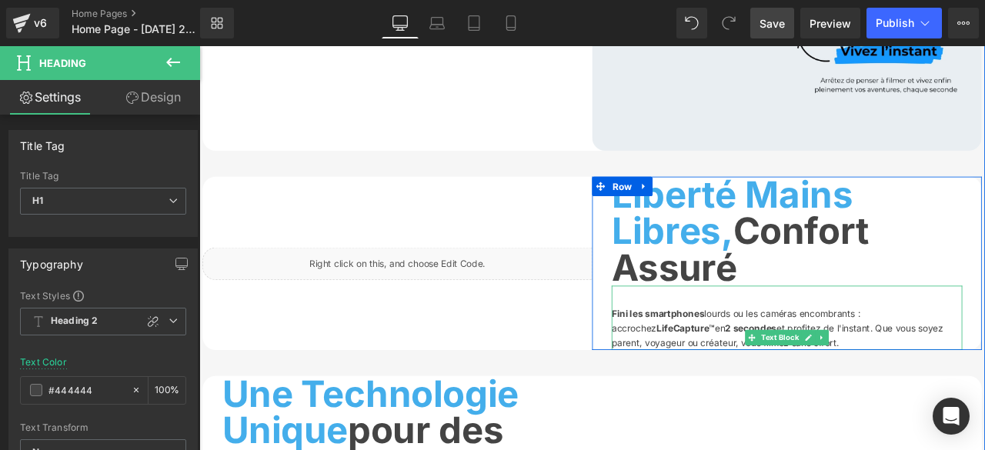
scroll to position [1385, 0]
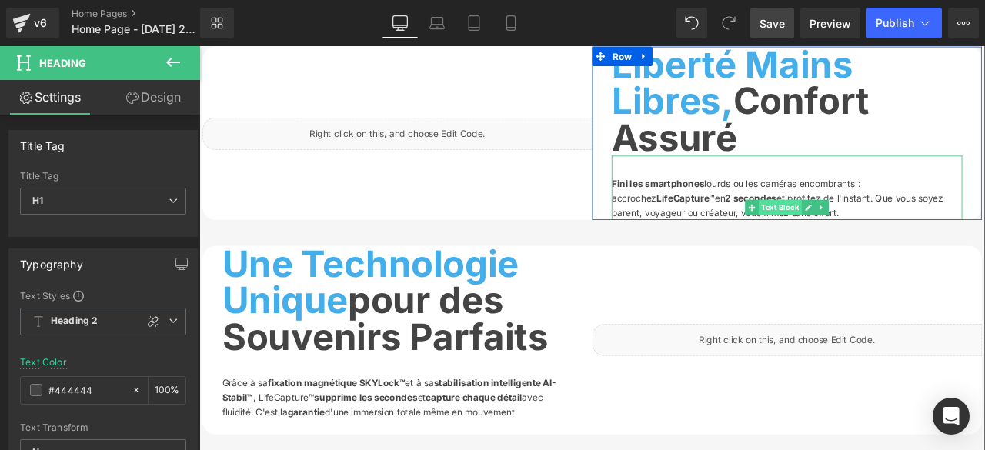
click at [884, 229] on span "Text Block" at bounding box center [887, 238] width 51 height 18
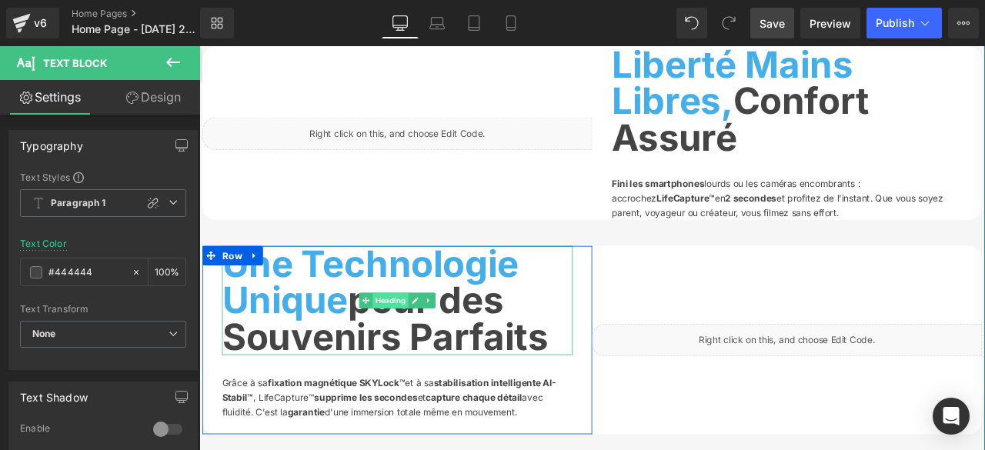
click at [417, 339] on span "Heading" at bounding box center [426, 348] width 42 height 18
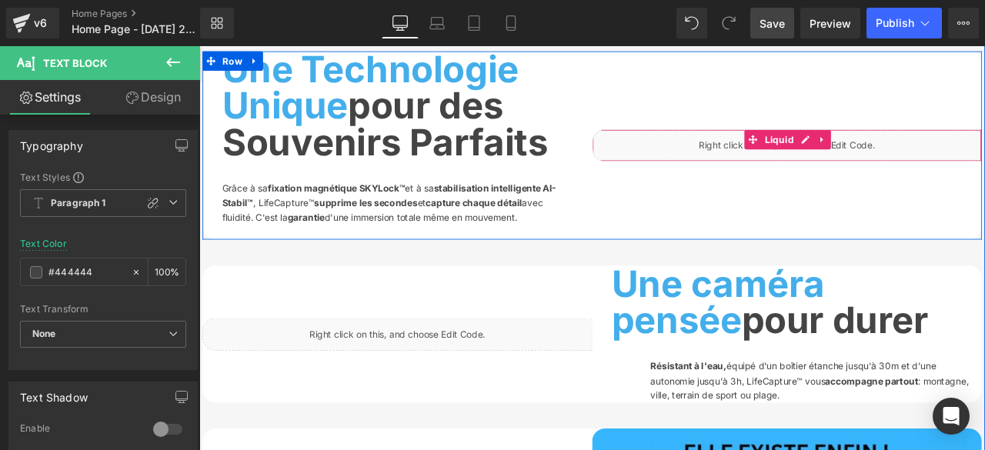
scroll to position [1693, 0]
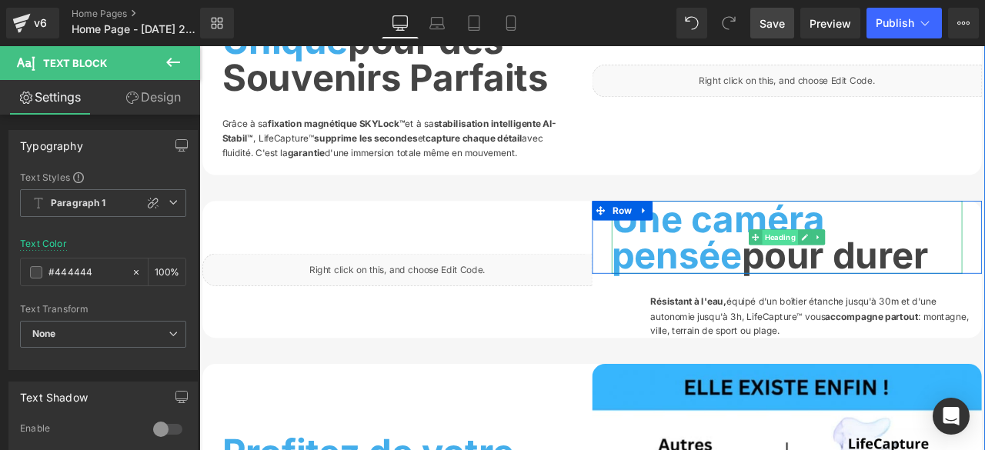
click at [881, 265] on span "Heading" at bounding box center [888, 273] width 42 height 18
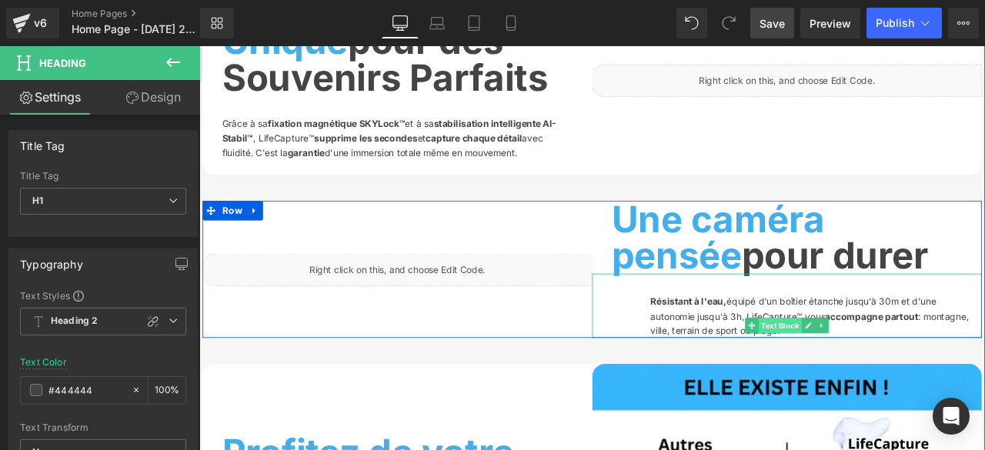
click at [894, 368] on span "Text Block" at bounding box center [887, 377] width 51 height 18
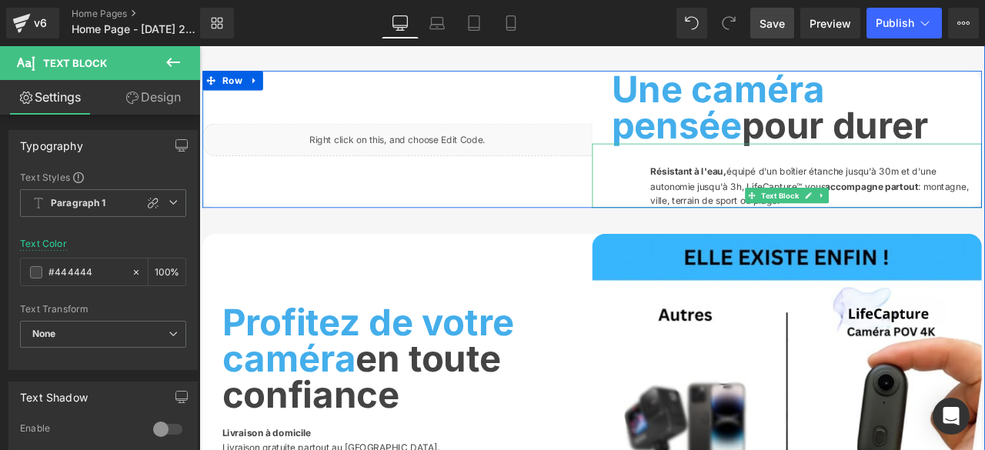
scroll to position [2001, 0]
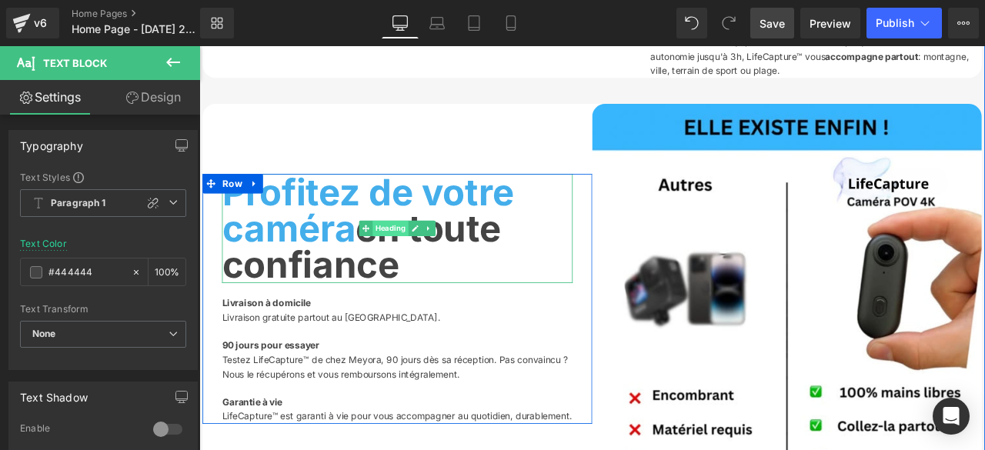
click at [418, 253] on span "Heading" at bounding box center [426, 262] width 42 height 18
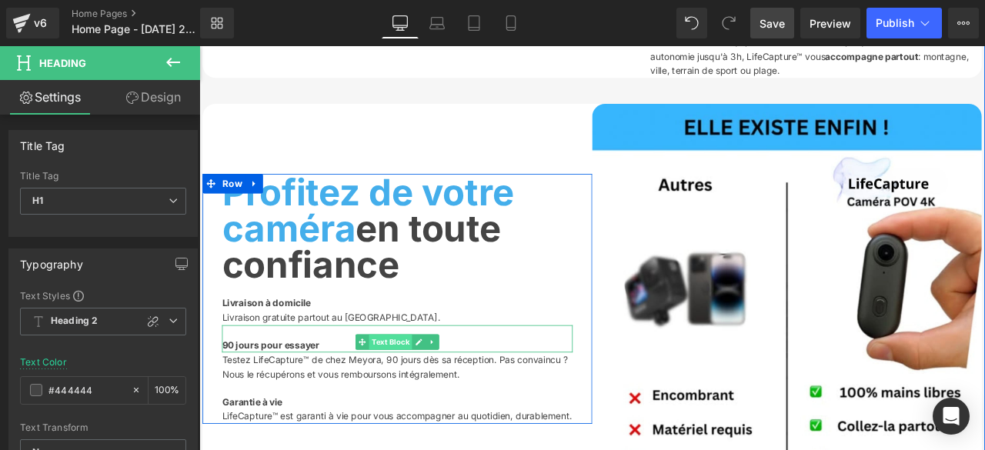
click at [424, 388] on span "Text Block" at bounding box center [425, 397] width 51 height 18
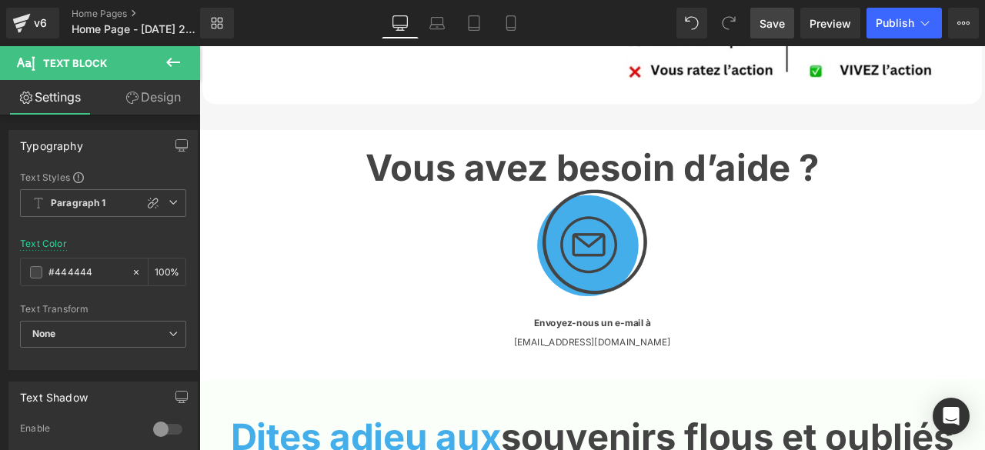
scroll to position [2540, 0]
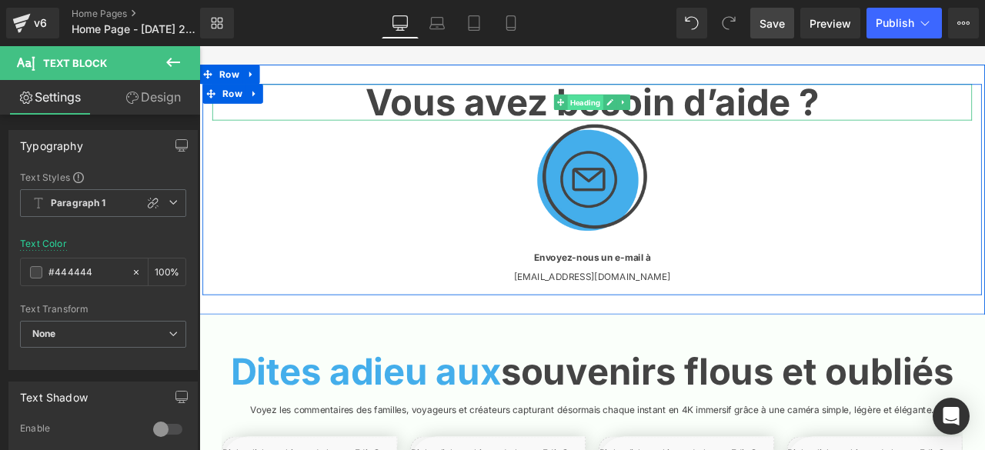
click at [655, 123] on span "Heading" at bounding box center [657, 114] width 42 height 18
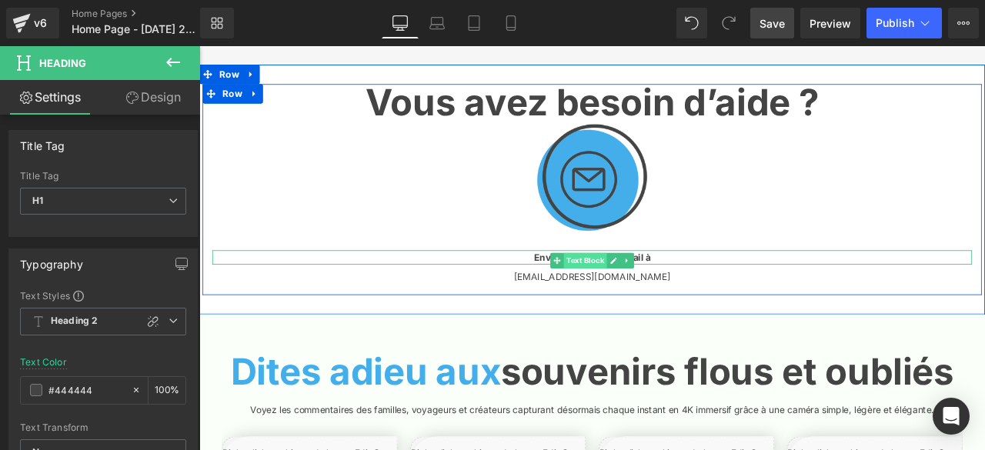
click at [667, 310] on span "Text Block" at bounding box center [656, 301] width 51 height 18
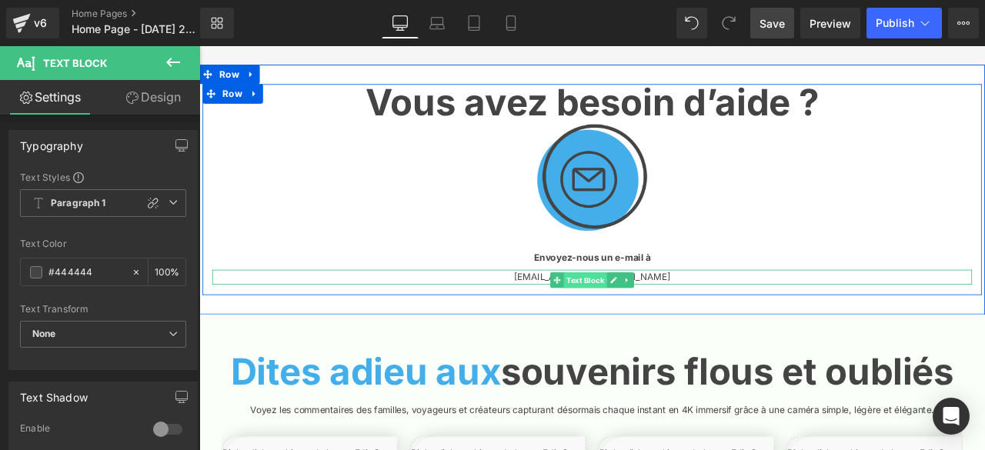
click at [669, 333] on span "Text Block" at bounding box center [656, 324] width 51 height 18
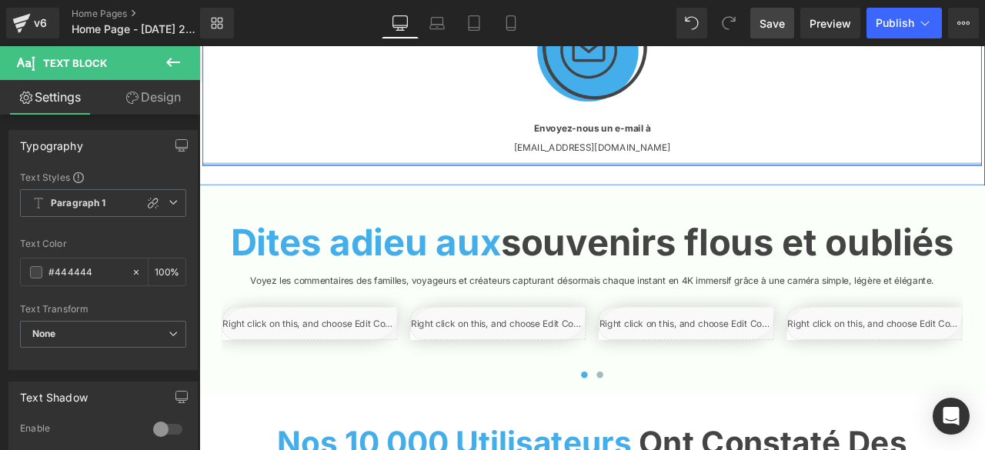
scroll to position [2771, 0]
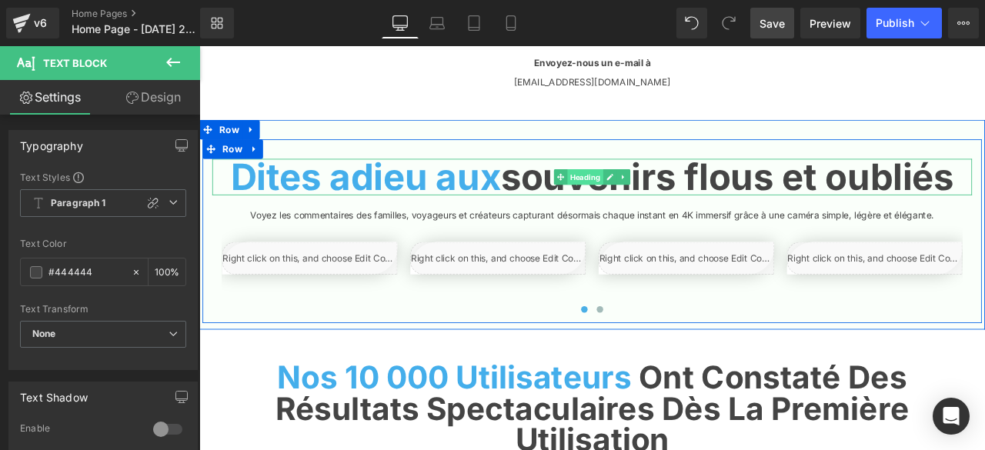
click at [650, 211] on span "Heading" at bounding box center [657, 201] width 42 height 18
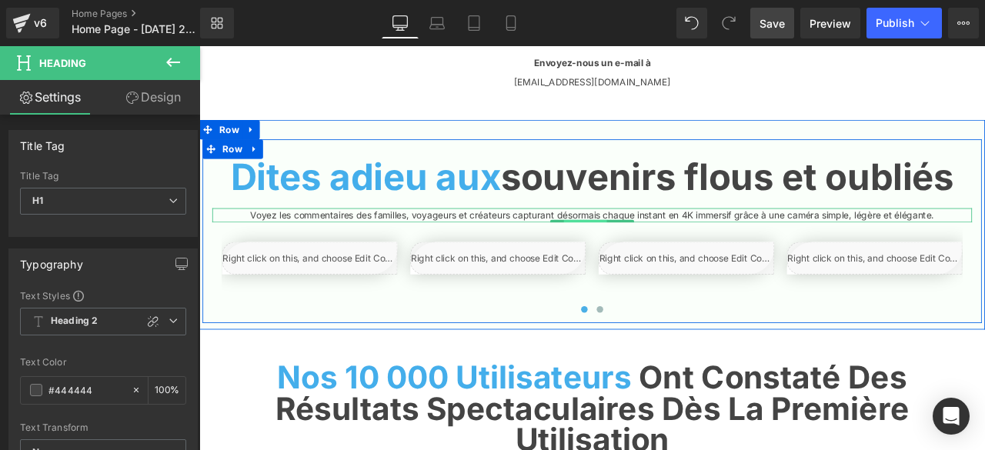
click at [660, 271] on span "Text Block" at bounding box center [656, 261] width 51 height 18
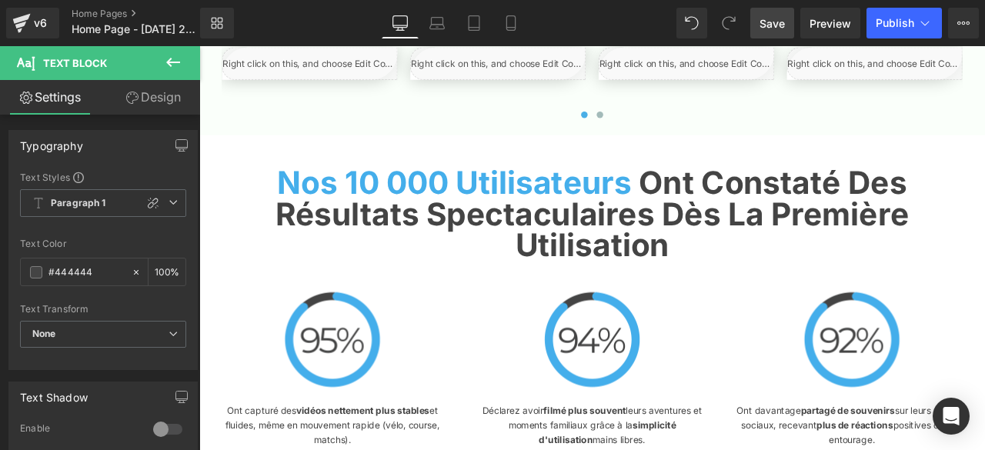
scroll to position [3079, 0]
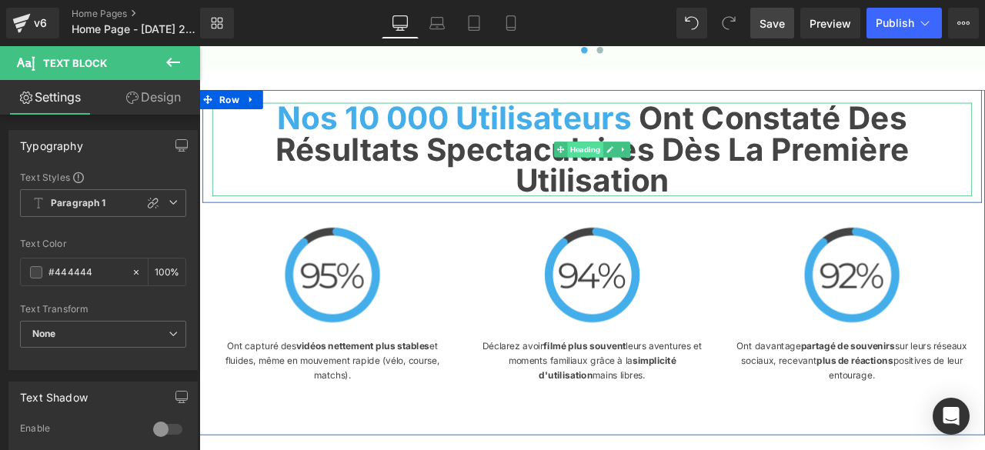
click at [655, 178] on span "Heading" at bounding box center [657, 168] width 42 height 18
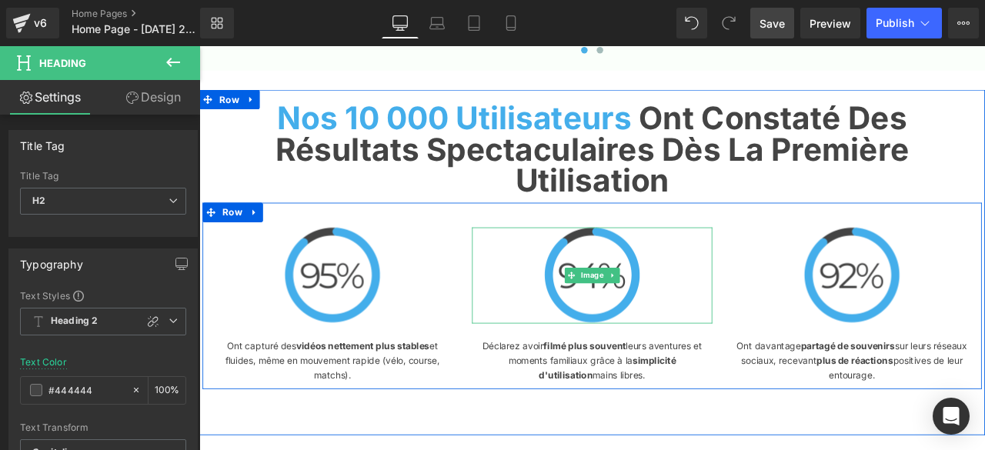
scroll to position [3232, 0]
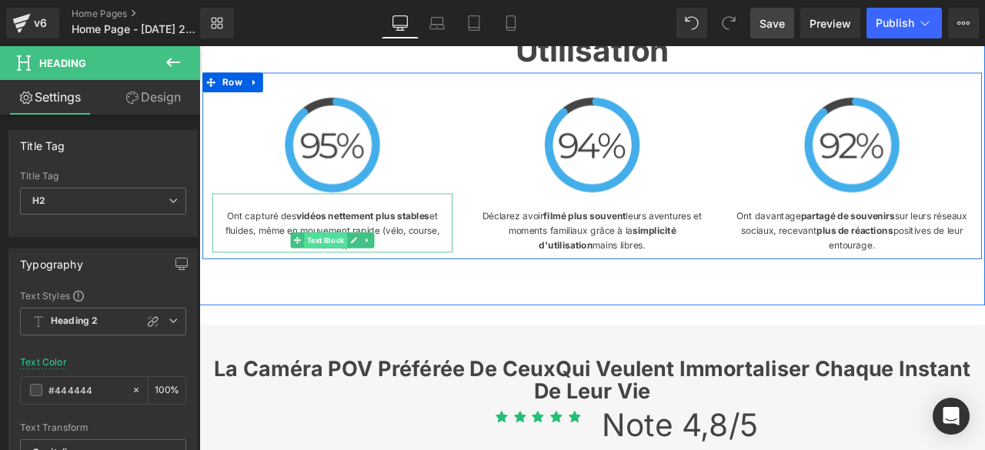
click at [351, 286] on span "Text Block" at bounding box center [348, 276] width 51 height 18
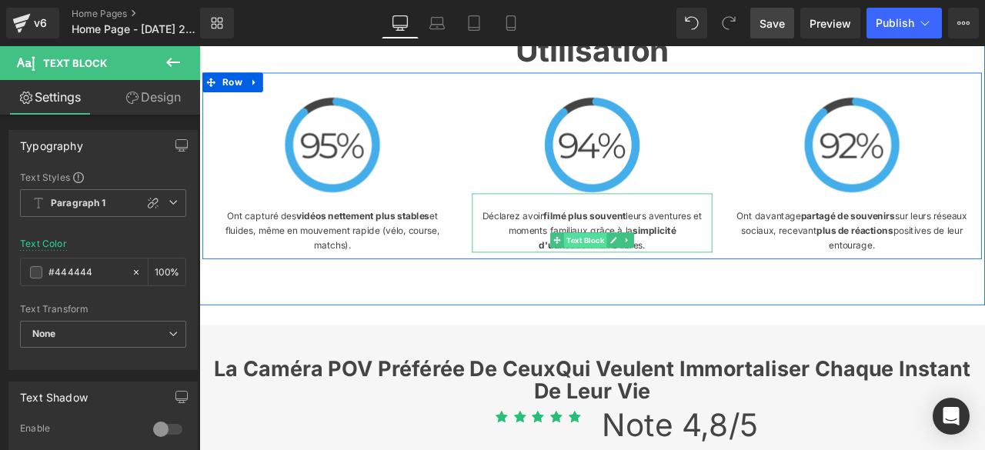
click at [653, 286] on span "Text Block" at bounding box center [656, 277] width 51 height 18
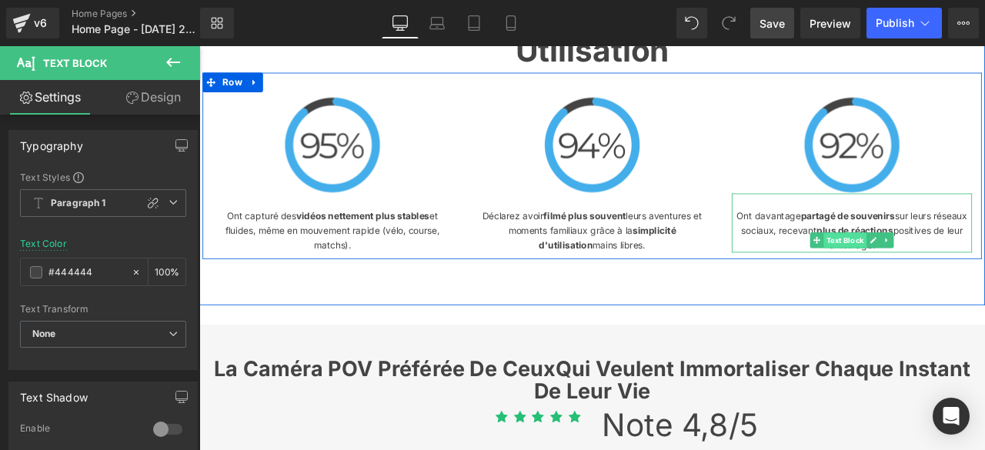
click at [962, 286] on span "Text Block" at bounding box center [964, 277] width 51 height 18
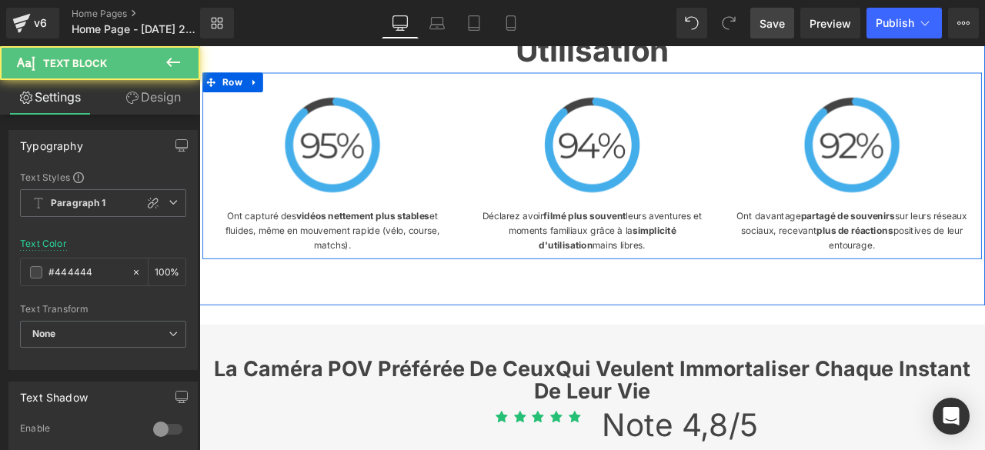
scroll to position [3463, 0]
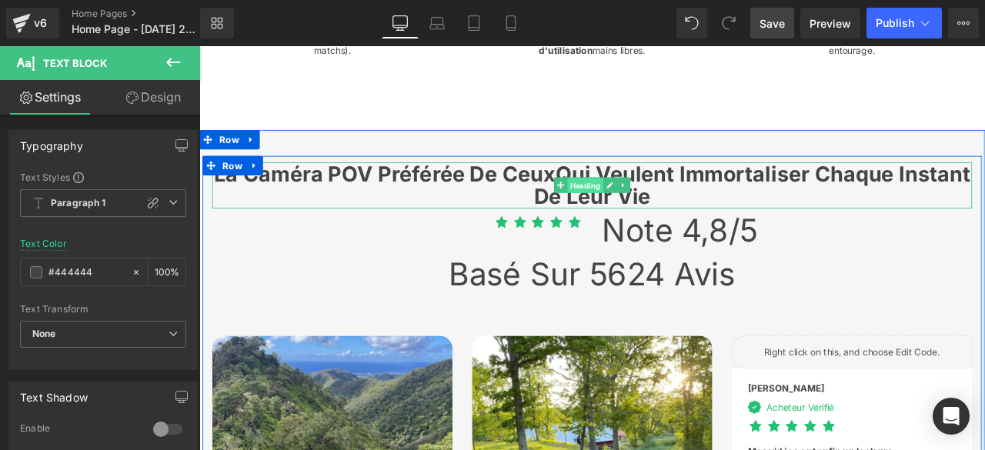
click at [638, 221] on span "Heading" at bounding box center [657, 211] width 42 height 18
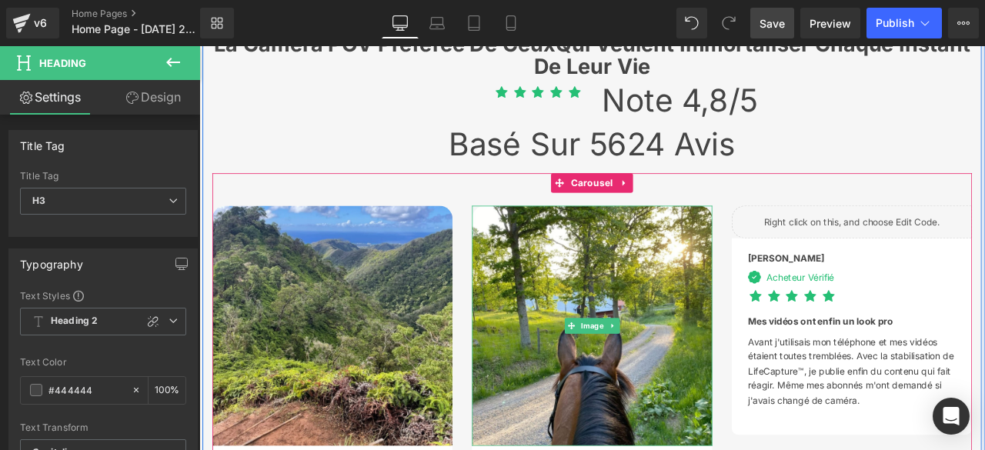
scroll to position [3694, 0]
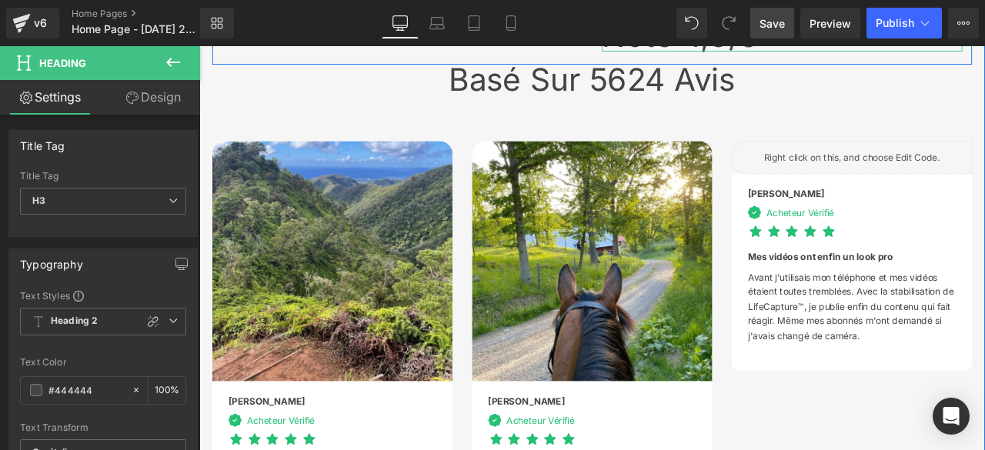
click at [883, 43] on span "Heading" at bounding box center [881, 34] width 42 height 18
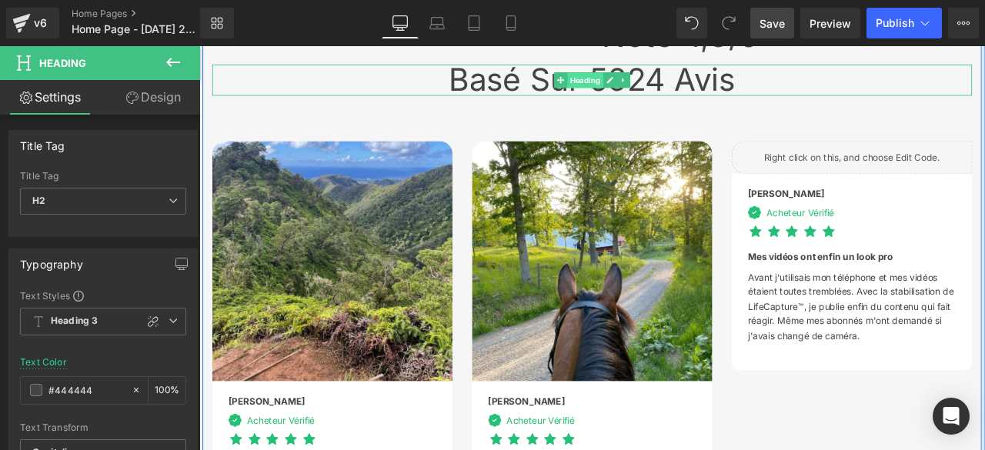
click at [653, 95] on span "Heading" at bounding box center [657, 86] width 42 height 18
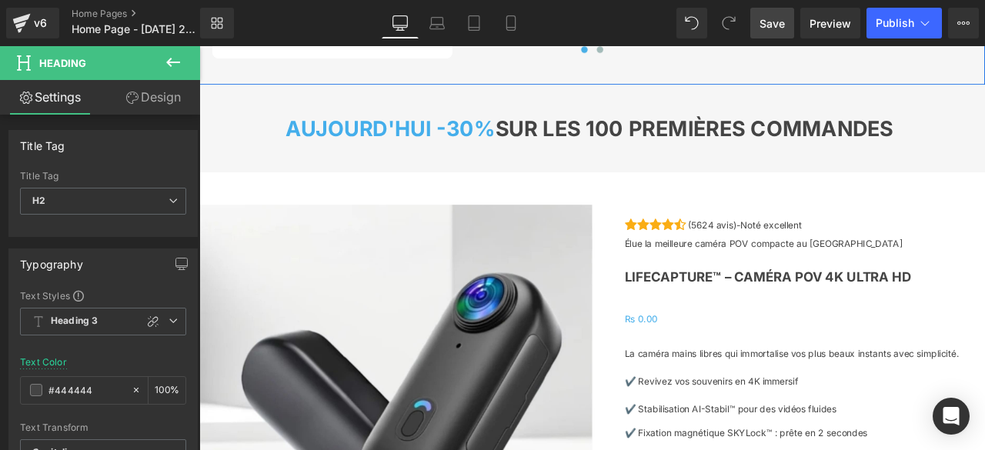
scroll to position [4387, 0]
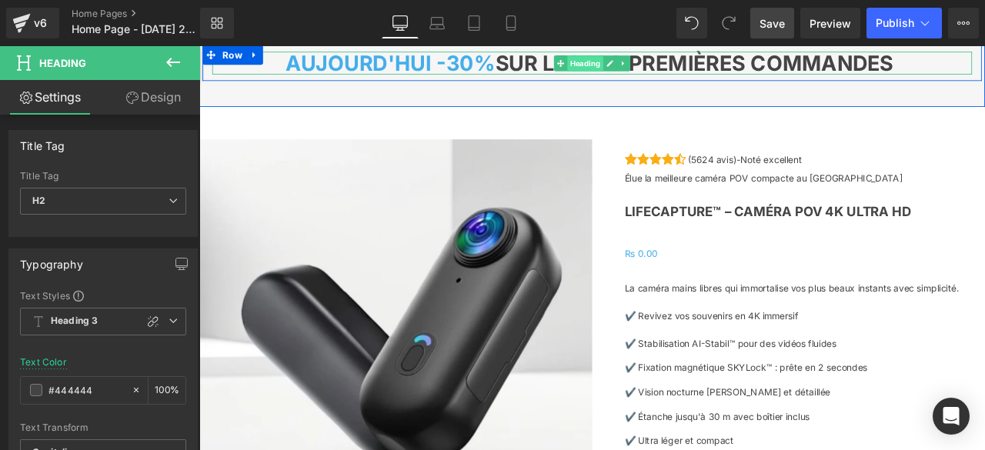
click at [660, 76] on span "Heading" at bounding box center [657, 67] width 42 height 18
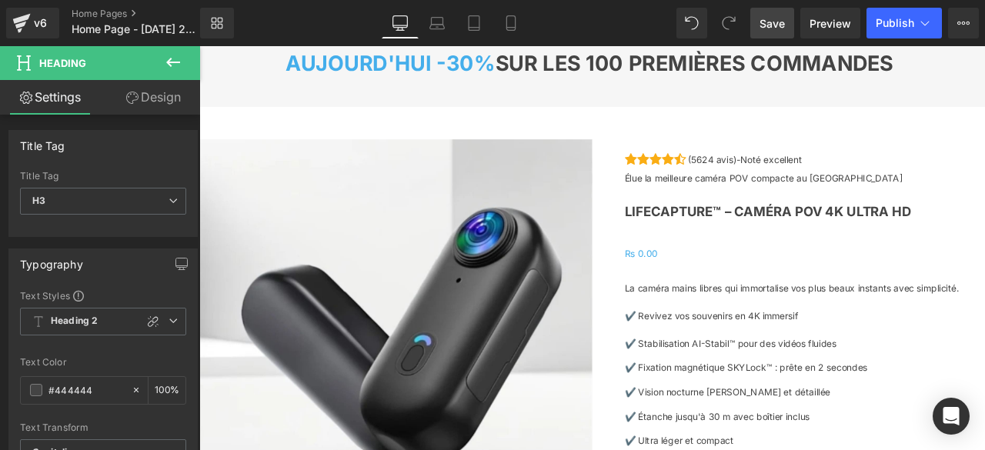
scroll to position [4618, 0]
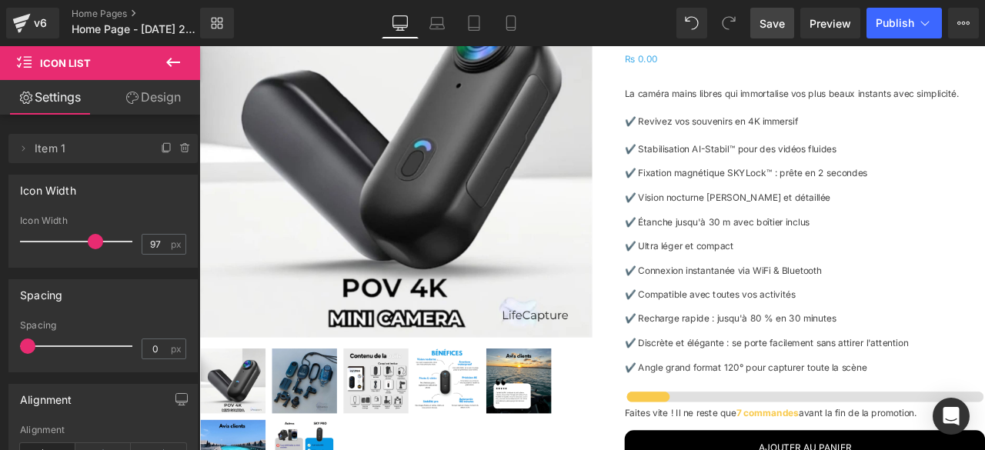
click at [179, 60] on icon at bounding box center [173, 62] width 18 height 18
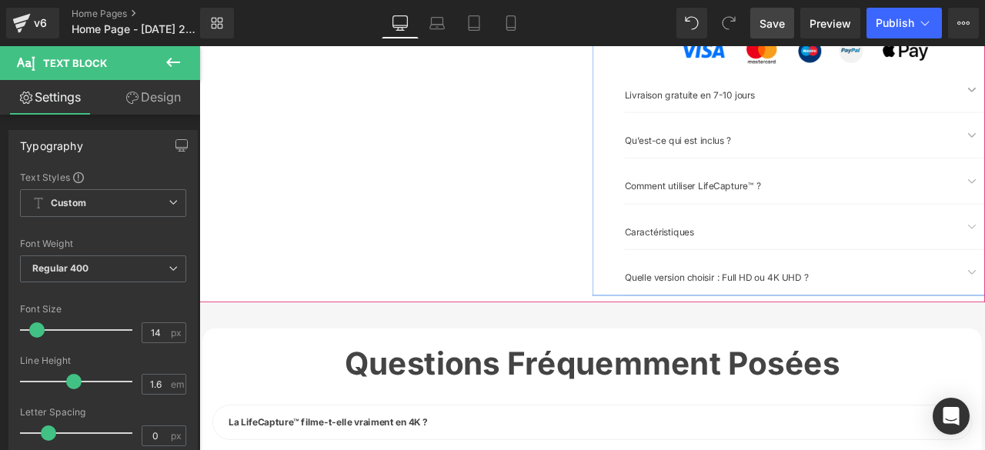
scroll to position [5234, 0]
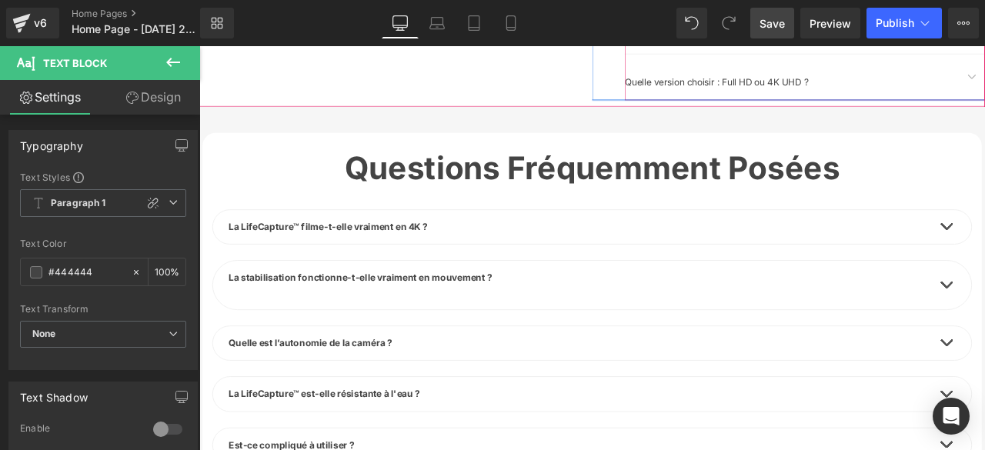
scroll to position [5541, 0]
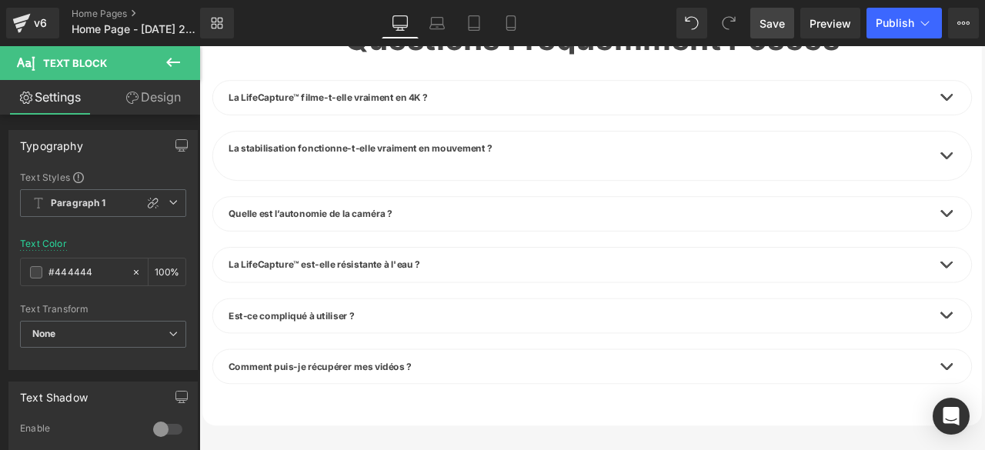
scroll to position [5849, 0]
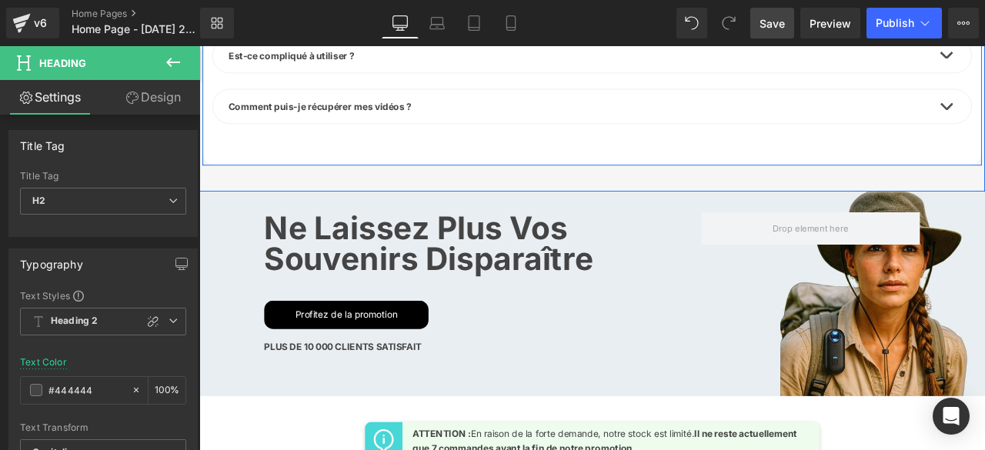
scroll to position [6003, 0]
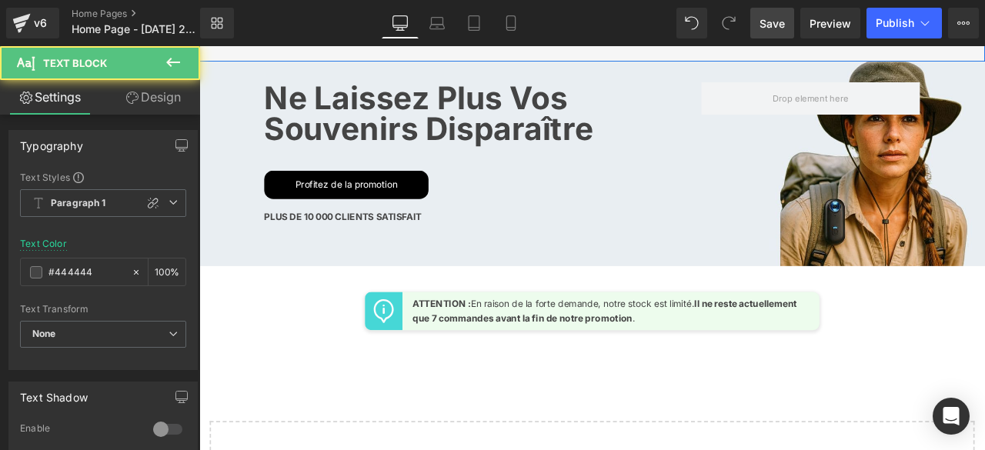
scroll to position [6080, 0]
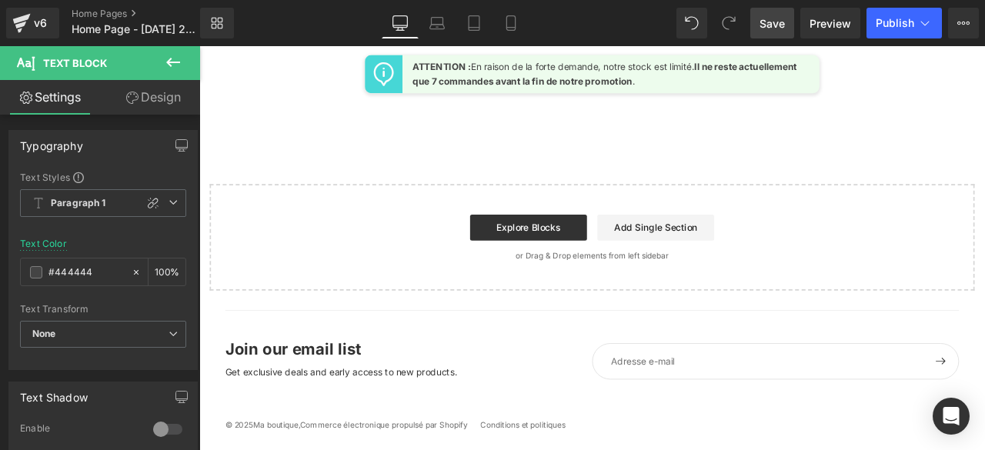
scroll to position [6465, 0]
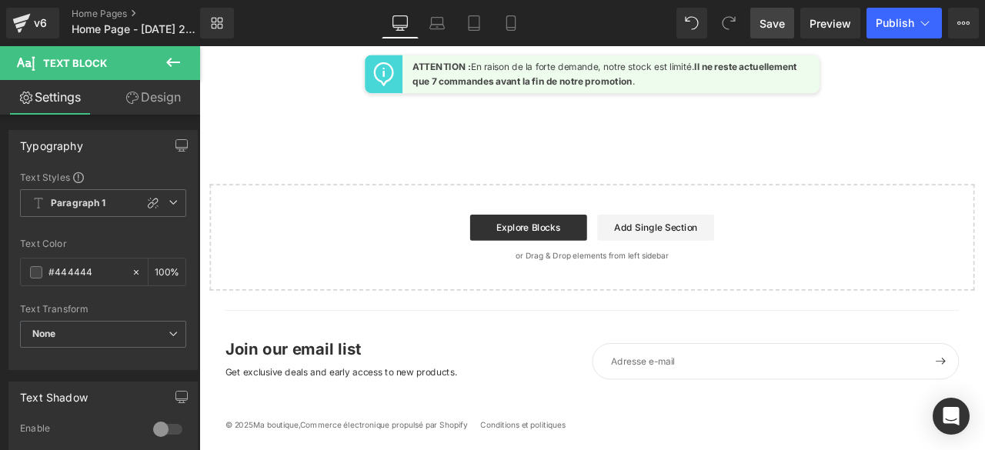
scroll to position [6773, 0]
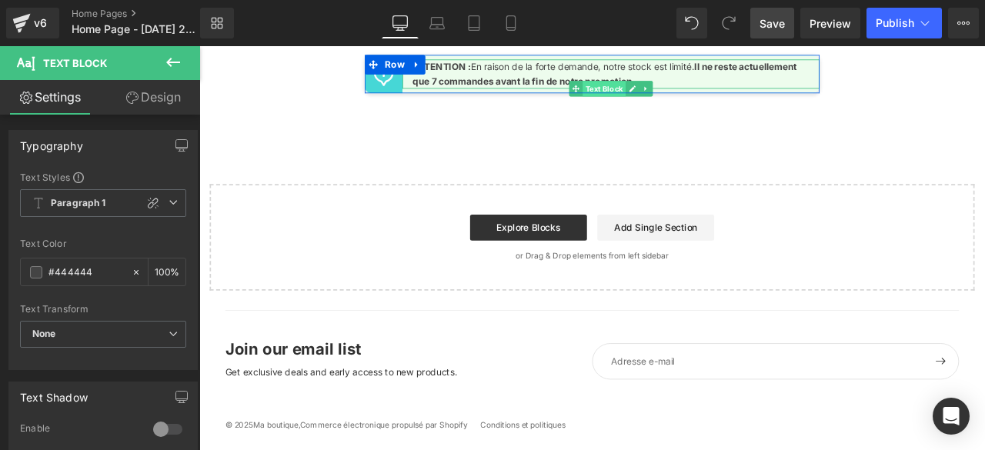
click at [673, 106] on span "Text Block" at bounding box center [679, 97] width 51 height 18
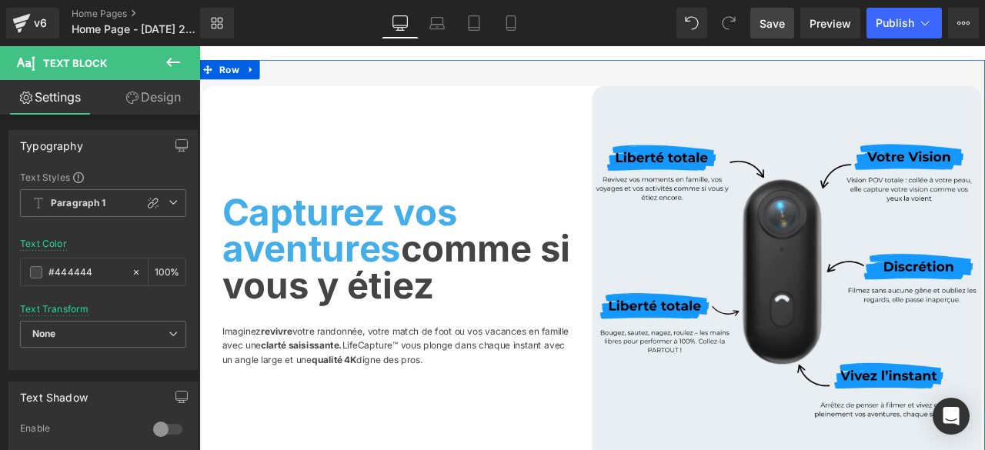
scroll to position [693, 0]
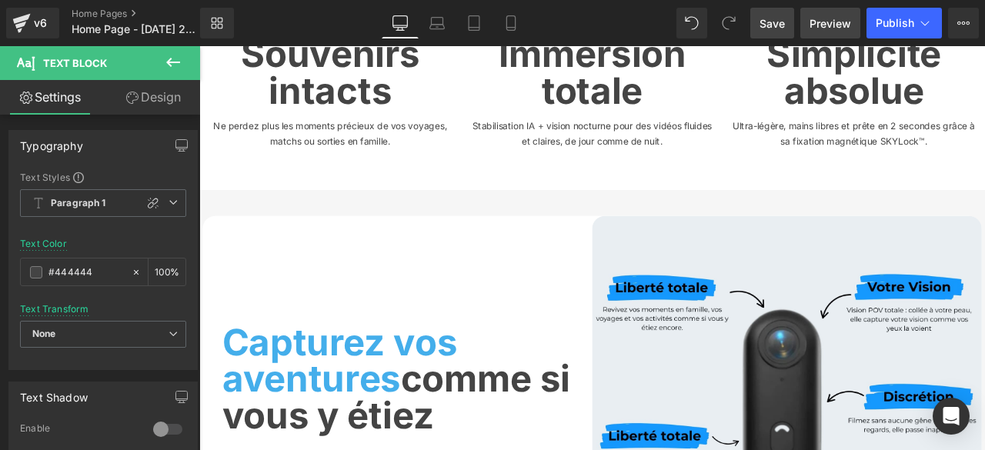
click at [834, 24] on span "Preview" at bounding box center [831, 23] width 42 height 16
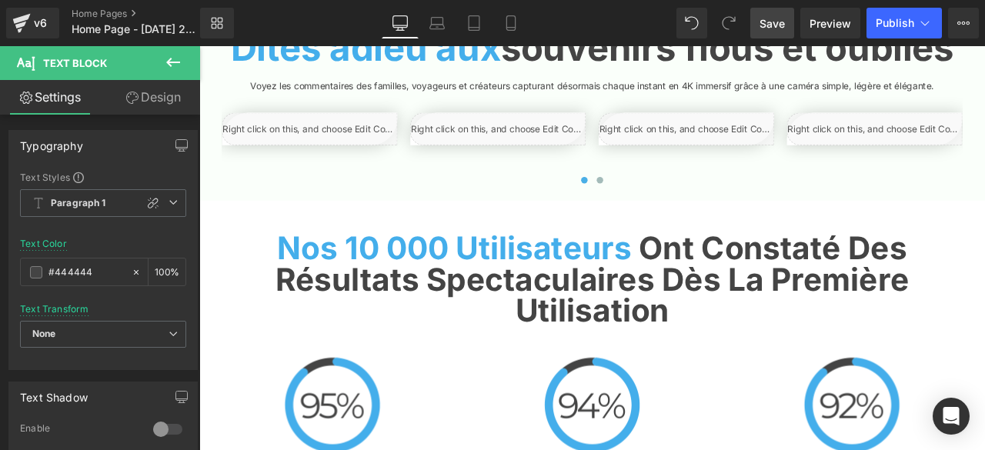
scroll to position [2771, 0]
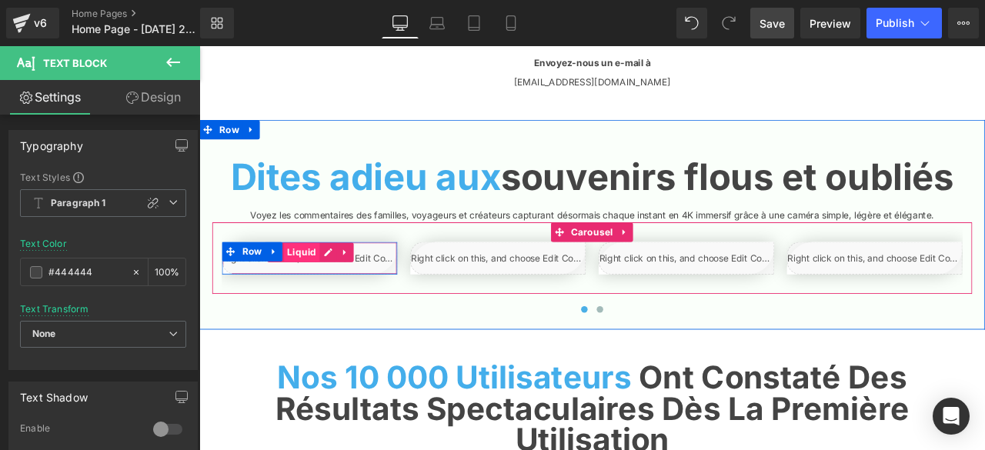
click at [319, 302] on span "Liquid" at bounding box center [321, 290] width 42 height 23
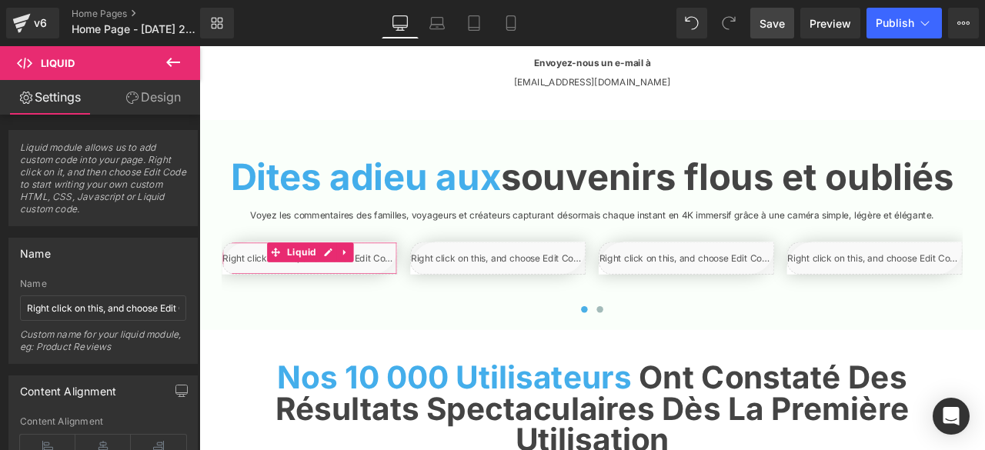
click at [163, 93] on link "Design" at bounding box center [153, 97] width 100 height 35
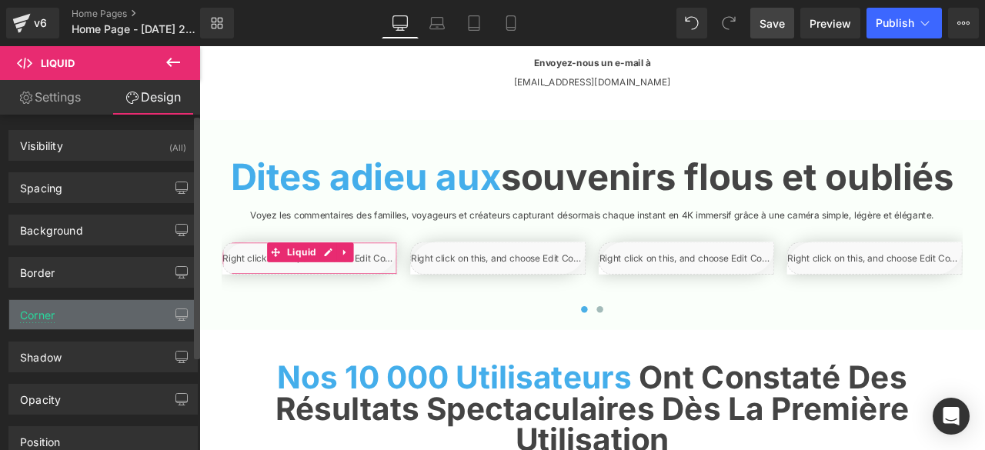
click at [105, 307] on div "Corner" at bounding box center [103, 314] width 188 height 29
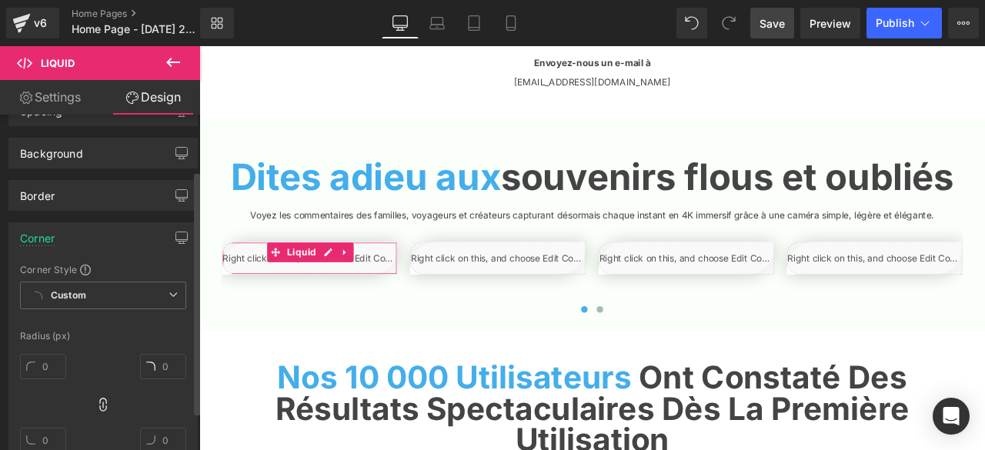
scroll to position [154, 0]
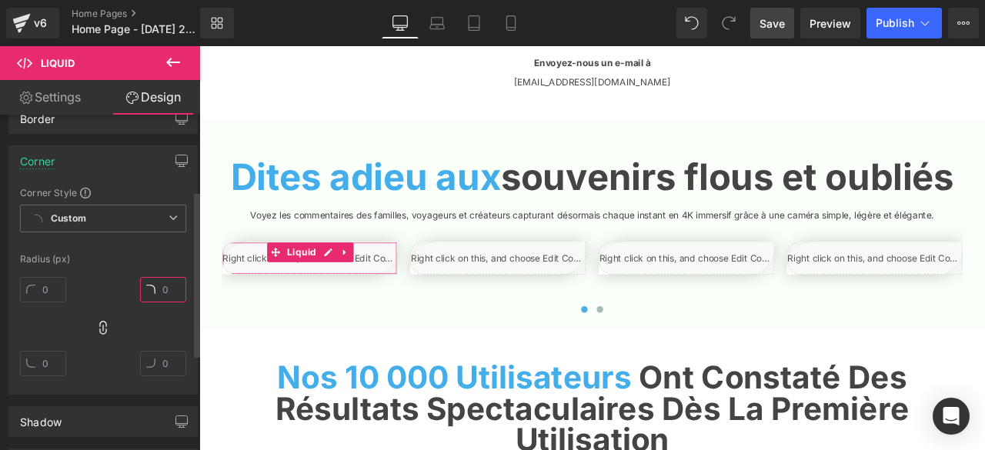
click at [151, 292] on input "text" at bounding box center [163, 289] width 46 height 25
type input "20"
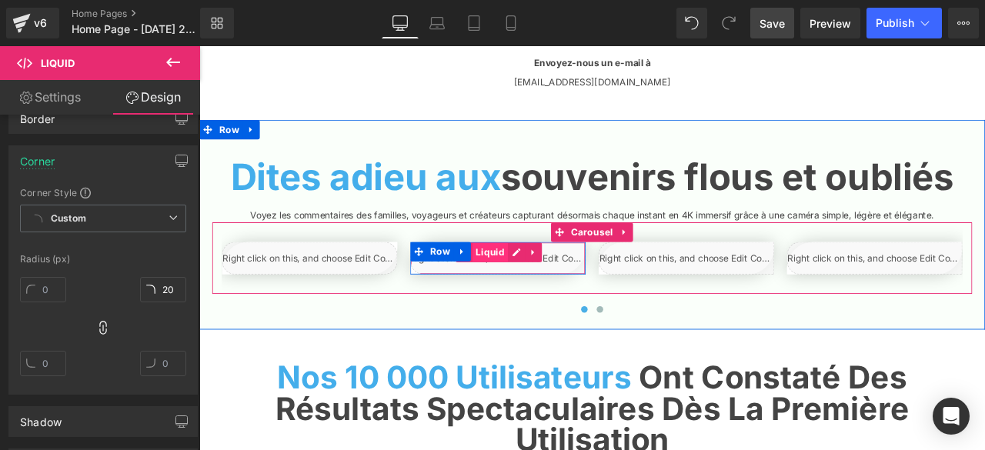
click at [540, 302] on span "Liquid" at bounding box center [544, 290] width 42 height 23
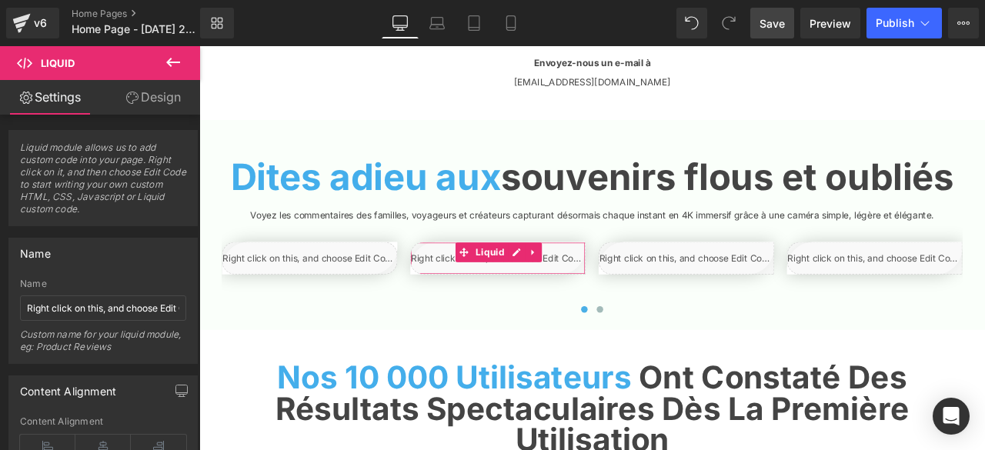
click at [154, 98] on link "Design" at bounding box center [153, 97] width 100 height 35
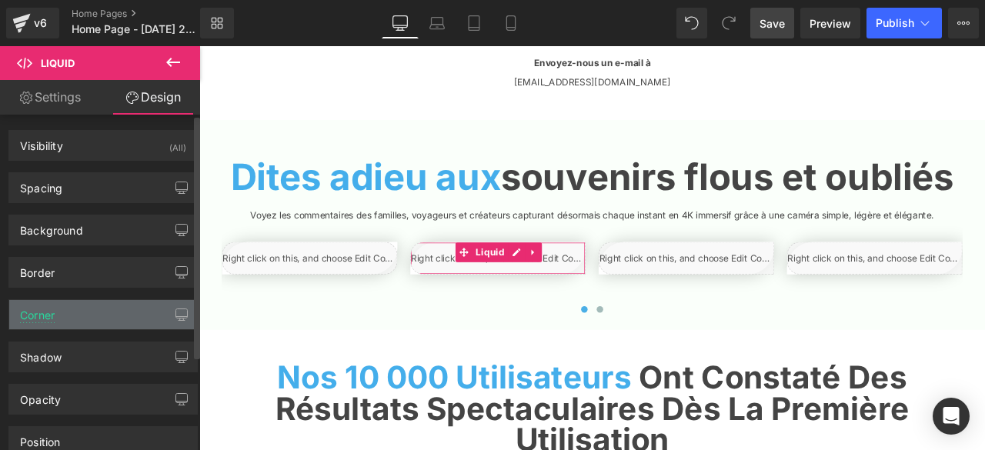
click at [95, 323] on div "Corner" at bounding box center [103, 314] width 188 height 29
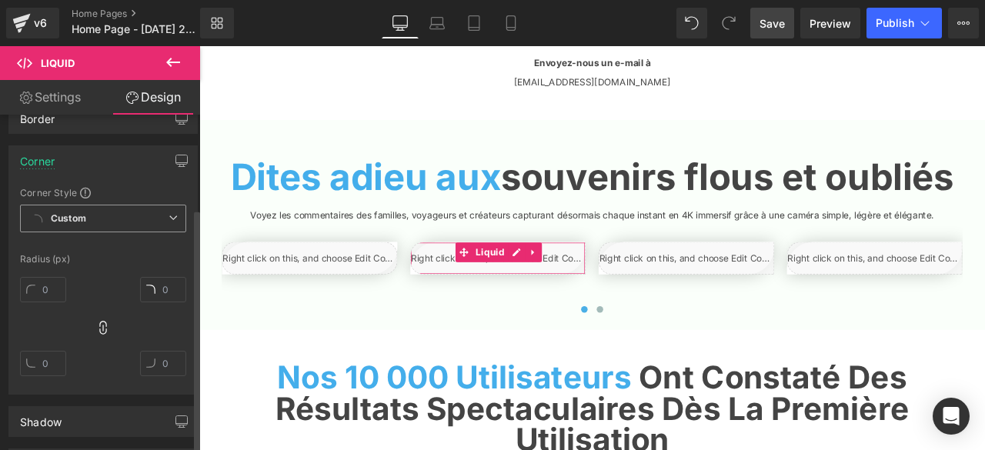
scroll to position [231, 0]
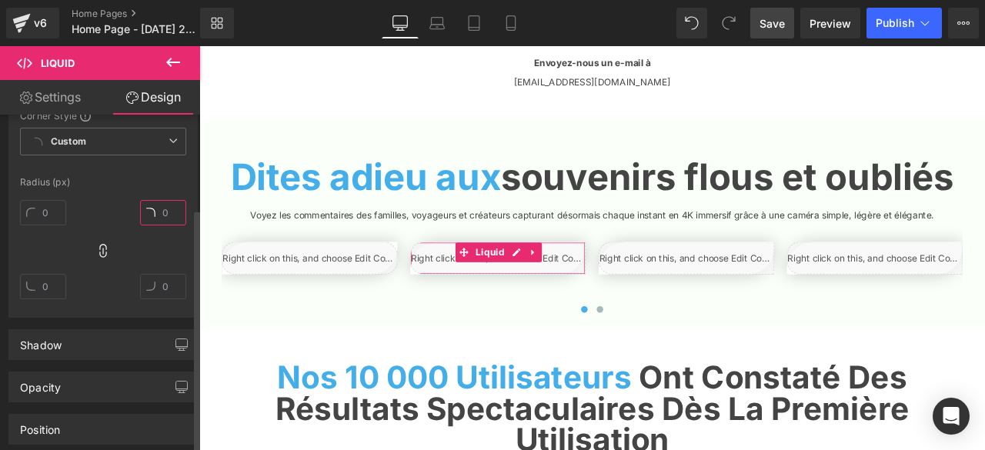
click at [151, 215] on input "text" at bounding box center [163, 212] width 46 height 25
type input "0"
type input "20"
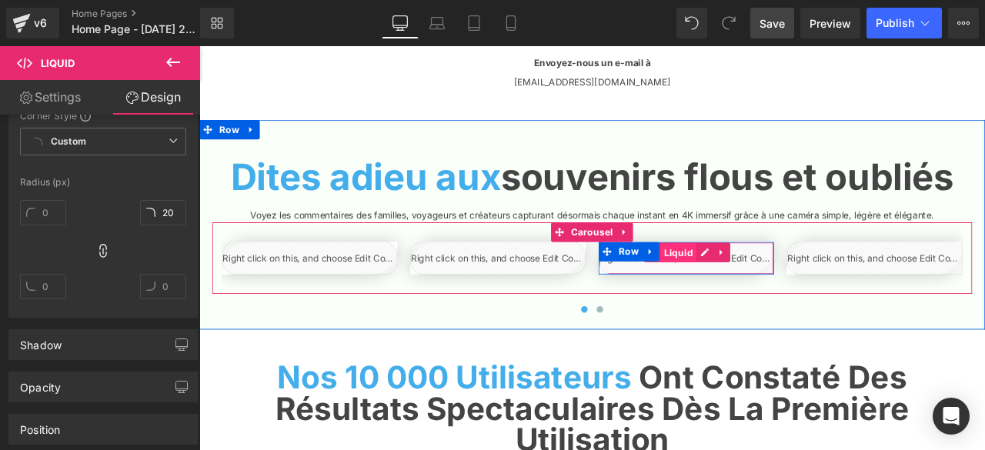
click at [751, 303] on span "Liquid" at bounding box center [768, 291] width 42 height 23
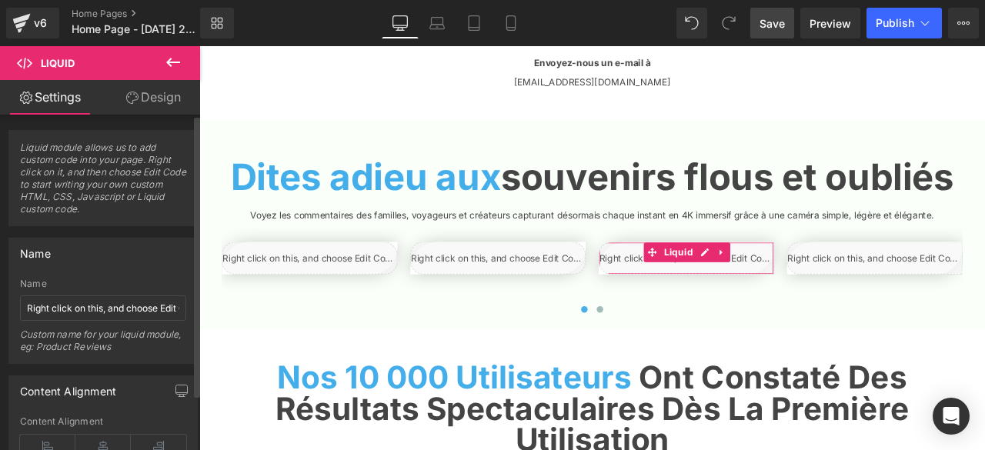
scroll to position [66, 0]
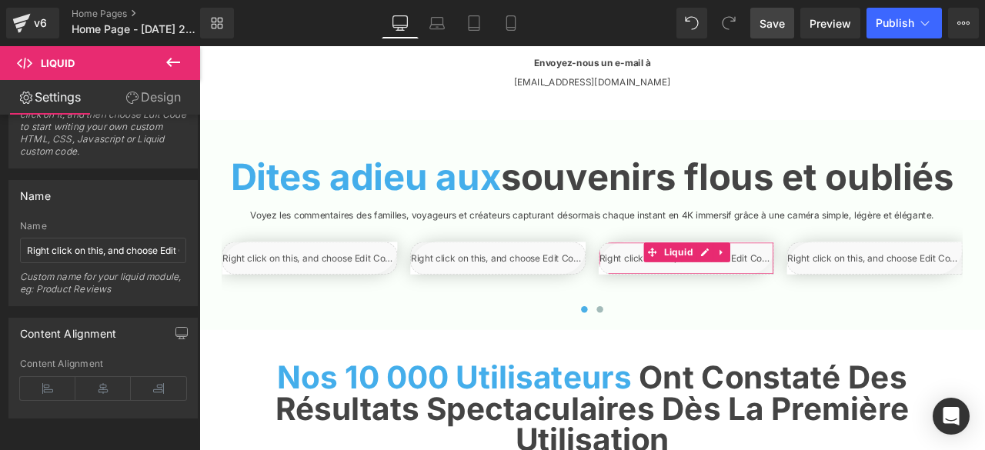
click at [175, 97] on link "Design" at bounding box center [153, 97] width 100 height 35
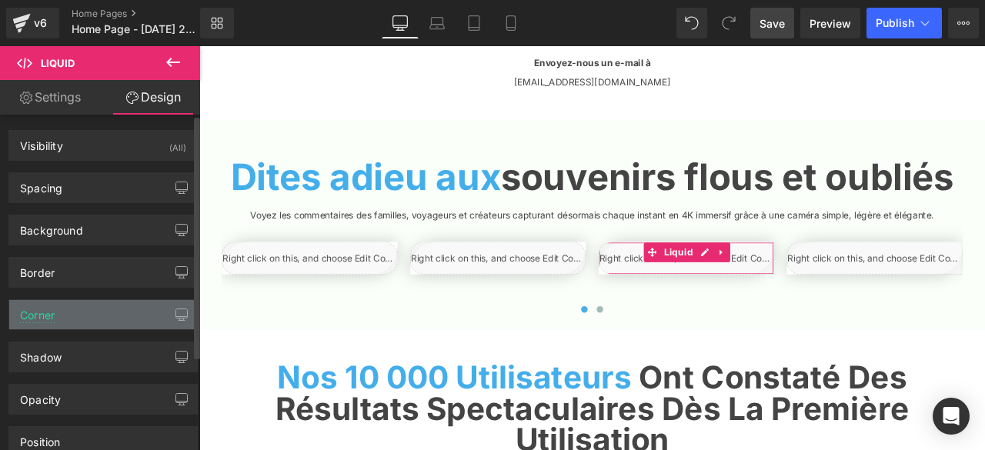
click at [137, 313] on div "Corner" at bounding box center [103, 314] width 188 height 29
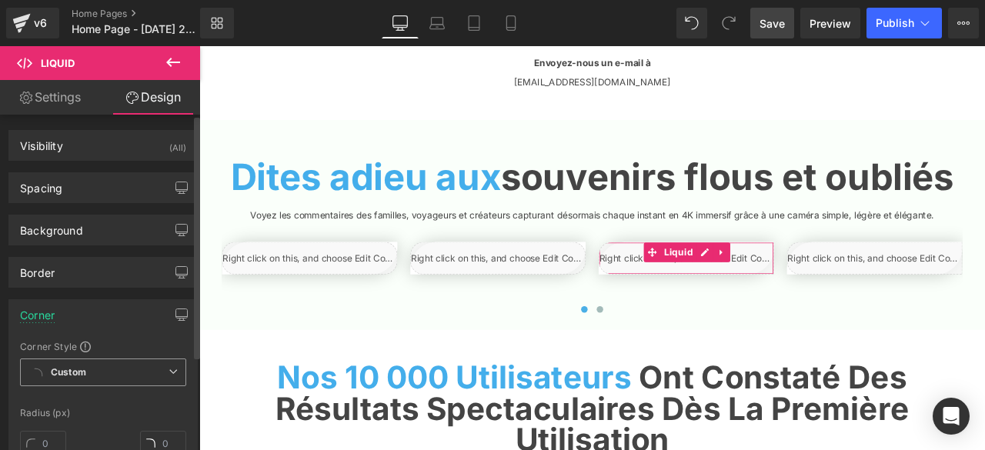
scroll to position [154, 0]
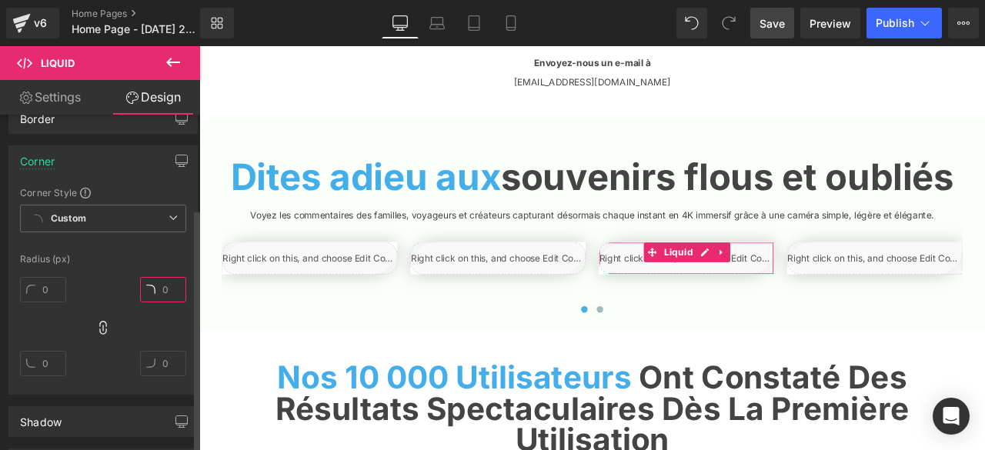
click at [150, 289] on input "text" at bounding box center [163, 289] width 46 height 25
type input "20"
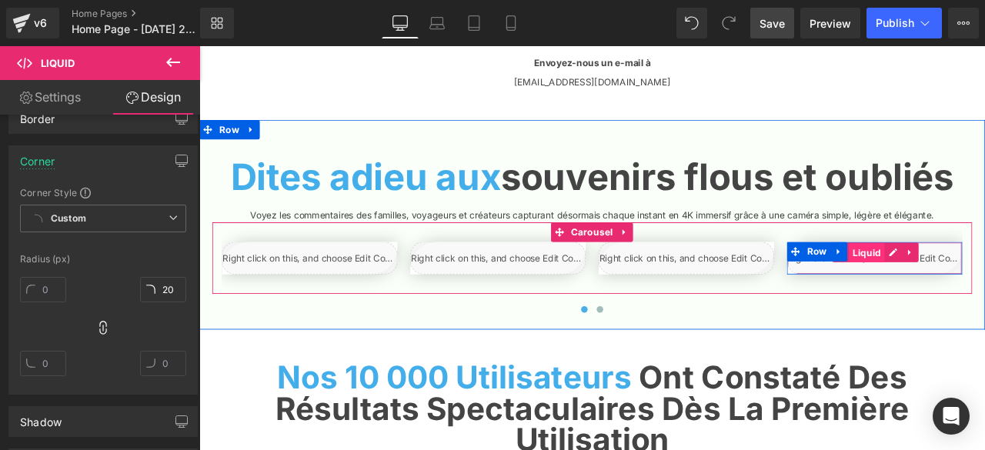
click at [983, 303] on span "Liquid" at bounding box center [991, 291] width 42 height 23
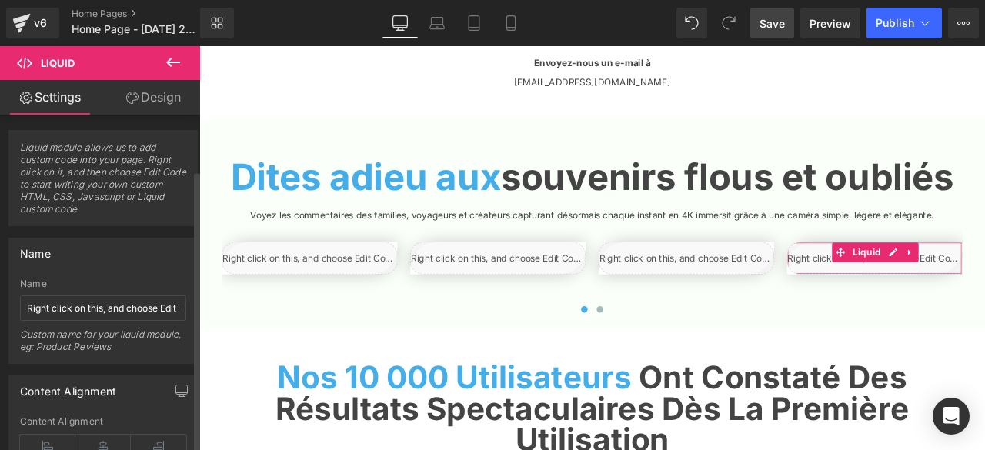
scroll to position [66, 0]
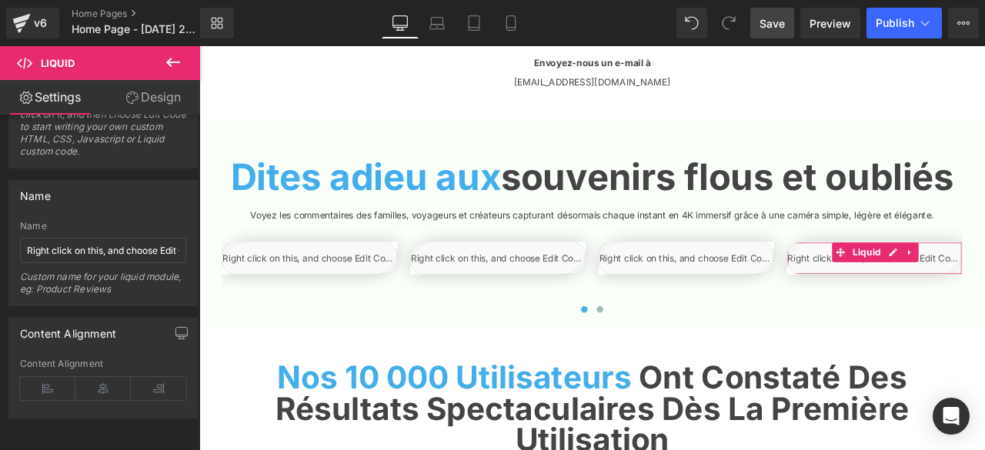
click at [165, 109] on link "Design" at bounding box center [153, 97] width 100 height 35
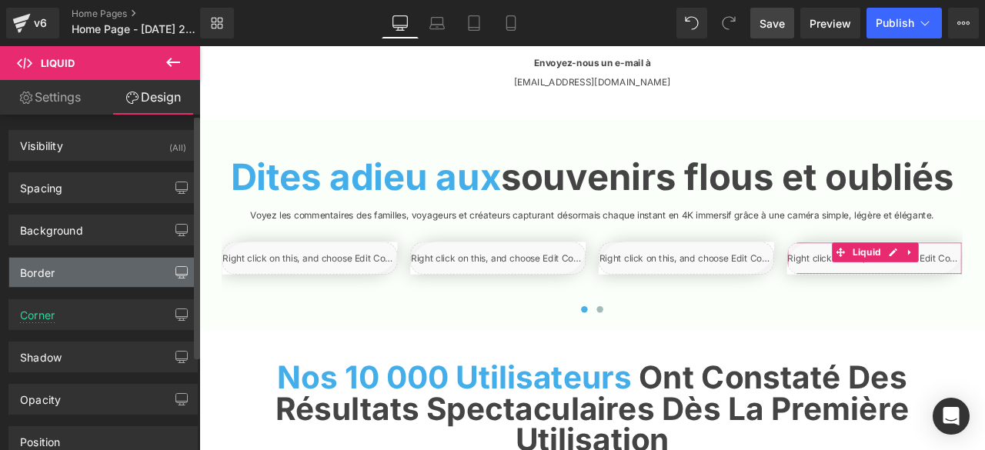
click at [179, 266] on icon "button" at bounding box center [181, 272] width 12 height 12
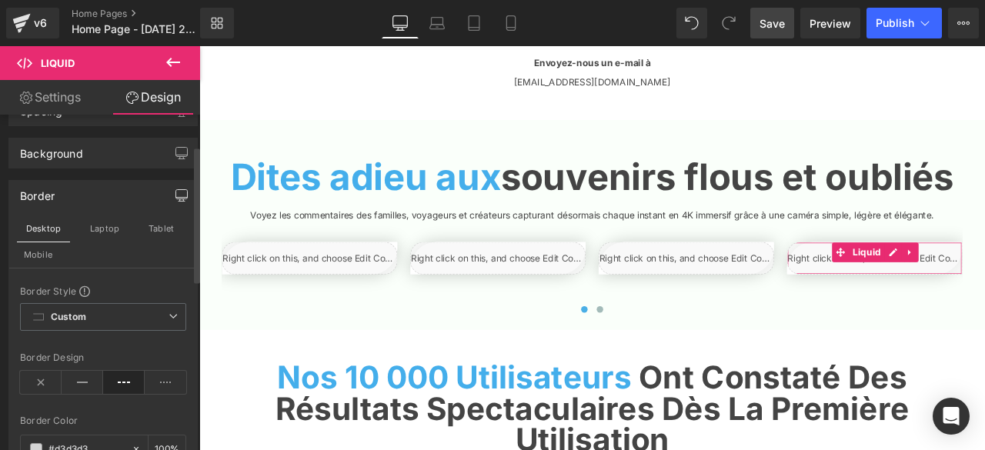
scroll to position [0, 0]
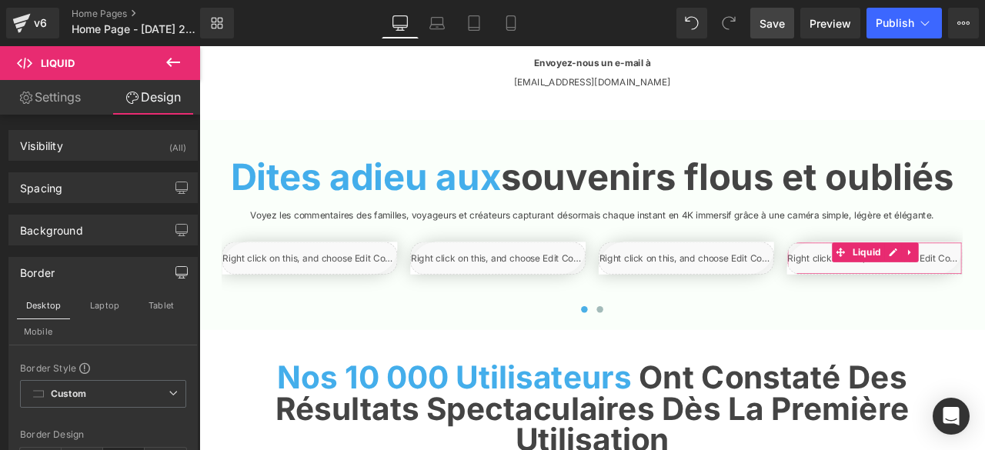
click at [175, 275] on icon "button" at bounding box center [181, 272] width 12 height 12
click at [176, 273] on icon "button" at bounding box center [182, 271] width 12 height 9
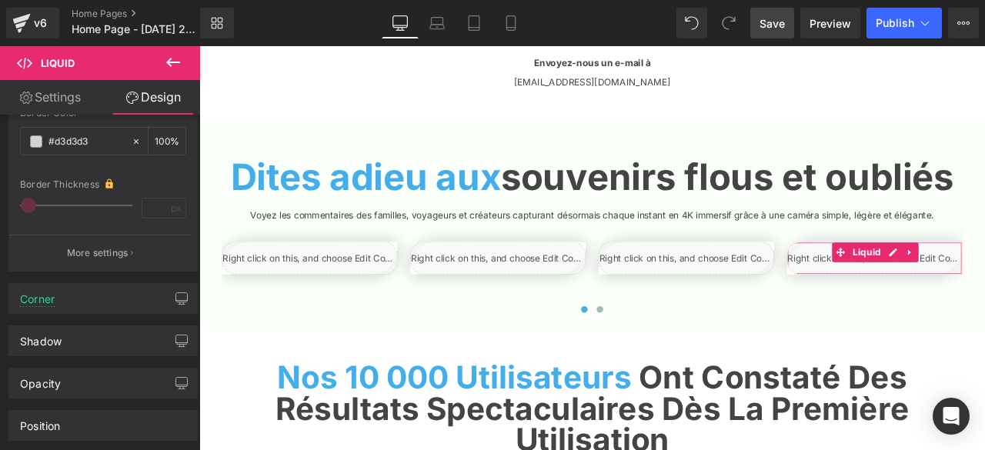
scroll to position [462, 0]
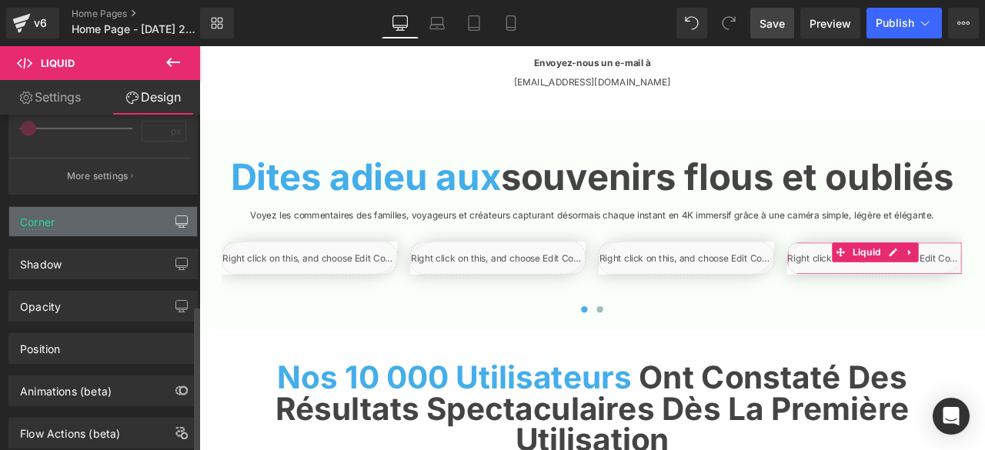
click at [176, 224] on icon "button" at bounding box center [182, 224] width 12 height 0
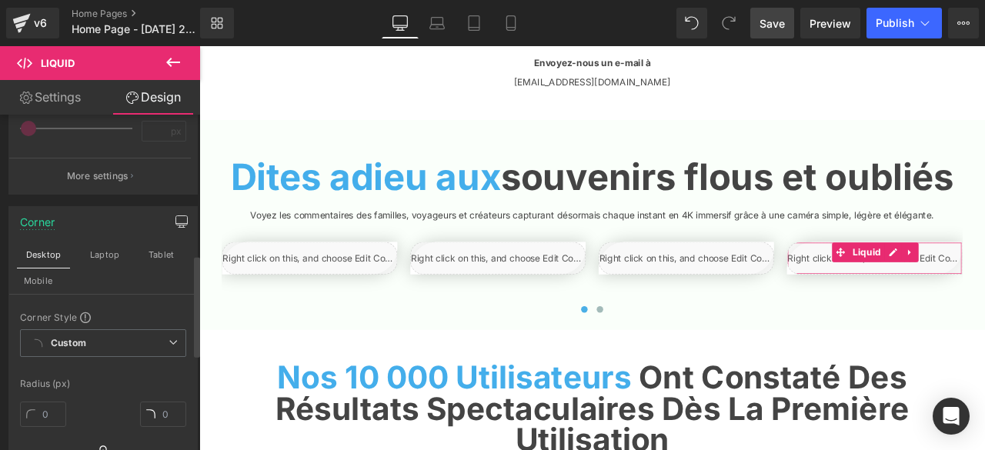
scroll to position [616, 0]
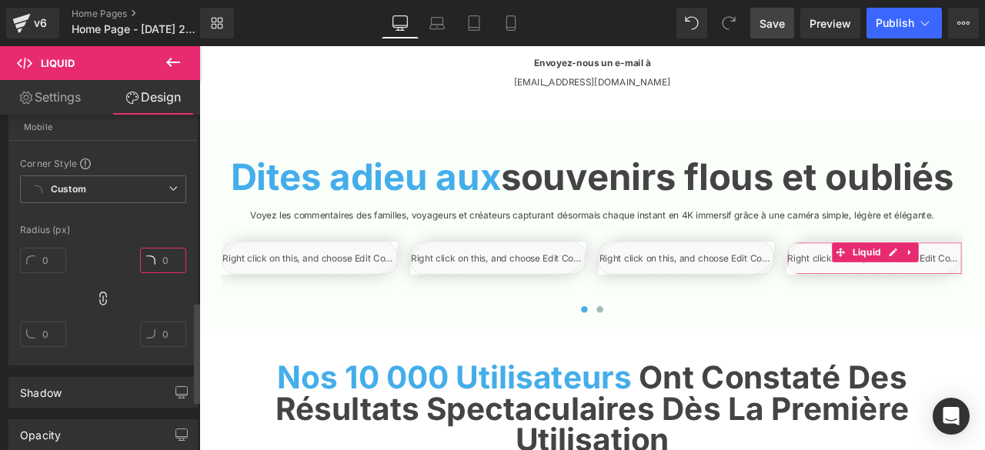
click at [154, 257] on input "text" at bounding box center [163, 260] width 46 height 25
type input "20"
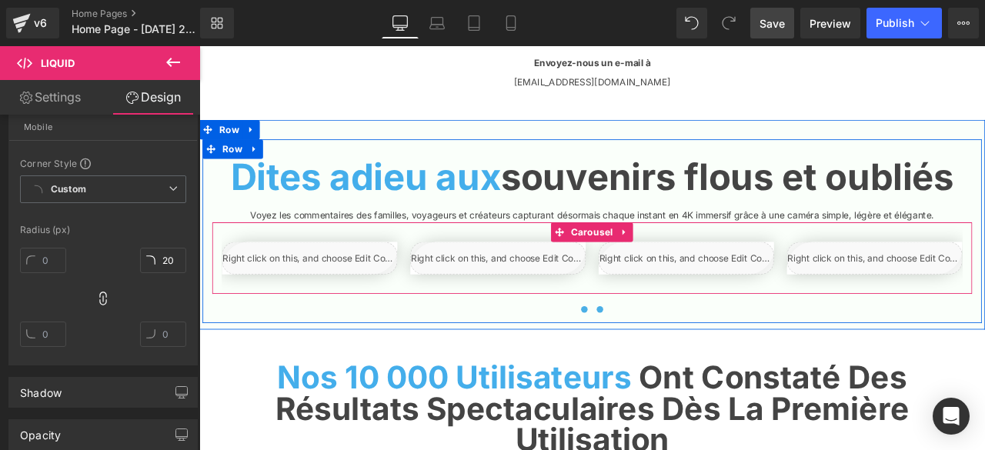
click at [672, 366] on button at bounding box center [674, 358] width 18 height 15
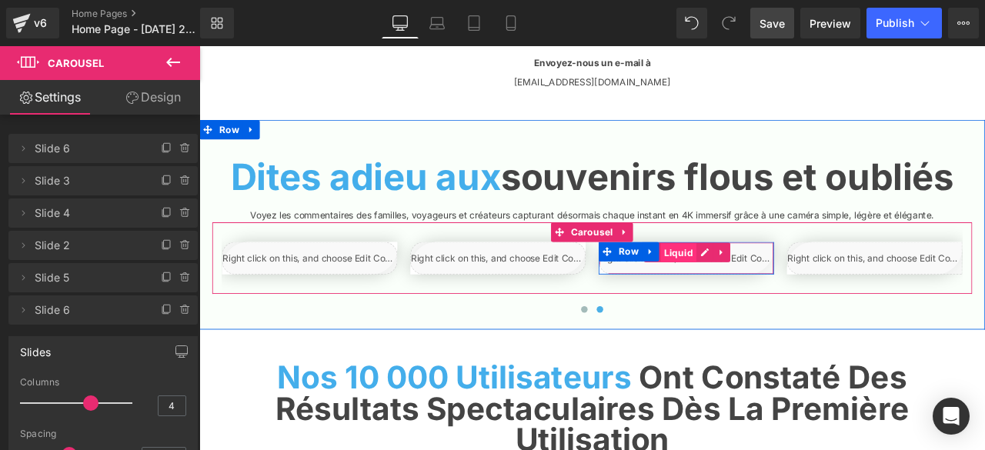
click at [770, 303] on span "Liquid" at bounding box center [768, 291] width 42 height 23
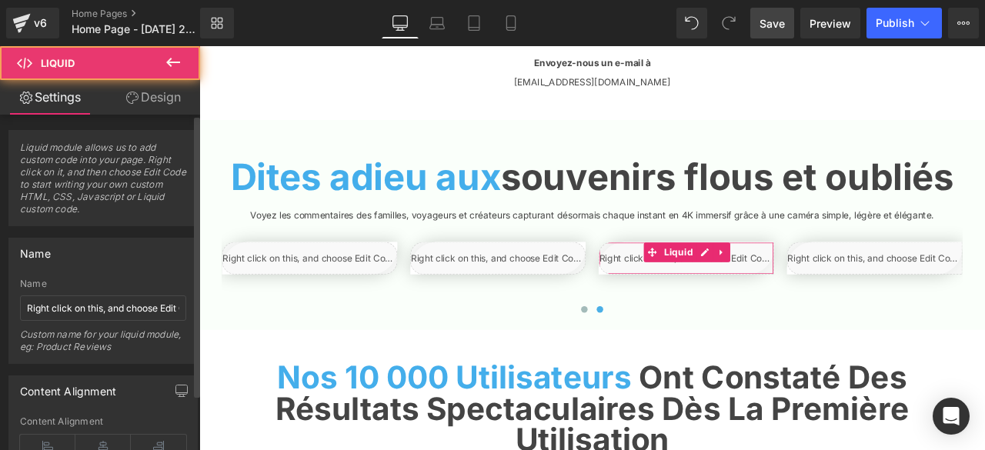
scroll to position [66, 0]
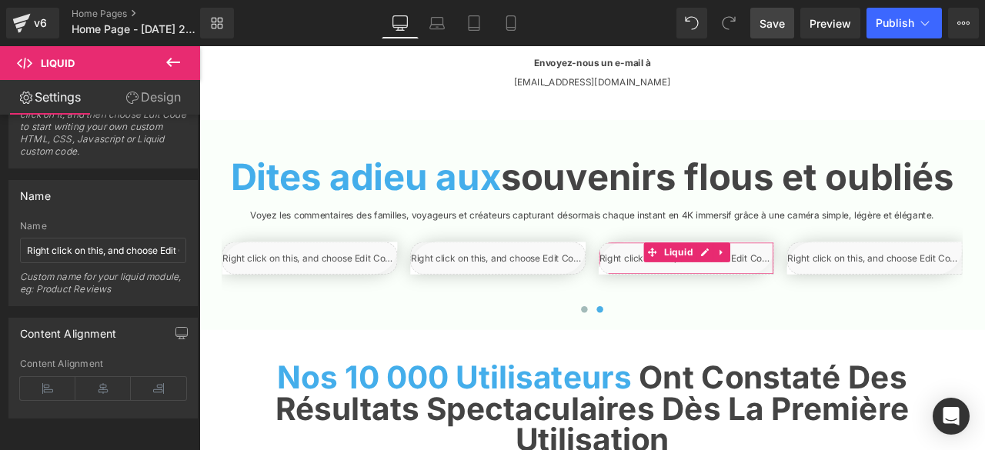
drag, startPoint x: 153, startPoint y: 97, endPoint x: 172, endPoint y: 285, distance: 188.7
click at [153, 97] on link "Design" at bounding box center [153, 97] width 100 height 35
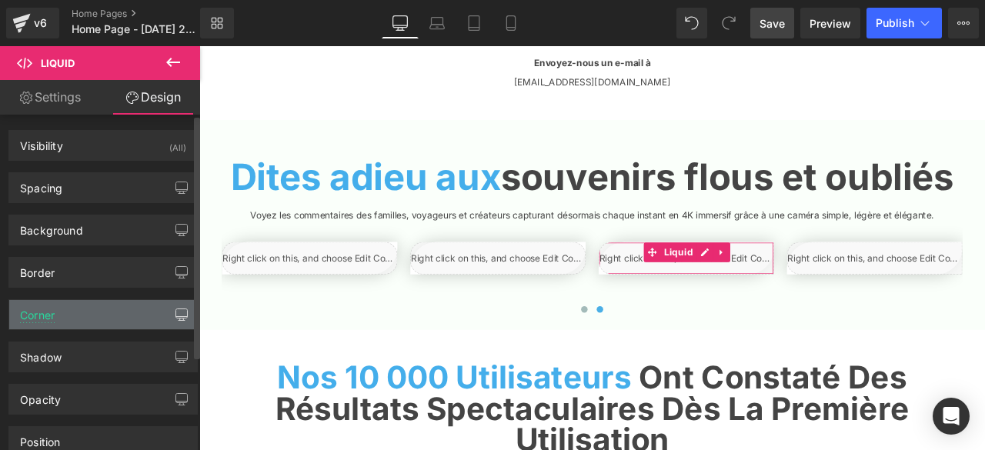
click at [179, 311] on icon "button" at bounding box center [181, 315] width 12 height 12
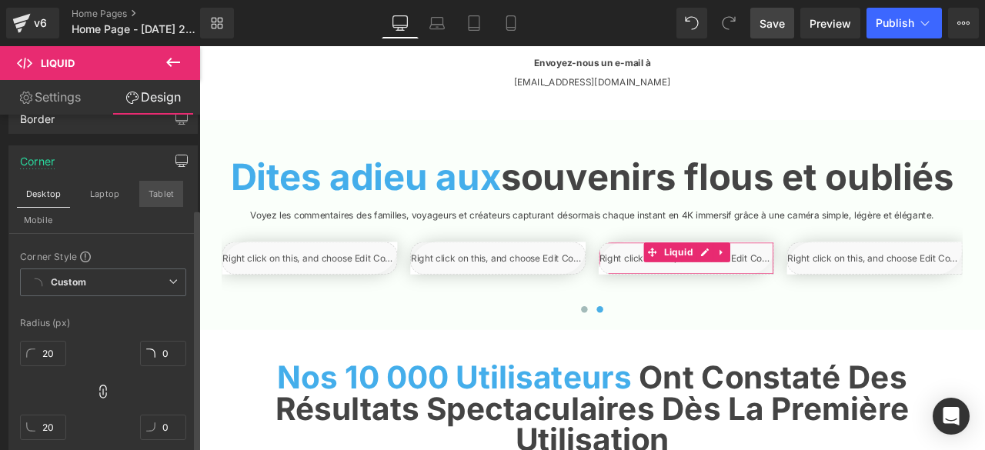
scroll to position [231, 0]
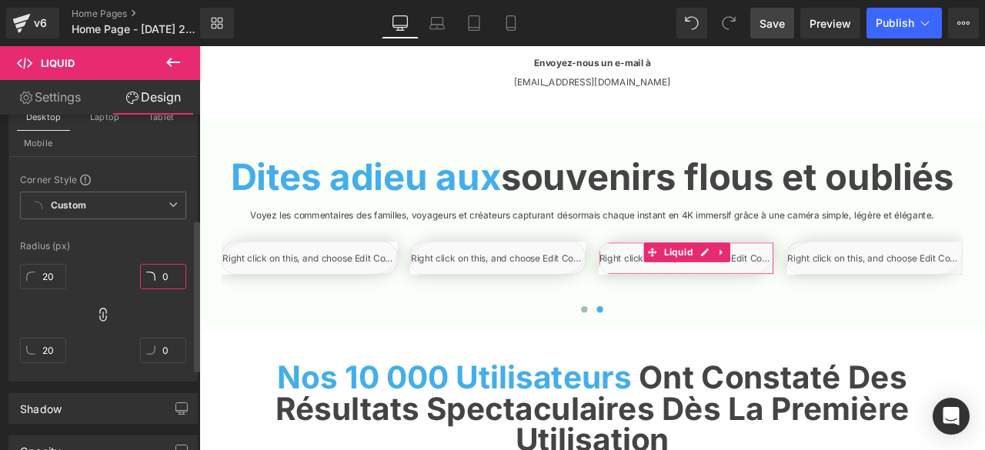
click at [167, 276] on input "0" at bounding box center [163, 276] width 46 height 25
type input "20"
click at [156, 204] on span "Custom" at bounding box center [103, 206] width 166 height 28
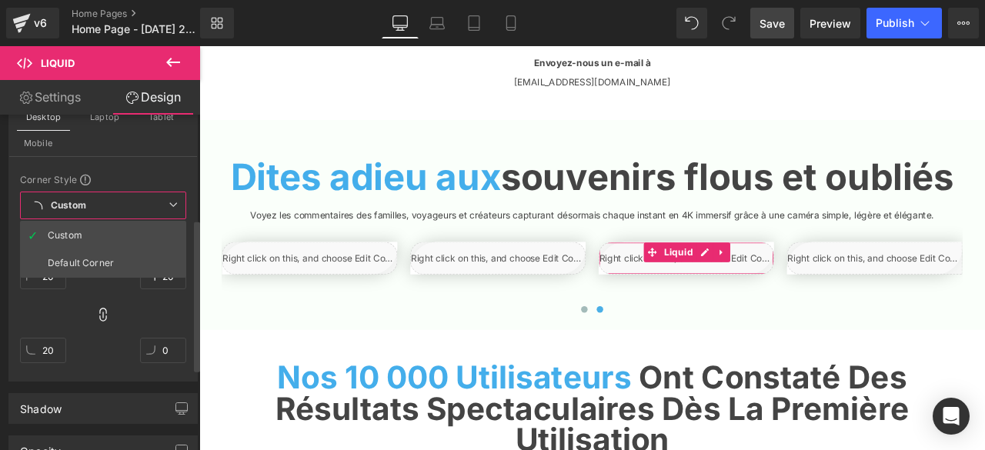
click at [156, 204] on span "Custom" at bounding box center [103, 206] width 166 height 28
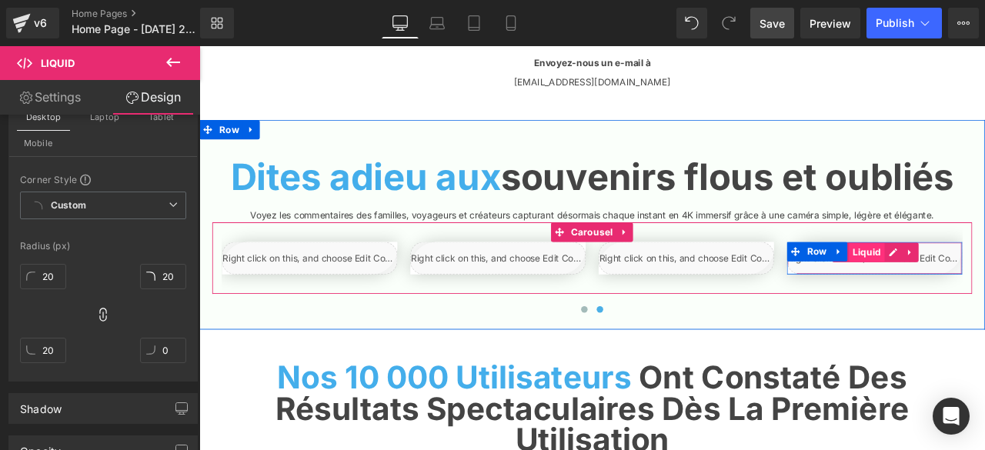
click at [984, 302] on span "Liquid" at bounding box center [991, 290] width 42 height 23
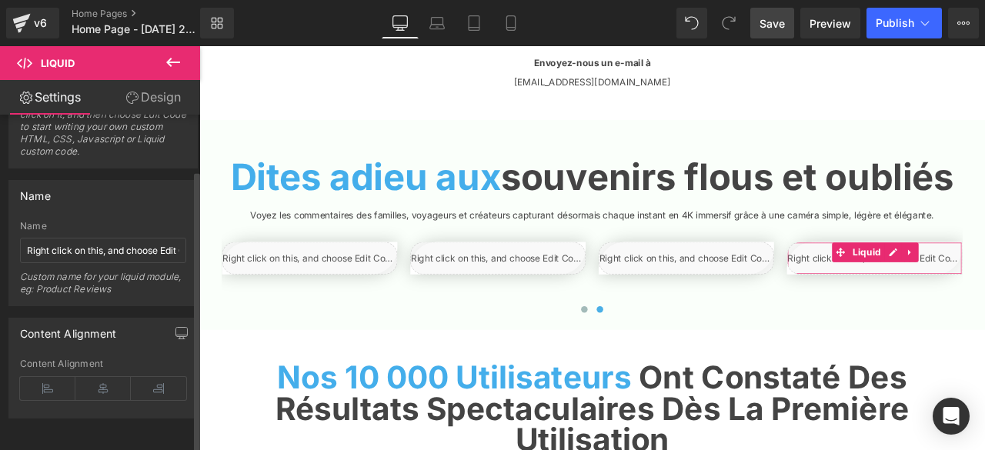
scroll to position [0, 0]
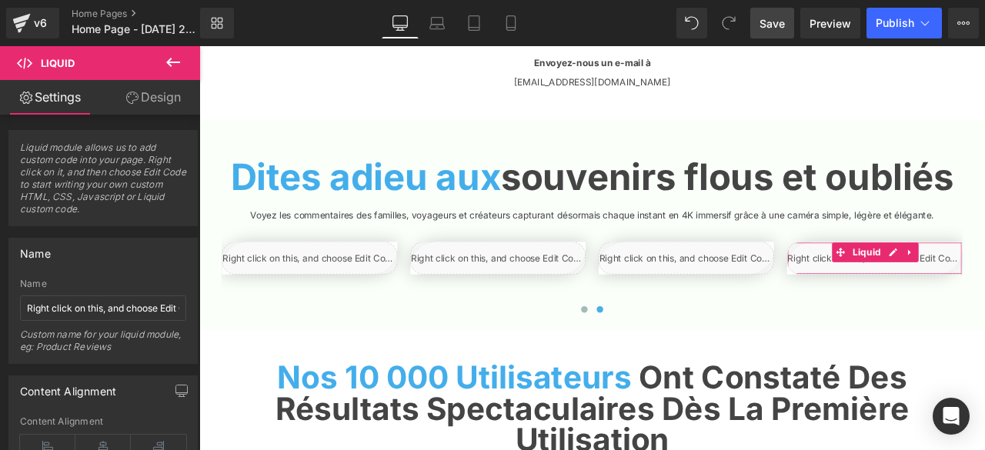
drag, startPoint x: 172, startPoint y: 102, endPoint x: 162, endPoint y: 266, distance: 165.0
click at [172, 102] on link "Design" at bounding box center [153, 97] width 100 height 35
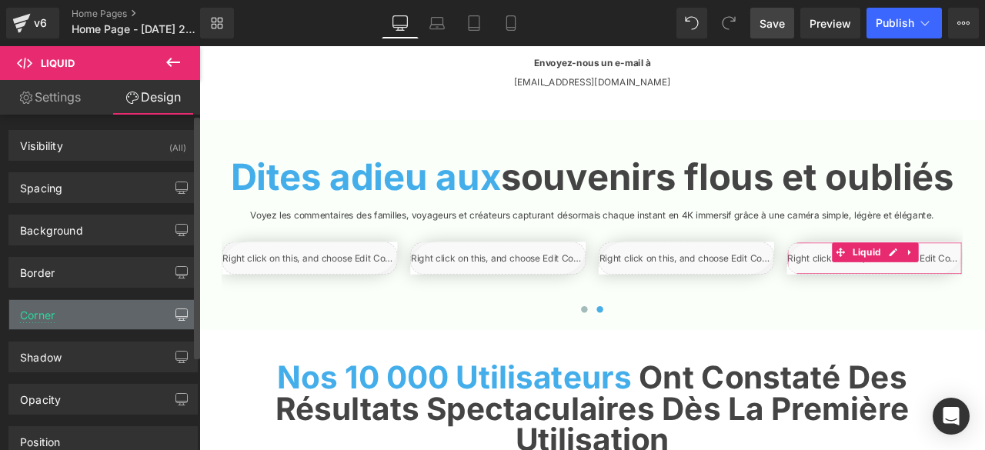
click at [176, 316] on icon "button" at bounding box center [182, 313] width 12 height 9
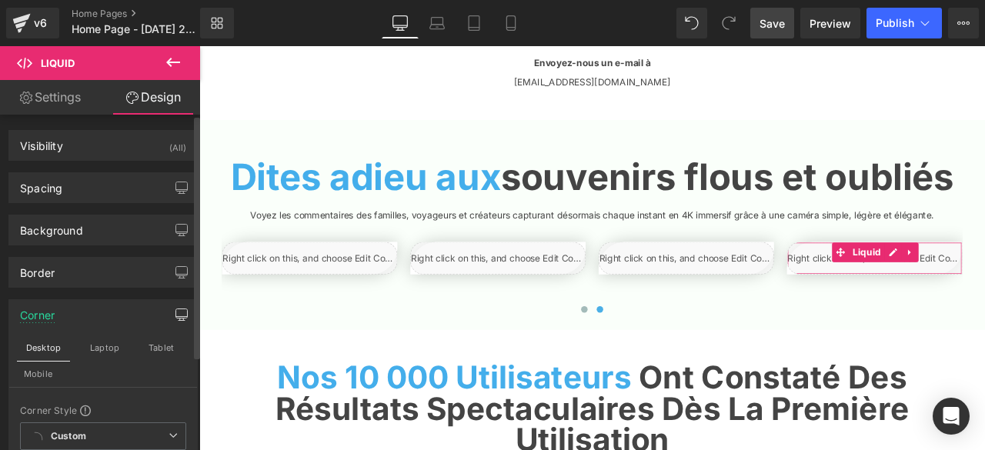
scroll to position [154, 0]
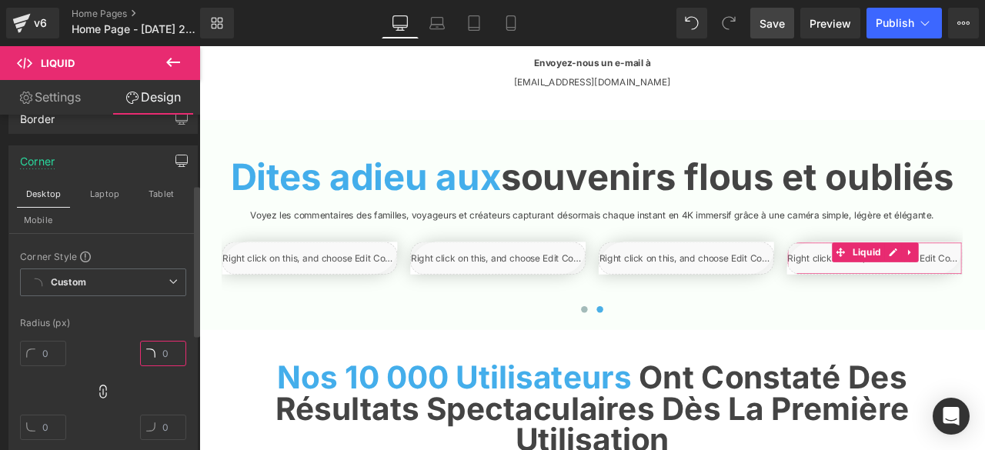
click at [162, 355] on input "text" at bounding box center [163, 353] width 46 height 25
type input "20"
click at [780, 28] on span "Save" at bounding box center [772, 23] width 25 height 16
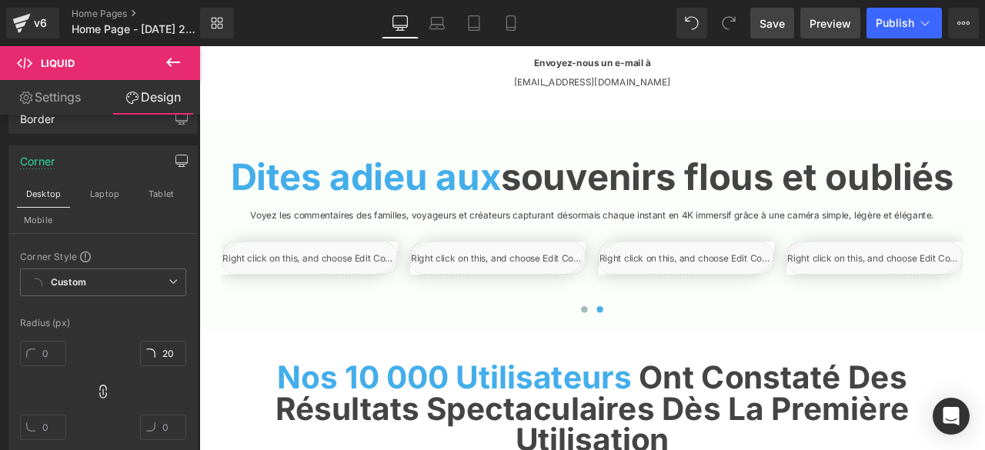
click at [817, 24] on span "Preview" at bounding box center [831, 23] width 42 height 16
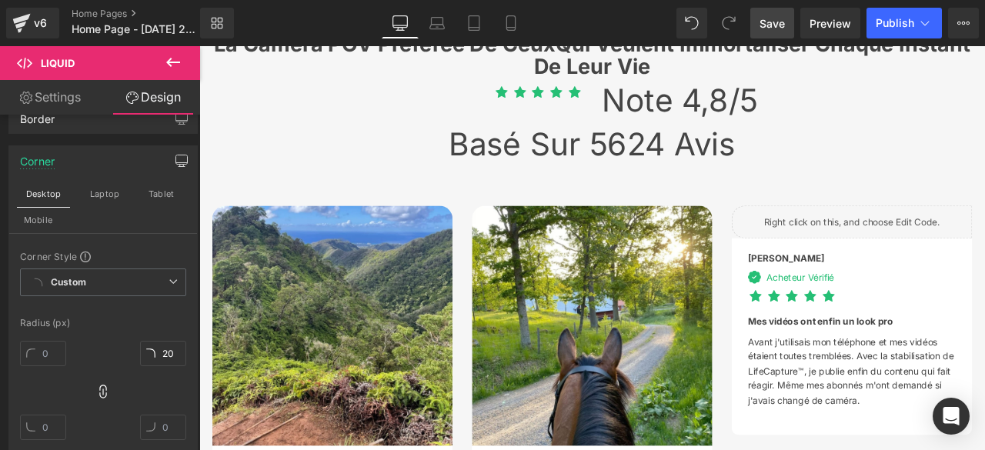
scroll to position [3771, 0]
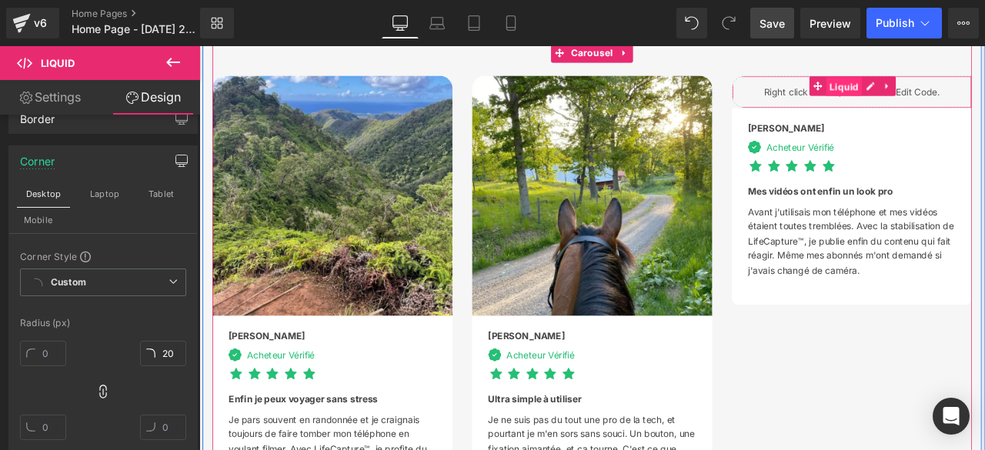
click at [961, 106] on span "Liquid" at bounding box center [964, 94] width 42 height 23
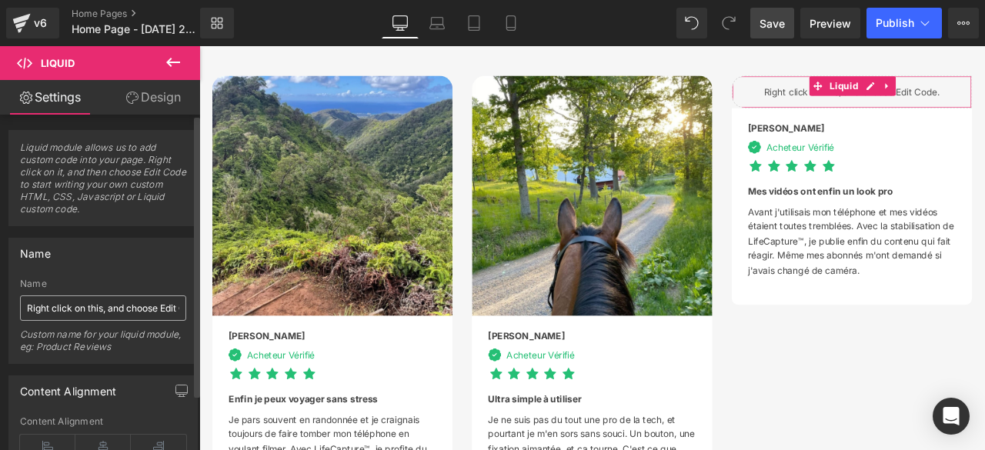
scroll to position [66, 0]
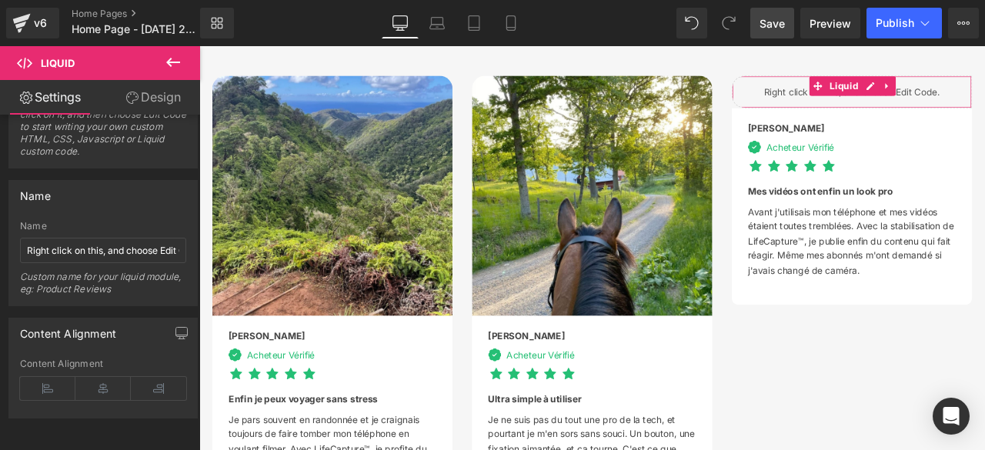
click at [151, 101] on link "Design" at bounding box center [153, 97] width 100 height 35
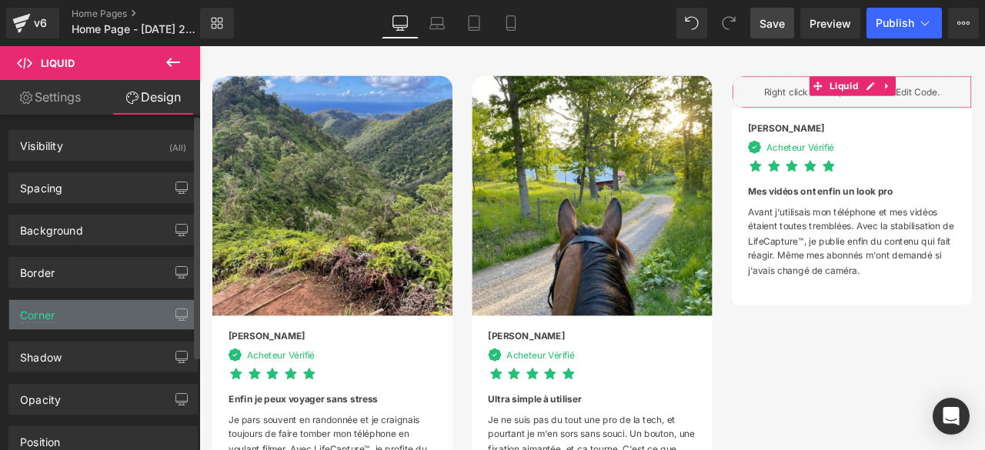
click at [95, 316] on div "Corner" at bounding box center [103, 314] width 188 height 29
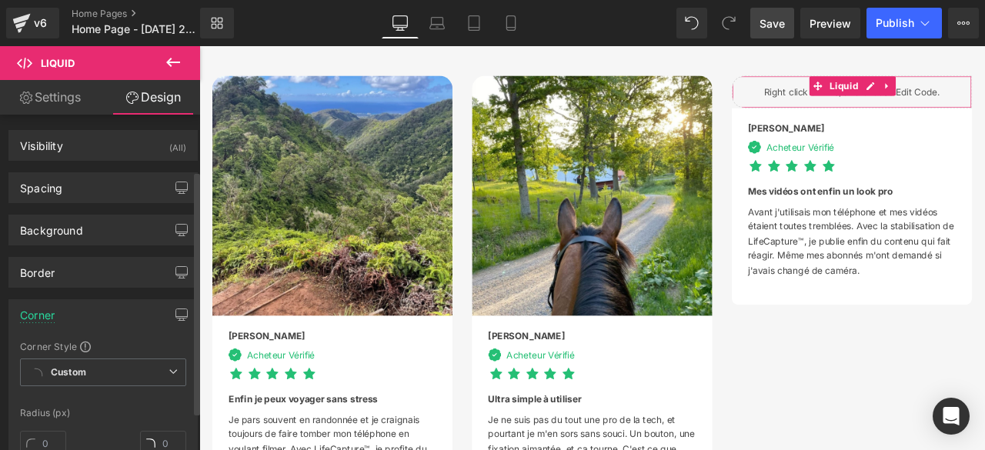
scroll to position [154, 0]
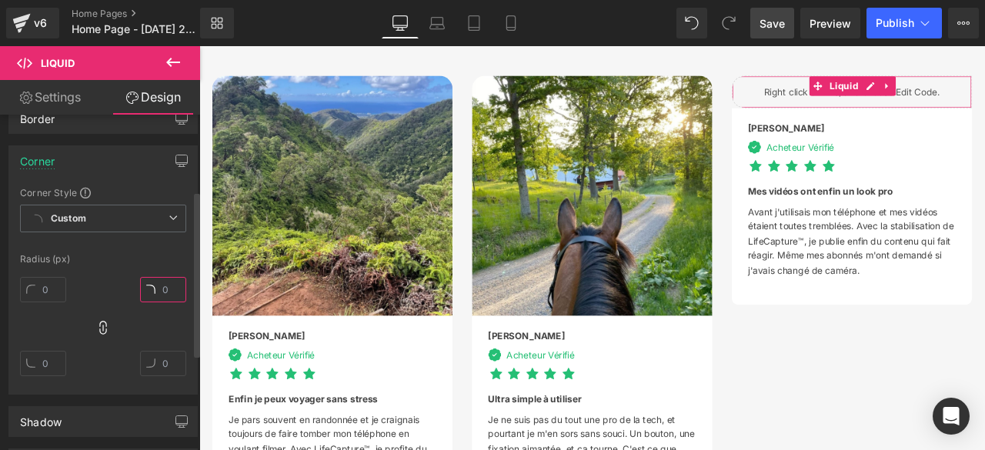
click at [162, 289] on input "text" at bounding box center [163, 289] width 46 height 25
type input "20"
click at [55, 369] on input "text" at bounding box center [43, 363] width 46 height 25
type input "20"
type input "0"
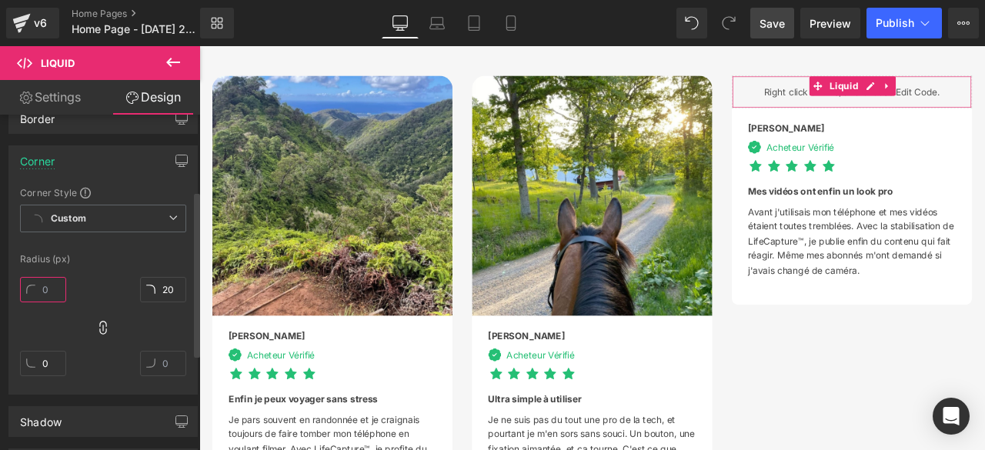
click at [51, 284] on input "text" at bounding box center [43, 289] width 46 height 25
type input "20"
click at [162, 365] on input "text" at bounding box center [163, 363] width 46 height 25
click at [161, 364] on input "text" at bounding box center [163, 363] width 46 height 25
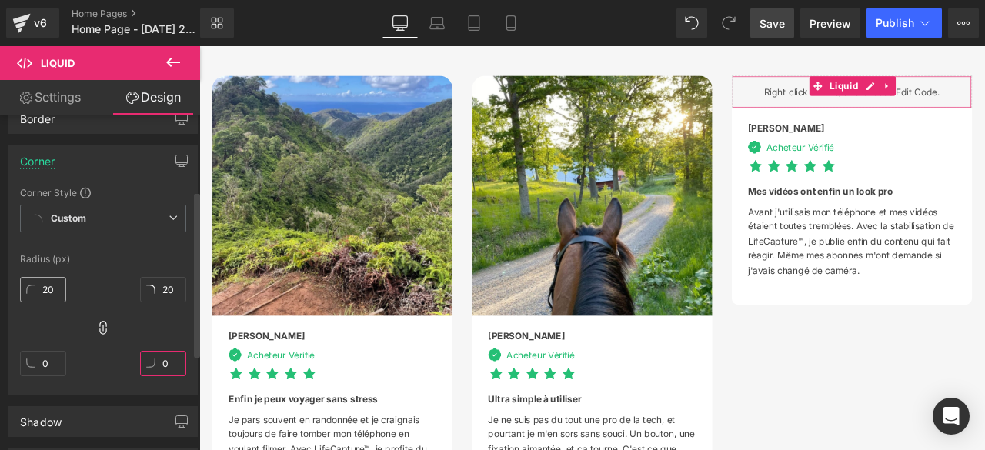
type input "0"
click at [59, 287] on input "20" at bounding box center [43, 289] width 46 height 25
click at [98, 326] on icon at bounding box center [102, 327] width 15 height 15
click at [57, 287] on input "20" at bounding box center [43, 289] width 46 height 25
type input "0"
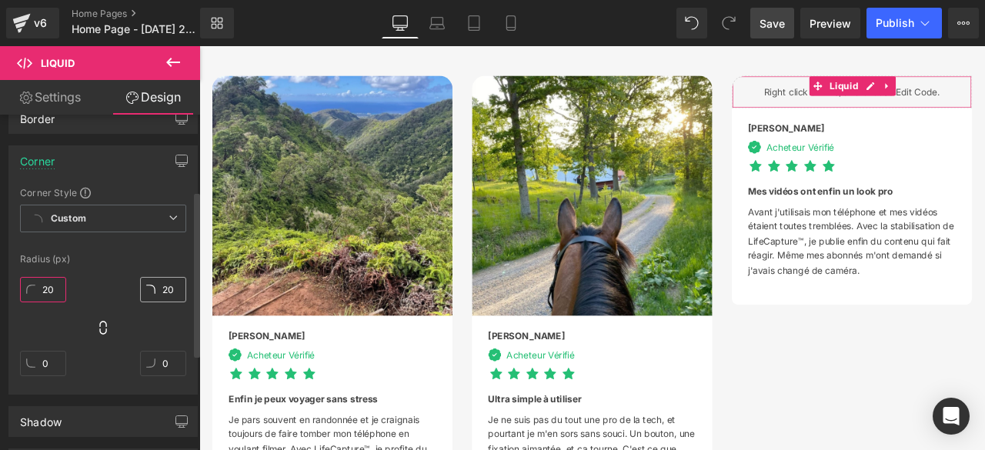
type input "20"
click at [166, 292] on input "20" at bounding box center [163, 289] width 46 height 25
type input "0"
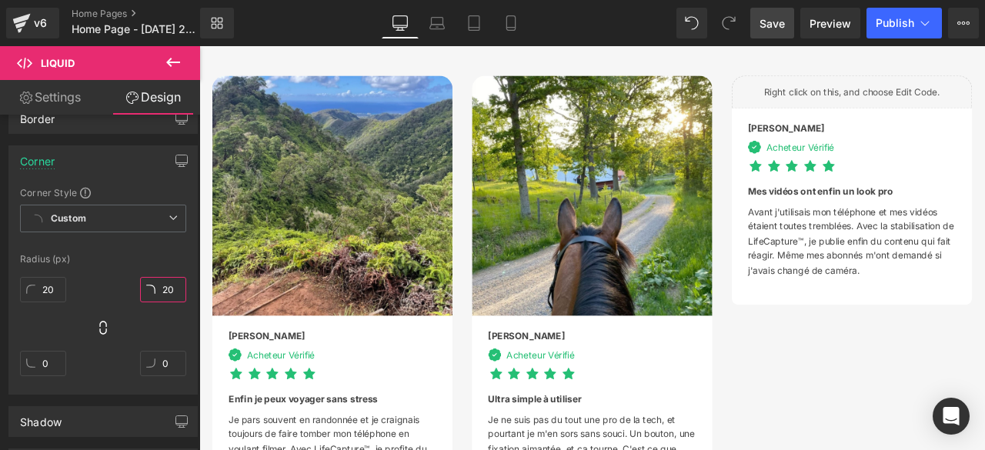
type input "20"
click at [765, 26] on span "Save" at bounding box center [772, 23] width 25 height 16
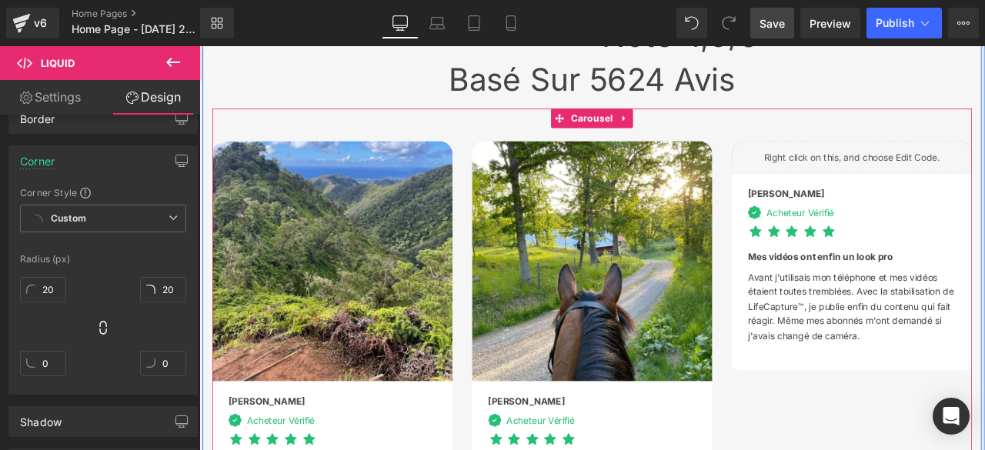
scroll to position [3771, 0]
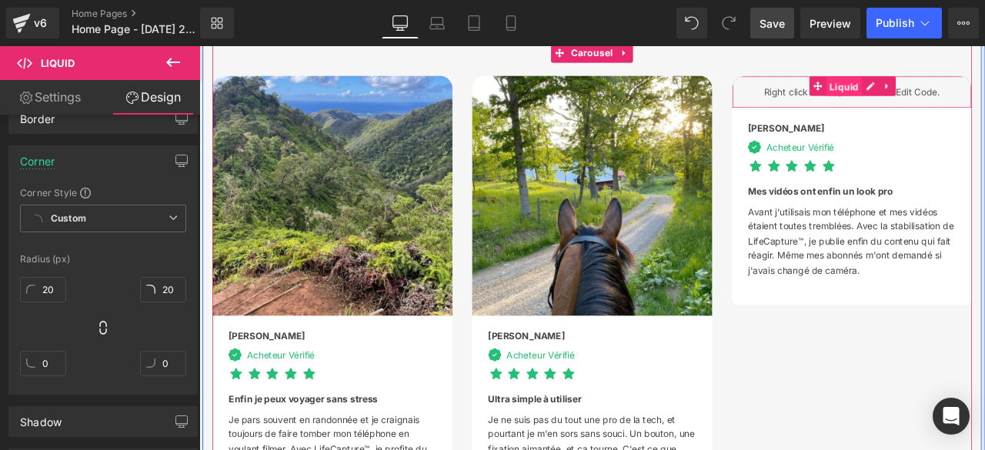
click at [958, 106] on span "Liquid" at bounding box center [964, 94] width 42 height 23
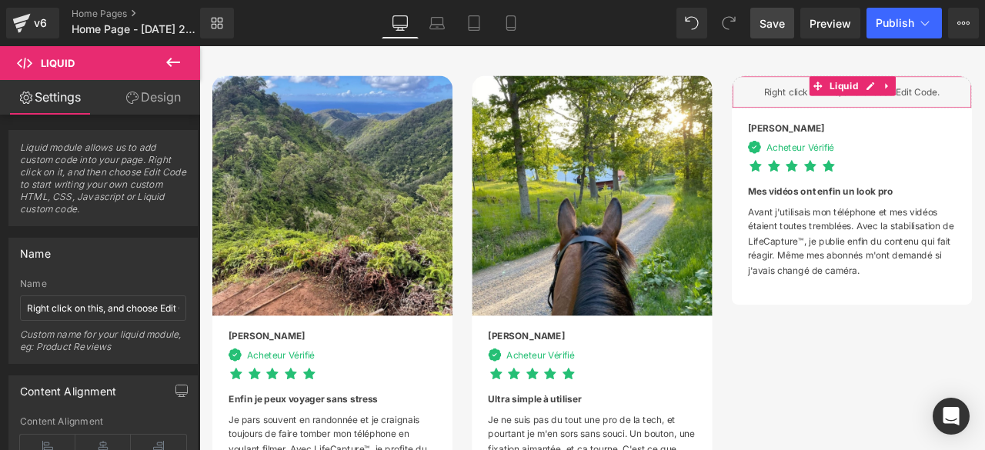
click at [172, 96] on link "Design" at bounding box center [153, 97] width 100 height 35
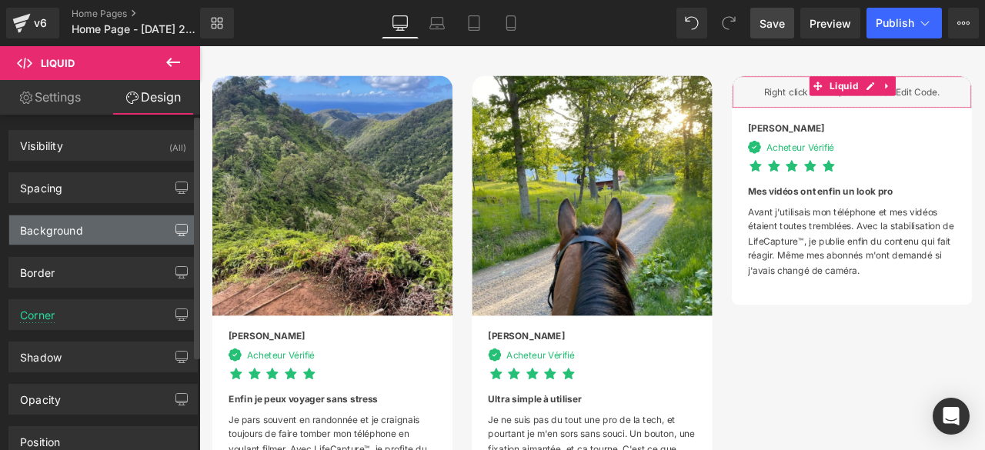
scroll to position [77, 0]
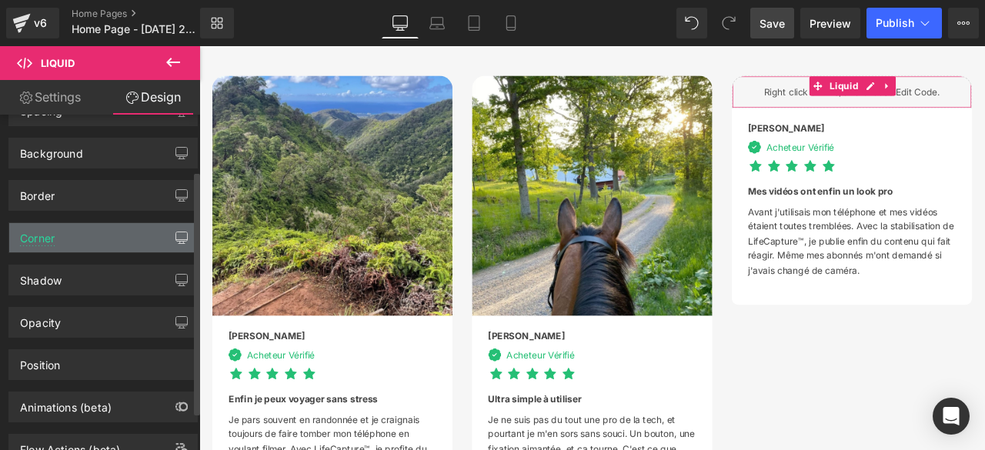
click at [175, 234] on icon "button" at bounding box center [181, 238] width 12 height 12
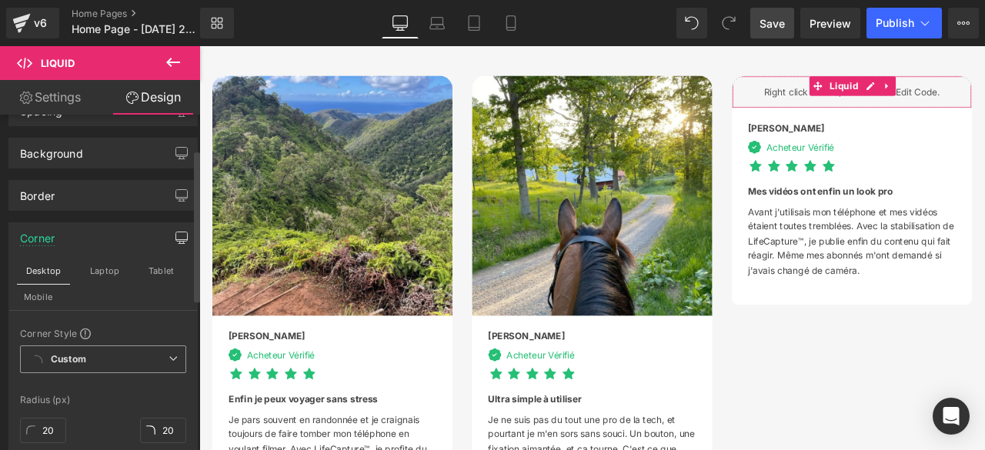
scroll to position [231, 0]
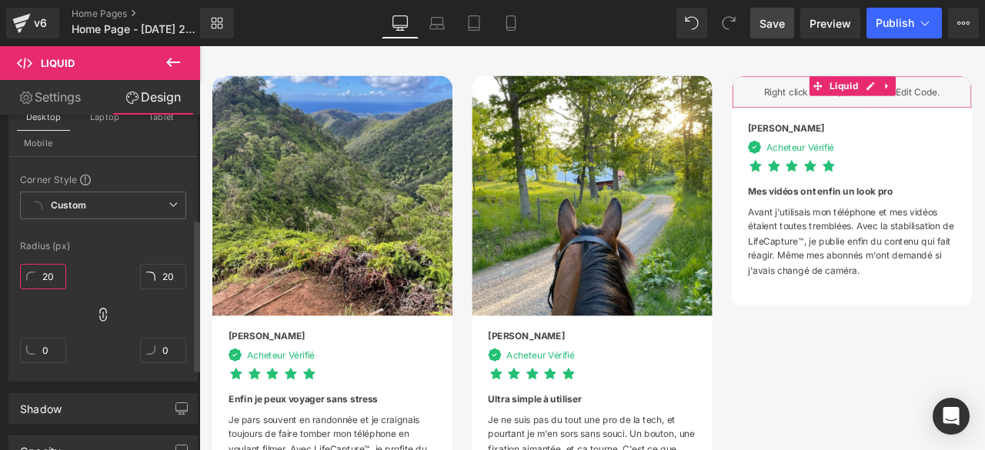
click at [52, 279] on input "20" at bounding box center [43, 276] width 46 height 25
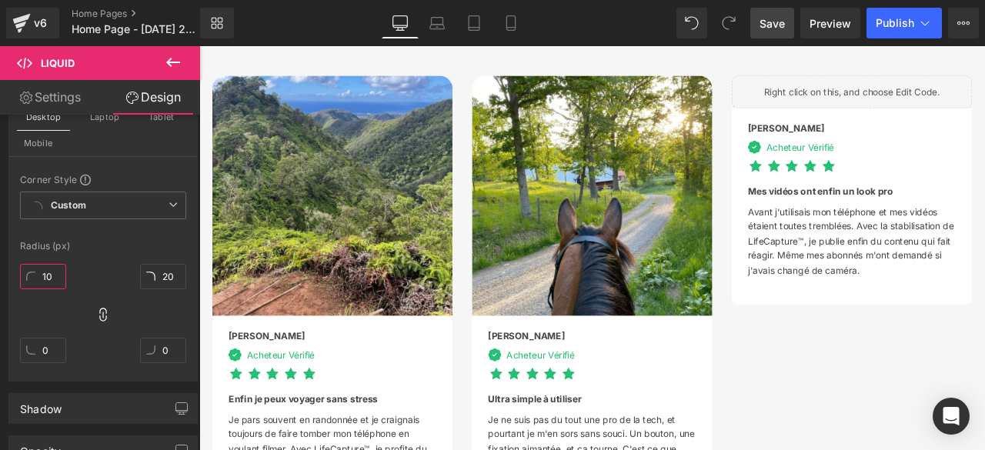
type input "10"
click at [775, 26] on span "Save" at bounding box center [772, 23] width 25 height 16
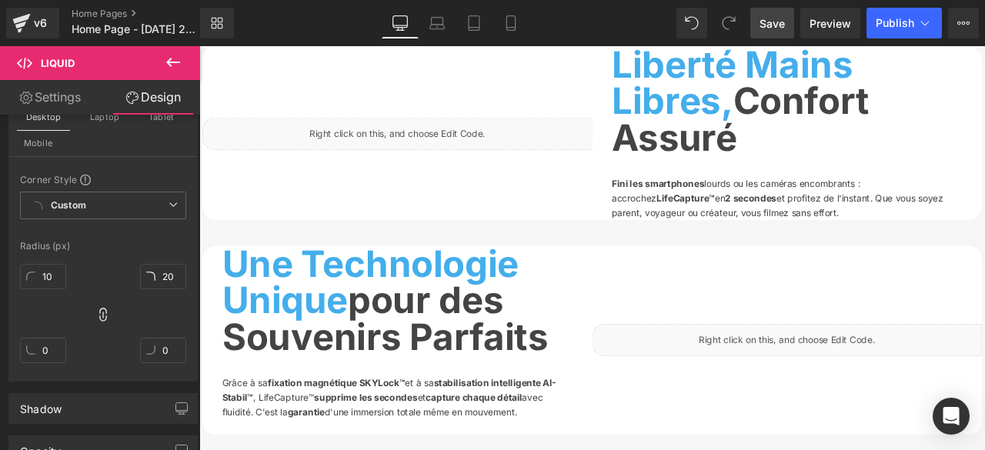
scroll to position [1308, 0]
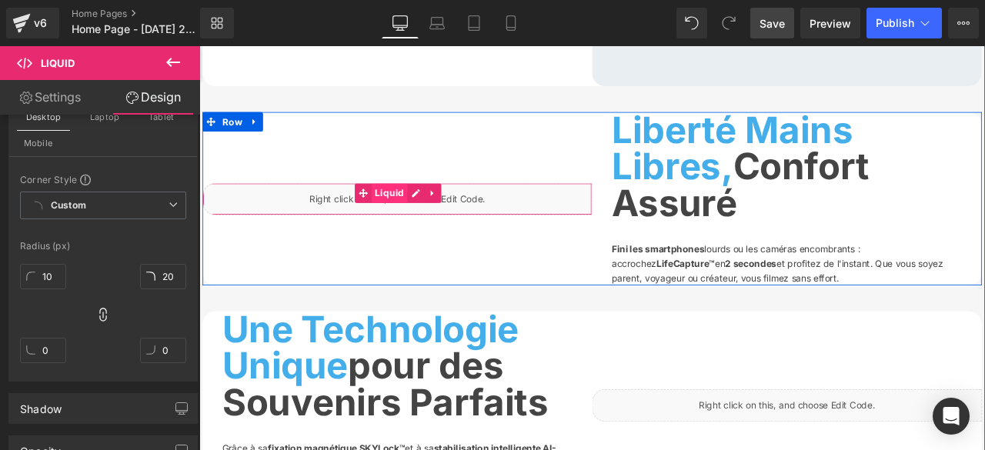
click at [425, 212] on span "Liquid" at bounding box center [425, 220] width 42 height 23
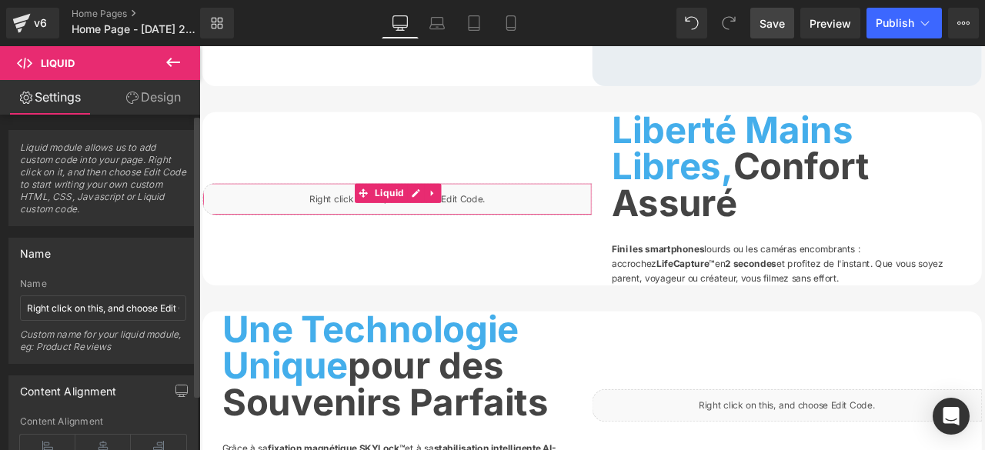
scroll to position [66, 0]
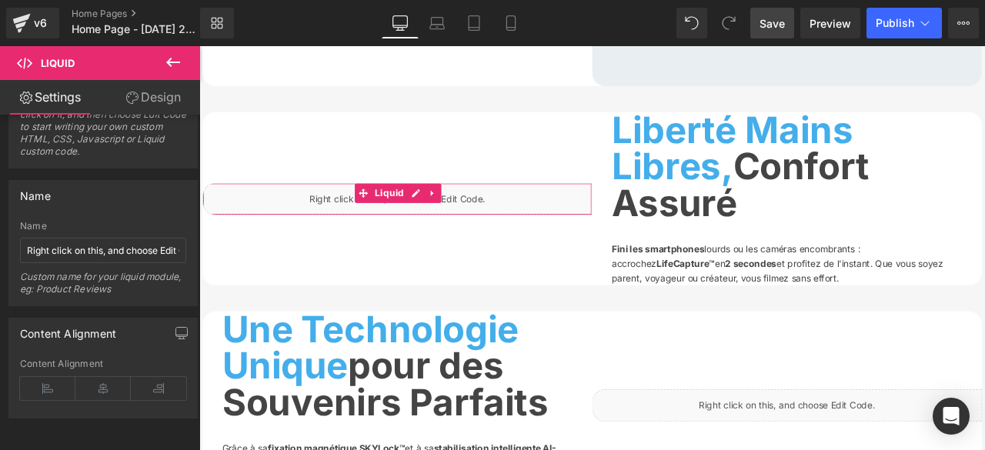
click at [167, 93] on link "Design" at bounding box center [153, 97] width 100 height 35
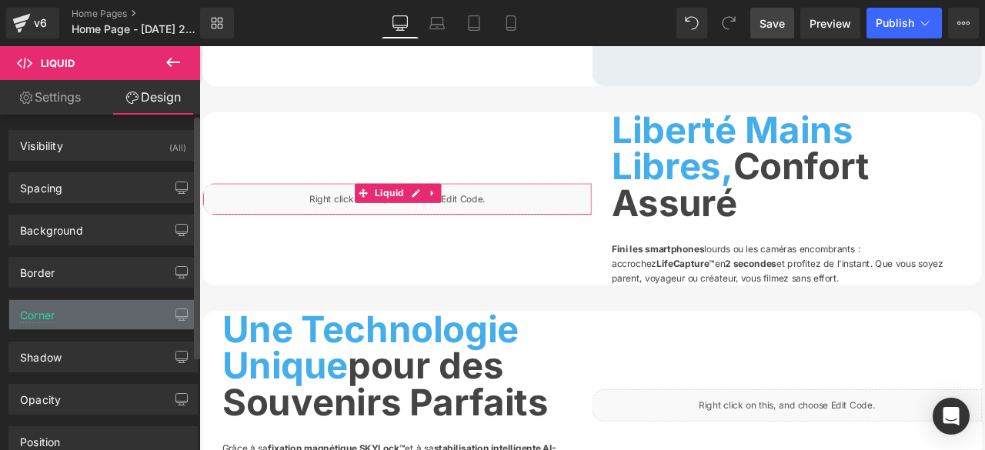
click at [129, 319] on div "Corner" at bounding box center [103, 314] width 188 height 29
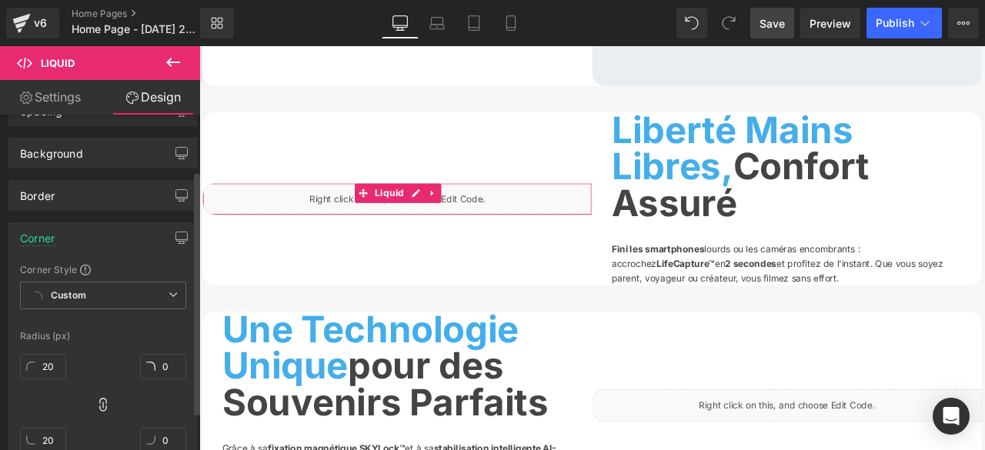
scroll to position [231, 0]
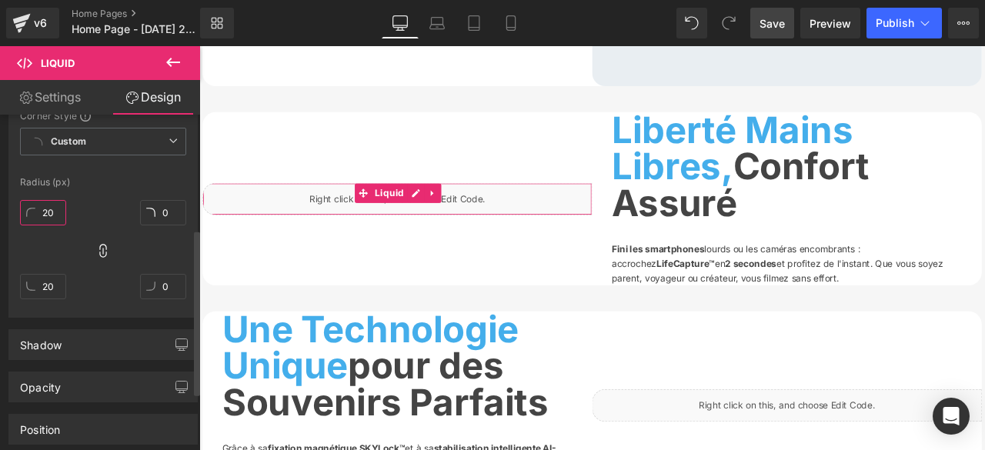
click at [52, 213] on input "20" at bounding box center [43, 212] width 46 height 25
type input "10"
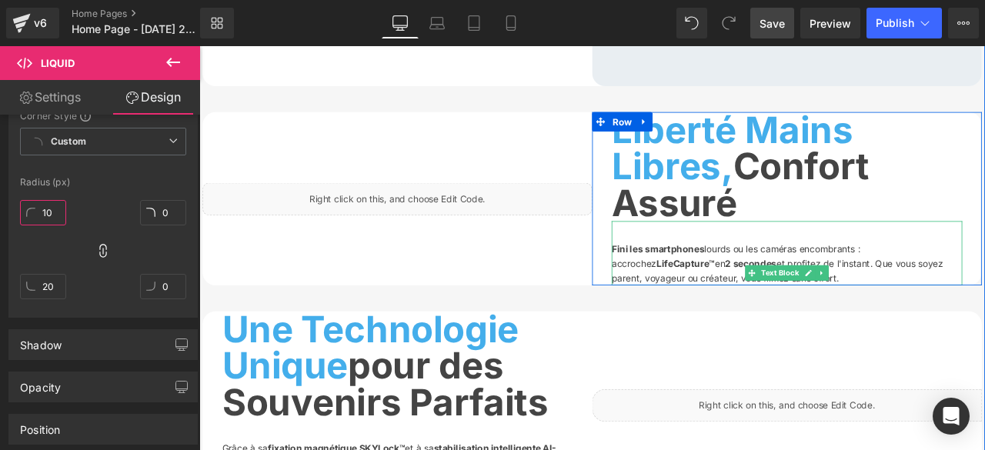
scroll to position [1385, 0]
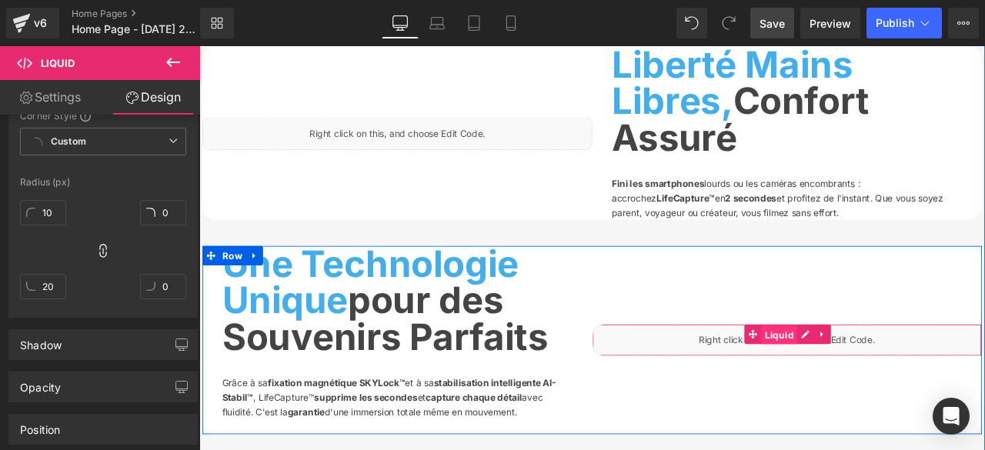
click at [877, 377] on span "Liquid" at bounding box center [887, 388] width 42 height 23
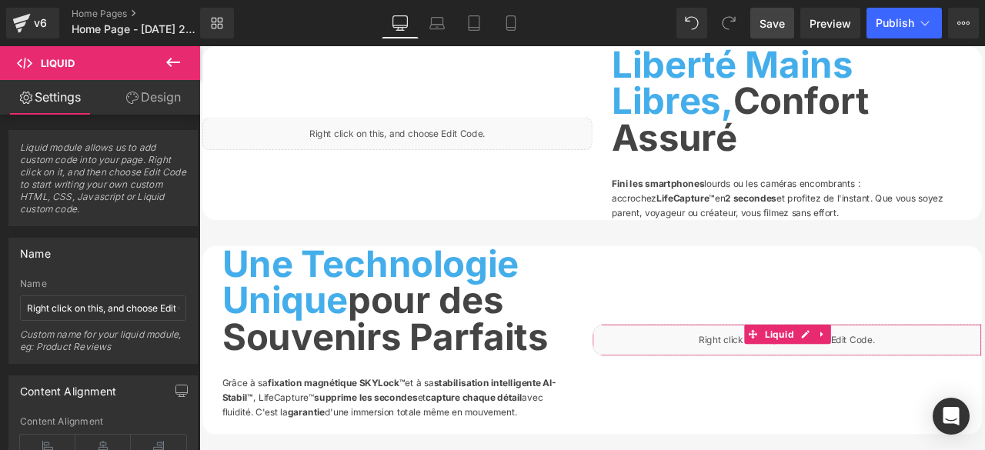
click at [137, 99] on link "Design" at bounding box center [153, 97] width 100 height 35
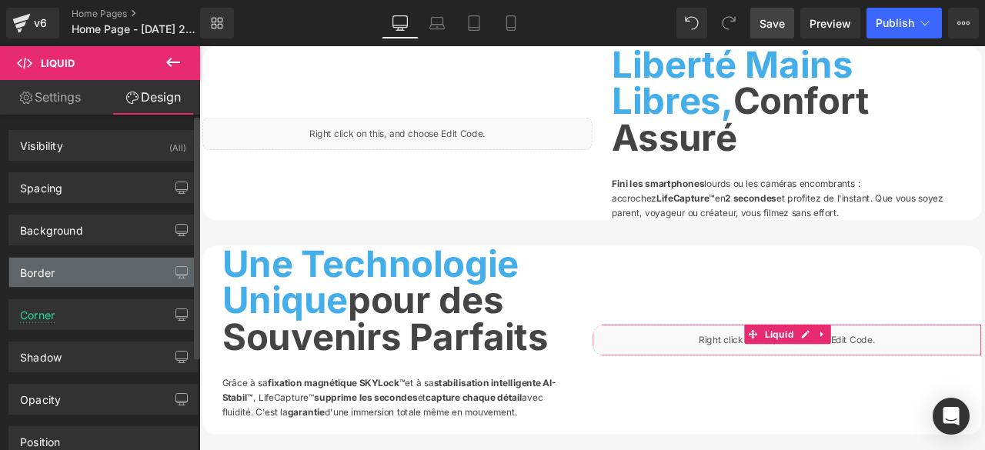
scroll to position [77, 0]
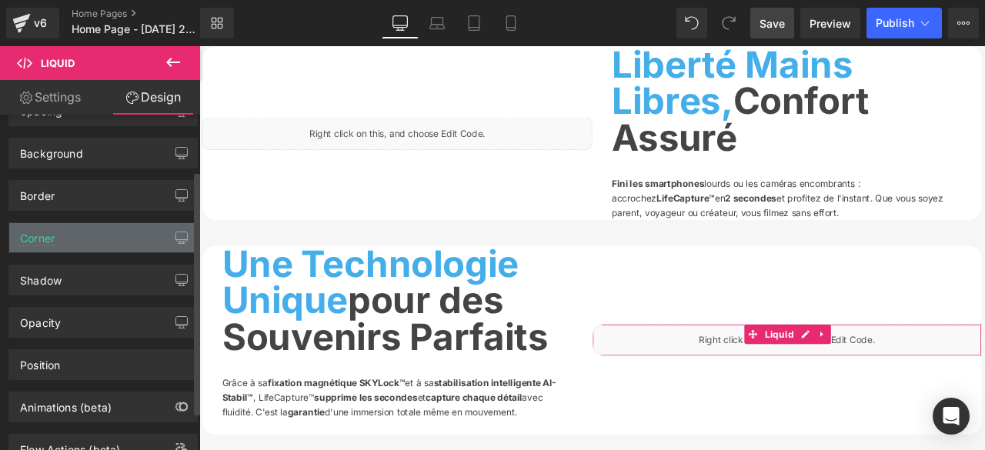
click at [80, 242] on div "Corner" at bounding box center [103, 237] width 188 height 29
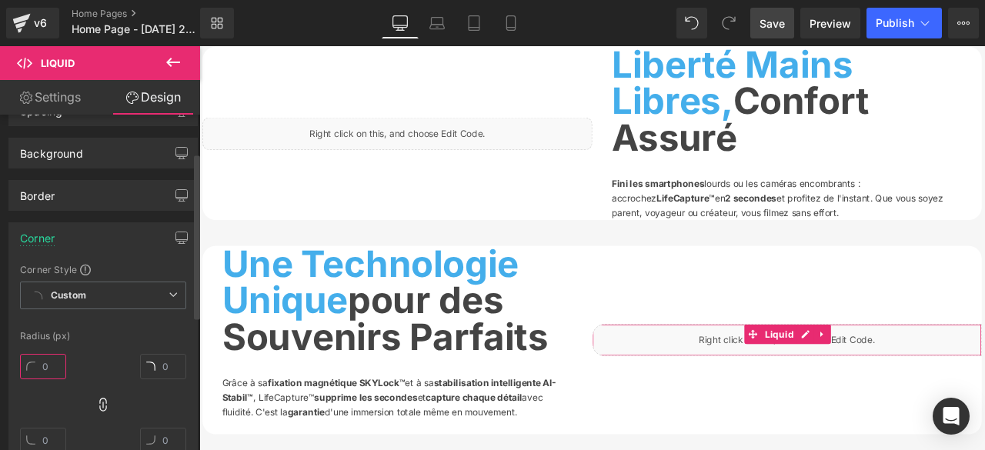
click at [52, 367] on input "text" at bounding box center [43, 366] width 46 height 25
type input "10"
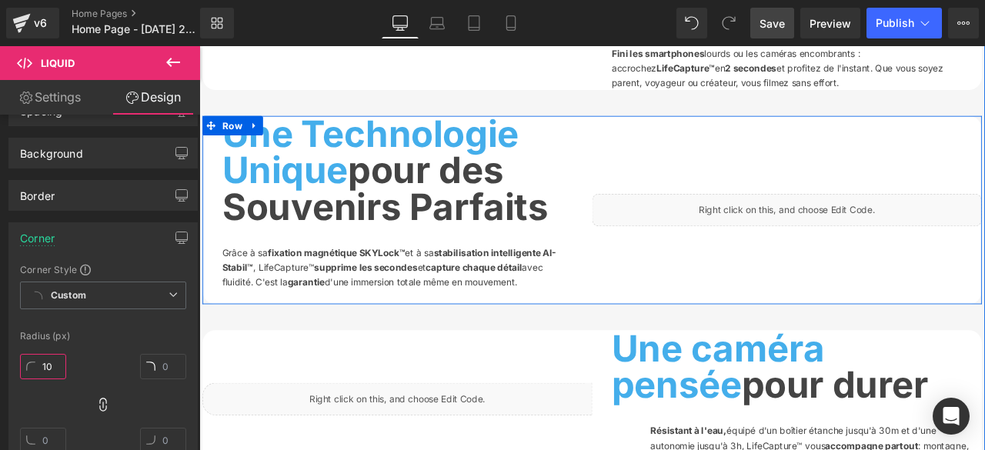
scroll to position [1693, 0]
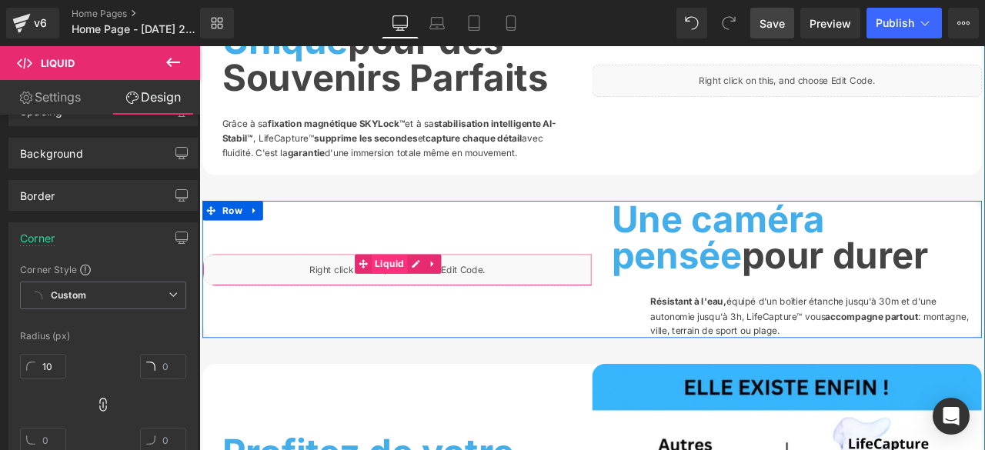
click at [428, 316] on span "Liquid" at bounding box center [425, 303] width 42 height 23
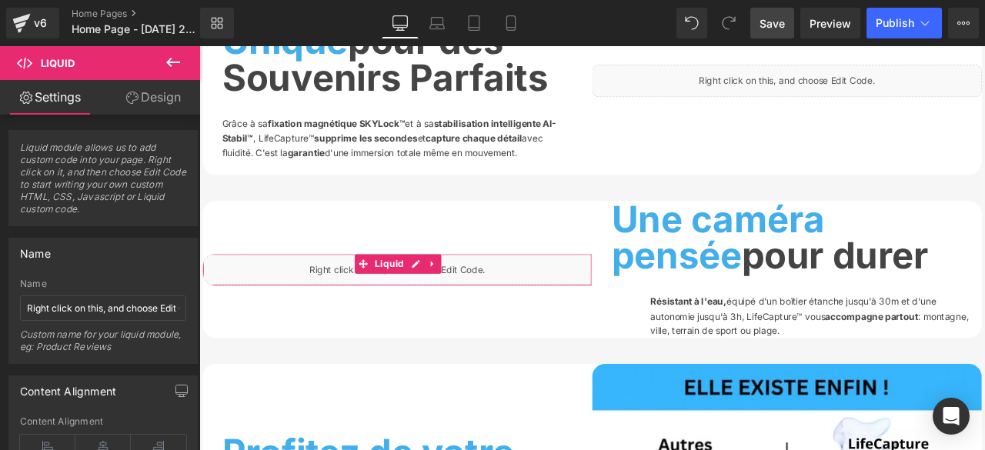
click at [143, 102] on link "Design" at bounding box center [153, 97] width 100 height 35
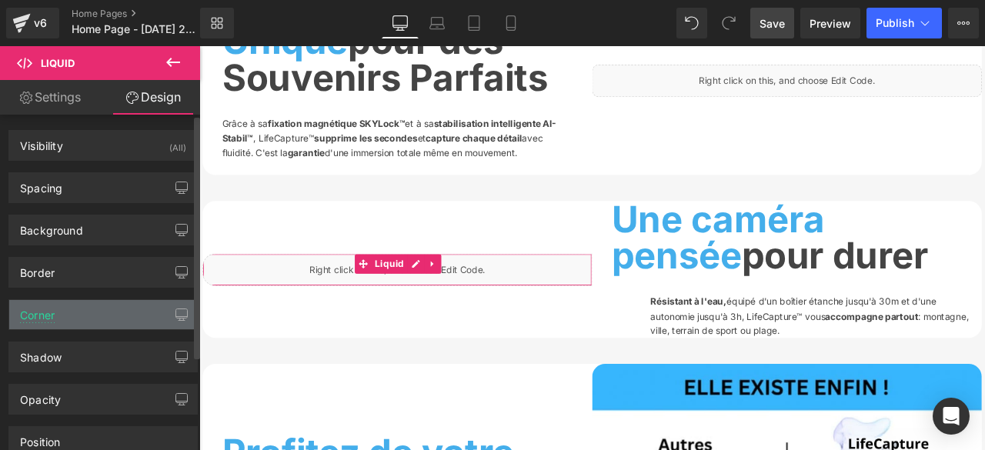
click at [134, 312] on div "Corner" at bounding box center [103, 314] width 188 height 29
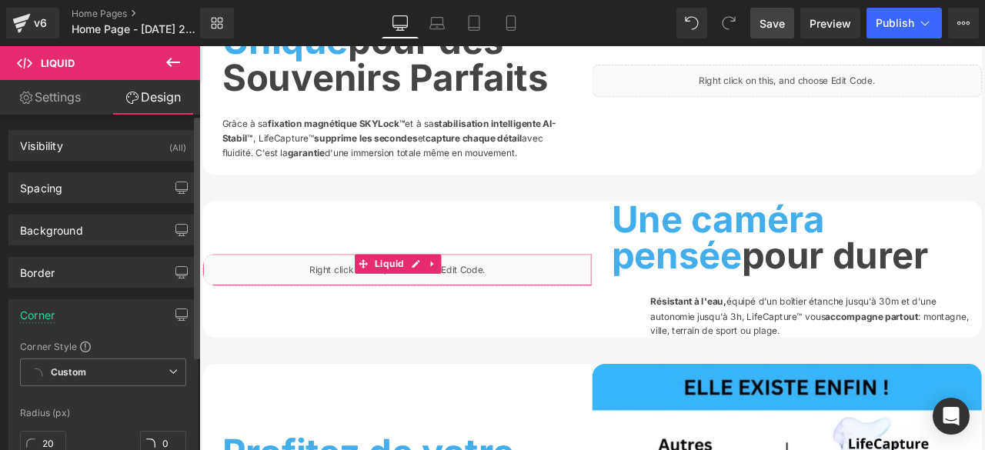
scroll to position [154, 0]
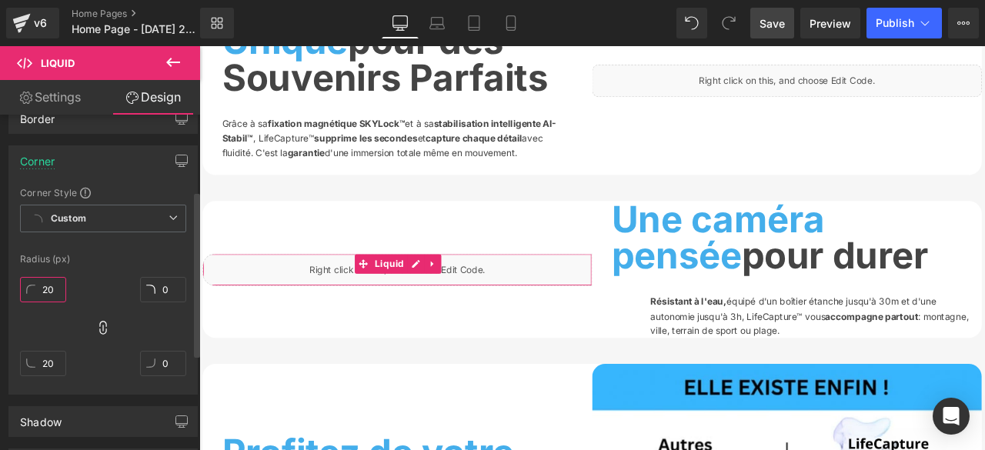
click at [51, 286] on input "20" at bounding box center [43, 289] width 46 height 25
type input "10"
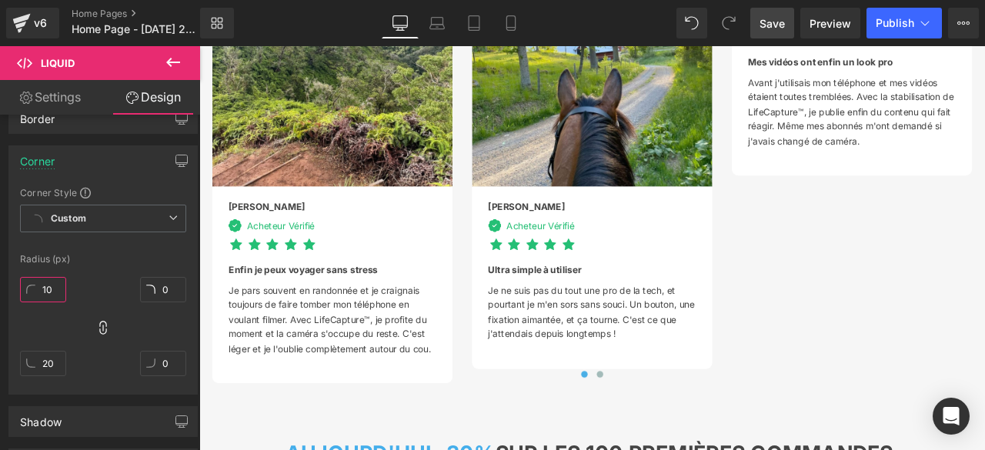
scroll to position [3771, 0]
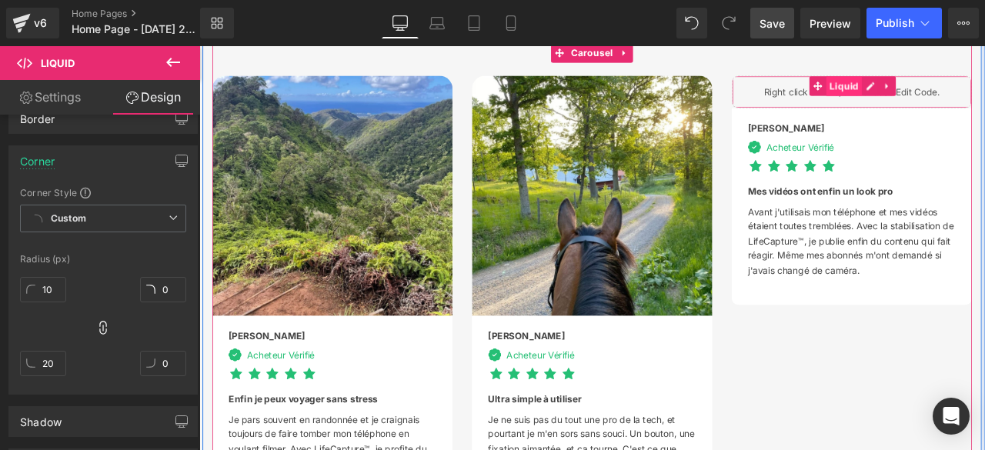
click at [953, 105] on span "Liquid" at bounding box center [964, 93] width 42 height 23
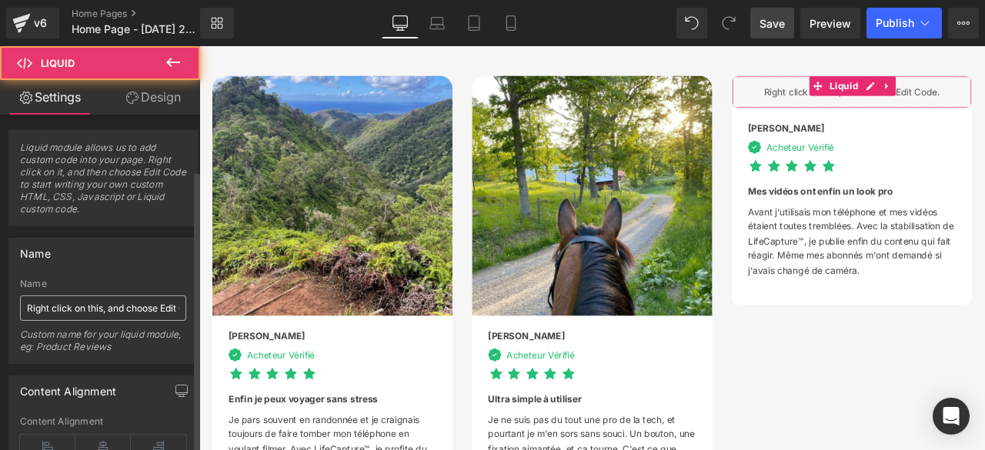
scroll to position [66, 0]
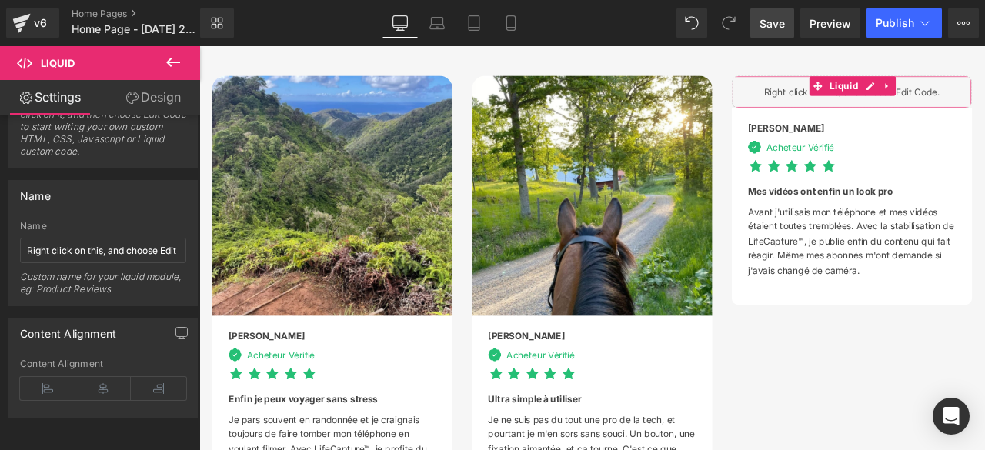
click at [171, 95] on link "Design" at bounding box center [153, 97] width 100 height 35
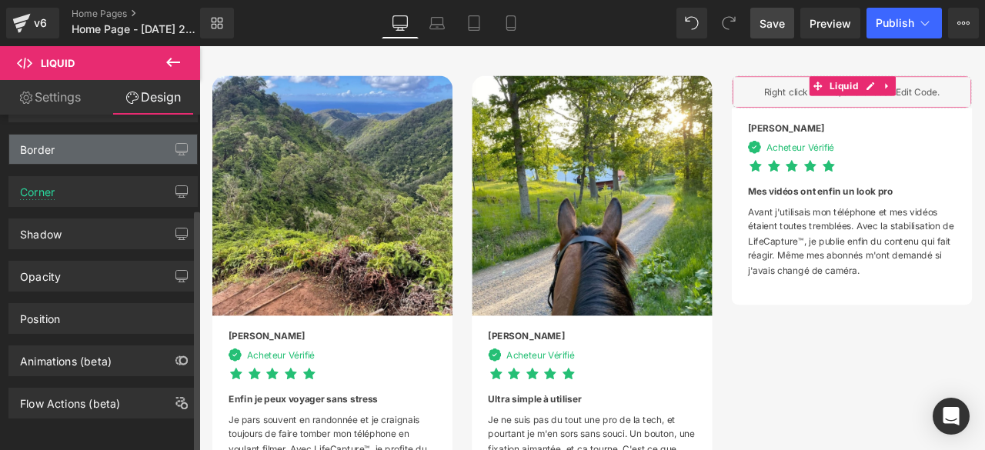
scroll to position [52, 0]
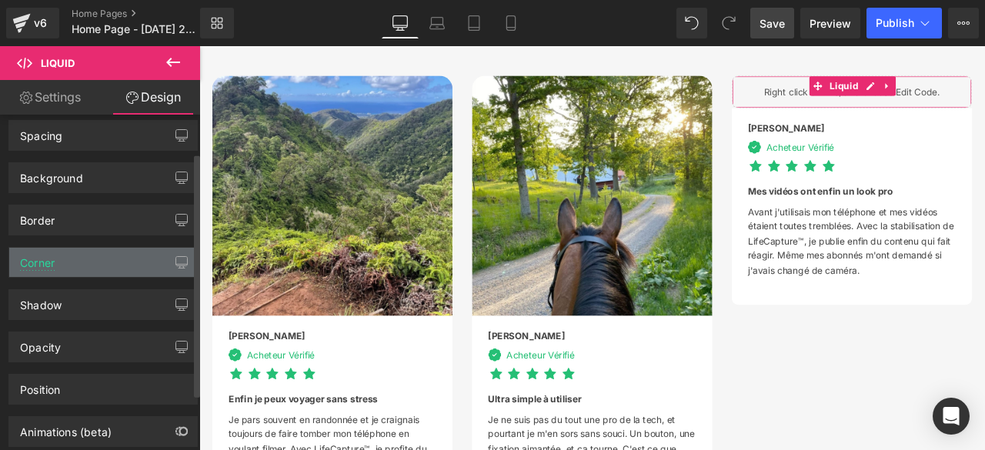
click at [116, 260] on div "Corner" at bounding box center [103, 262] width 188 height 29
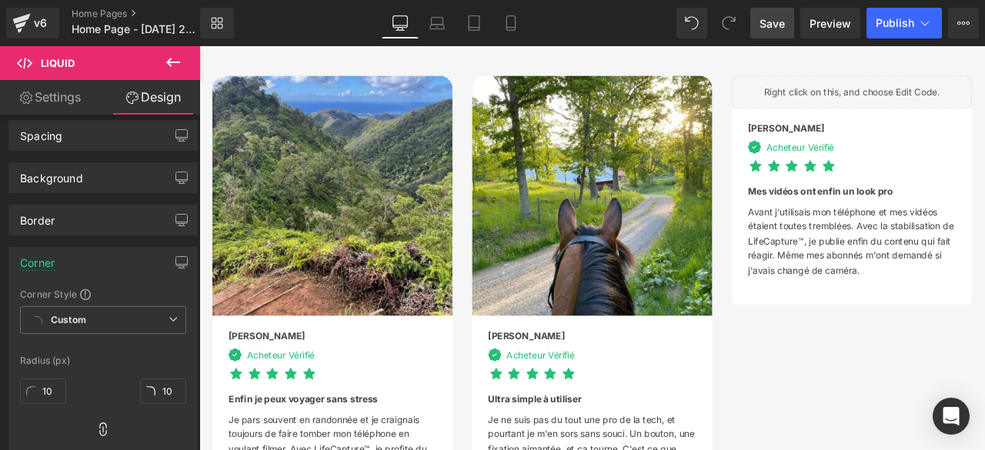
click at [763, 15] on span "Save" at bounding box center [772, 23] width 25 height 16
drag, startPoint x: 783, startPoint y: 35, endPoint x: 683, endPoint y: 1, distance: 105.6
click at [783, 35] on link "Save" at bounding box center [772, 23] width 44 height 31
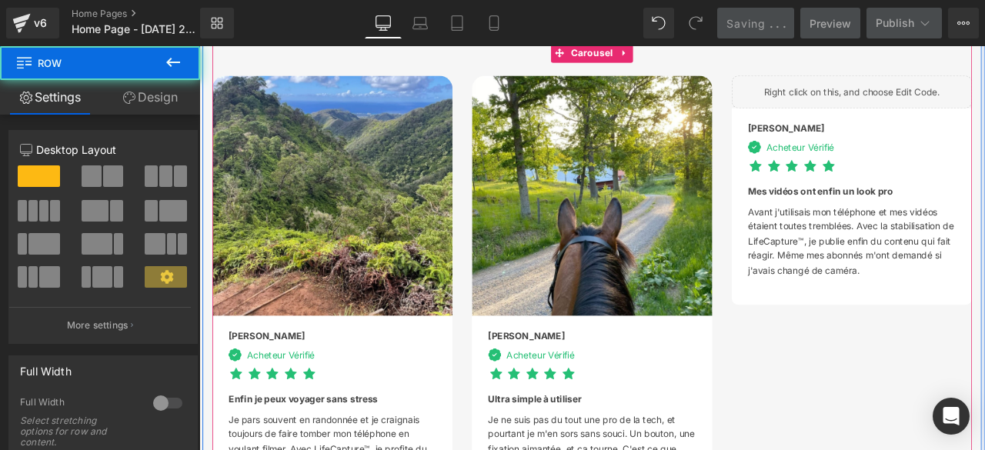
drag, startPoint x: 671, startPoint y: 410, endPoint x: 722, endPoint y: 357, distance: 73.5
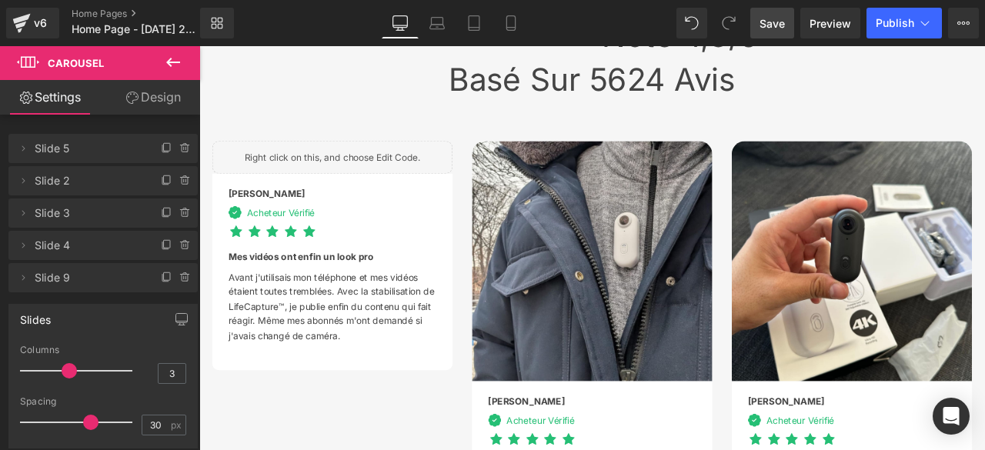
scroll to position [4156, 0]
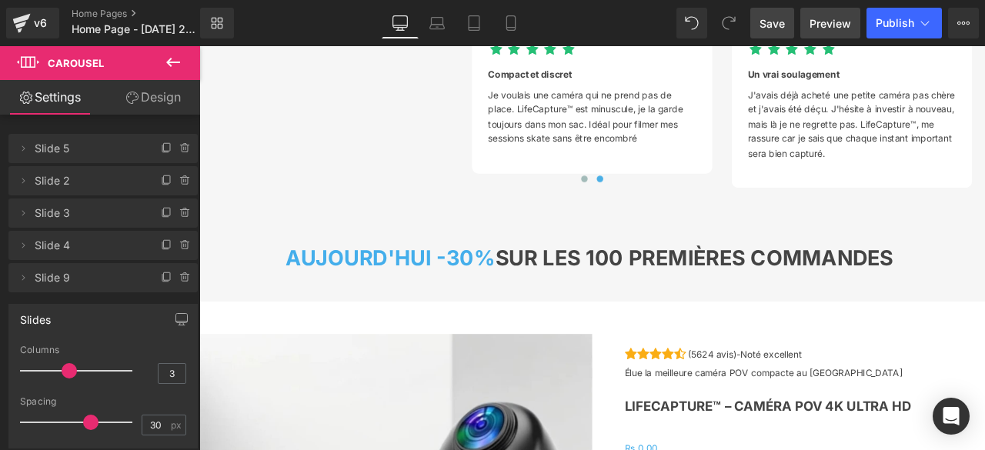
click at [839, 27] on span "Preview" at bounding box center [831, 23] width 42 height 16
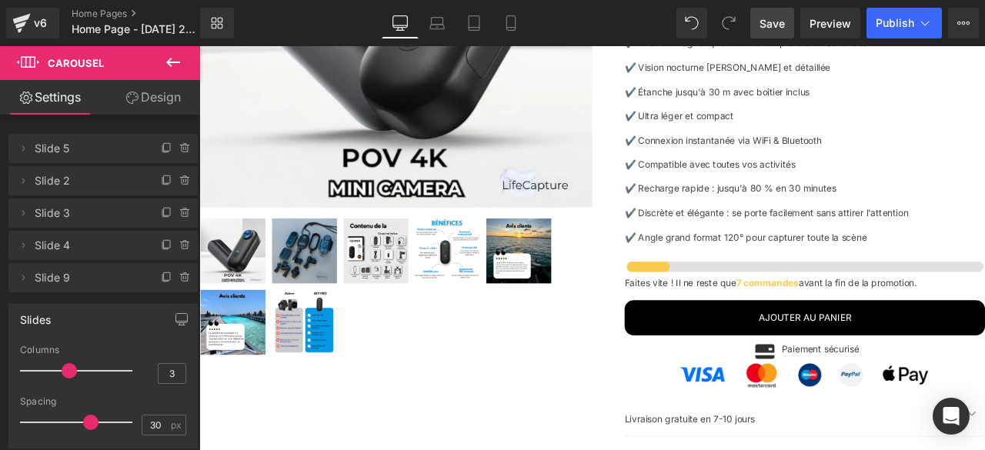
scroll to position [4387, 0]
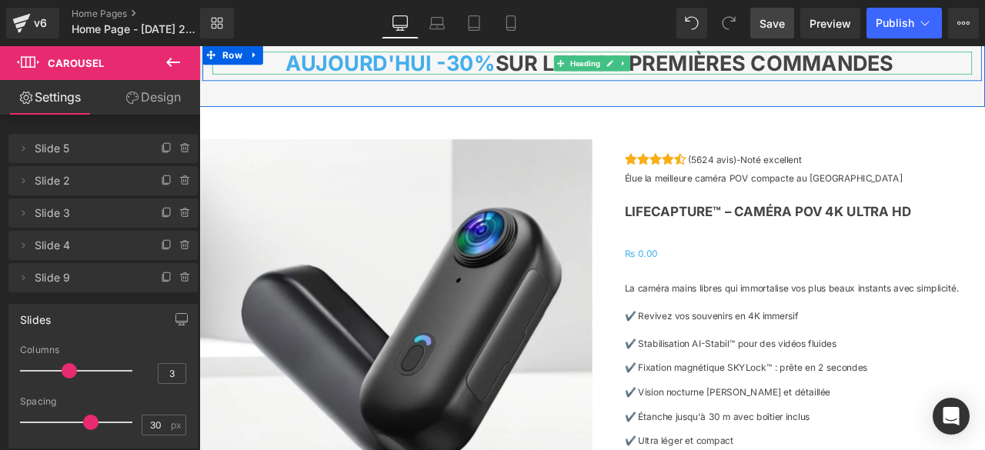
click at [484, 82] on font "I -30%" at bounding box center [508, 67] width 83 height 30
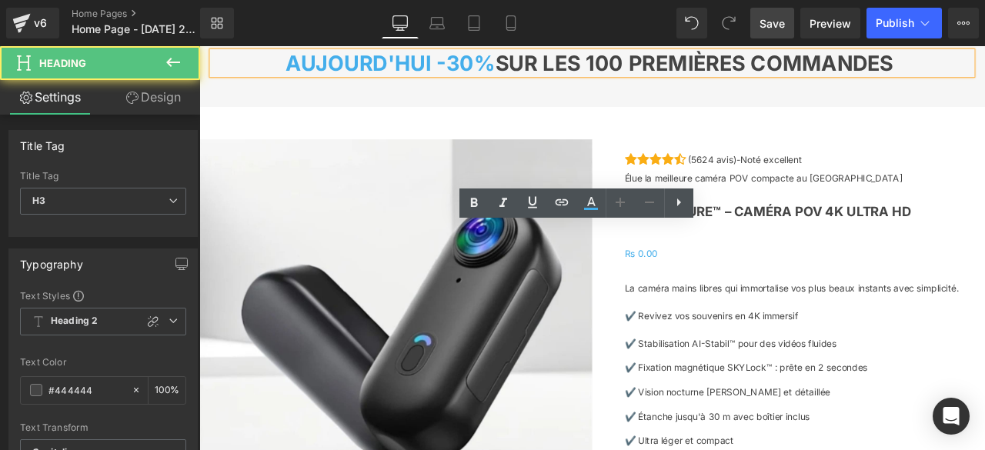
click at [481, 82] on font "I -30%" at bounding box center [508, 67] width 83 height 30
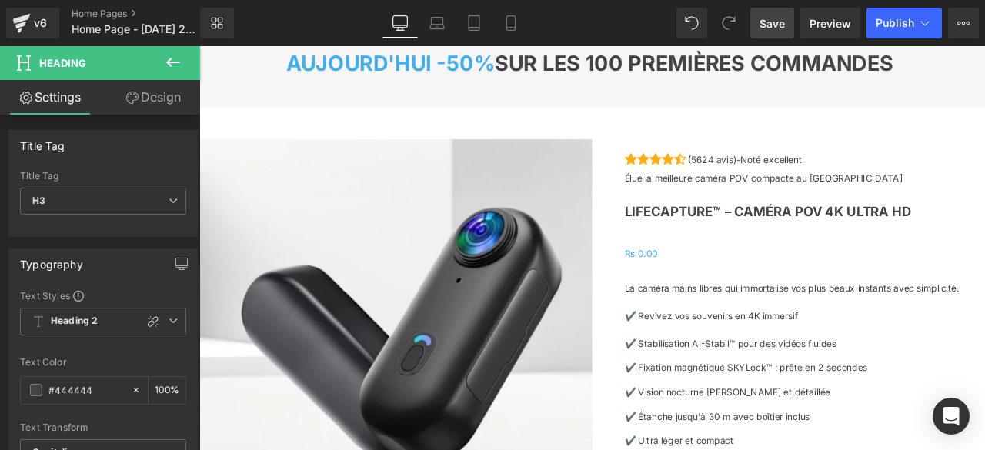
click at [775, 27] on span "Save" at bounding box center [772, 23] width 25 height 16
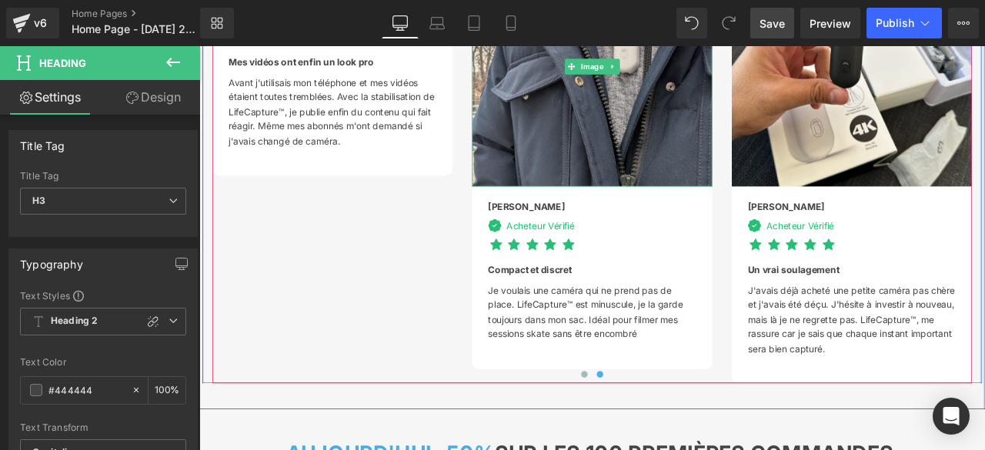
scroll to position [4233, 0]
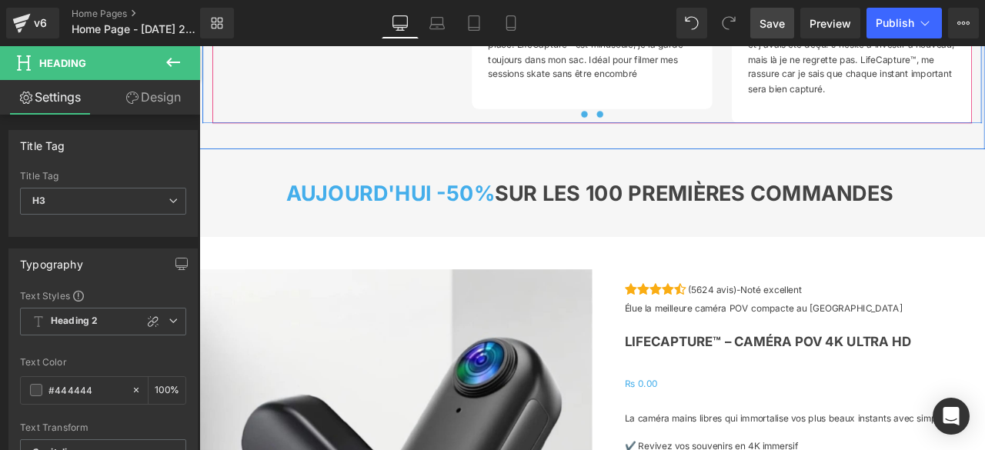
click at [652, 131] on span at bounding box center [656, 127] width 8 height 8
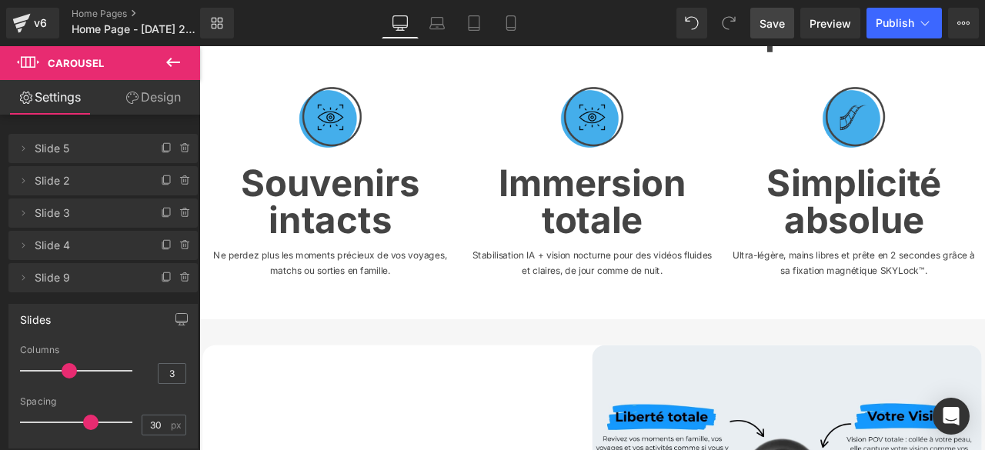
scroll to position [693, 0]
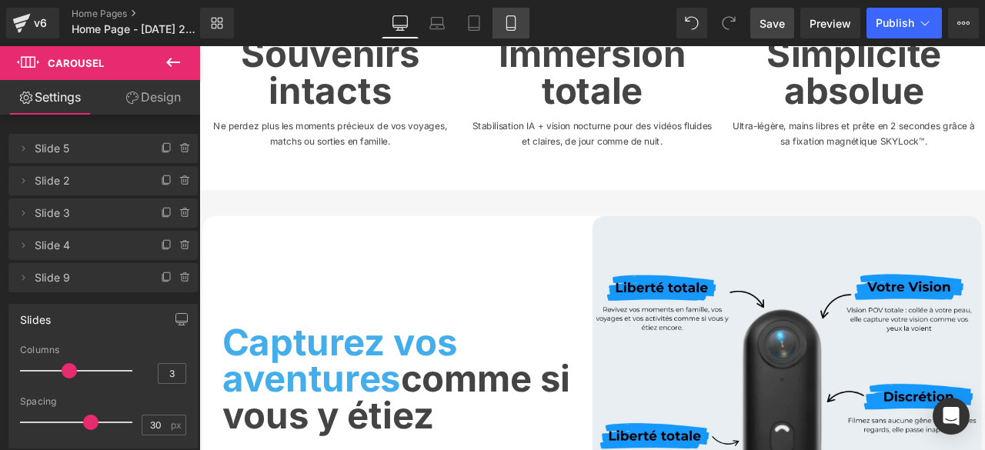
click at [517, 25] on icon at bounding box center [510, 22] width 15 height 15
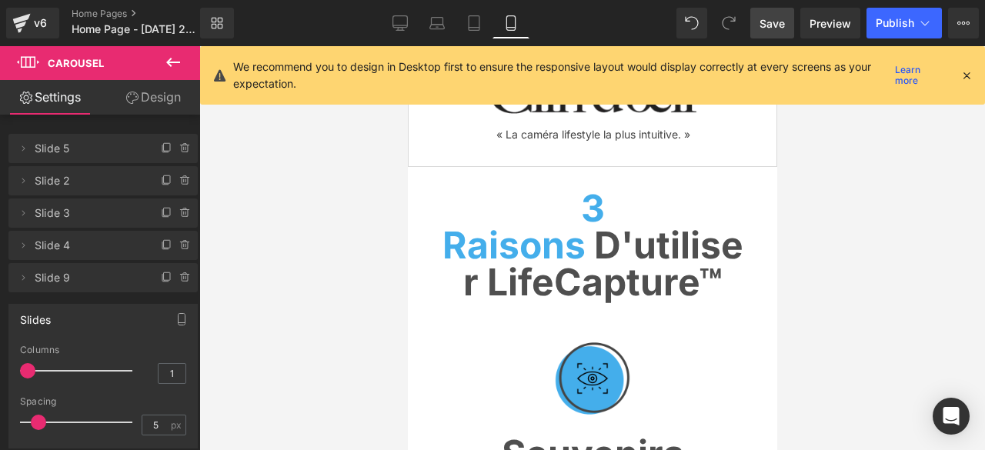
scroll to position [616, 0]
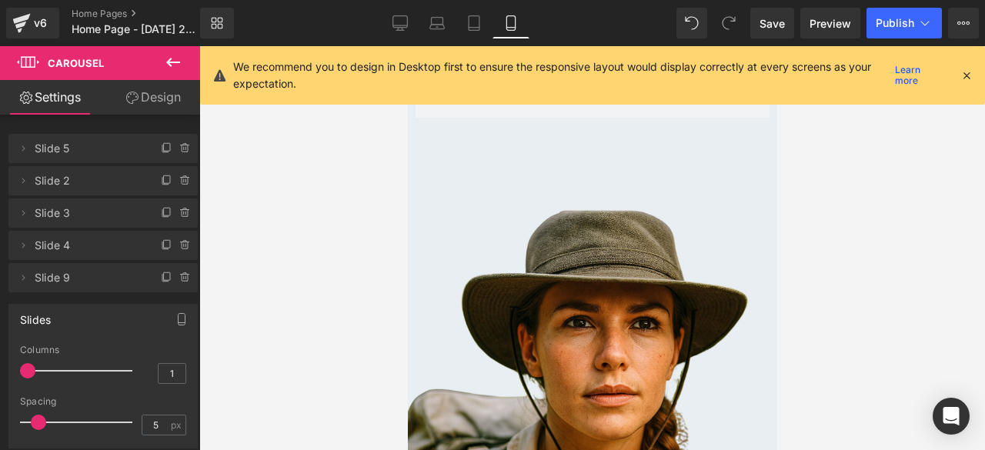
scroll to position [8347, 0]
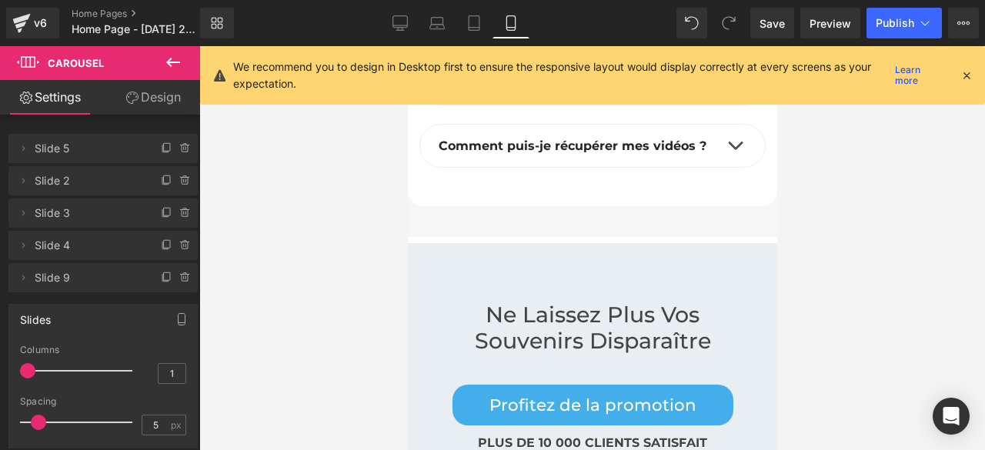
drag, startPoint x: 400, startPoint y: 16, endPoint x: 311, endPoint y: 1, distance: 90.6
click at [400, 16] on icon at bounding box center [400, 22] width 15 height 15
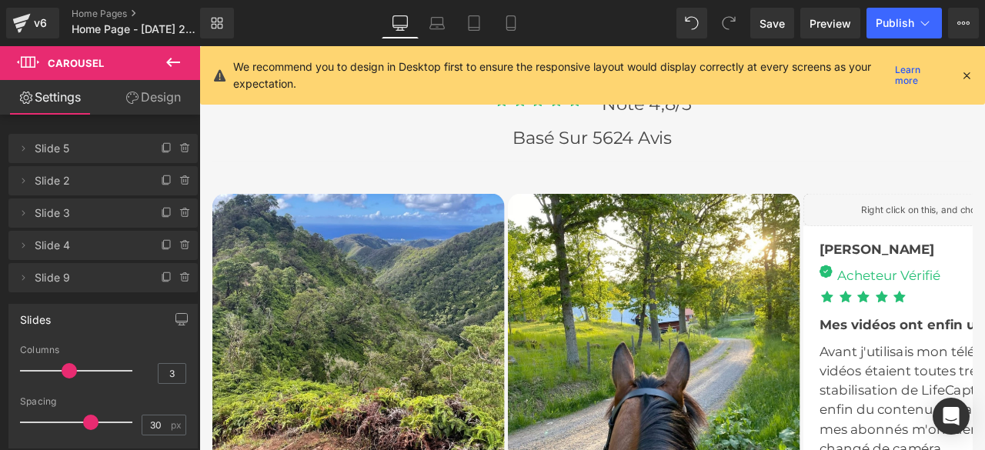
scroll to position [3654, 0]
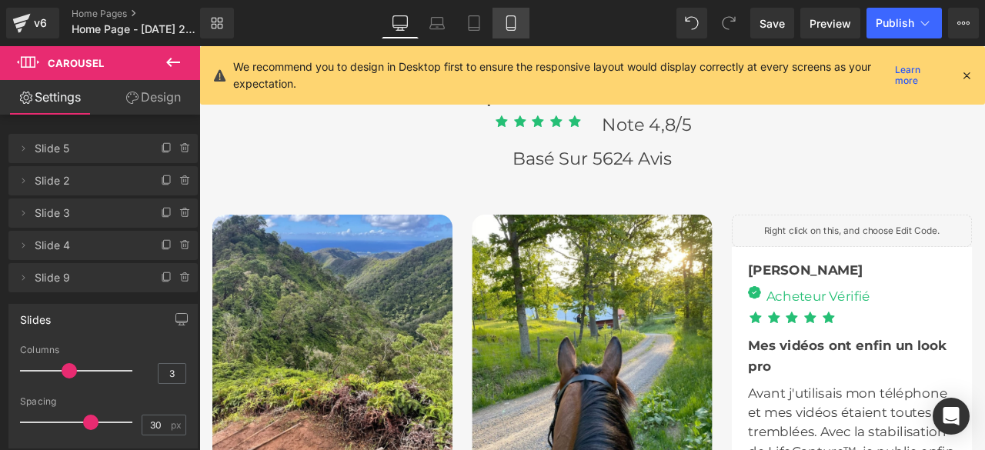
click at [516, 32] on link "Mobile" at bounding box center [511, 23] width 37 height 31
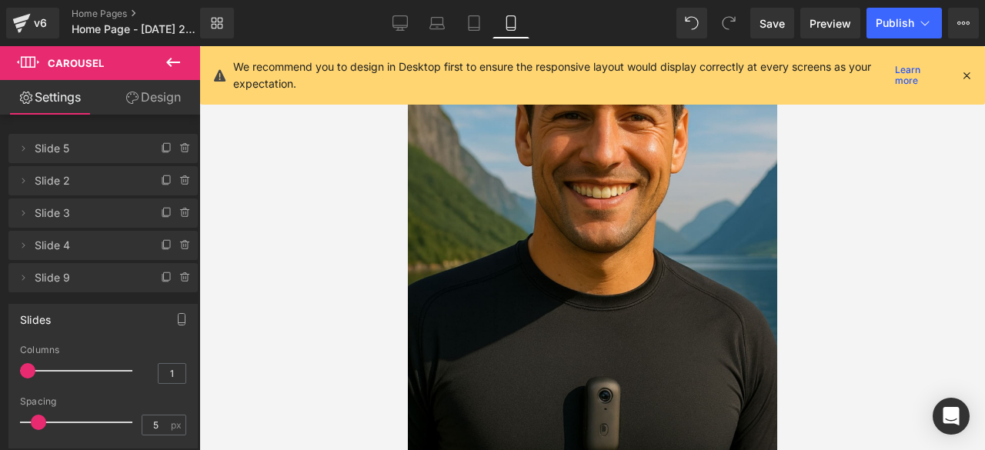
scroll to position [0, 0]
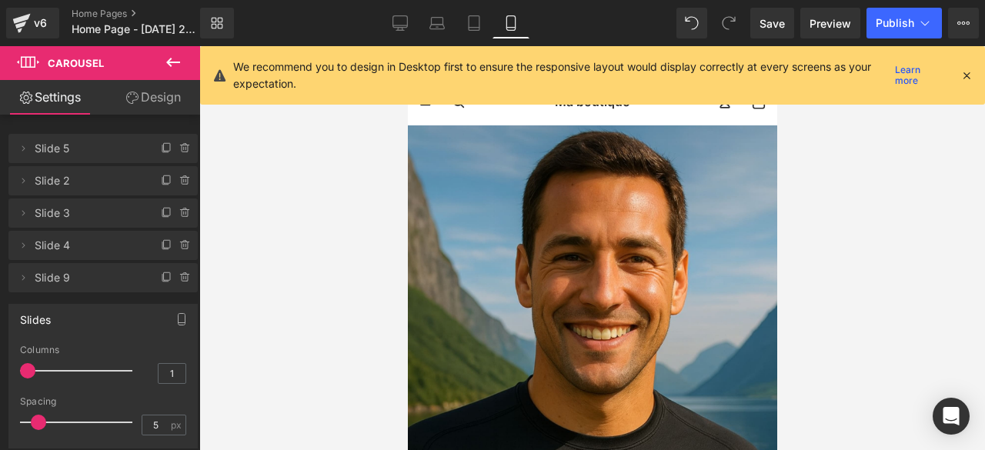
click at [967, 75] on icon at bounding box center [967, 75] width 14 height 14
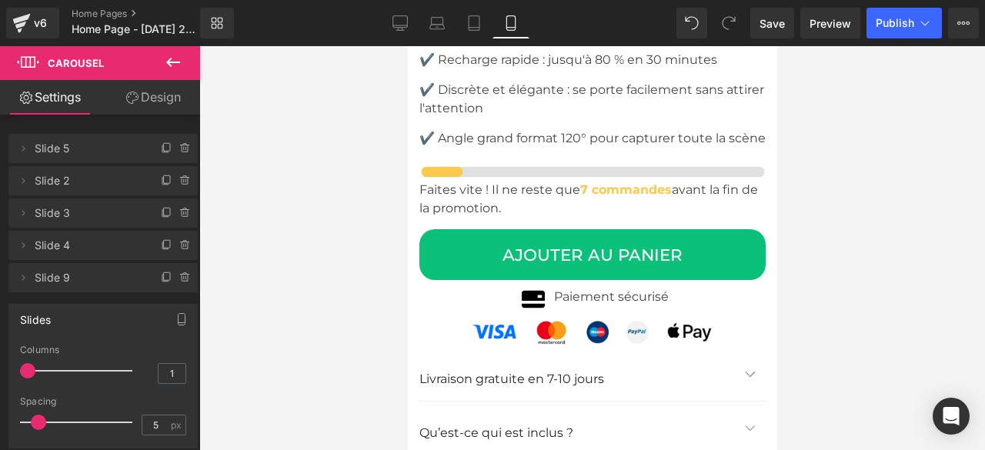
scroll to position [7696, 0]
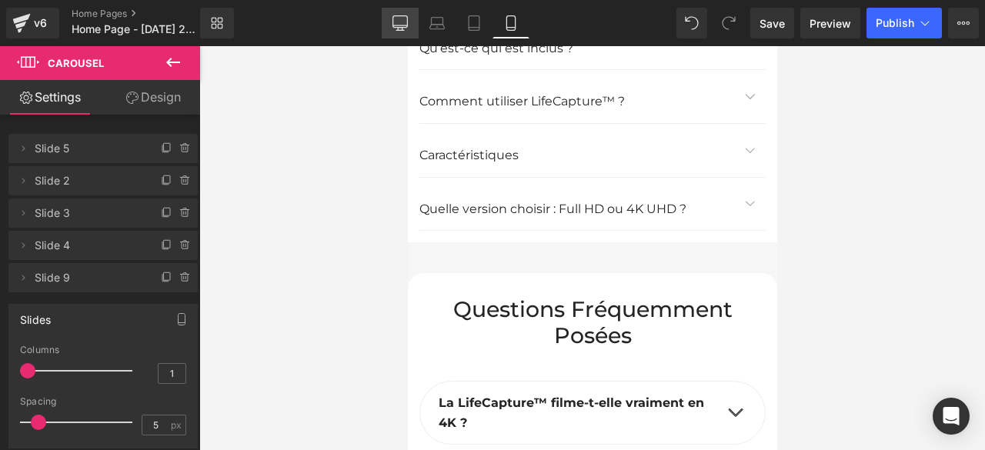
click at [406, 19] on icon at bounding box center [400, 22] width 15 height 15
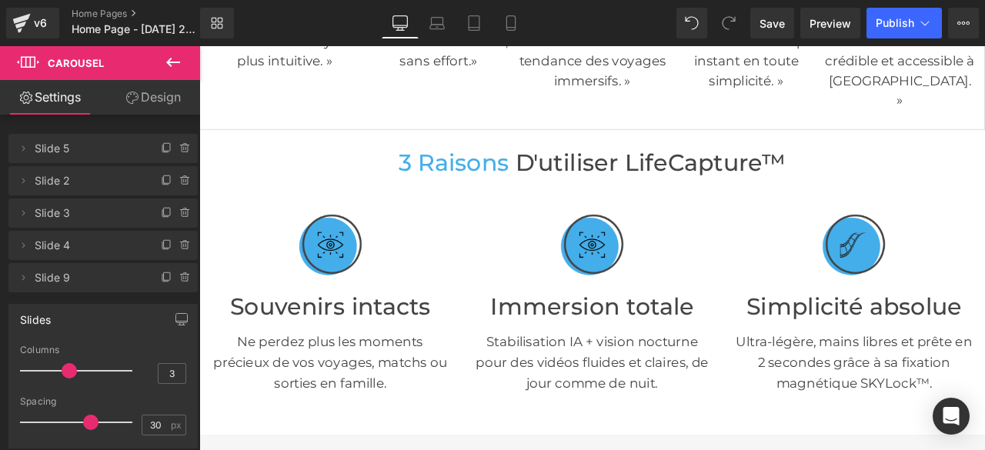
scroll to position [496, 0]
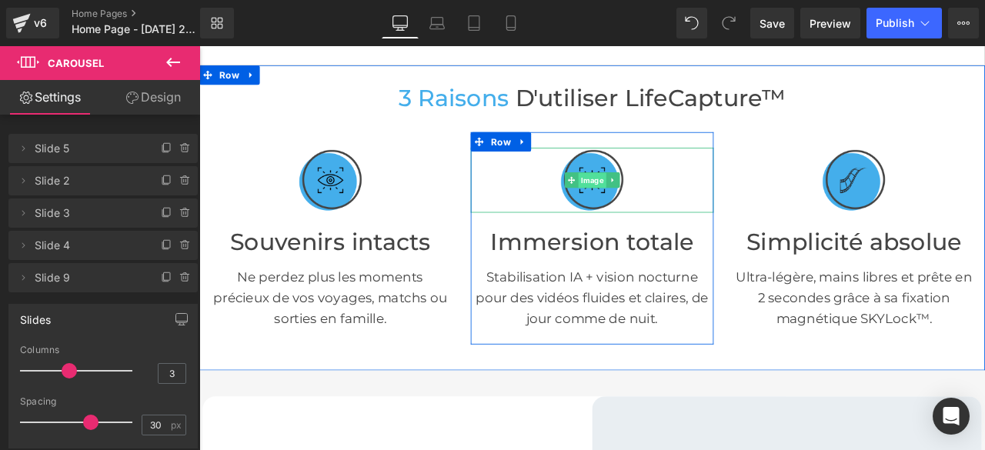
click at [661, 196] on span "Image" at bounding box center [665, 205] width 33 height 18
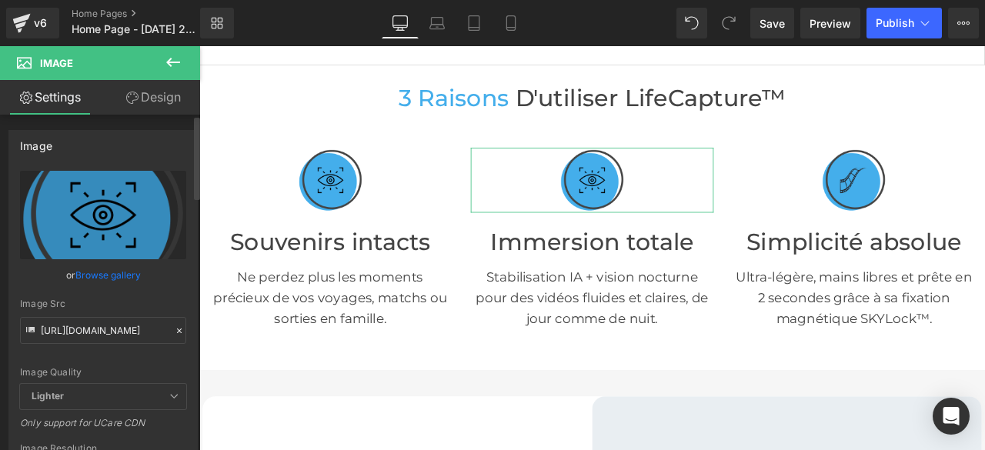
click at [174, 326] on icon at bounding box center [179, 331] width 11 height 11
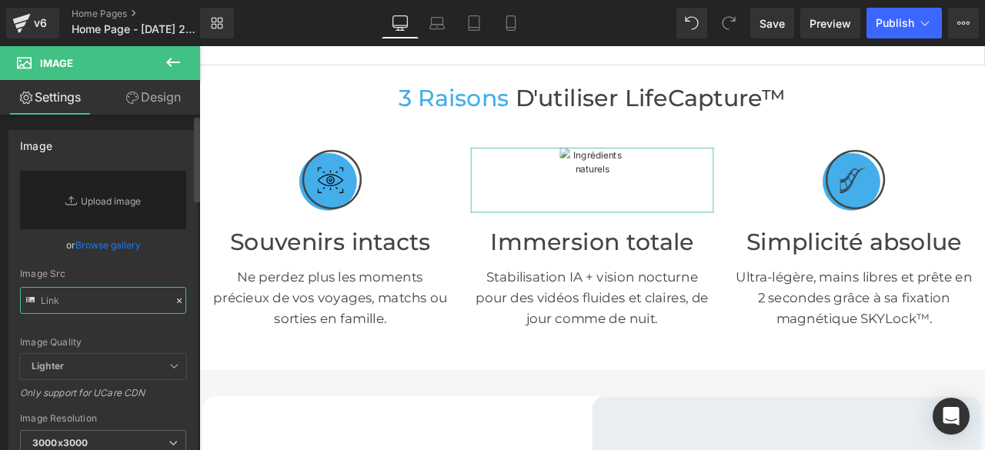
click at [116, 302] on input "text" at bounding box center [103, 300] width 166 height 27
paste input "[URL][DOMAIN_NAME]"
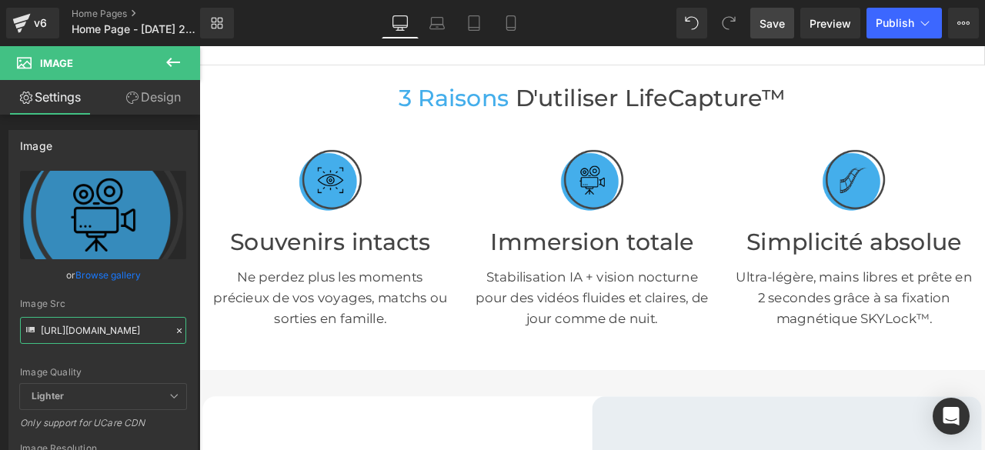
type input "[URL][DOMAIN_NAME]"
click at [771, 19] on span "Save" at bounding box center [772, 23] width 25 height 16
click at [514, 28] on icon at bounding box center [510, 22] width 15 height 15
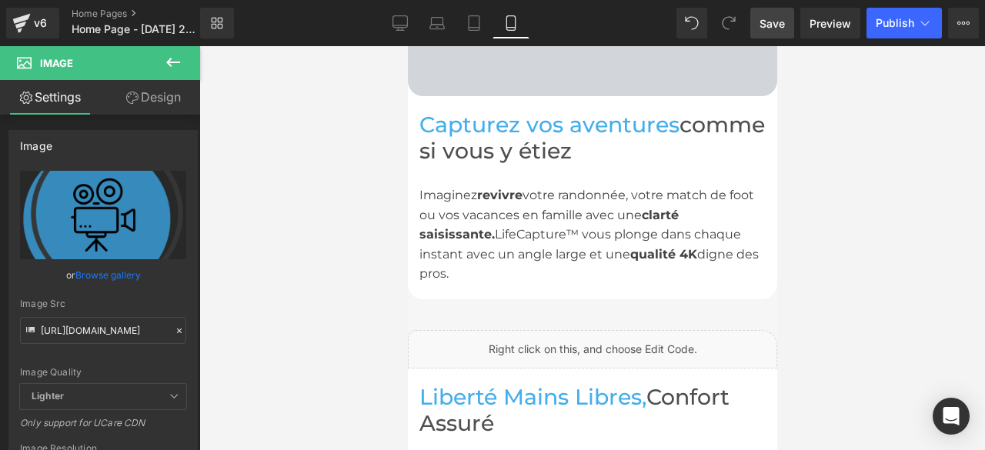
scroll to position [1815, 0]
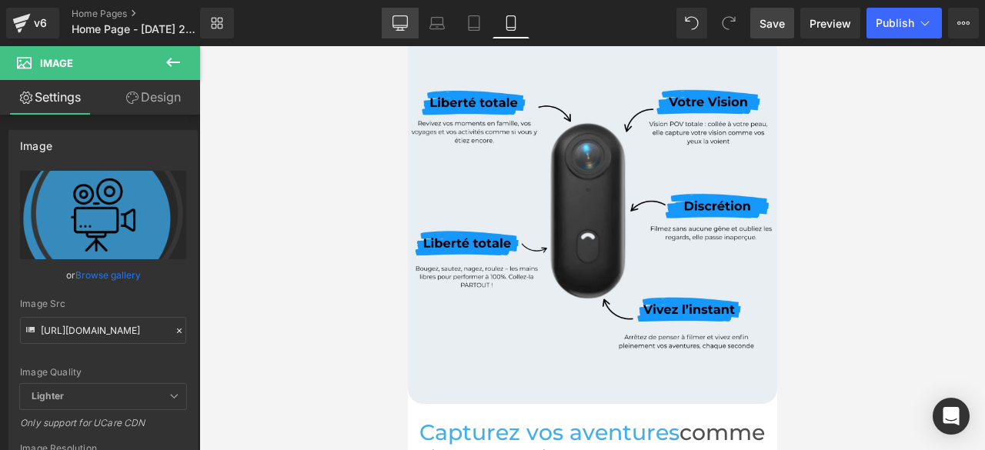
click at [413, 18] on link "Desktop" at bounding box center [400, 23] width 37 height 31
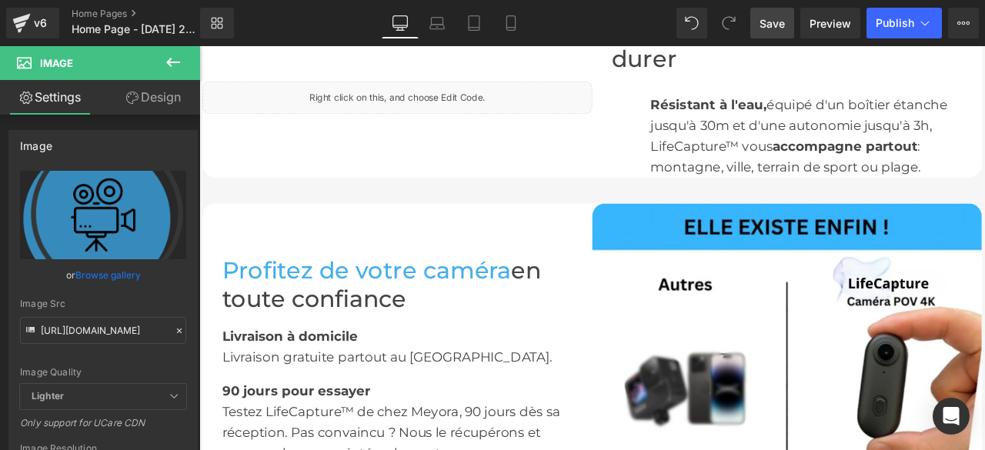
scroll to position [1694, 0]
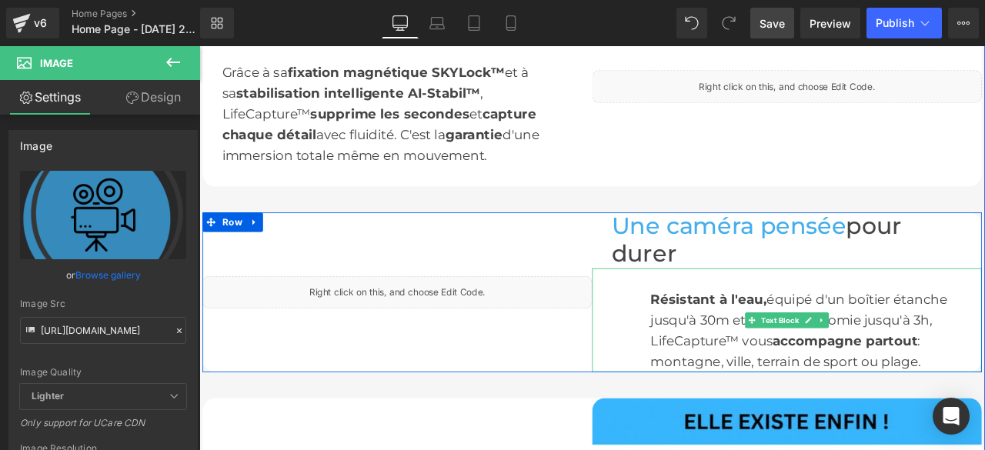
click at [727, 324] on div "Résistant à l'eau, équipé d'un boîtier étanche jusqu'à 30m et d'une autonomie j…" at bounding box center [896, 370] width 462 height 123
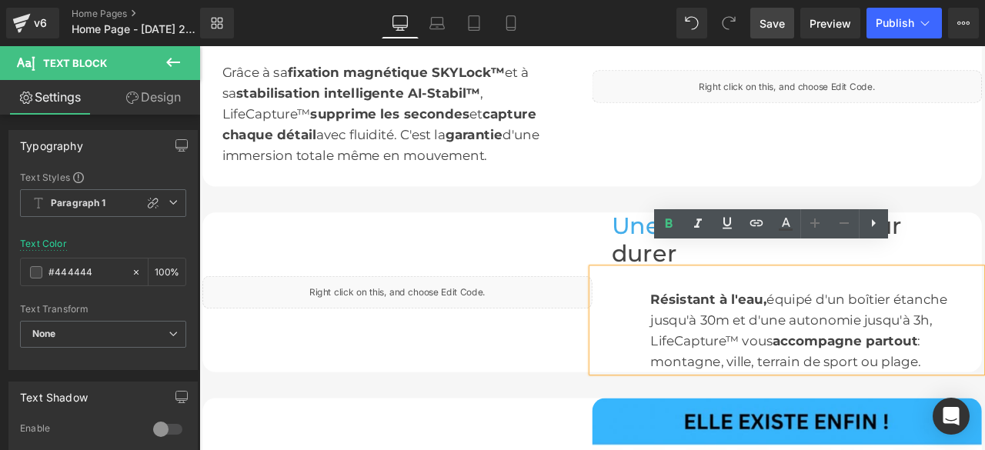
click at [737, 337] on font "Résistant à l'eau," at bounding box center [803, 346] width 138 height 18
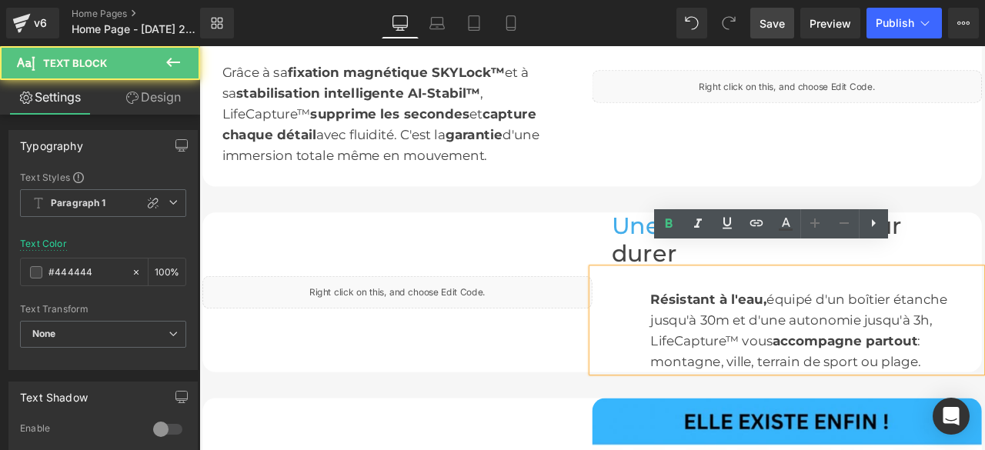
click at [711, 339] on div "Résistant à l'eau, équipé d'un boîtier étanche jusqu'à 30m et d'une autonomie j…" at bounding box center [896, 370] width 462 height 123
drag, startPoint x: 657, startPoint y: 347, endPoint x: 683, endPoint y: 349, distance: 26.2
click at [683, 349] on div "Résistant à l'eau, équipé d'un boîtier étanche jusqu'à 30m et d'une autonomie j…" at bounding box center [896, 370] width 462 height 123
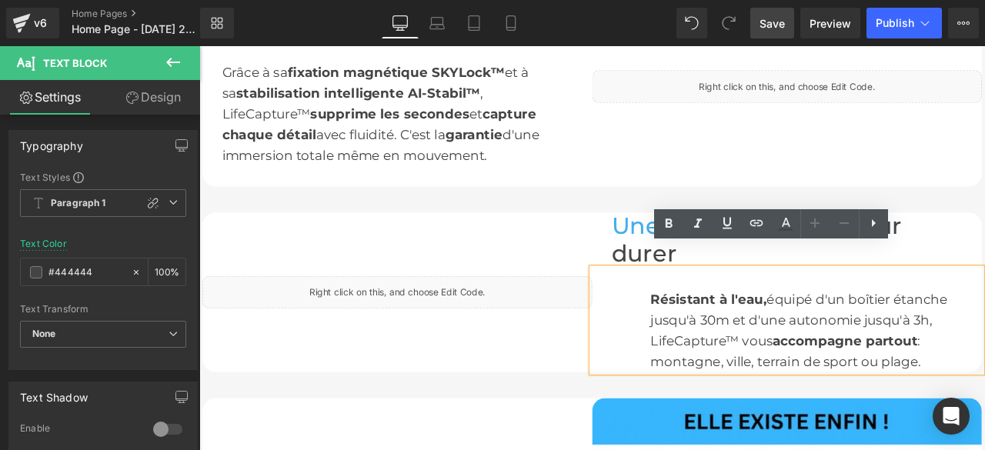
click at [712, 342] on div "Résistant à l'eau, équipé d'un boîtier étanche jusqu'à 30m et d'une autonomie j…" at bounding box center [896, 370] width 462 height 123
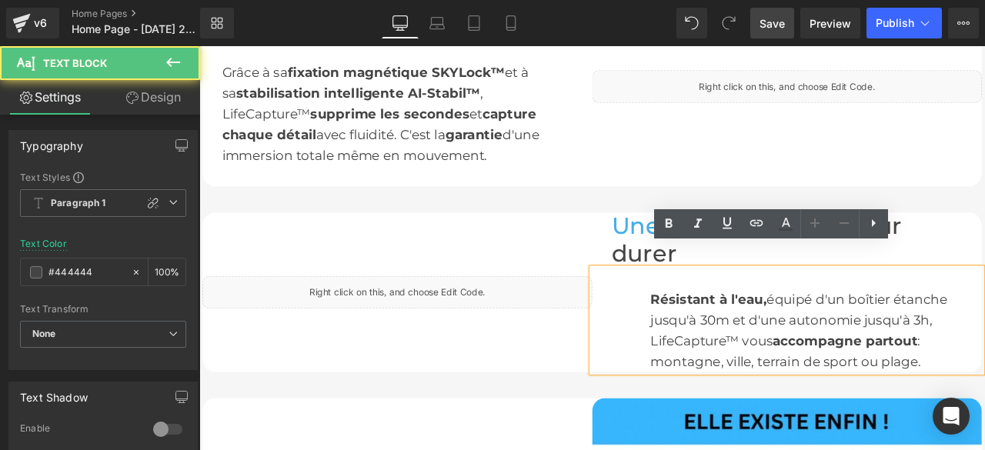
click at [734, 337] on font "Résistant à l'eau," at bounding box center [803, 346] width 138 height 18
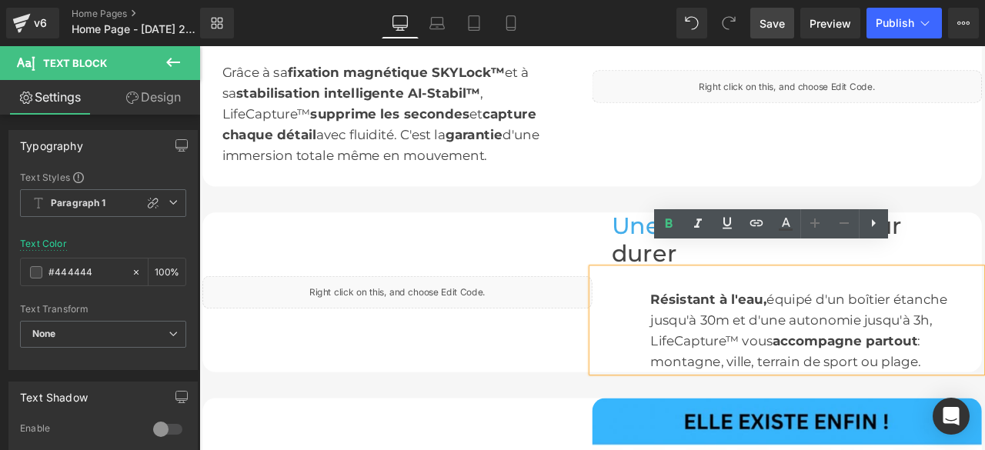
drag, startPoint x: 732, startPoint y: 317, endPoint x: 665, endPoint y: 316, distance: 67.0
click at [665, 316] on div "Résistant à l'eau, équipé d'un boîtier étanche jusqu'à 30m et d'une autonomie j…" at bounding box center [896, 370] width 462 height 123
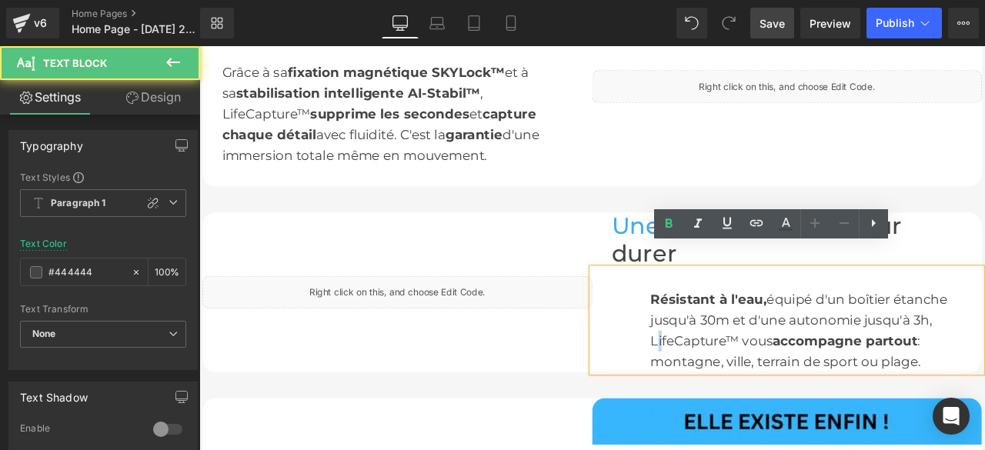
drag, startPoint x: 737, startPoint y: 373, endPoint x: 701, endPoint y: 373, distance: 35.4
click at [701, 373] on div "Résistant à l'eau, équipé d'un boîtier étanche jusqu'à 30m et d'une autonomie j…" at bounding box center [896, 370] width 462 height 123
click at [753, 366] on font "équipé d'un boîtier étanche jusqu'à 30m et d'une autonomie jusqu'à 3h, LifeCapt…" at bounding box center [910, 371] width 352 height 68
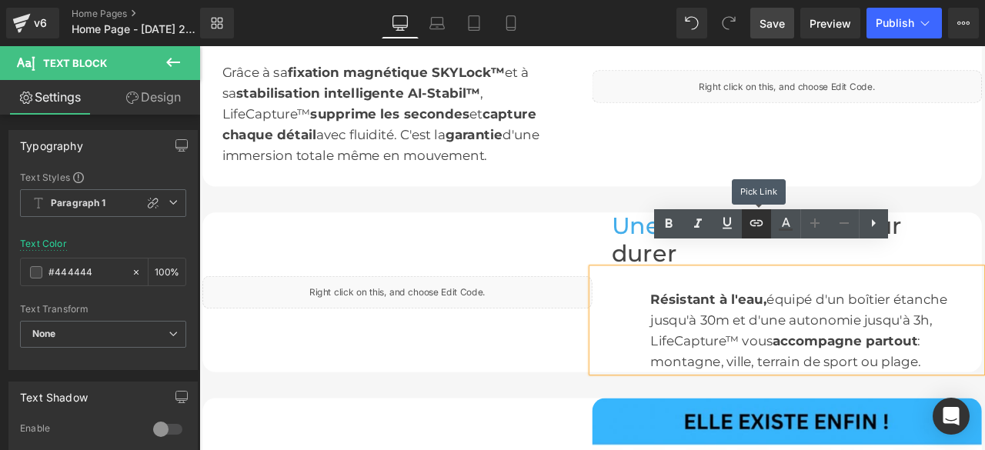
click at [756, 226] on icon at bounding box center [756, 223] width 18 height 18
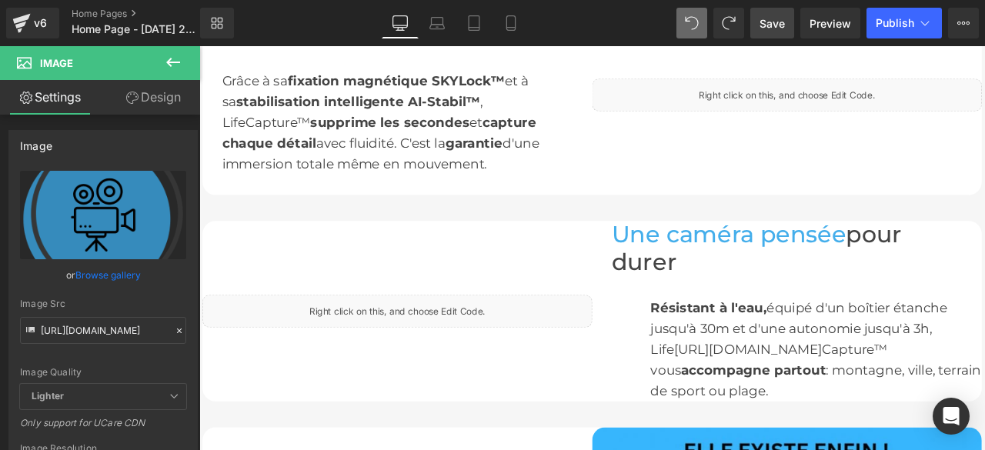
scroll to position [1761, 0]
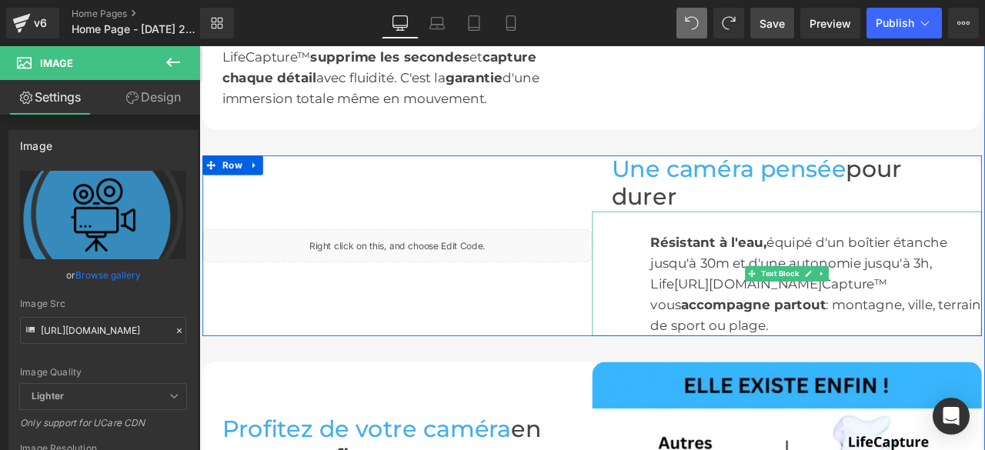
click at [944, 308] on font "équipé d'un boîtier étanche jusqu'à 30m et d'une autonomie jusqu'à 3h, Life [UR…" at bounding box center [910, 316] width 352 height 92
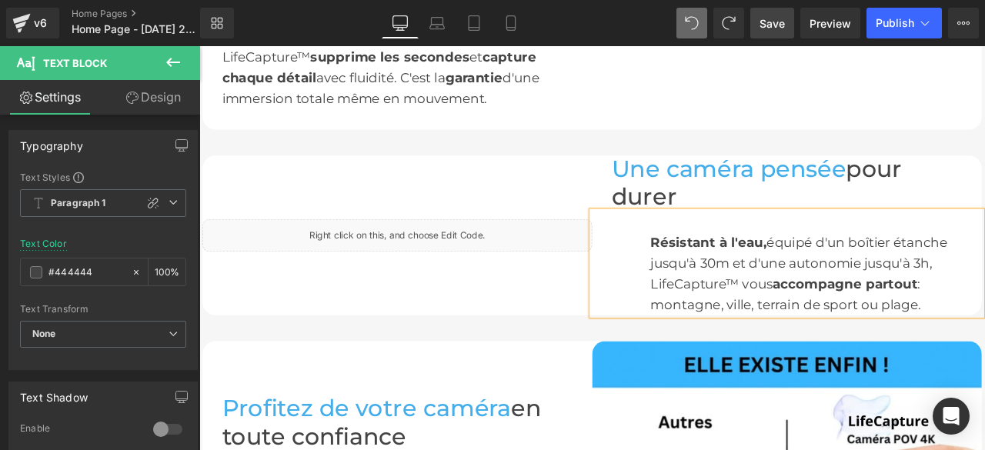
click at [827, 270] on font "Résistant à l'eau," at bounding box center [803, 279] width 138 height 18
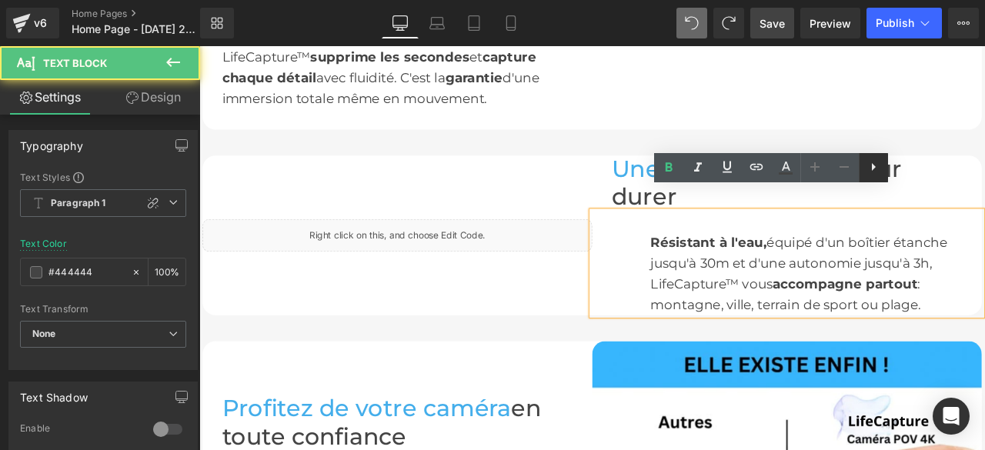
click at [879, 170] on icon at bounding box center [873, 167] width 18 height 18
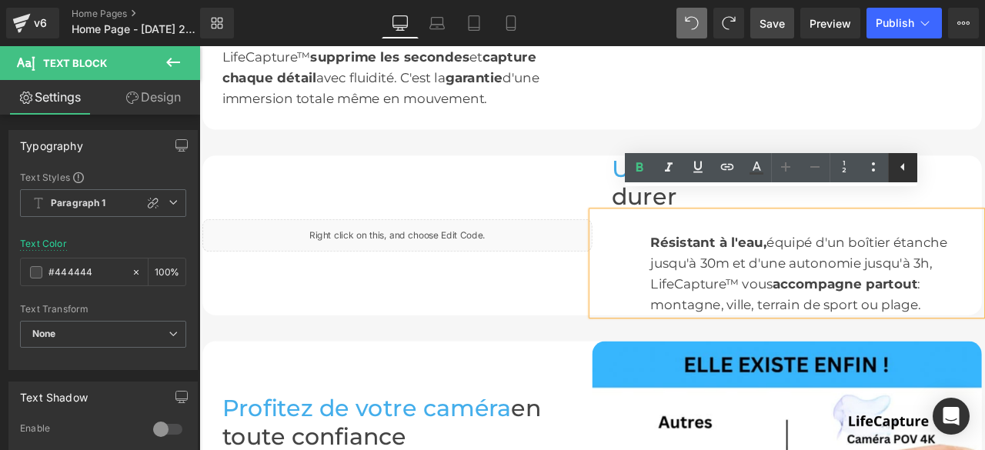
click at [905, 169] on icon at bounding box center [903, 167] width 18 height 18
click at [710, 285] on div "Résistant à l'eau, équipé d'un boîtier étanche jusqu'à 30m et d'une autonomie j…" at bounding box center [896, 303] width 462 height 123
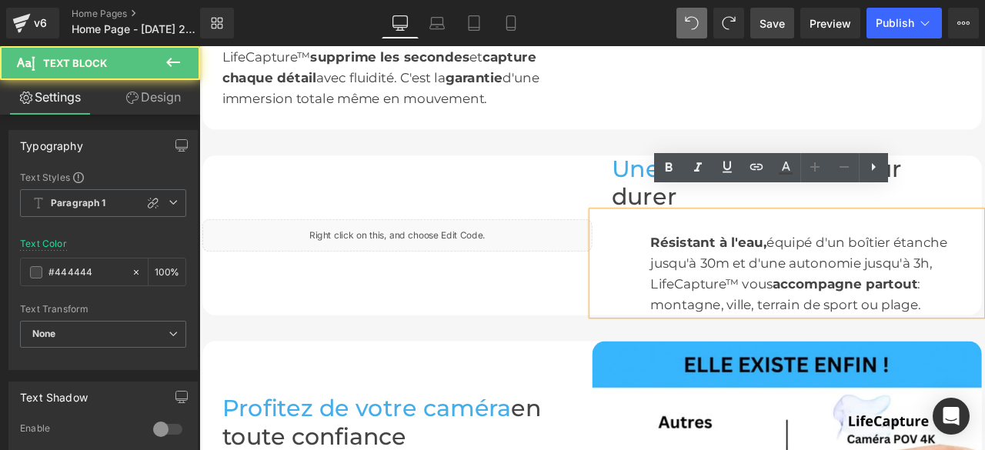
click at [677, 289] on div "Résistant à l'eau, équipé d'un boîtier étanche jusqu'à 30m et d'une autonomie j…" at bounding box center [896, 303] width 462 height 123
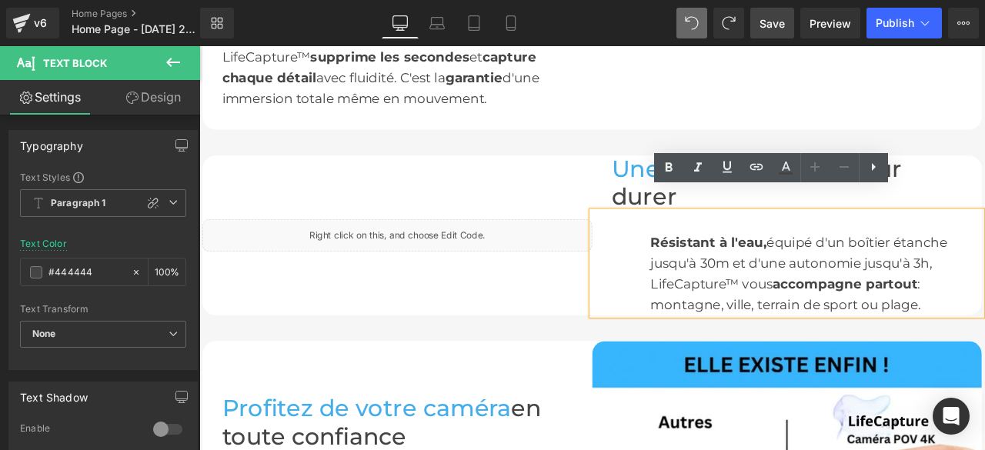
click at [712, 305] on div "Résistant à l'eau, équipé d'un boîtier étanche jusqu'à 30m et d'une autonomie j…" at bounding box center [896, 303] width 462 height 123
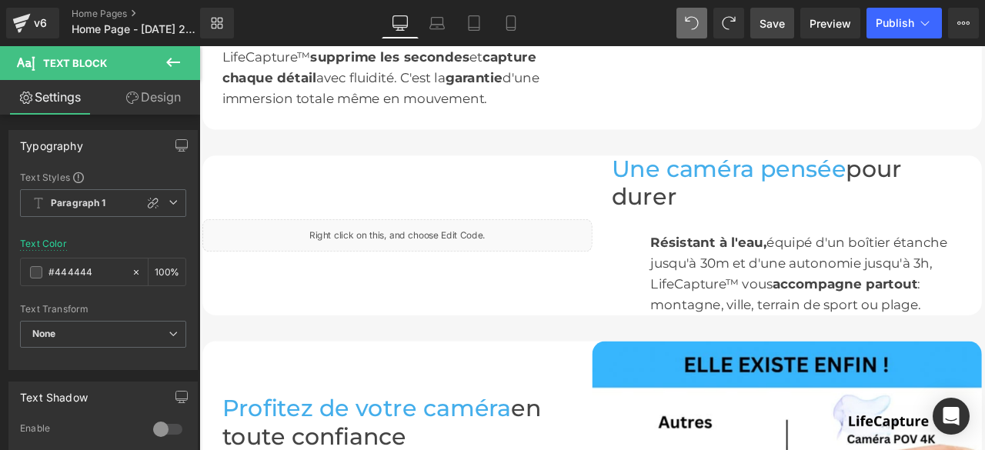
click at [176, 87] on link "Design" at bounding box center [153, 97] width 100 height 35
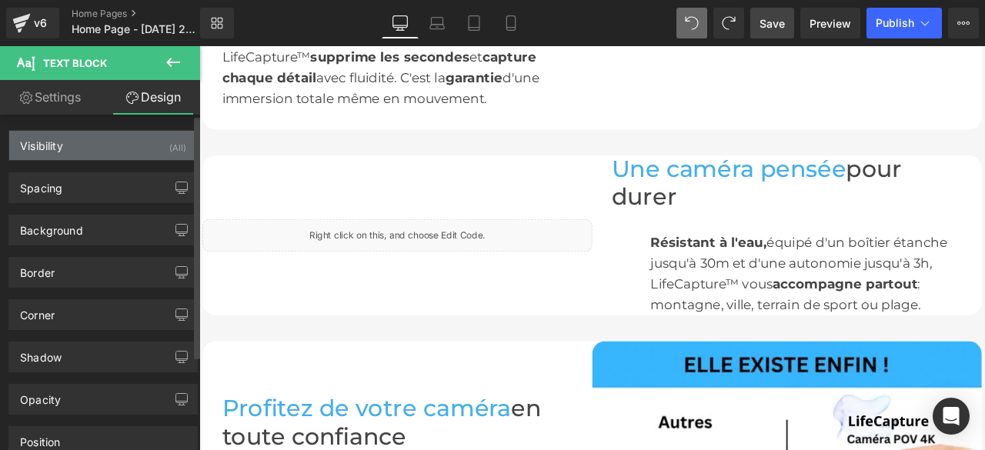
type input "0"
type input "32"
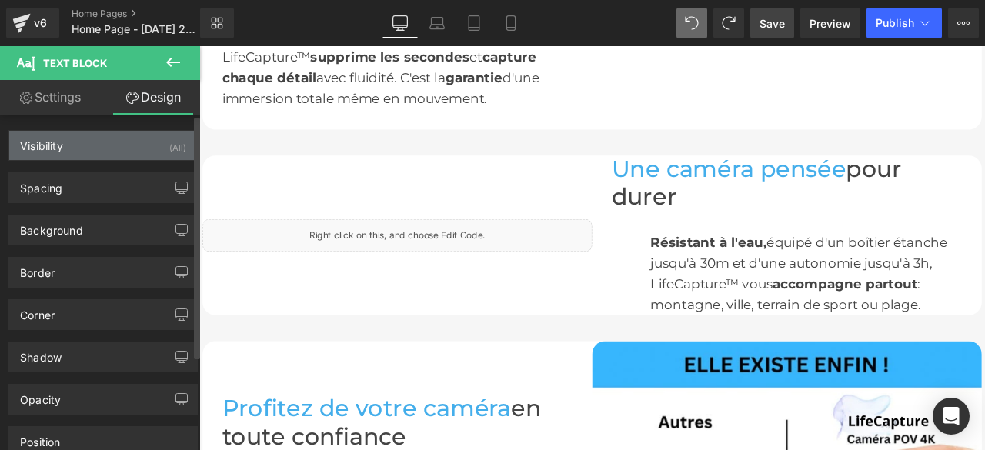
type input "0"
type input "90"
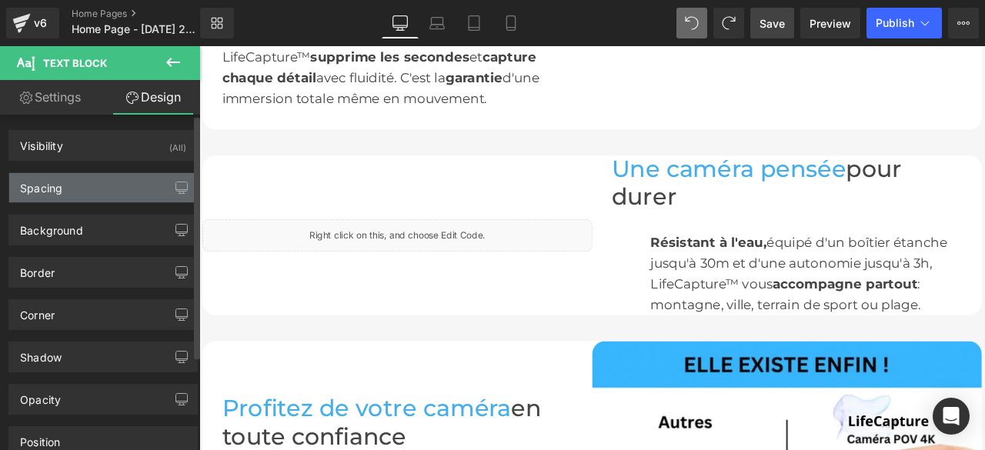
click at [77, 188] on div "Spacing" at bounding box center [103, 187] width 188 height 29
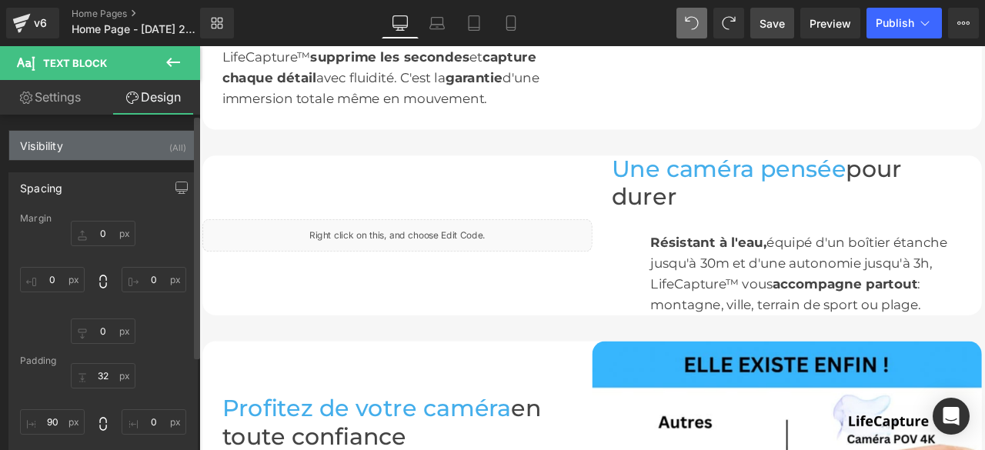
click at [92, 145] on div "Visibility (All)" at bounding box center [103, 145] width 188 height 29
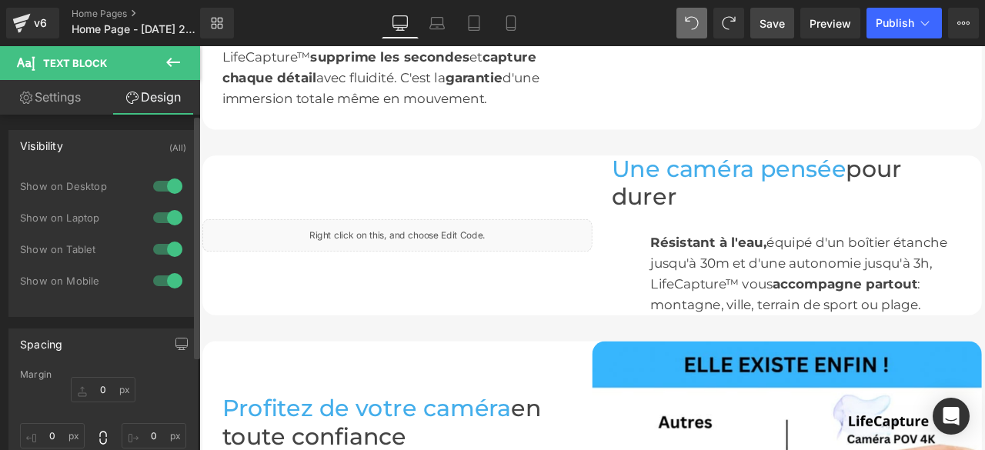
click at [92, 145] on div "Visibility (All)" at bounding box center [103, 145] width 188 height 29
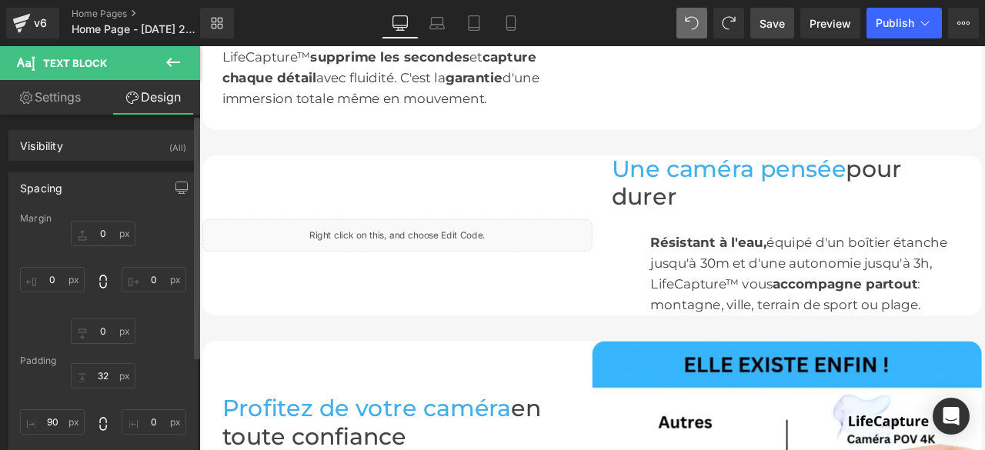
click at [101, 191] on div "Spacing" at bounding box center [103, 187] width 188 height 29
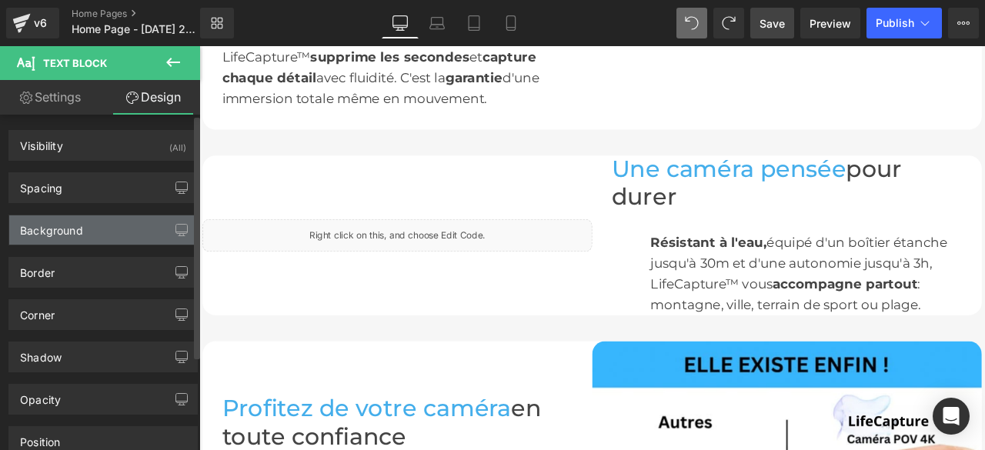
click at [105, 232] on div "Background" at bounding box center [103, 229] width 188 height 29
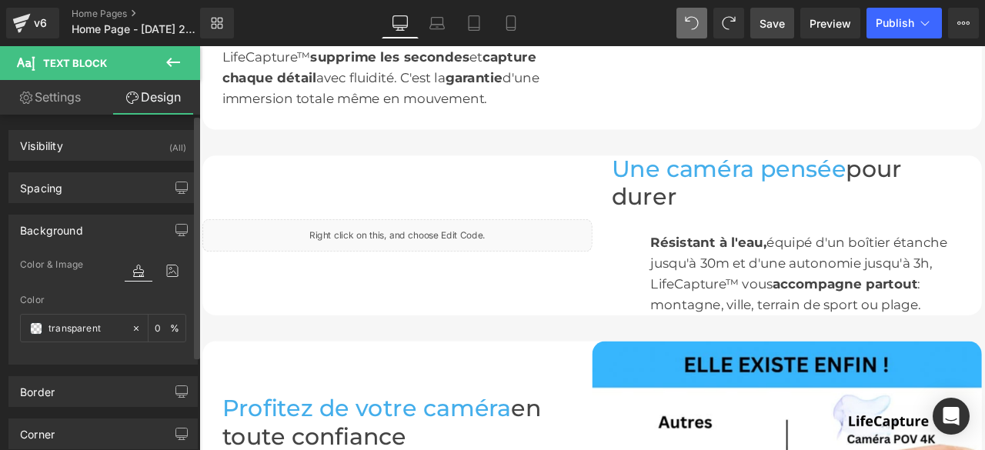
click at [105, 233] on div "Background" at bounding box center [103, 229] width 188 height 29
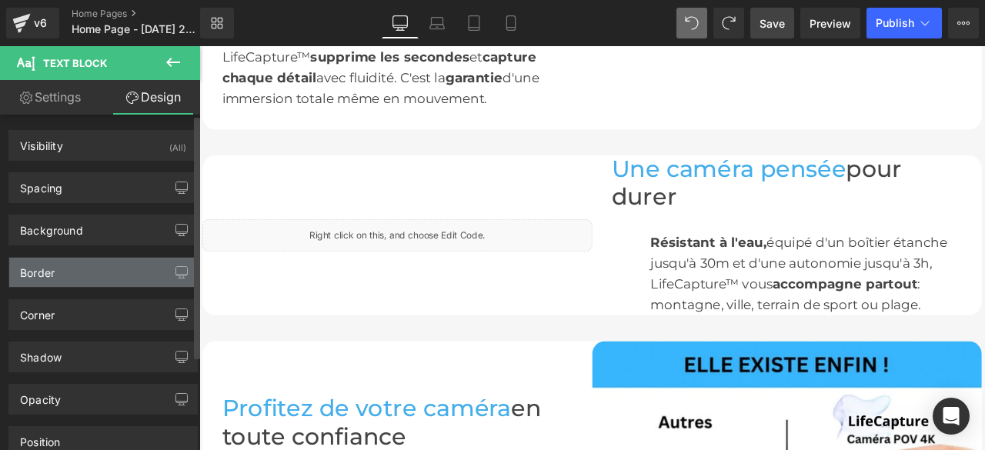
click at [92, 277] on div "Border" at bounding box center [103, 272] width 188 height 29
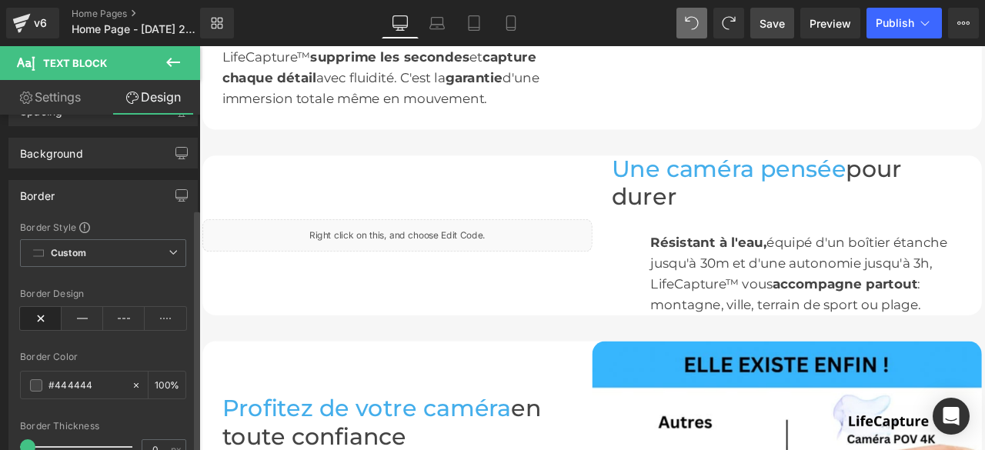
scroll to position [154, 0]
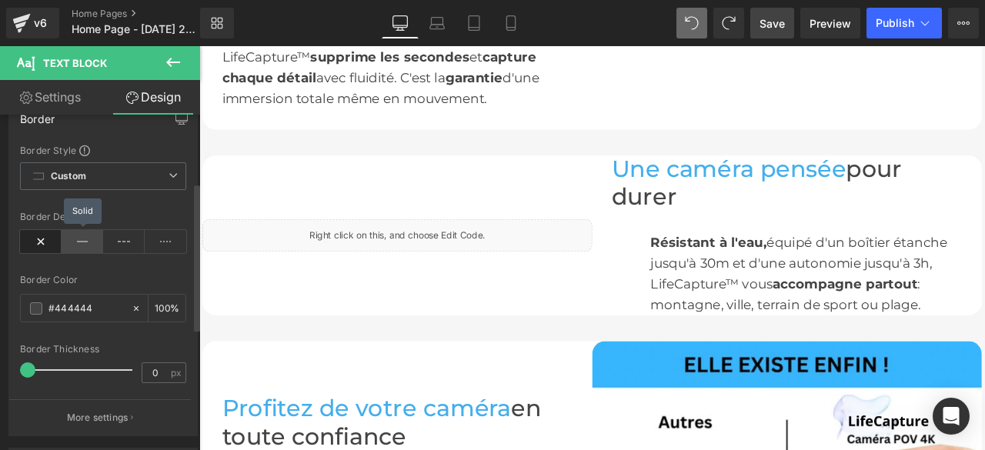
click at [73, 239] on icon at bounding box center [83, 241] width 42 height 23
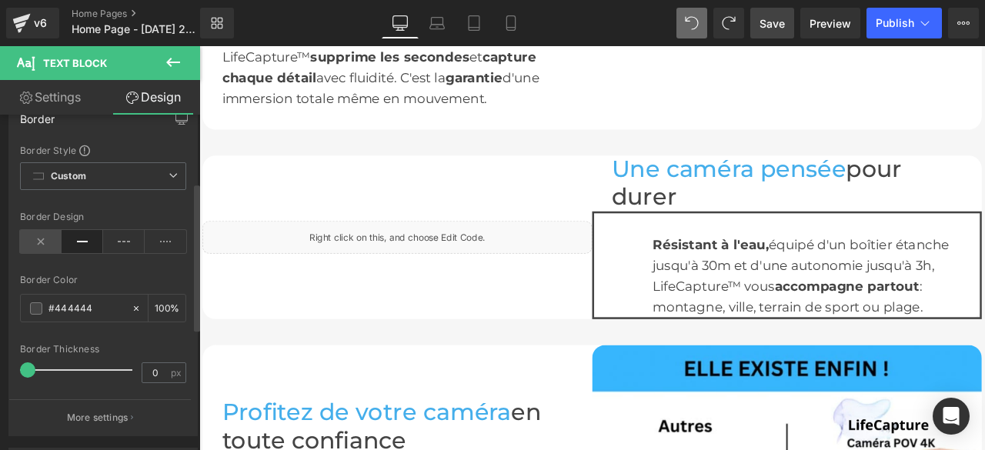
click at [30, 240] on icon at bounding box center [41, 241] width 42 height 23
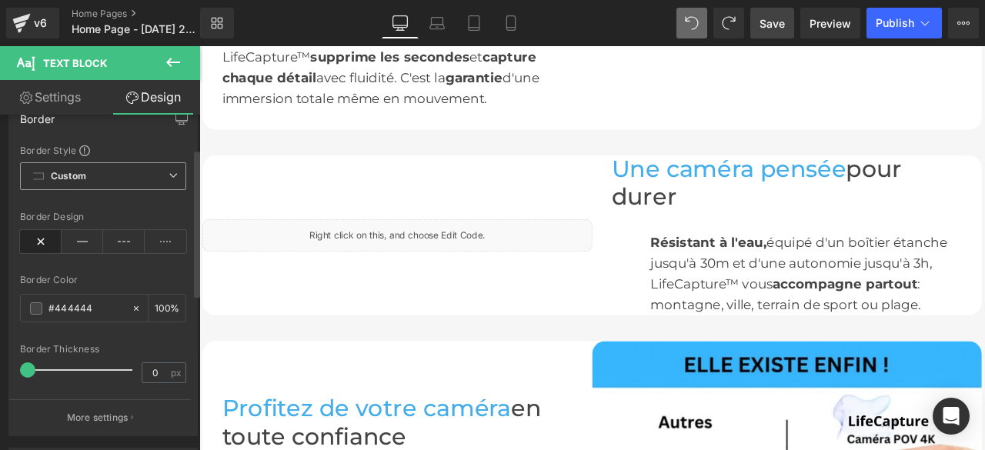
scroll to position [77, 0]
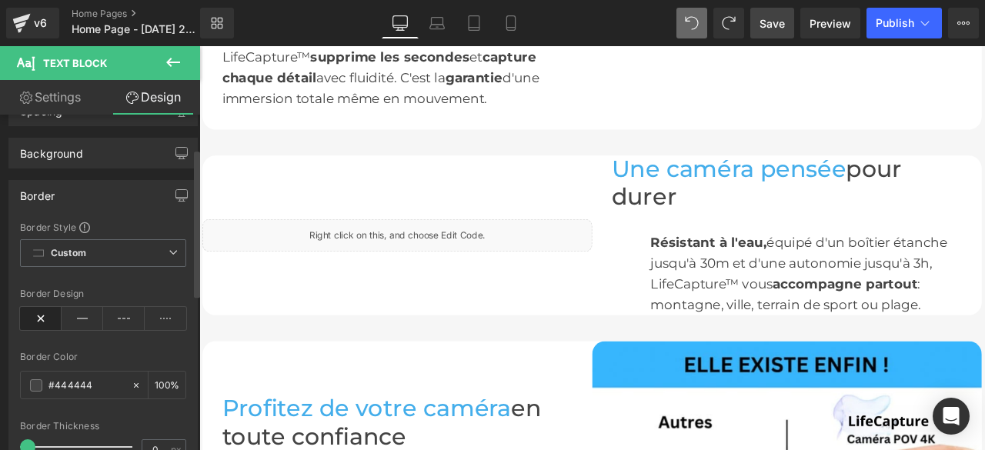
click at [130, 196] on div "Border" at bounding box center [103, 195] width 188 height 29
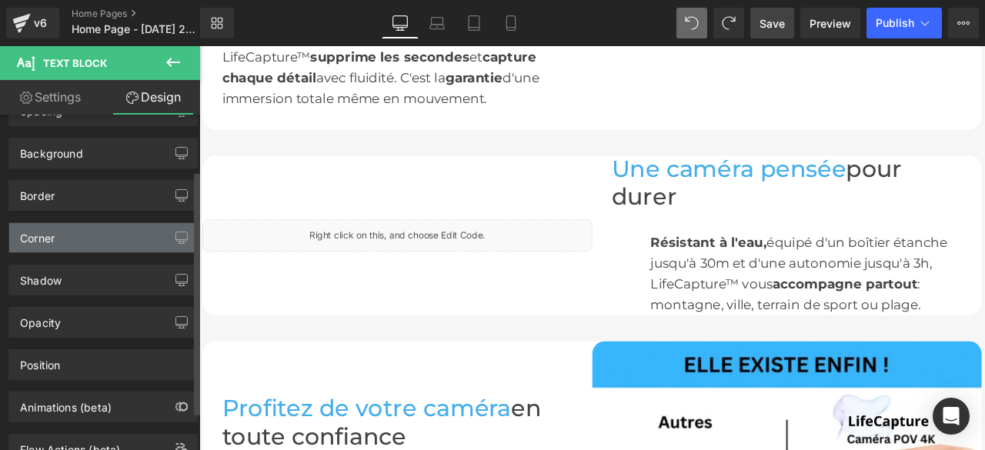
click at [120, 238] on div "Corner" at bounding box center [103, 237] width 188 height 29
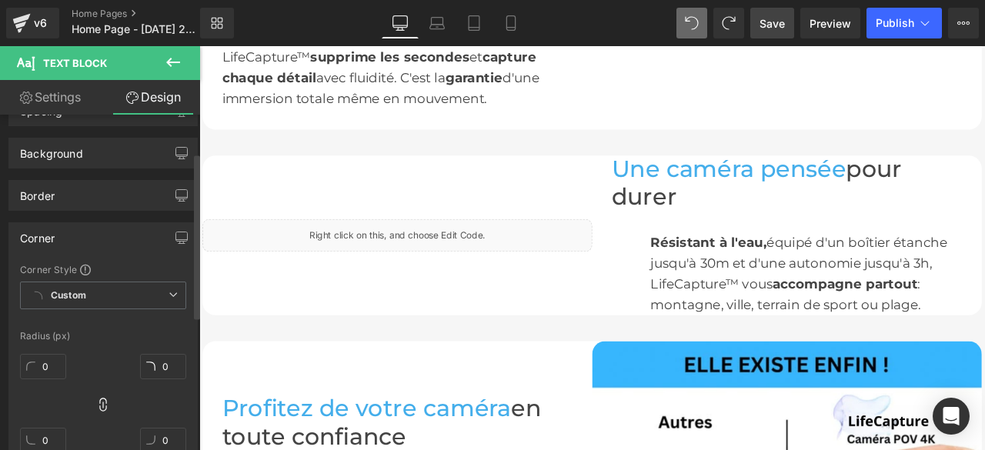
click at [120, 238] on div "Corner" at bounding box center [103, 237] width 188 height 29
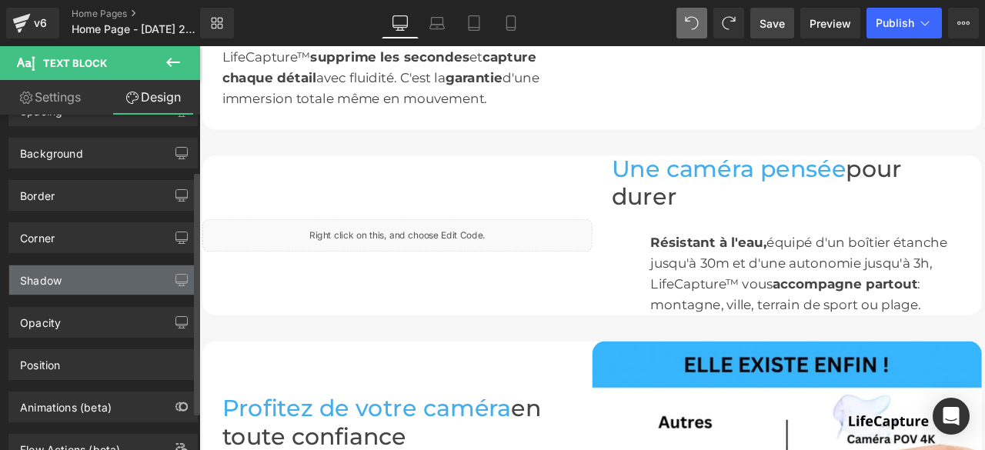
click at [107, 282] on div "Shadow" at bounding box center [103, 280] width 188 height 29
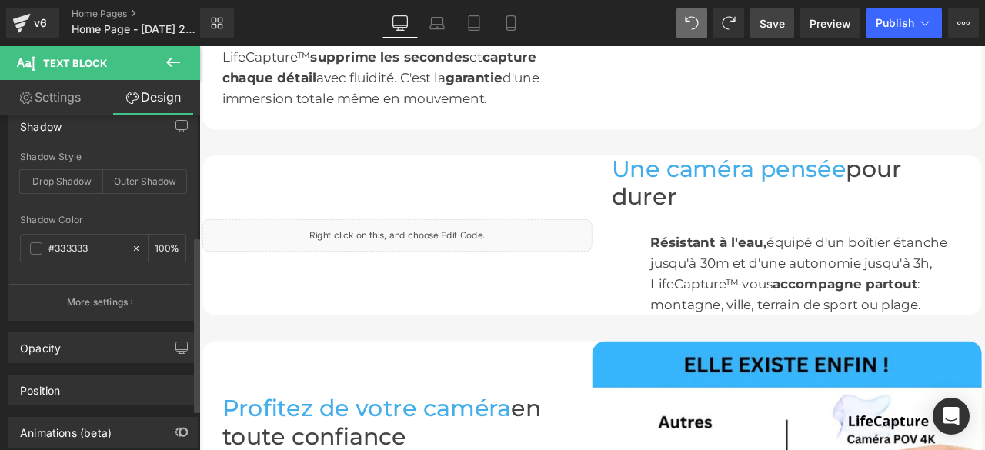
scroll to position [154, 0]
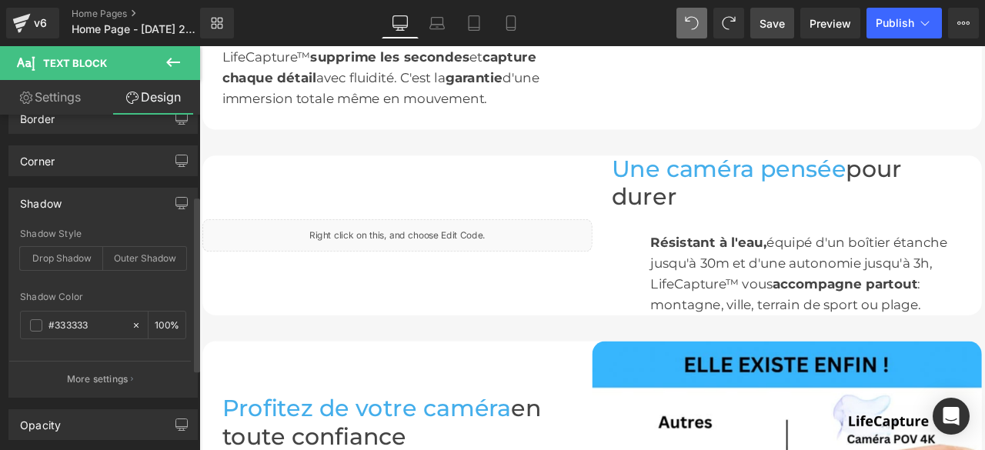
click at [102, 200] on div "Shadow" at bounding box center [103, 203] width 188 height 29
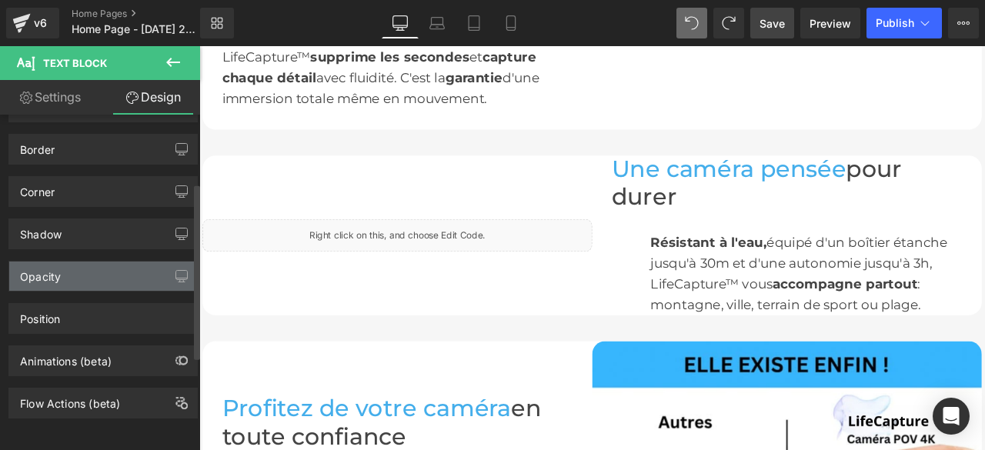
click at [90, 269] on div "Opacity" at bounding box center [103, 276] width 188 height 29
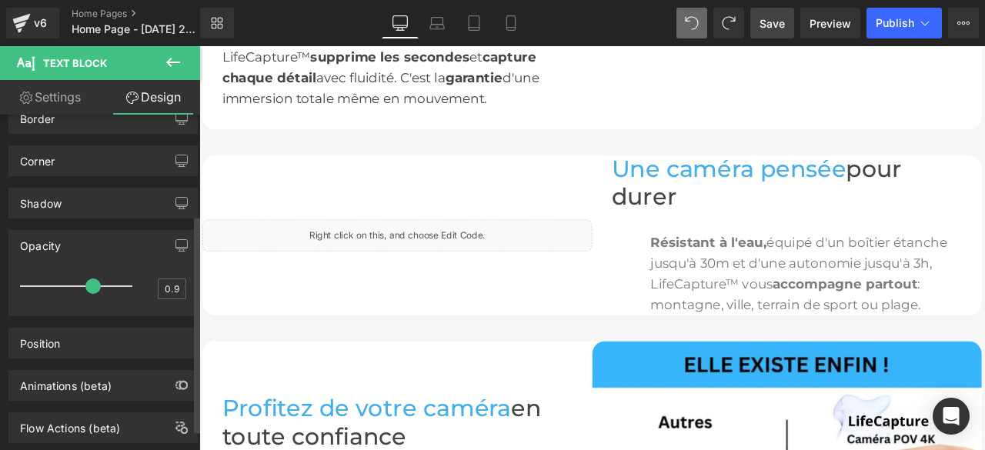
type input "1"
drag, startPoint x: 130, startPoint y: 286, endPoint x: 146, endPoint y: 282, distance: 16.5
click at [146, 282] on div "1" at bounding box center [103, 291] width 166 height 41
click at [91, 242] on div "Opacity" at bounding box center [103, 245] width 188 height 29
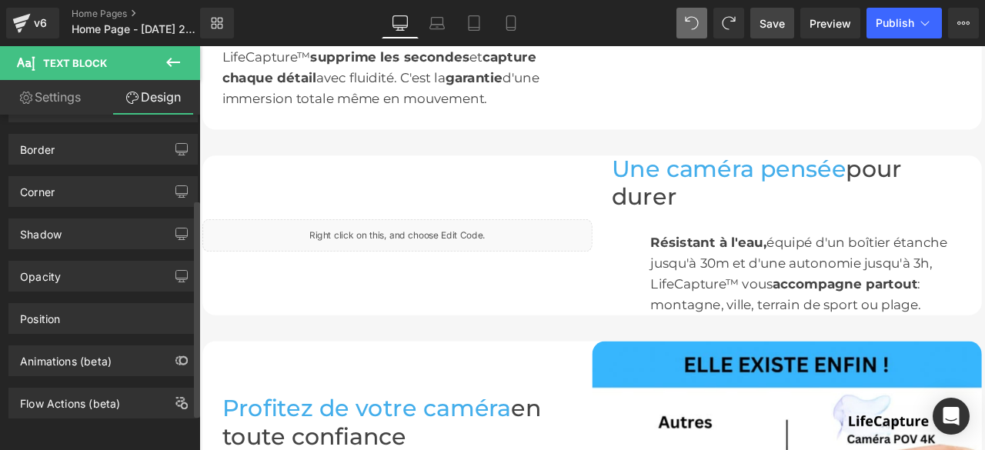
scroll to position [129, 0]
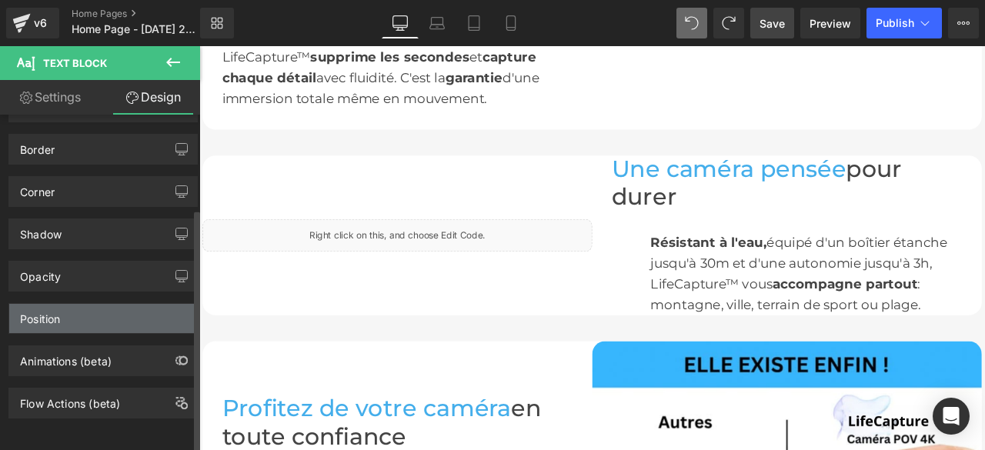
click at [88, 304] on div "Position" at bounding box center [103, 318] width 188 height 29
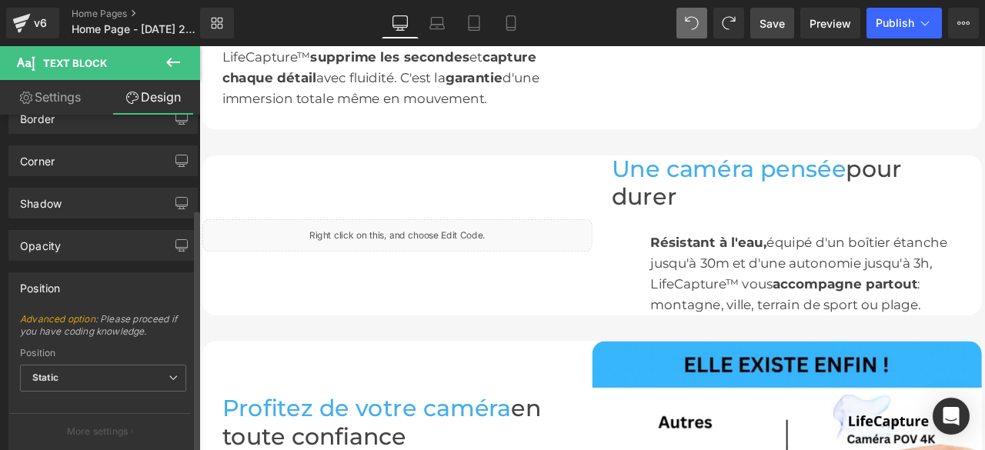
scroll to position [231, 0]
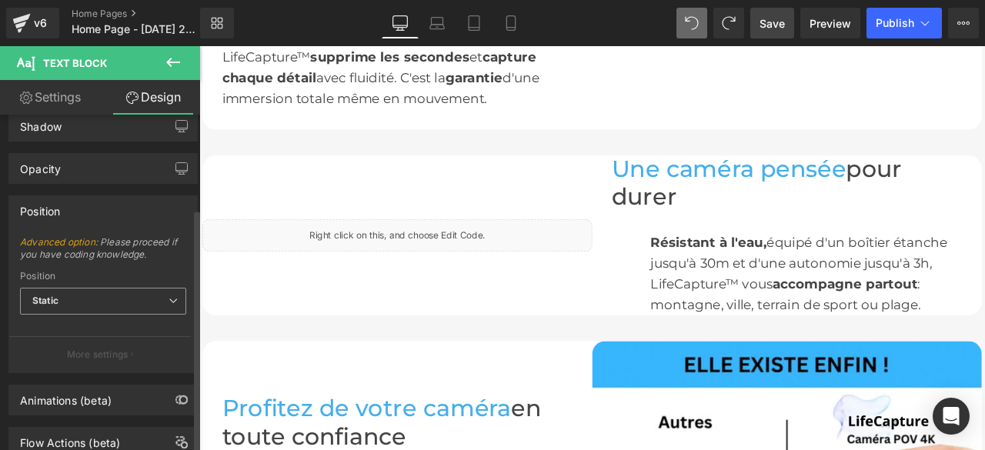
click at [159, 300] on span "Static" at bounding box center [103, 301] width 166 height 27
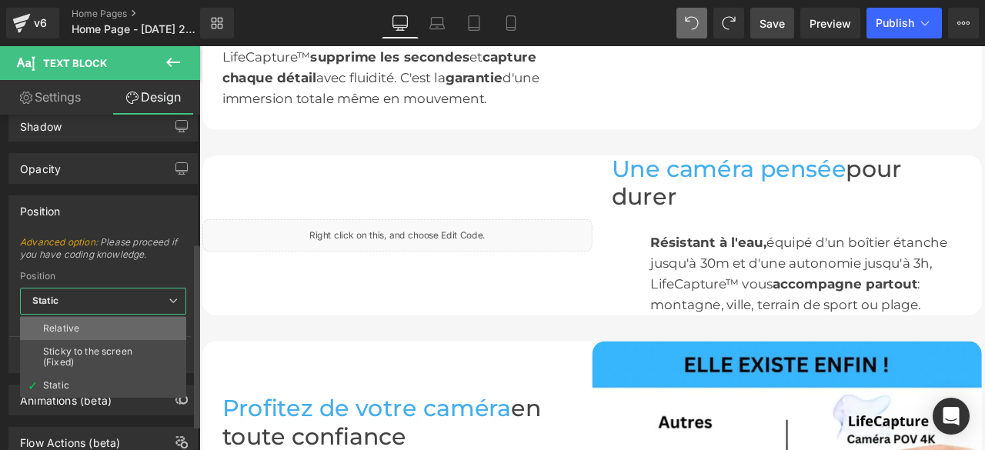
click at [128, 318] on li "Relative" at bounding box center [103, 328] width 166 height 23
type input "1"
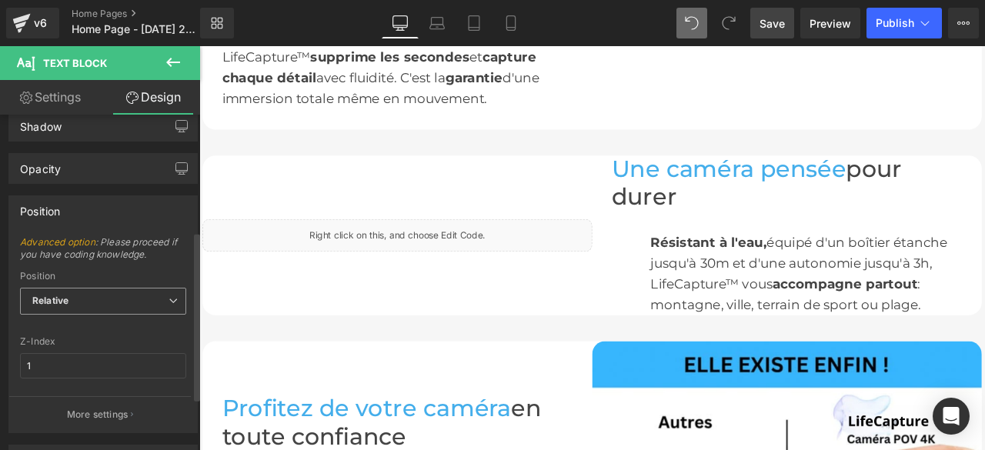
click at [139, 293] on span "Relative" at bounding box center [103, 301] width 166 height 27
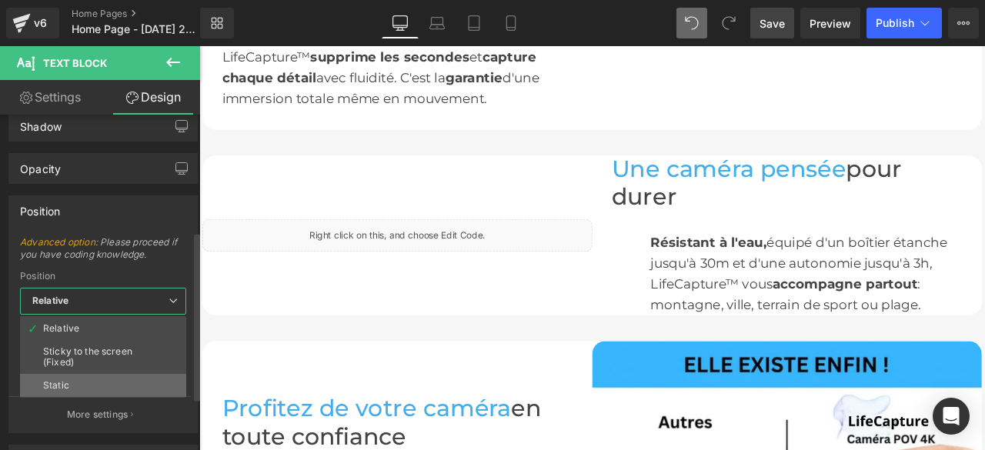
click at [95, 374] on li "Static" at bounding box center [103, 385] width 166 height 23
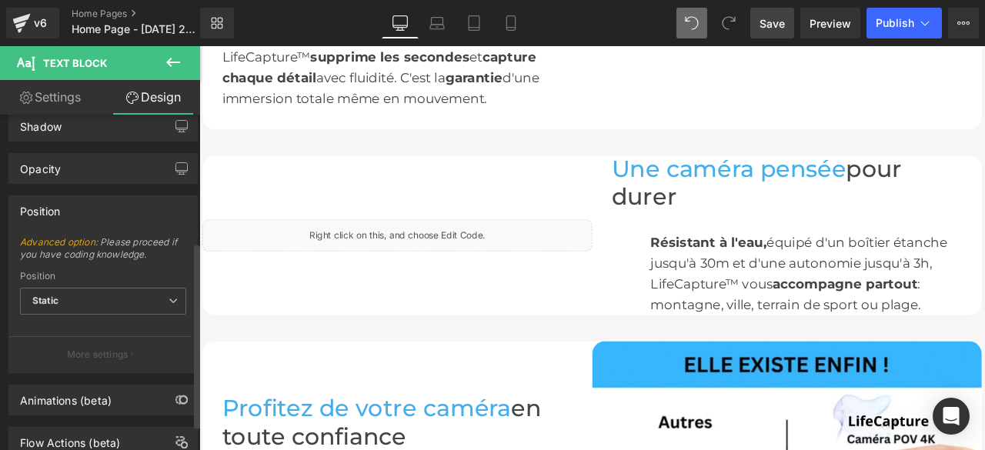
click at [112, 196] on div "Position" at bounding box center [103, 210] width 188 height 29
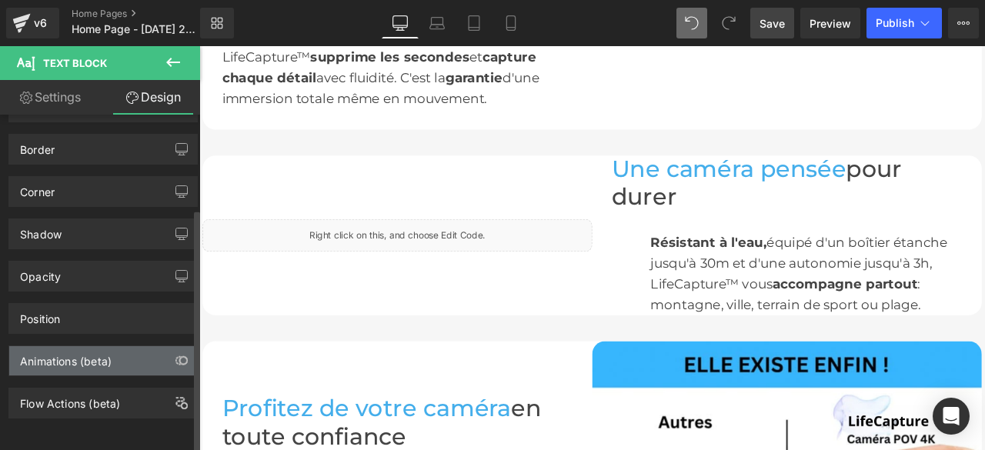
scroll to position [129, 0]
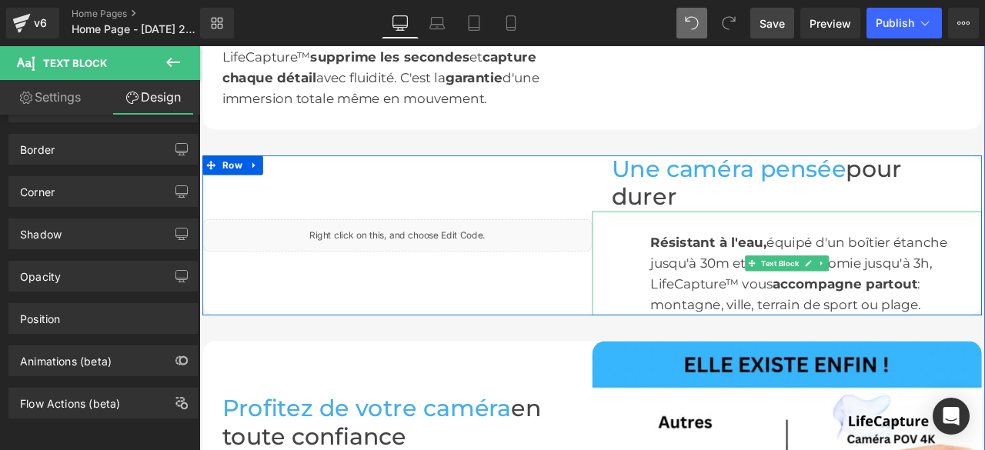
click at [728, 282] on div "Résistant à l'eau, équipé d'un boîtier étanche jusqu'à 30m et d'une autonomie j…" at bounding box center [896, 303] width 462 height 123
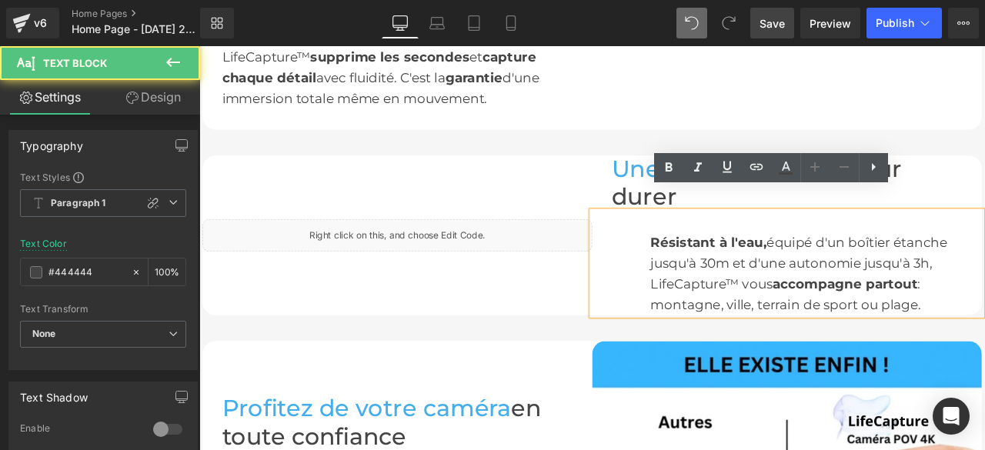
click at [734, 270] on font "Résistant à l'eau," at bounding box center [803, 279] width 138 height 18
click at [701, 291] on div "Résistant à l'eau, équipé d'un boîtier étanche jusqu'à 30m et d'une autonomie j…" at bounding box center [896, 303] width 462 height 123
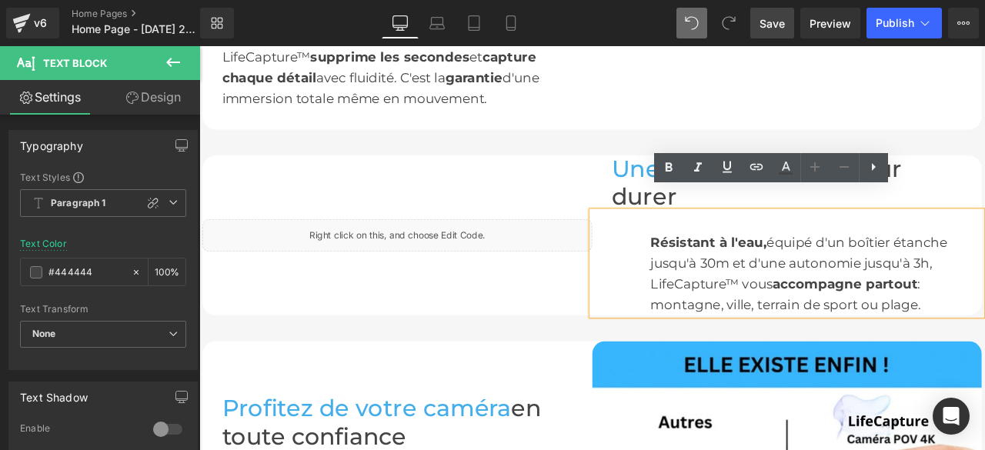
click at [723, 312] on div "Résistant à l'eau, équipé d'un boîtier étanche jusqu'à 30m et d'une autonomie j…" at bounding box center [896, 303] width 462 height 123
click at [723, 319] on div "Résistant à l'eau, équipé d'un boîtier étanche jusqu'à 30m et d'une autonomie j…" at bounding box center [896, 303] width 462 height 123
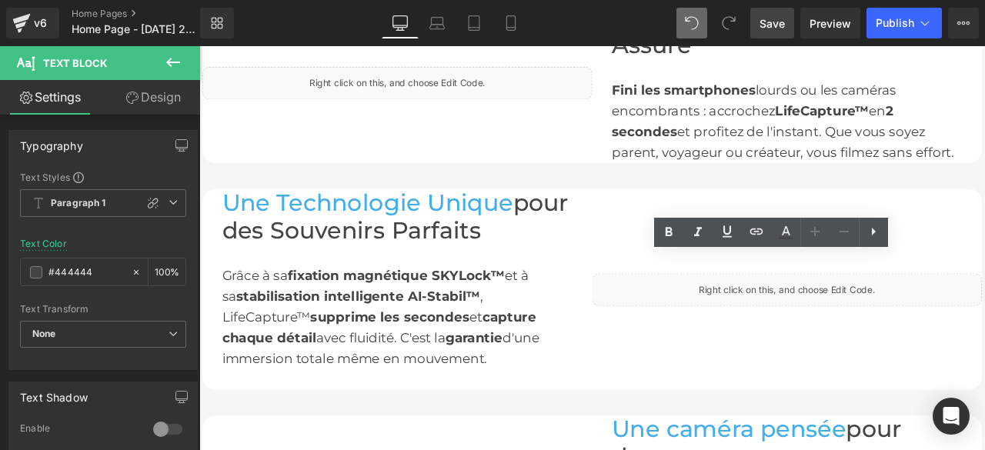
scroll to position [1761, 0]
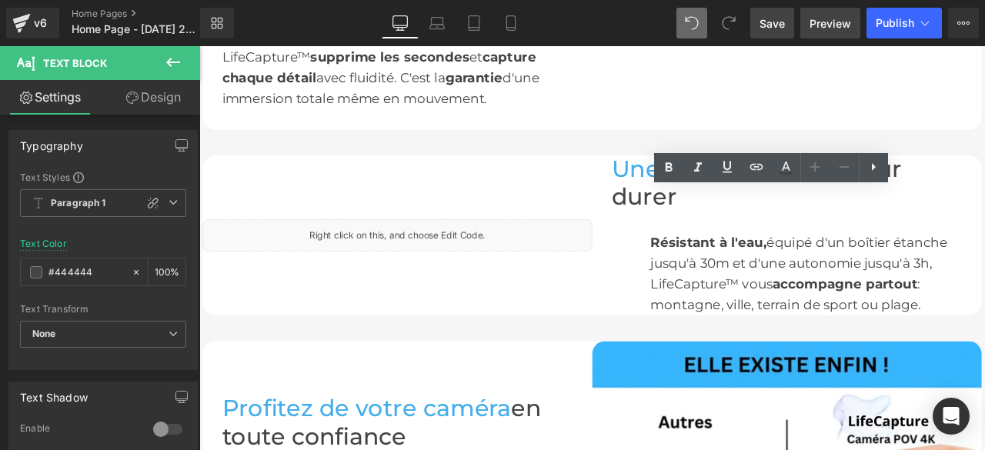
click at [835, 19] on span "Preview" at bounding box center [831, 23] width 42 height 16
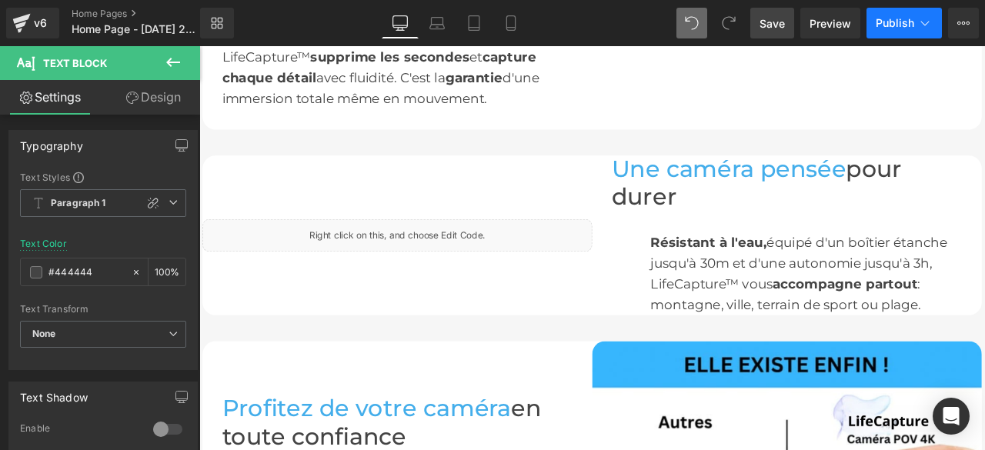
click at [892, 17] on span "Publish" at bounding box center [895, 23] width 38 height 12
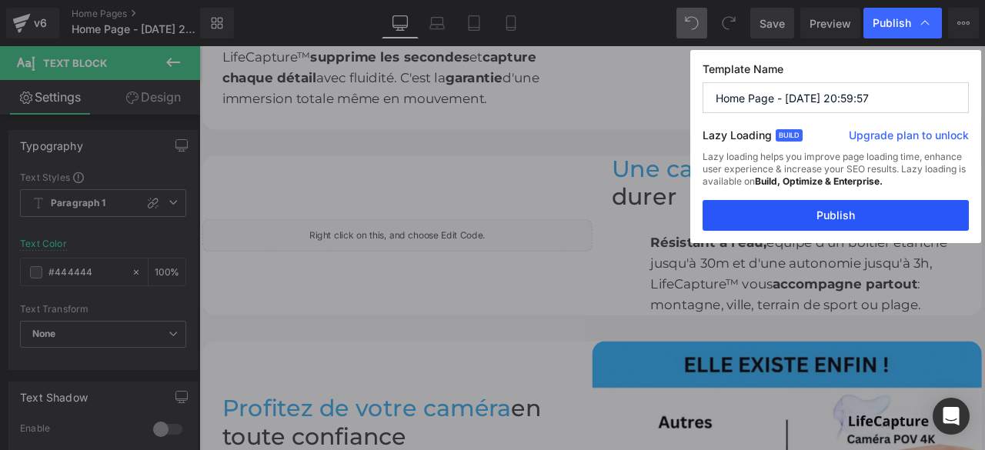
click at [837, 218] on button "Publish" at bounding box center [836, 215] width 266 height 31
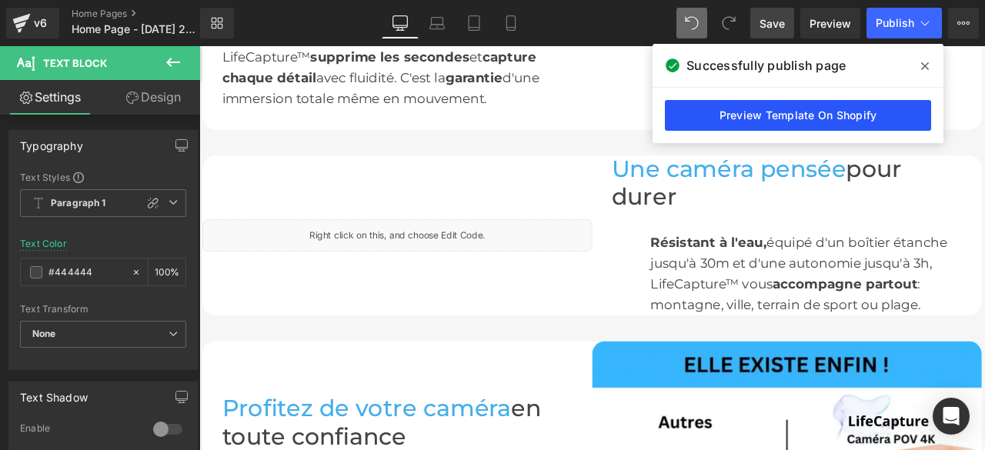
click at [747, 115] on link "Preview Template On Shopify" at bounding box center [798, 115] width 266 height 31
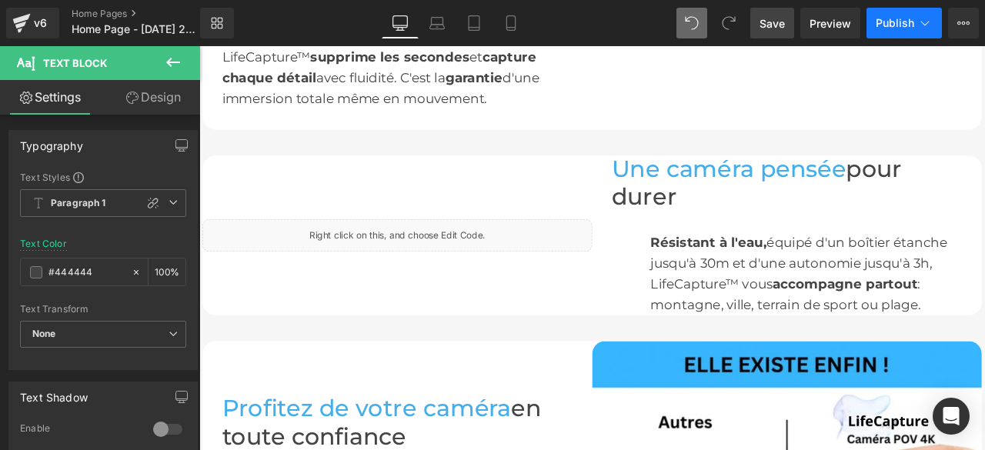
click at [909, 18] on span "Publish" at bounding box center [895, 23] width 38 height 12
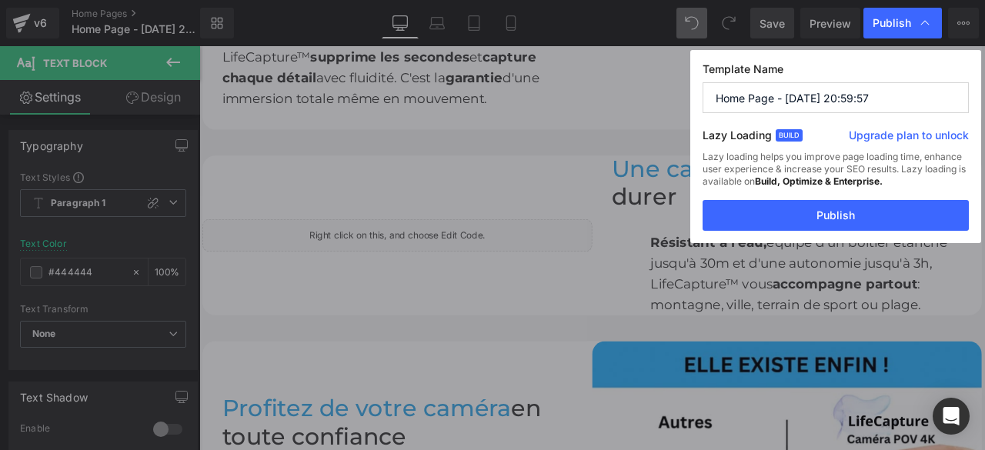
click at [909, 18] on span "Publish" at bounding box center [892, 23] width 38 height 14
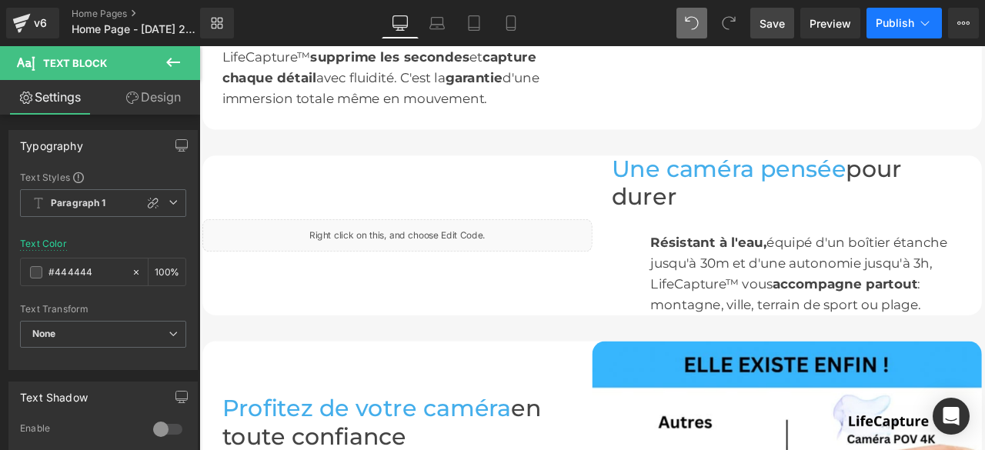
click at [894, 31] on button "Publish" at bounding box center [904, 23] width 75 height 31
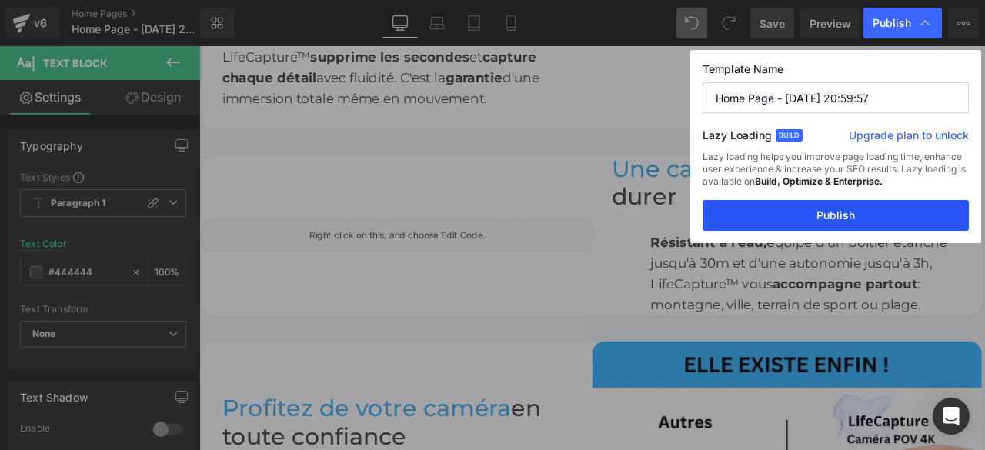
click at [834, 212] on button "Publish" at bounding box center [836, 215] width 266 height 31
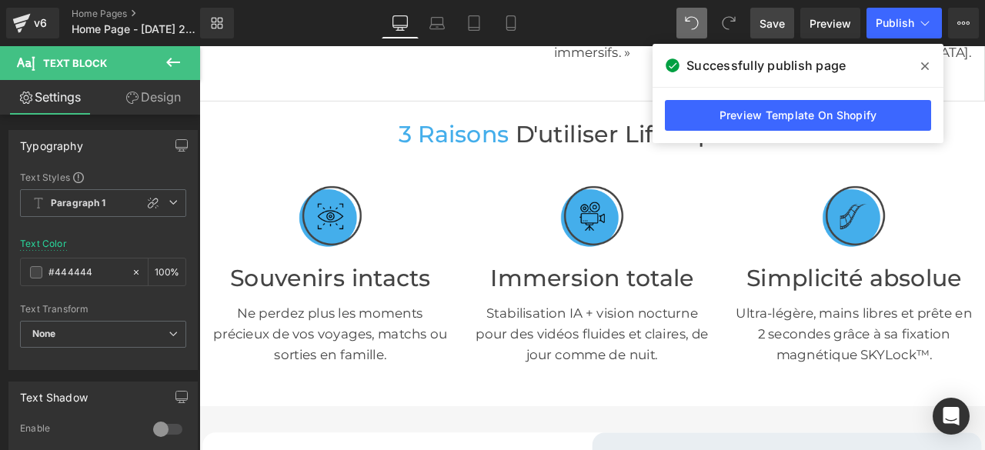
scroll to position [0, 0]
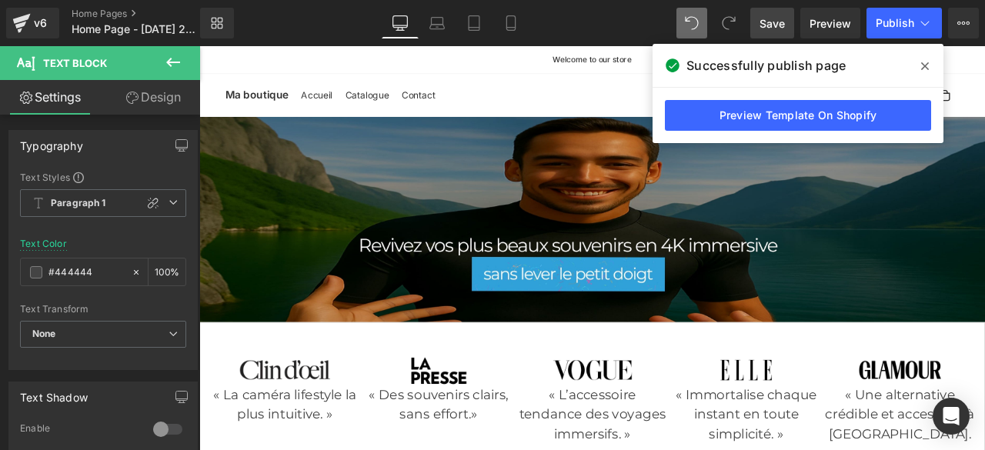
click at [927, 65] on icon at bounding box center [925, 66] width 8 height 12
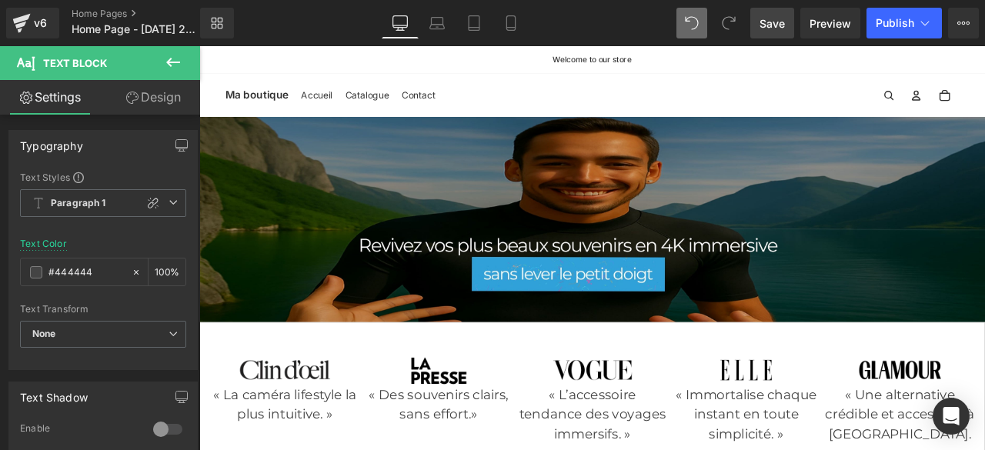
click at [181, 64] on icon at bounding box center [173, 62] width 18 height 18
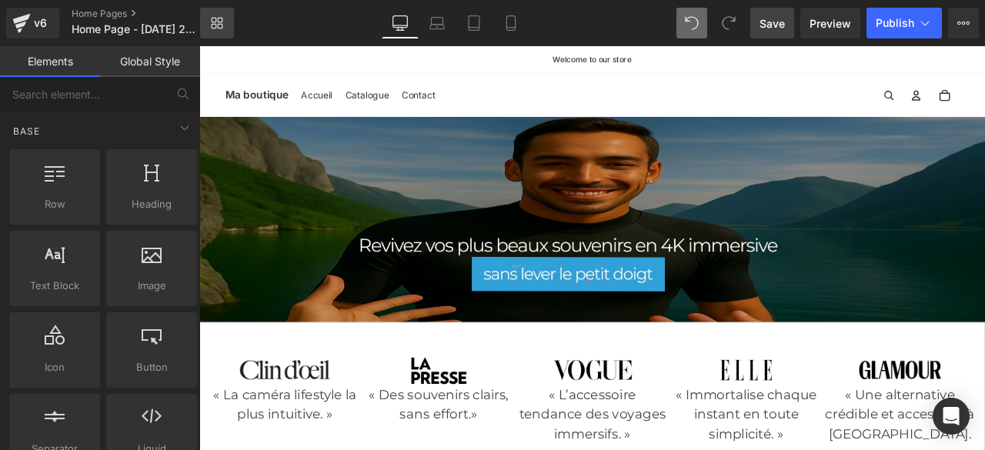
click at [214, 25] on icon at bounding box center [217, 23] width 12 height 12
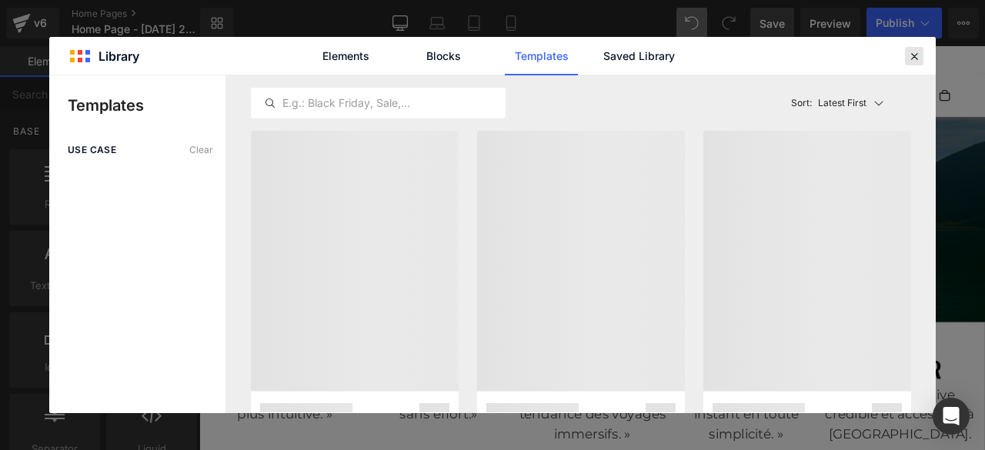
click at [914, 59] on icon at bounding box center [914, 56] width 14 height 14
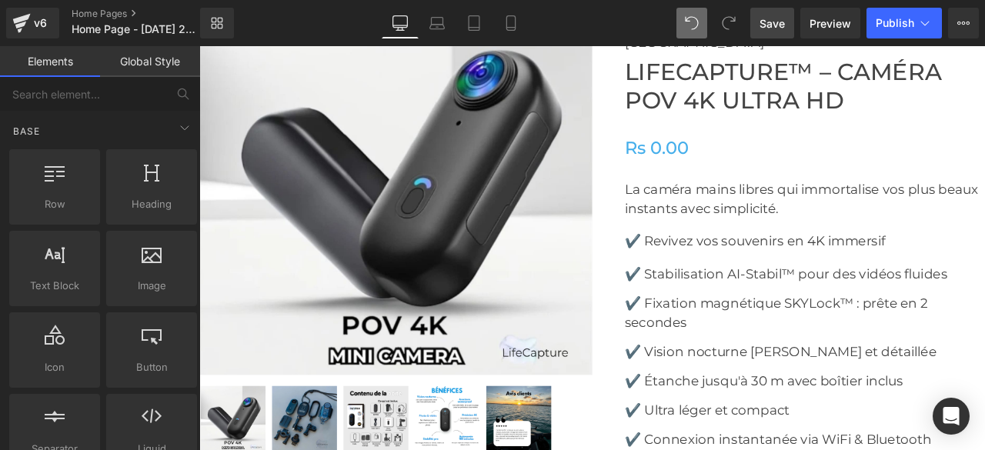
scroll to position [4387, 0]
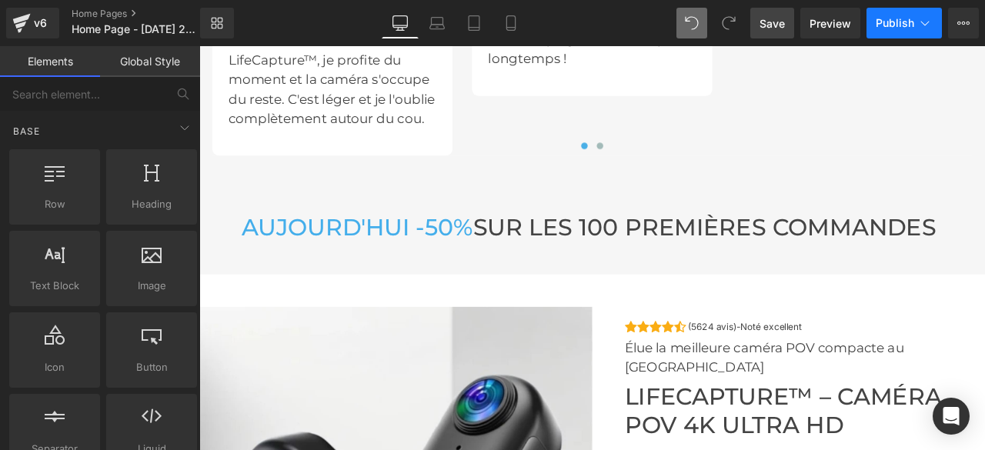
click at [900, 21] on span "Publish" at bounding box center [895, 23] width 38 height 12
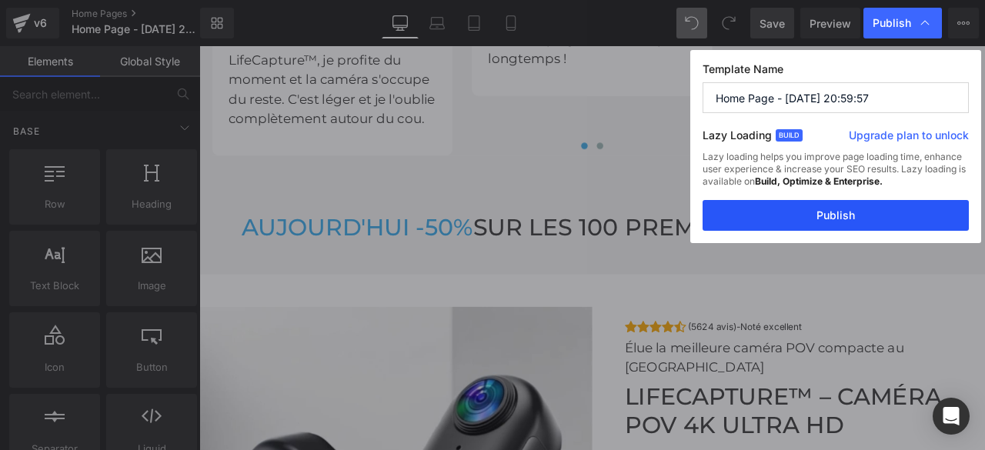
click at [804, 211] on button "Publish" at bounding box center [836, 215] width 266 height 31
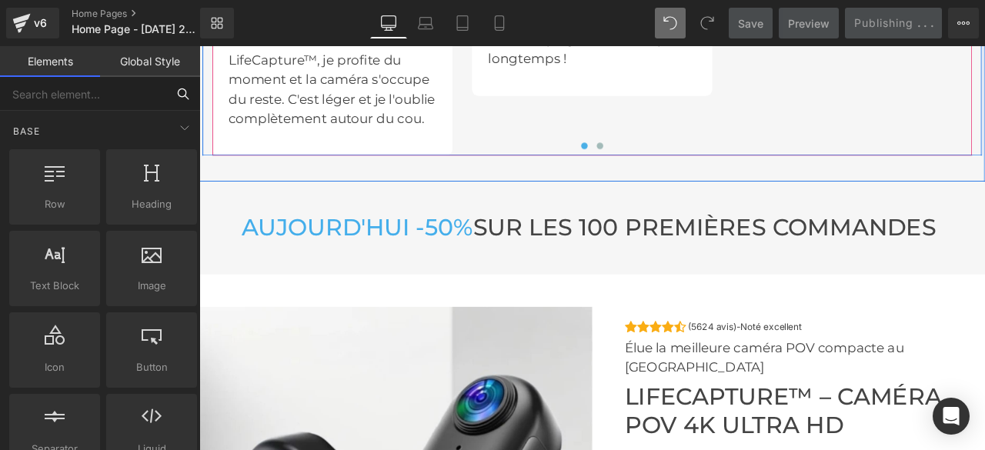
click at [75, 0] on html "Image You are previewing how the Page Preset 1 will restyle your page. You can …" at bounding box center [492, 225] width 985 height 450
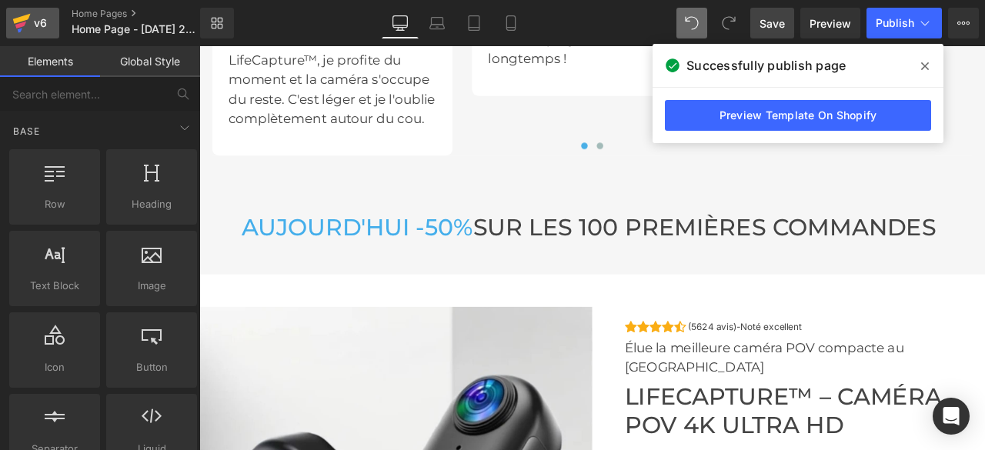
click at [38, 18] on div "v6" at bounding box center [40, 23] width 19 height 20
